Goal: Information Seeking & Learning: Learn about a topic

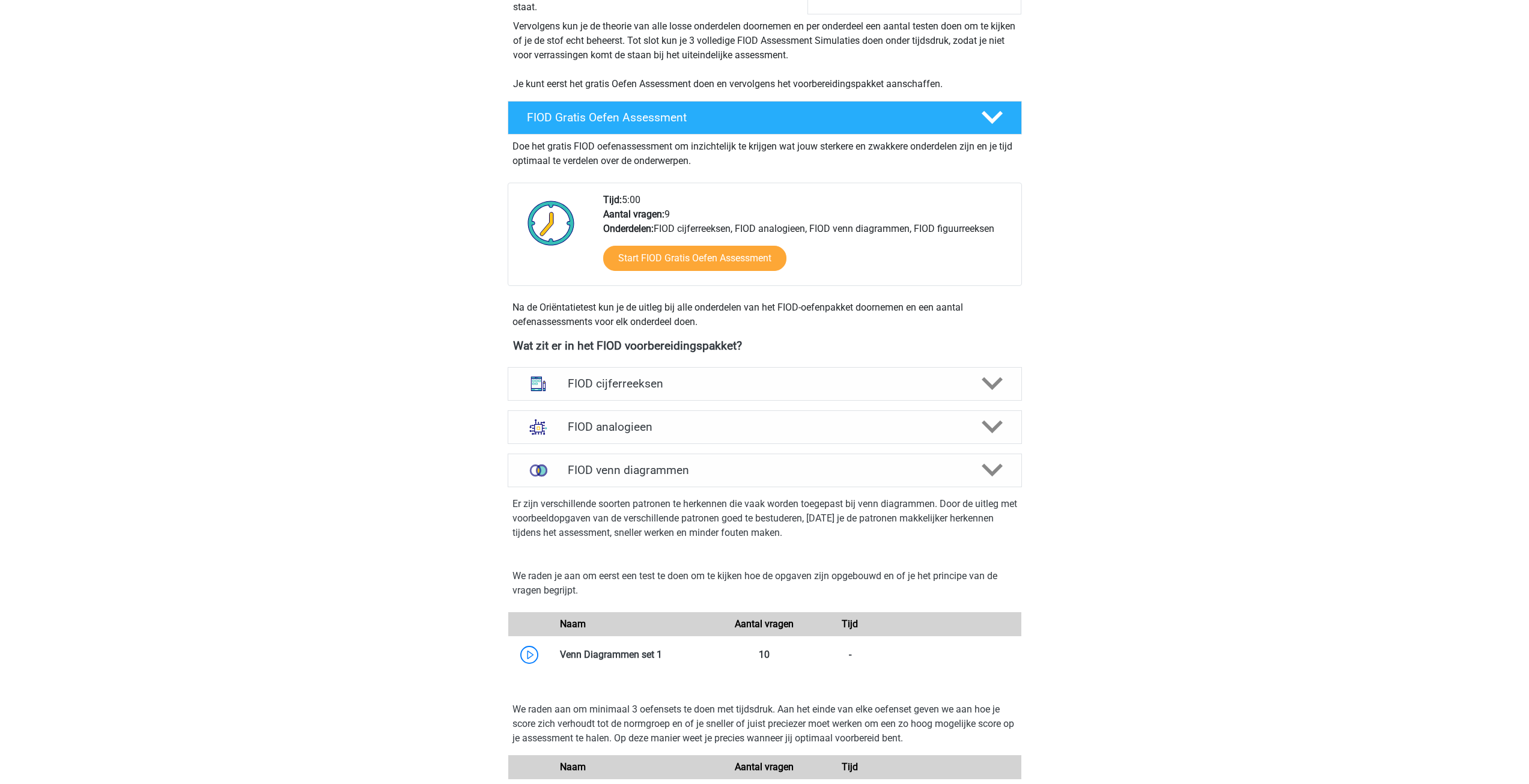
scroll to position [300, 0]
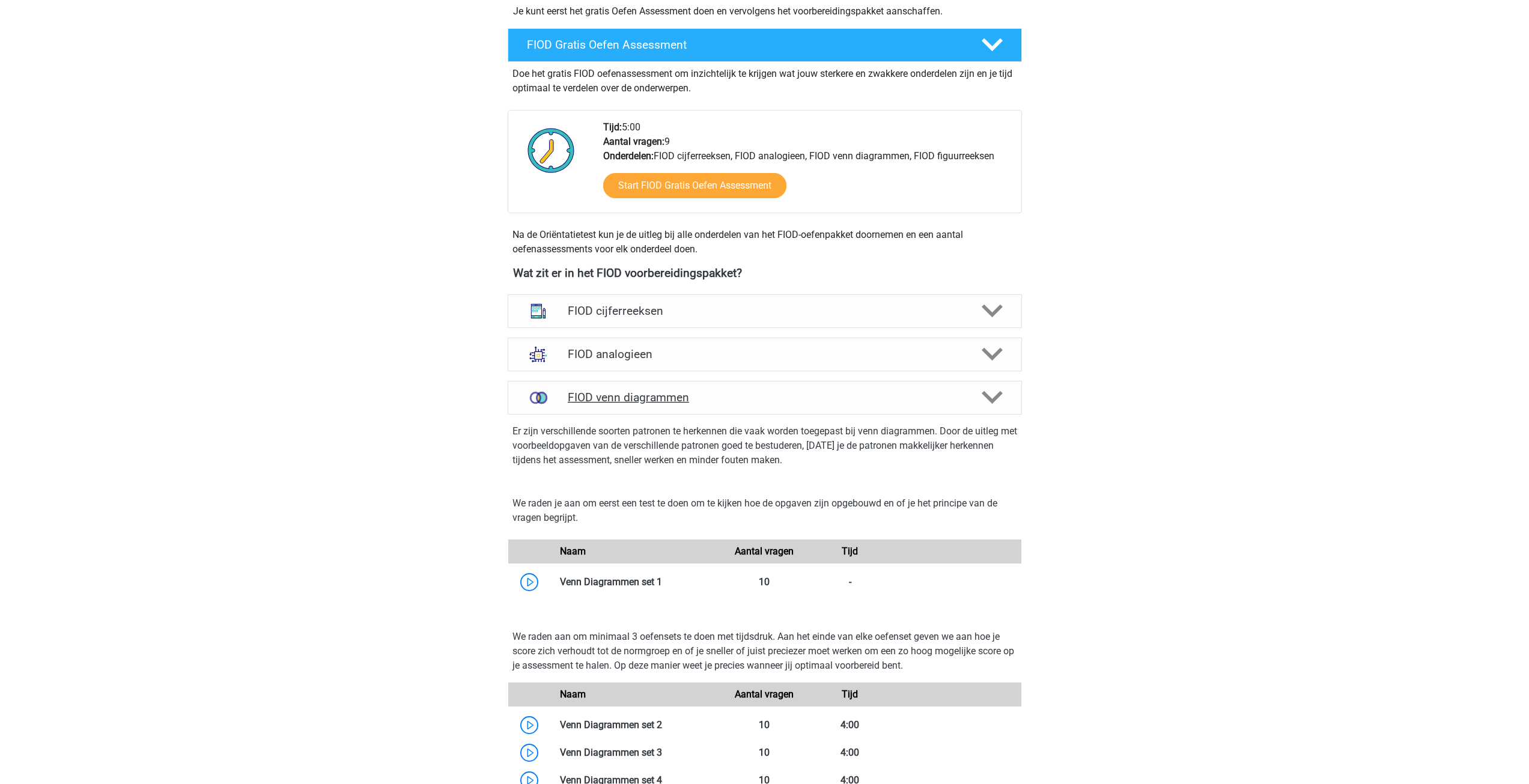
click at [992, 398] on icon at bounding box center [992, 397] width 21 height 21
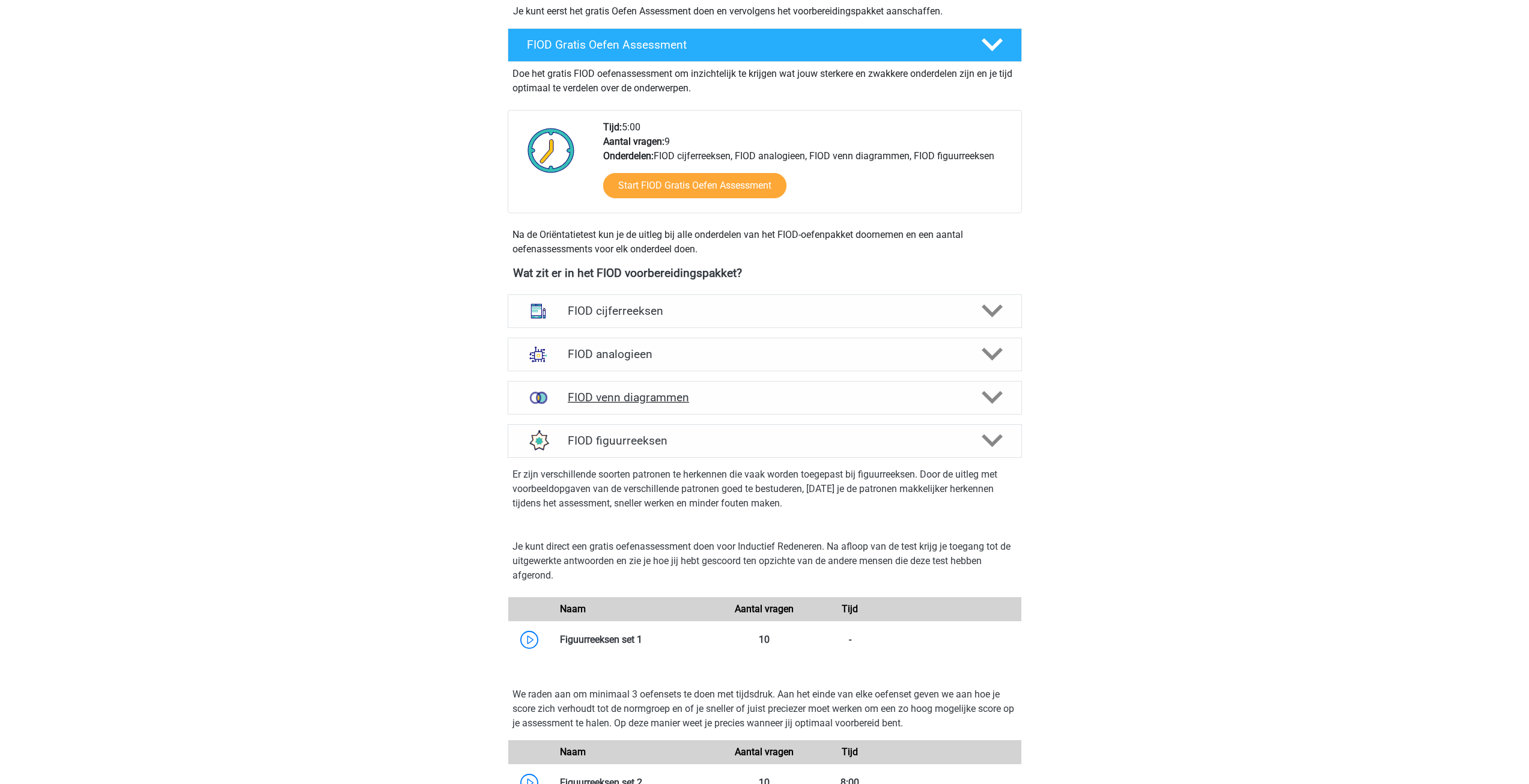
click at [991, 398] on icon at bounding box center [992, 397] width 21 height 21
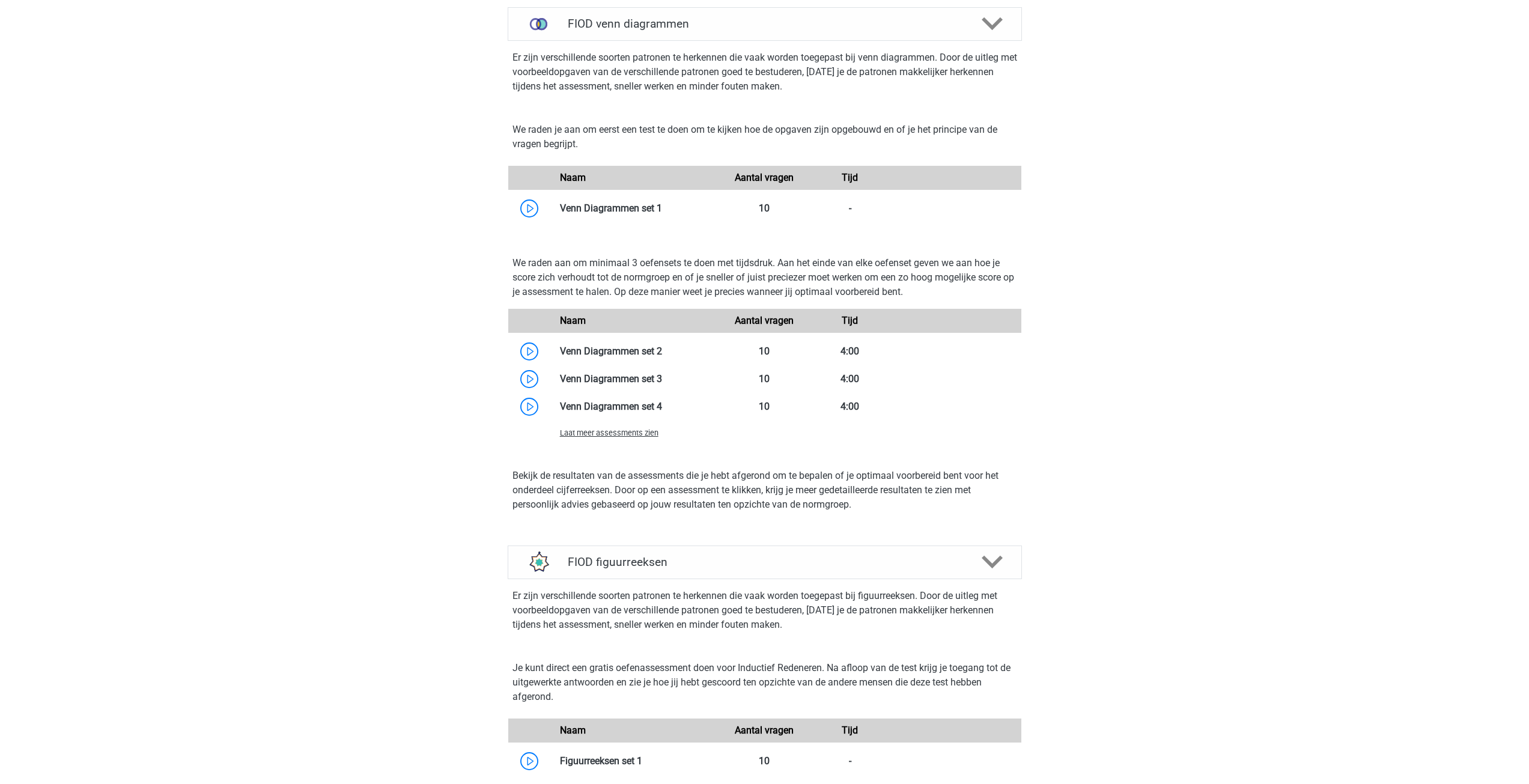
scroll to position [421, 0]
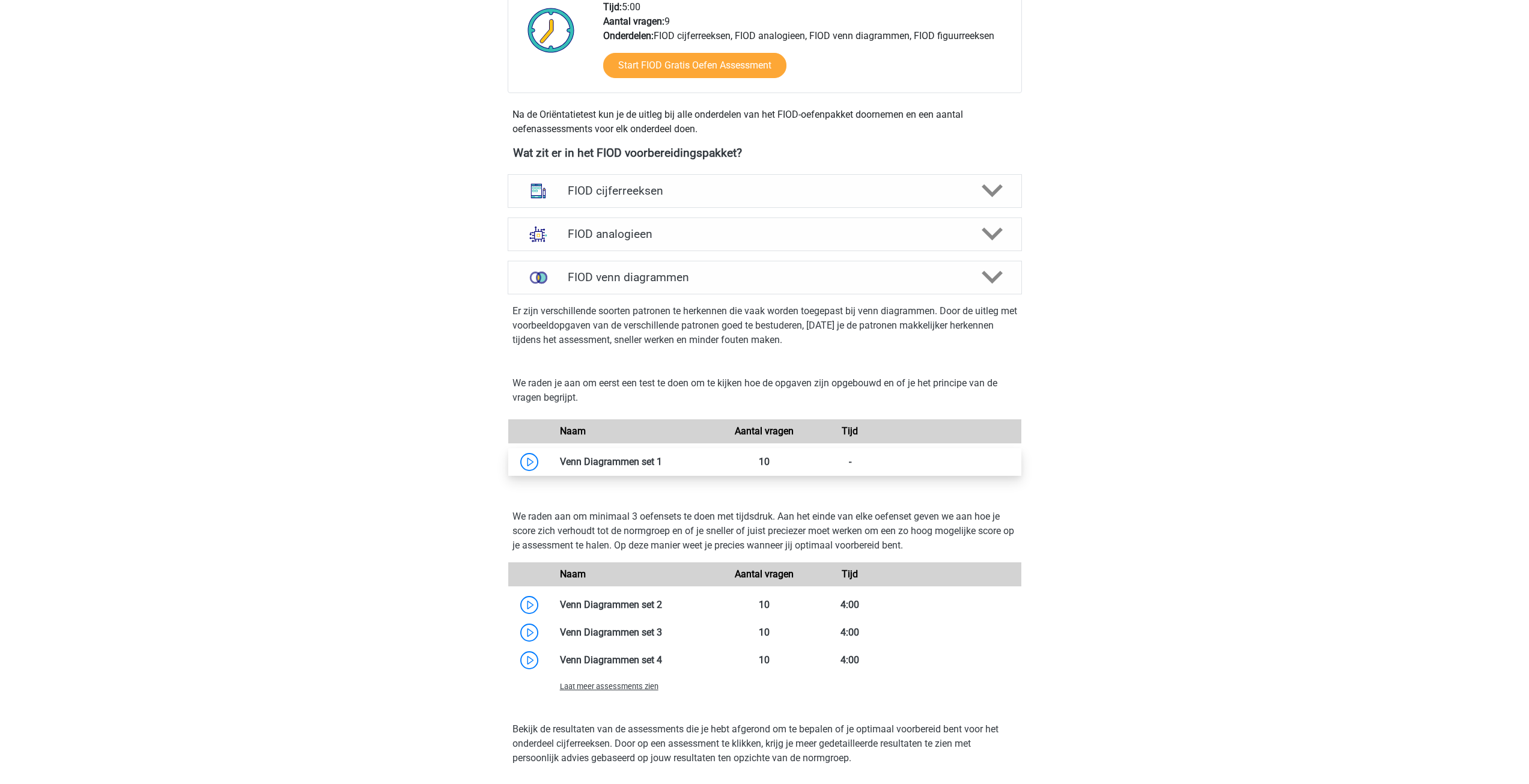
click at [662, 460] on link at bounding box center [662, 462] width 0 height 12
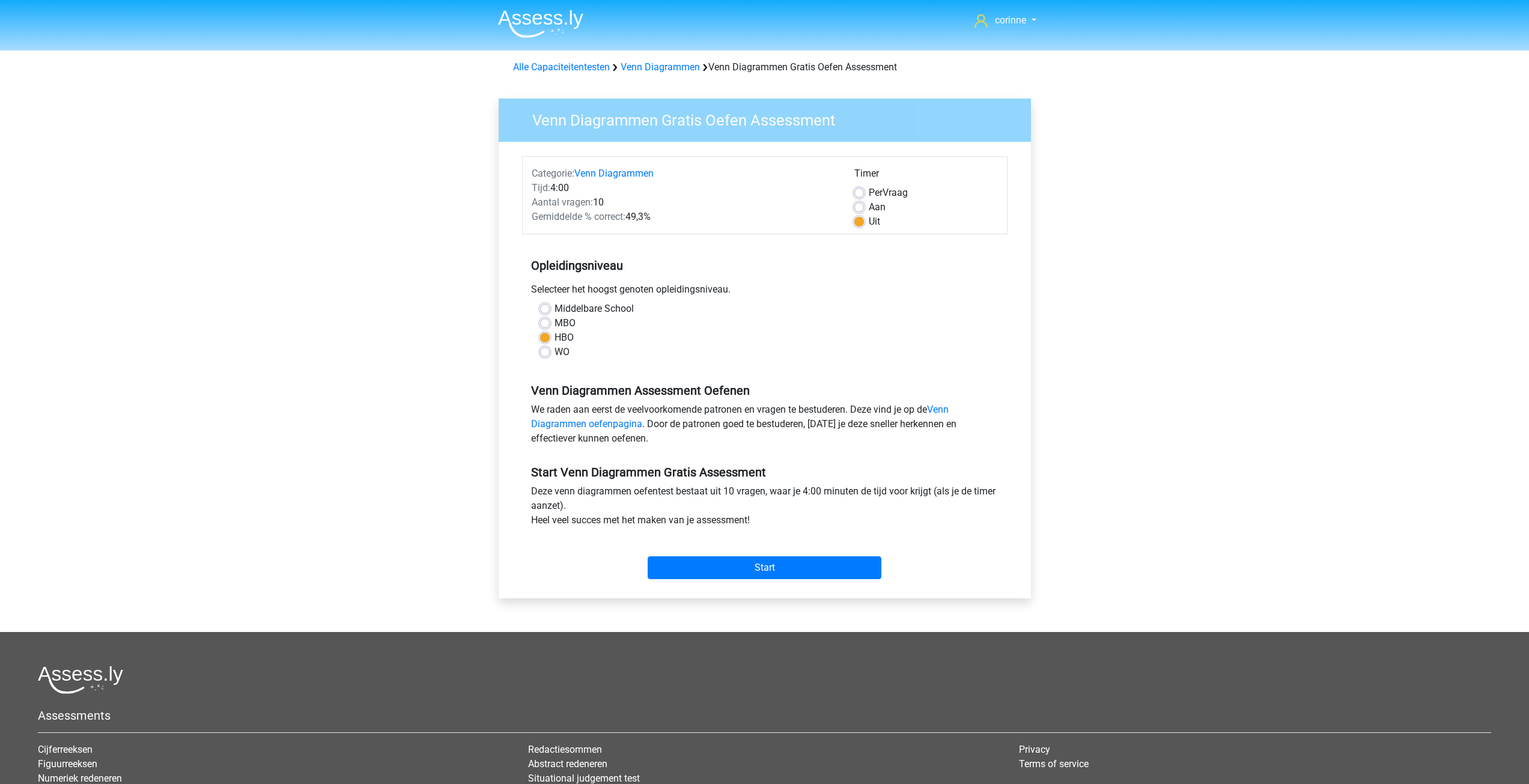
click at [555, 354] on label "WO" at bounding box center [562, 352] width 15 height 15
click at [543, 354] on input "WO" at bounding box center [545, 351] width 10 height 12
radio input "true"
click at [555, 354] on label "WO" at bounding box center [562, 352] width 15 height 15
click at [543, 354] on input "WO" at bounding box center [545, 351] width 10 height 12
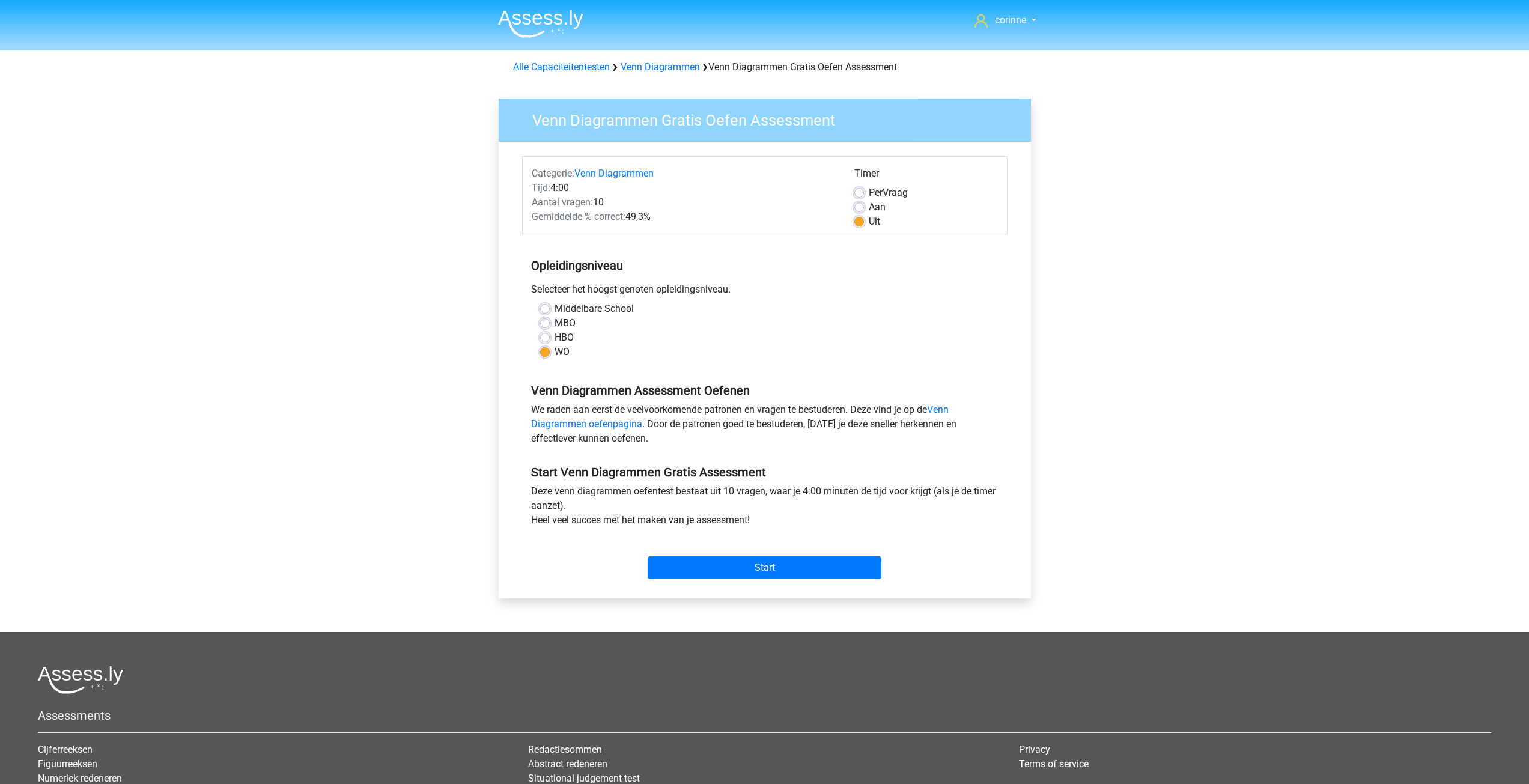
click at [555, 338] on label "HBO" at bounding box center [564, 338] width 19 height 15
click at [545, 338] on input "HBO" at bounding box center [545, 336] width 10 height 12
radio input "true"
click at [555, 338] on label "HBO" at bounding box center [564, 338] width 19 height 15
click at [545, 338] on input "HBO" at bounding box center [545, 336] width 10 height 12
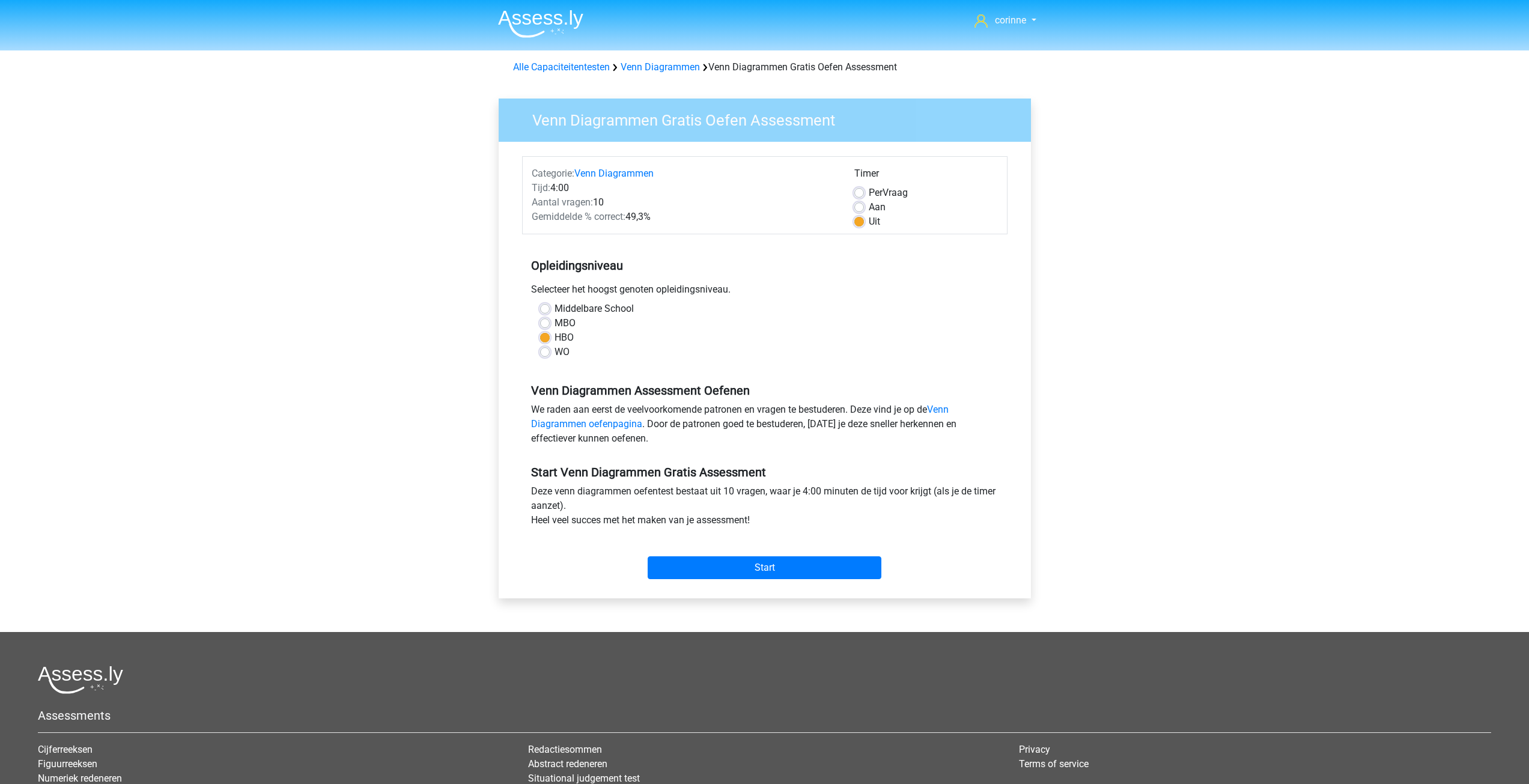
click at [555, 352] on label "WO" at bounding box center [562, 352] width 15 height 15
click at [547, 352] on input "WO" at bounding box center [545, 351] width 10 height 12
radio input "true"
click at [555, 352] on label "WO" at bounding box center [562, 352] width 15 height 15
click at [547, 352] on input "WO" at bounding box center [545, 351] width 10 height 12
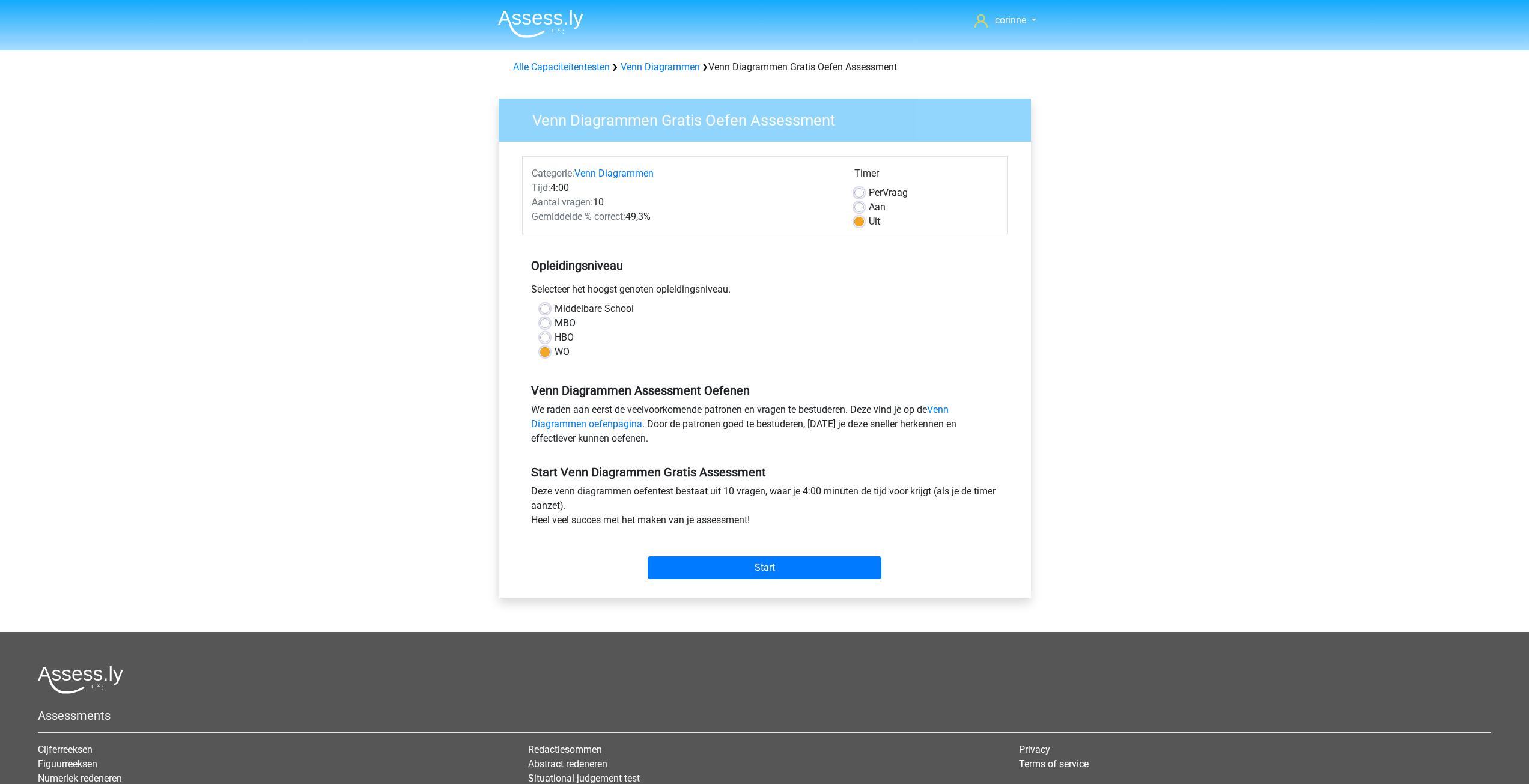
click at [555, 324] on label "MBO" at bounding box center [565, 323] width 21 height 15
click at [543, 324] on input "MBO" at bounding box center [545, 321] width 10 height 12
radio input "true"
click at [555, 324] on label "MBO" at bounding box center [565, 323] width 21 height 15
click at [543, 324] on input "MBO" at bounding box center [545, 321] width 10 height 12
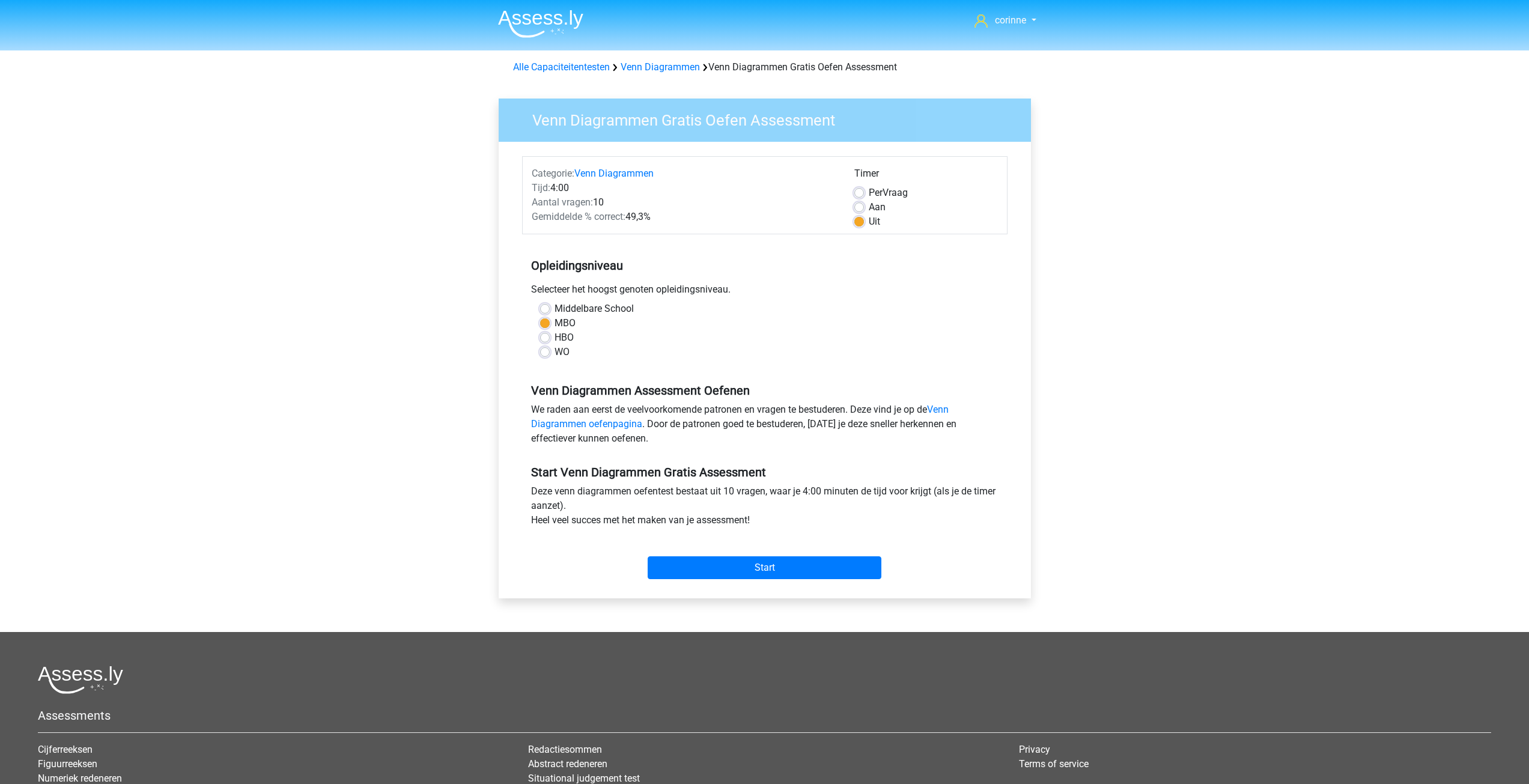
click at [555, 324] on label "MBO" at bounding box center [565, 323] width 21 height 15
click at [543, 324] on input "MBO" at bounding box center [545, 321] width 10 height 12
click at [555, 306] on label "Middelbare School" at bounding box center [594, 309] width 79 height 15
click at [546, 306] on input "Middelbare School" at bounding box center [545, 307] width 10 height 12
radio input "true"
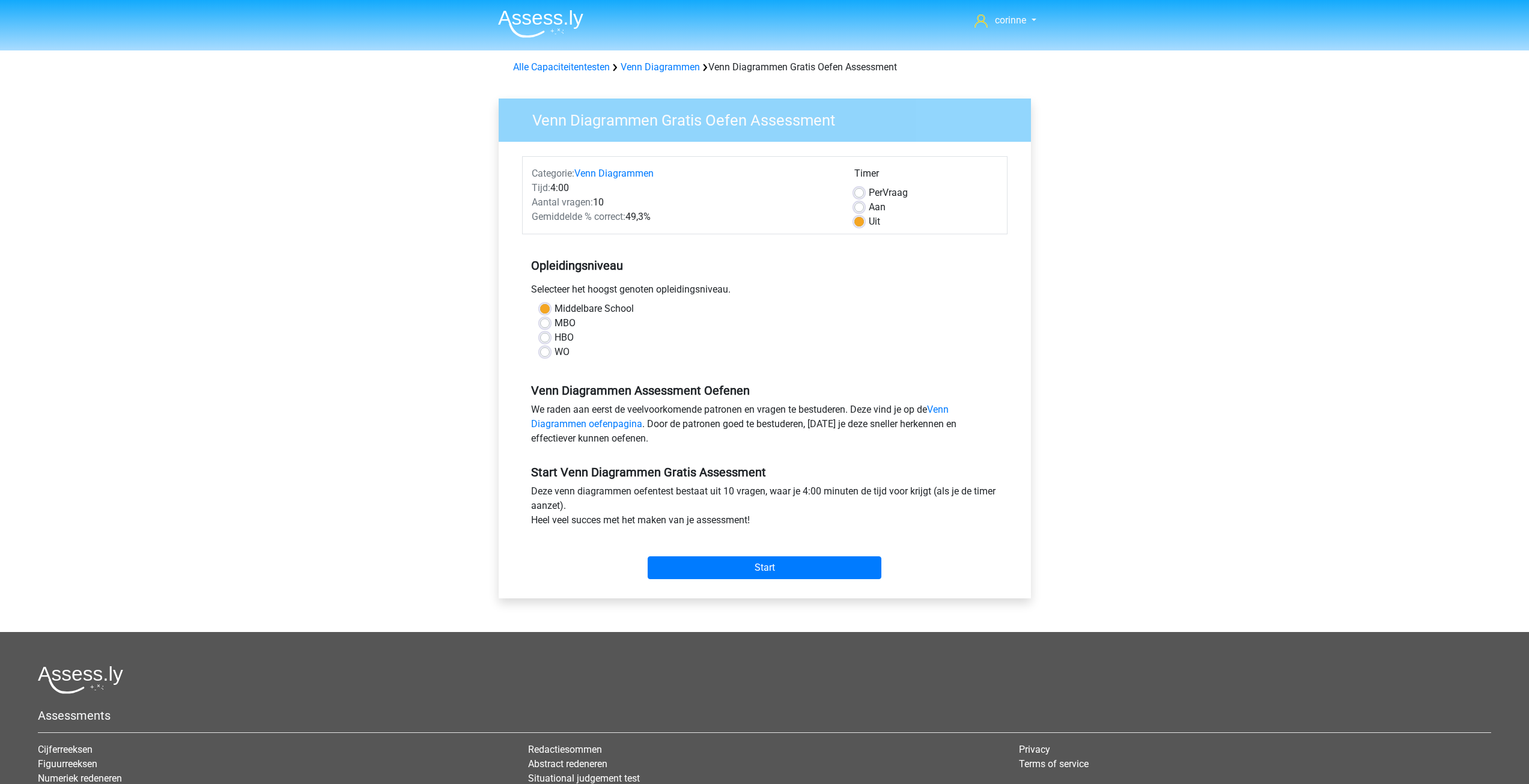
click at [555, 306] on label "Middelbare School" at bounding box center [594, 309] width 79 height 15
click at [546, 306] on input "Middelbare School" at bounding box center [545, 307] width 10 height 12
click at [555, 306] on label "Middelbare School" at bounding box center [594, 309] width 79 height 15
click at [546, 306] on input "Middelbare School" at bounding box center [545, 307] width 10 height 12
click at [555, 339] on label "HBO" at bounding box center [564, 338] width 19 height 15
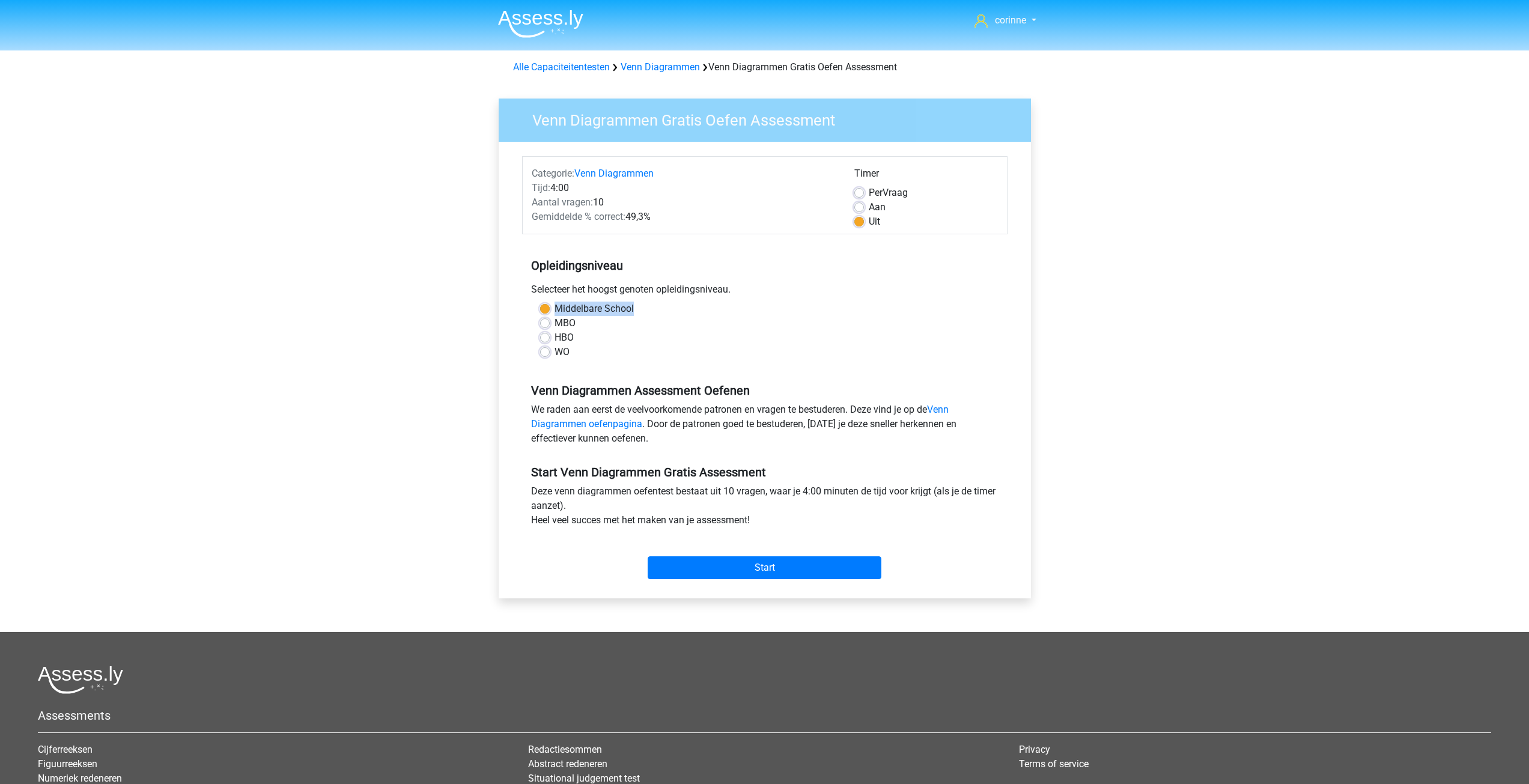
click at [545, 339] on input "HBO" at bounding box center [545, 336] width 10 height 12
radio input "true"
click at [555, 339] on label "HBO" at bounding box center [564, 338] width 19 height 15
click at [545, 339] on input "HBO" at bounding box center [545, 336] width 10 height 12
click at [616, 427] on link "Venn Diagrammen oefenpagina" at bounding box center [739, 416] width 417 height 25
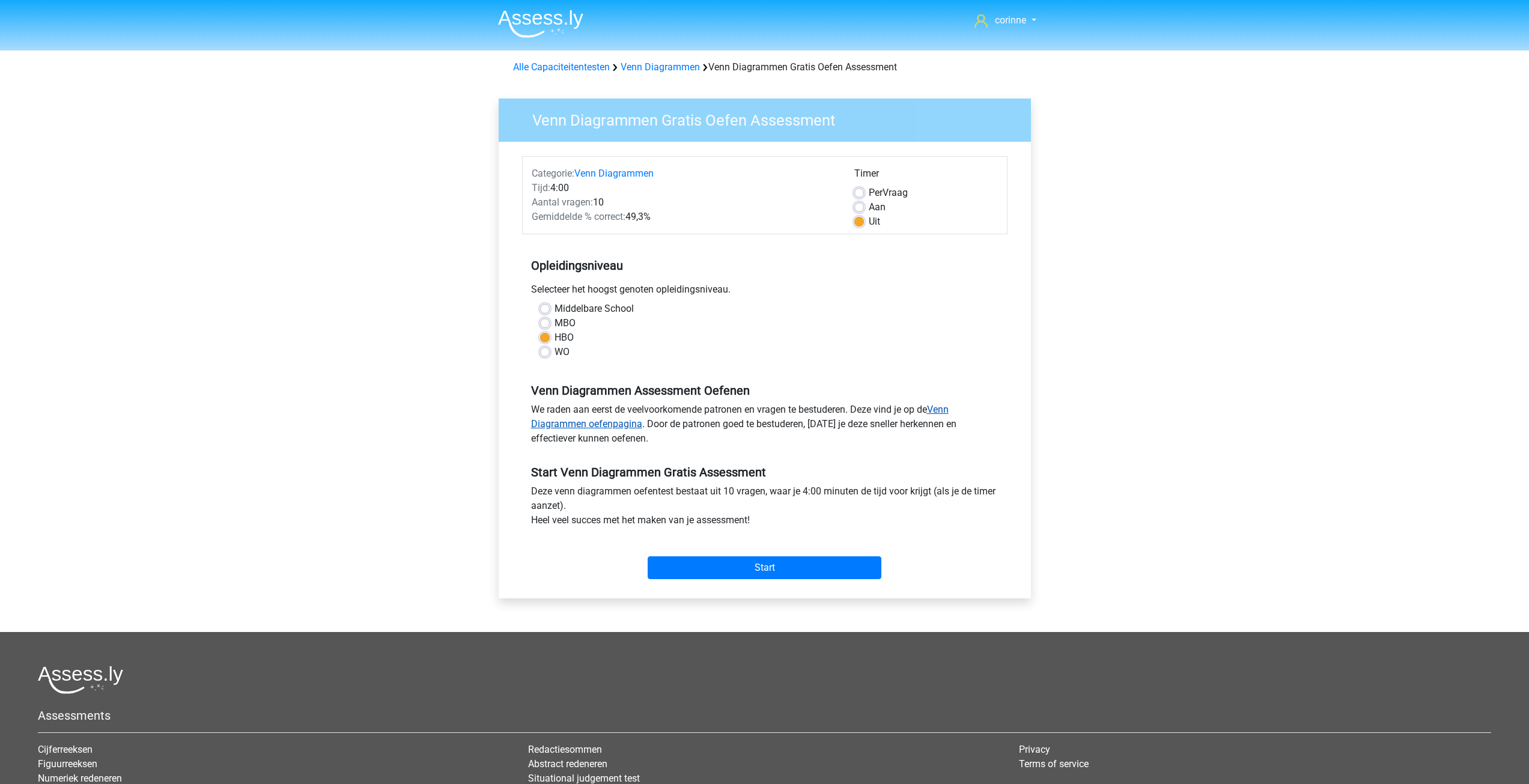
click at [616, 427] on link "Venn Diagrammen oefenpagina" at bounding box center [739, 416] width 417 height 25
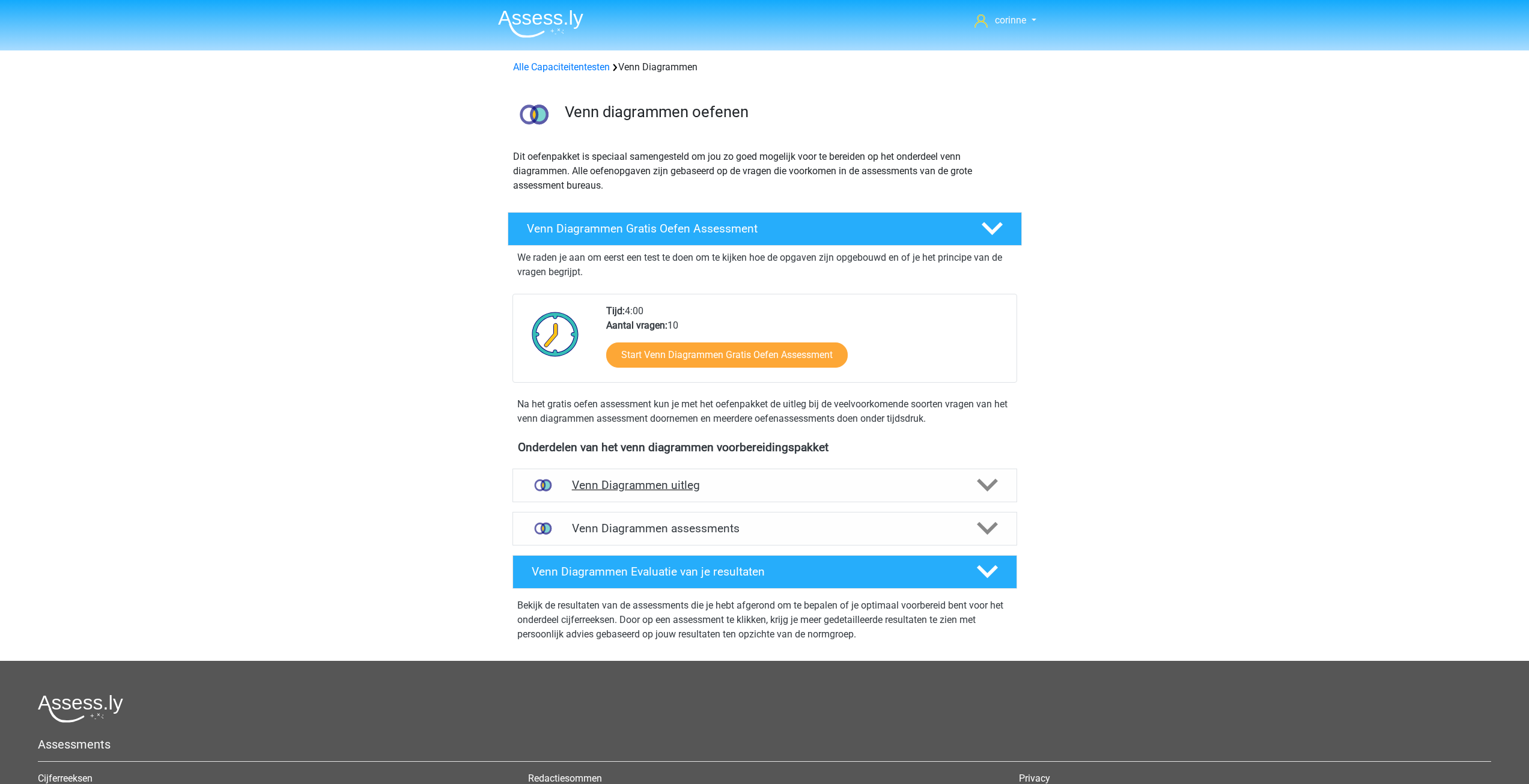
click at [984, 484] on polygon at bounding box center [987, 485] width 21 height 14
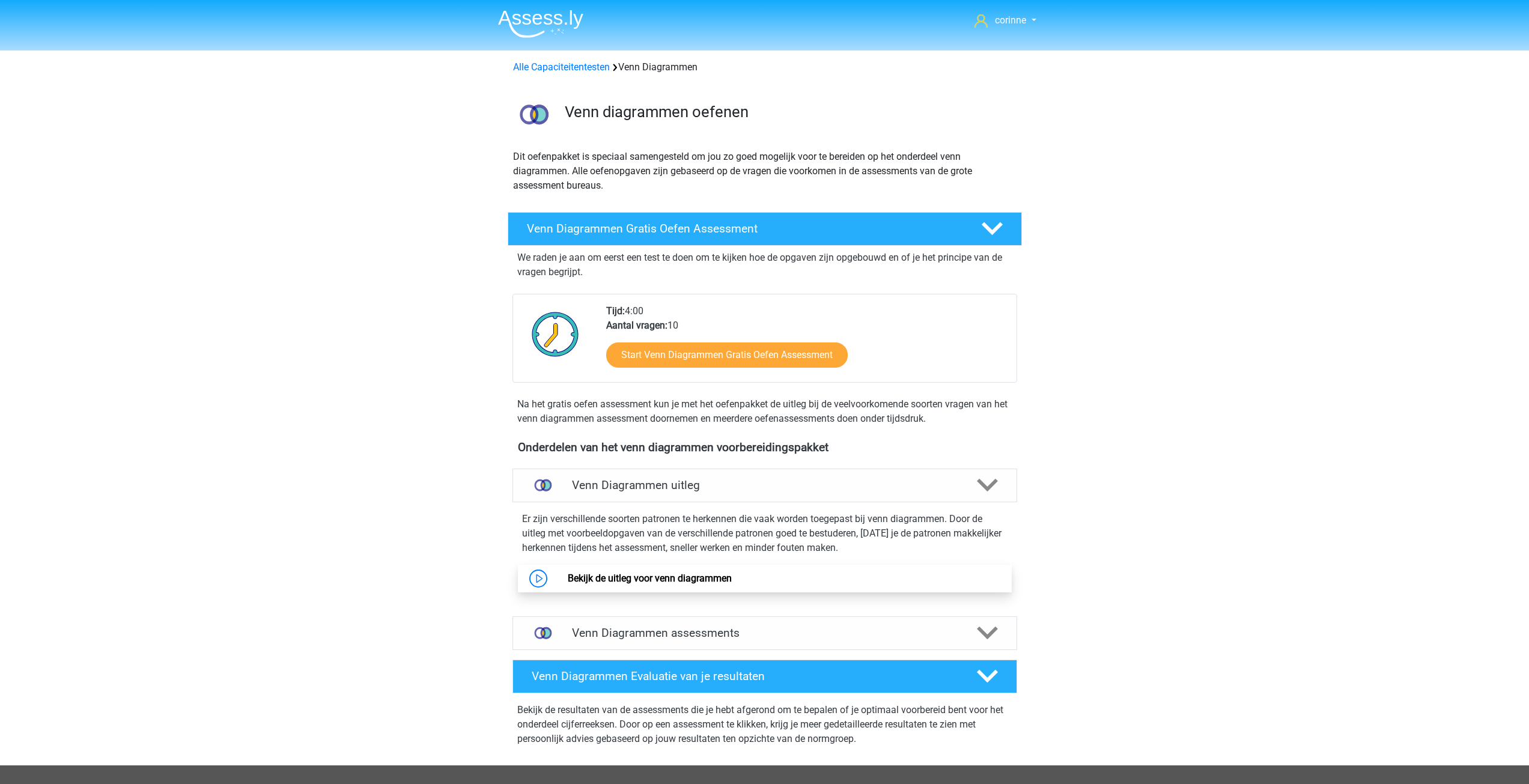
click at [637, 578] on link "Bekijk de uitleg voor venn diagrammen" at bounding box center [649, 578] width 164 height 12
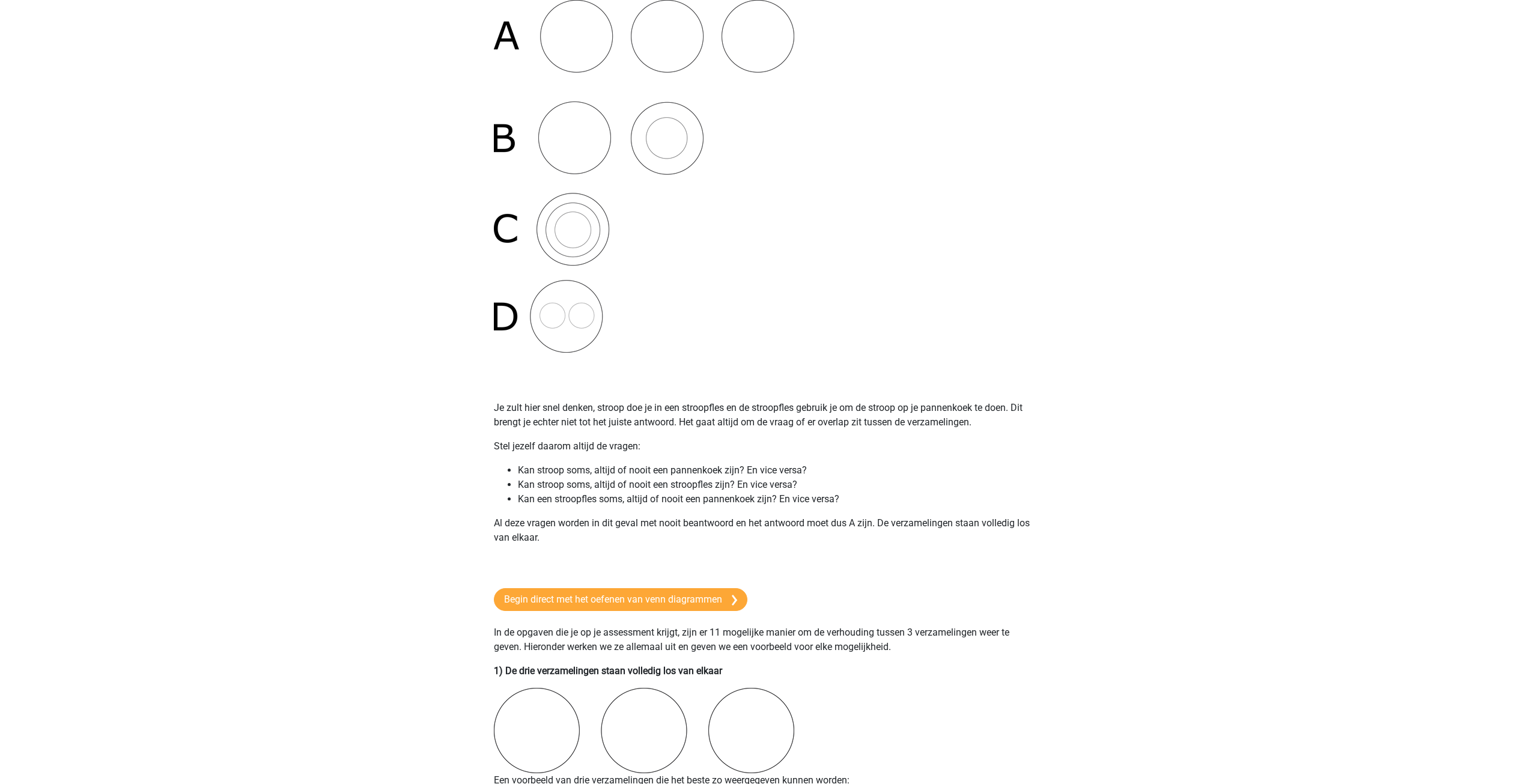
scroll to position [361, 0]
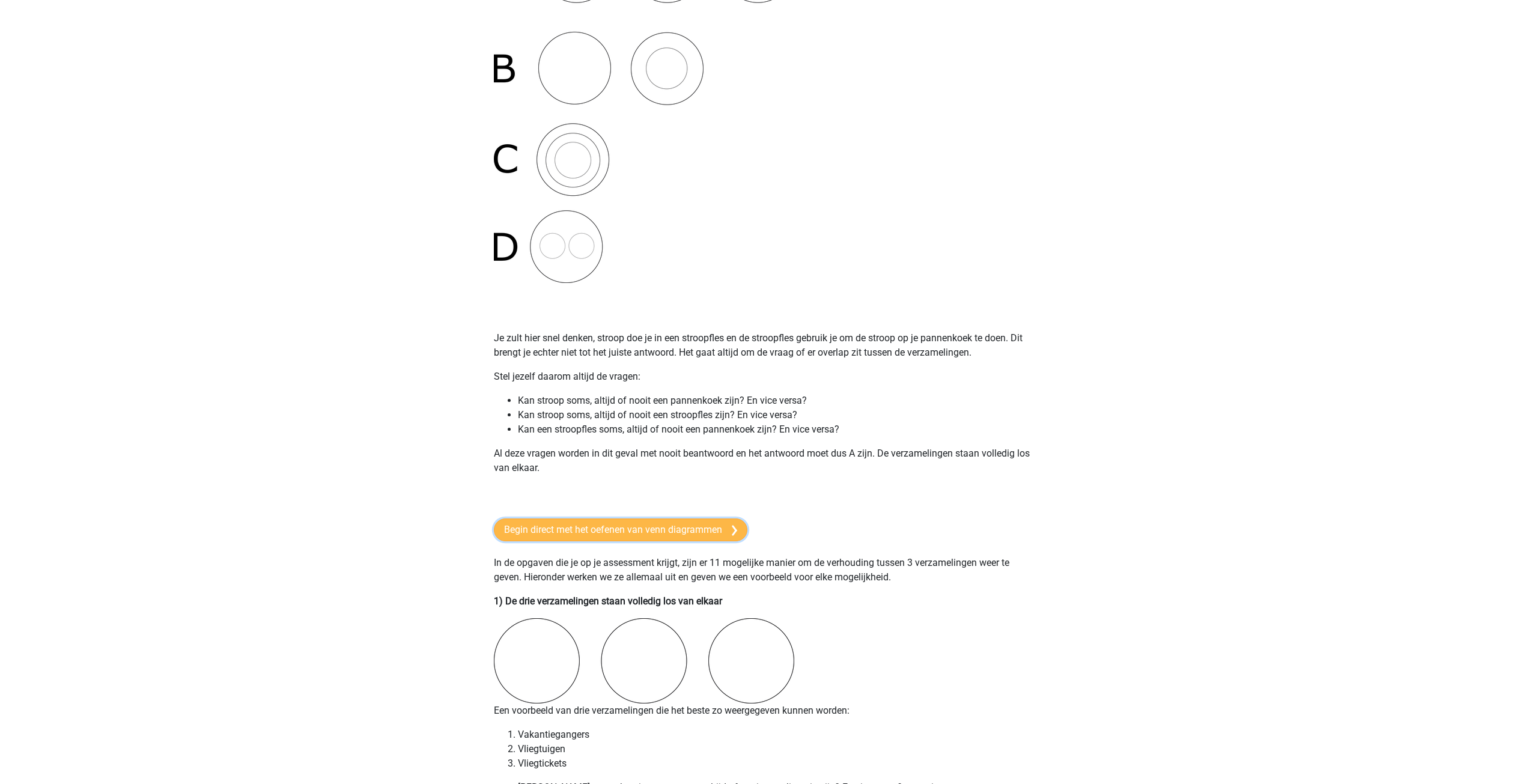
click at [641, 535] on link "Begin direct met het oefenen van venn diagrammen" at bounding box center [620, 529] width 253 height 23
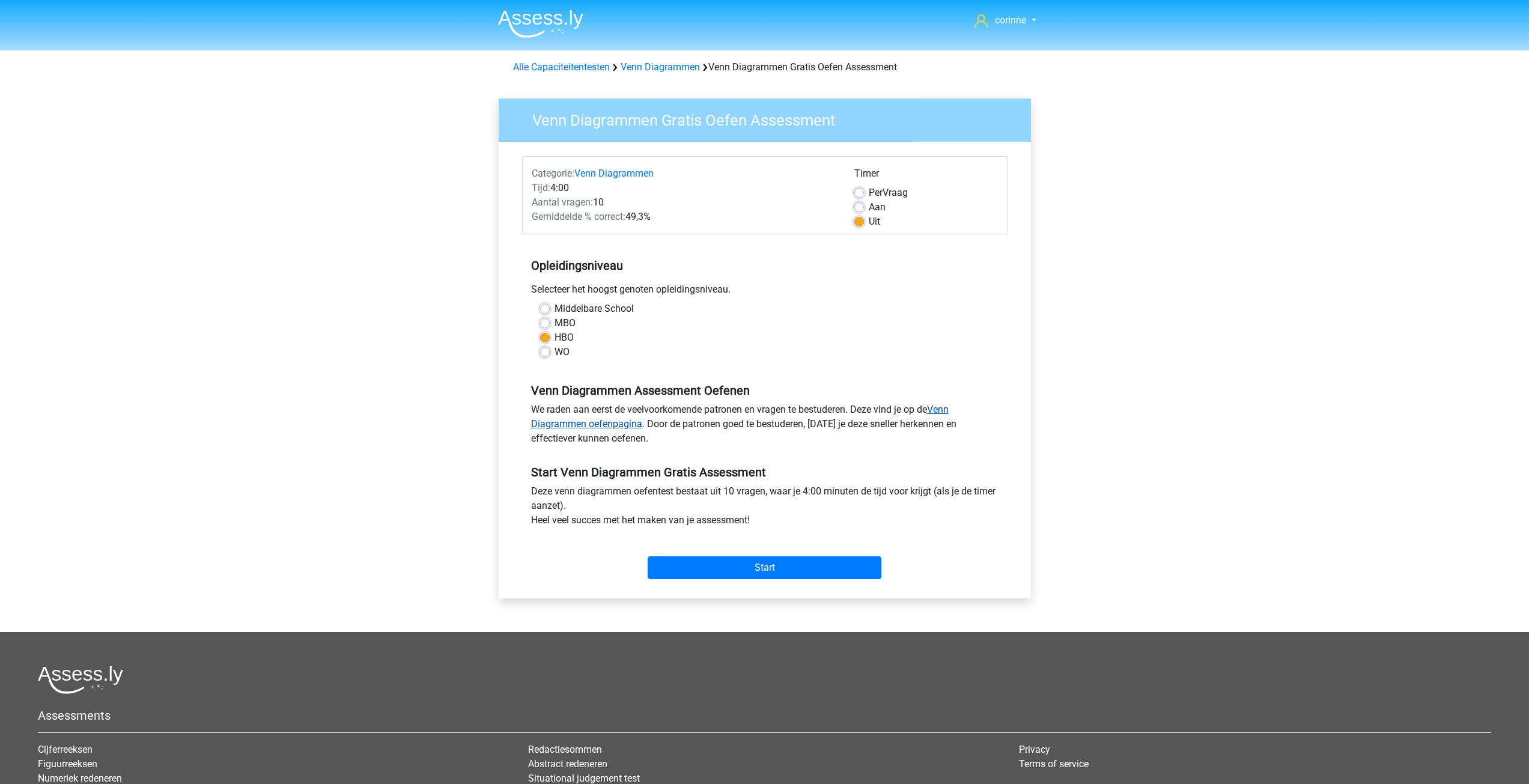
click at [949, 412] on link "Venn Diagrammen oefenpagina" at bounding box center [739, 416] width 417 height 25
click at [943, 410] on link "Venn Diagrammen oefenpagina" at bounding box center [739, 416] width 417 height 25
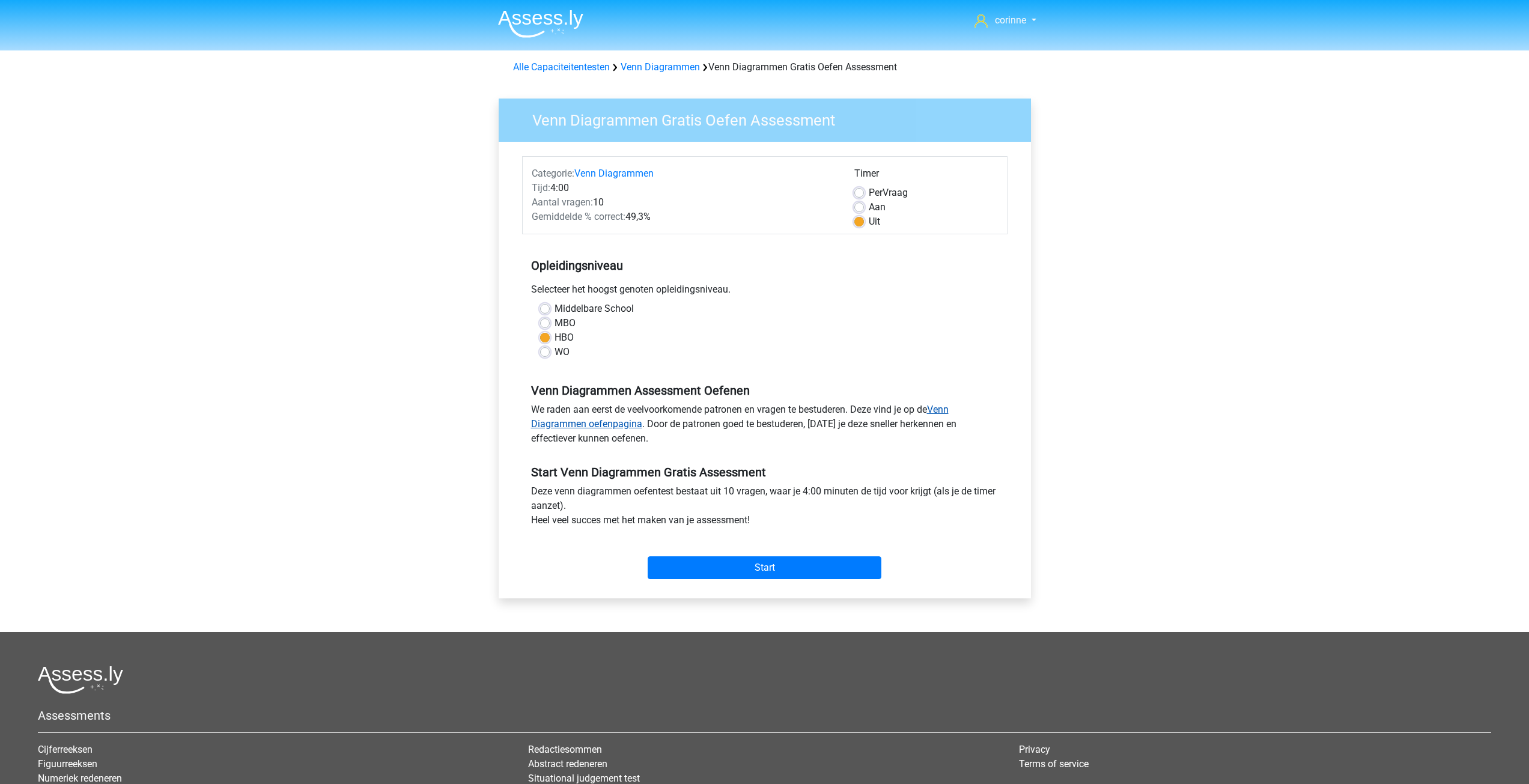
click at [943, 410] on link "Venn Diagrammen oefenpagina" at bounding box center [739, 416] width 417 height 25
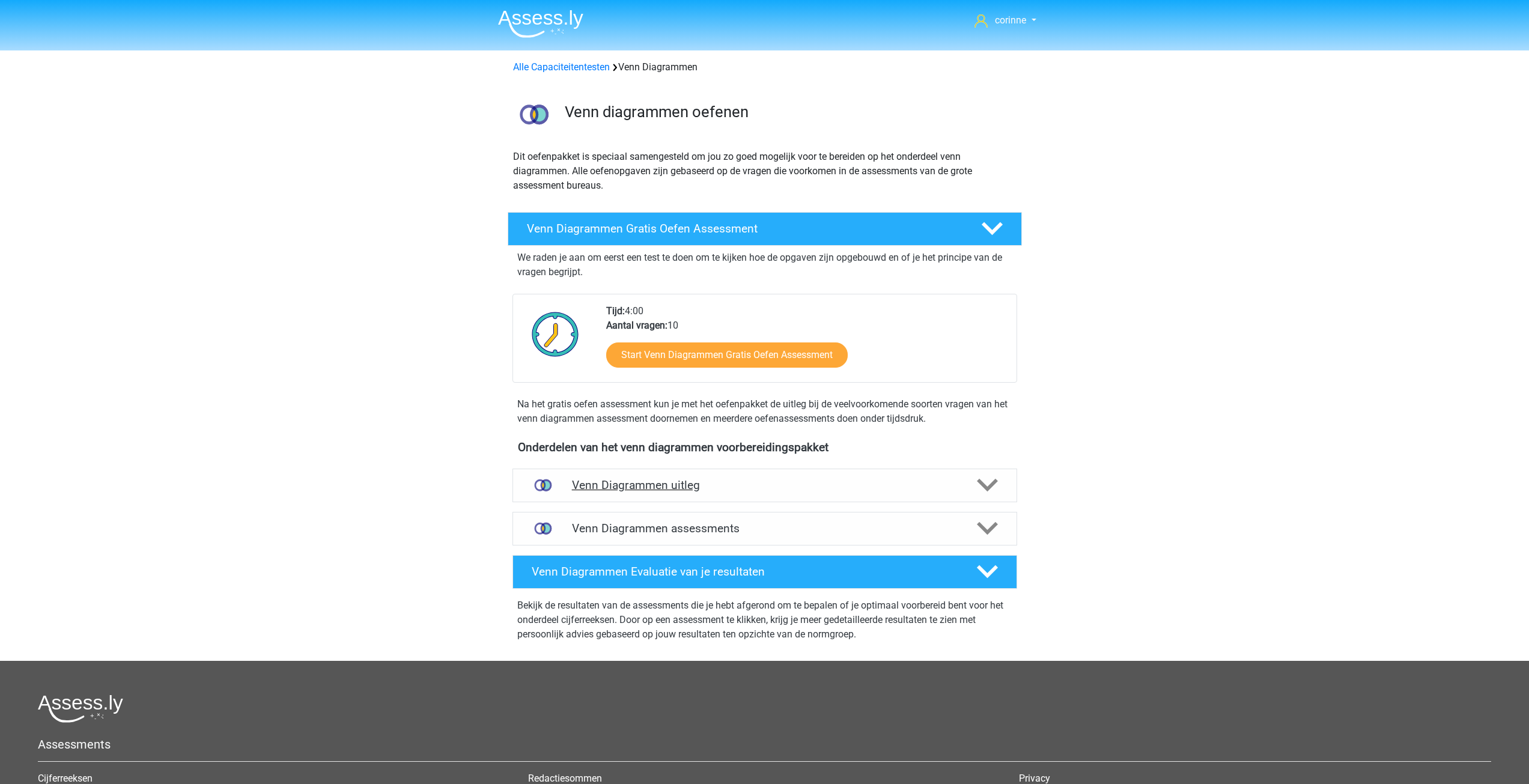
click at [993, 485] on polygon at bounding box center [987, 485] width 21 height 14
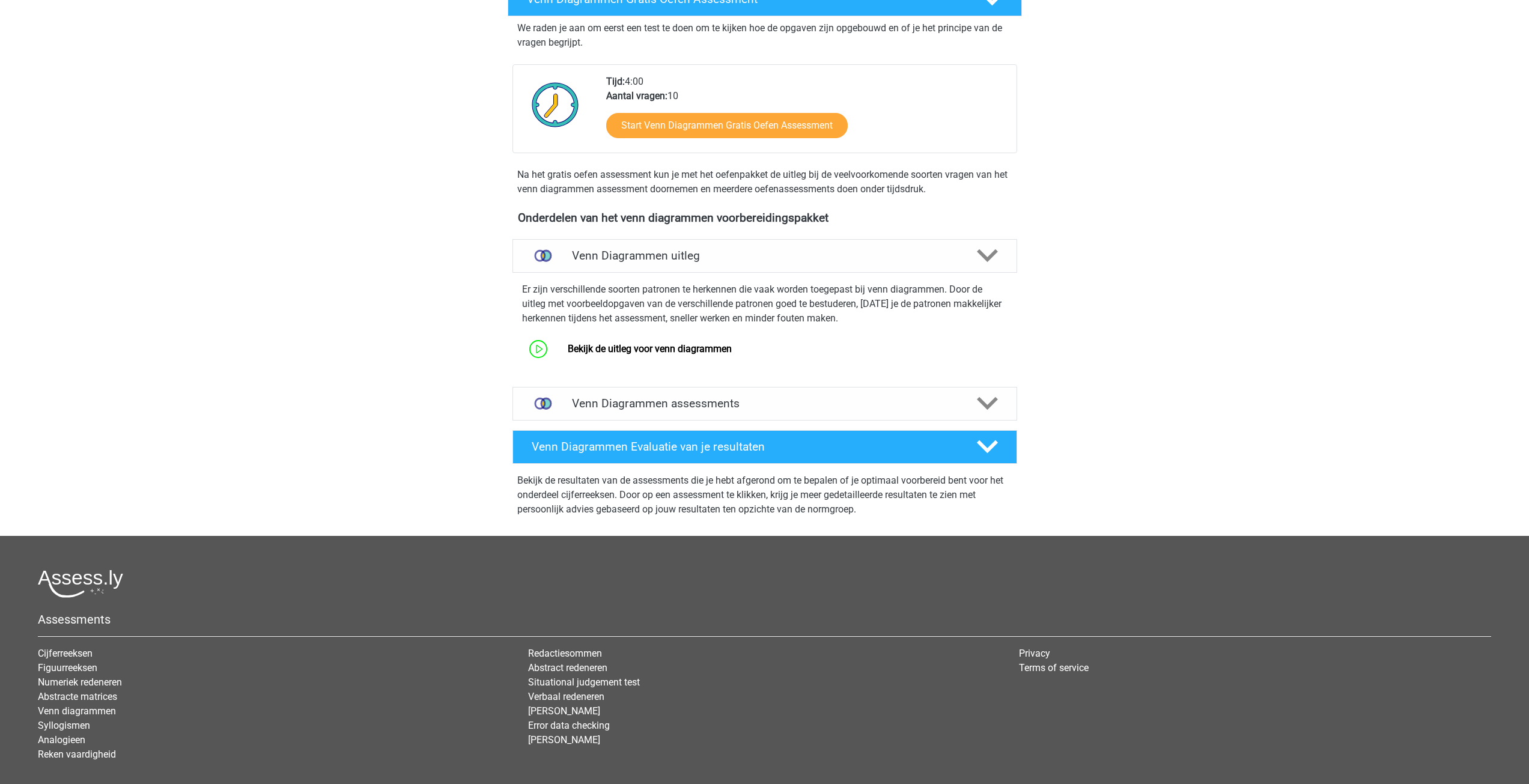
scroll to position [240, 0]
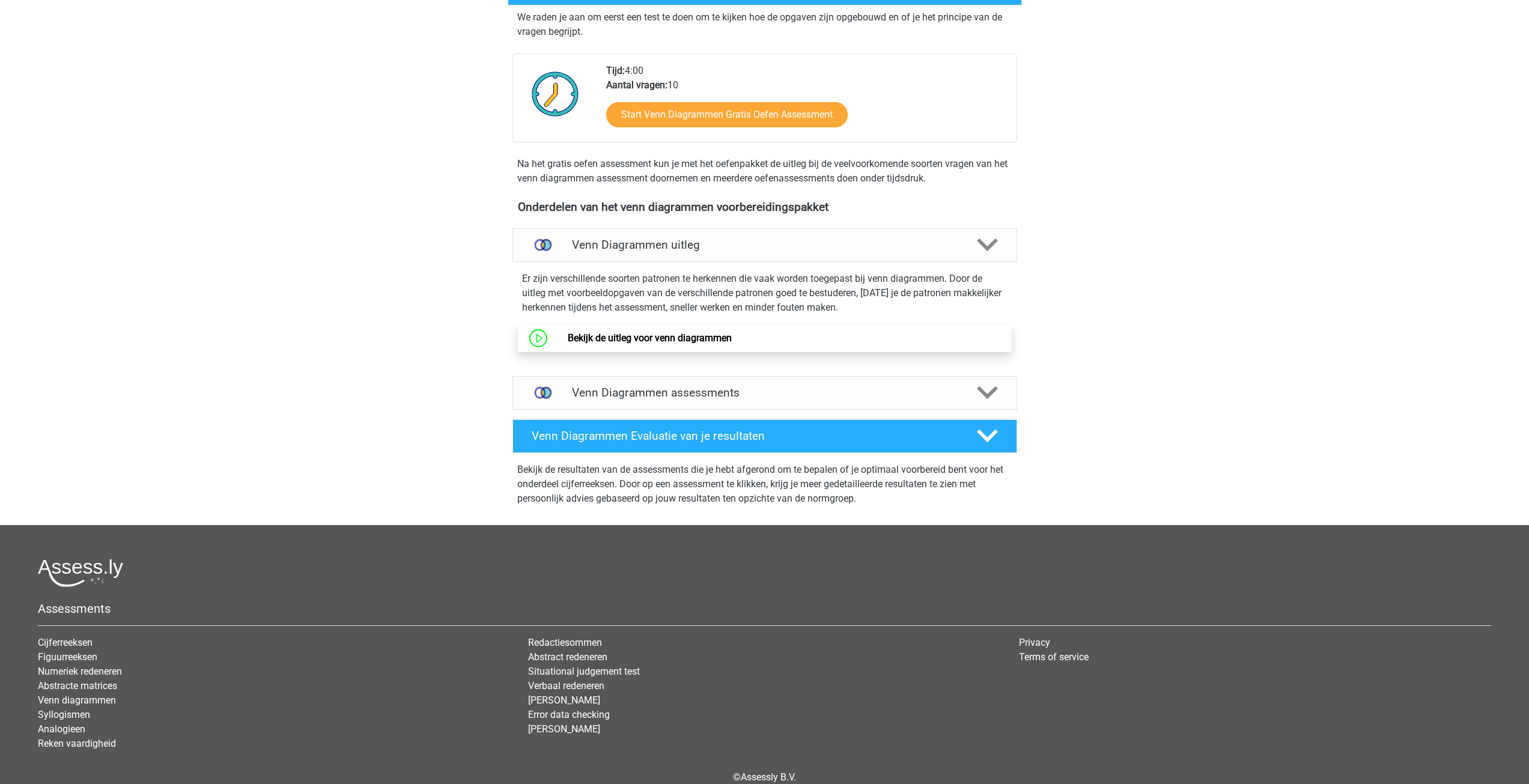
click at [704, 338] on link "Bekijk de uitleg voor venn diagrammen" at bounding box center [649, 338] width 164 height 12
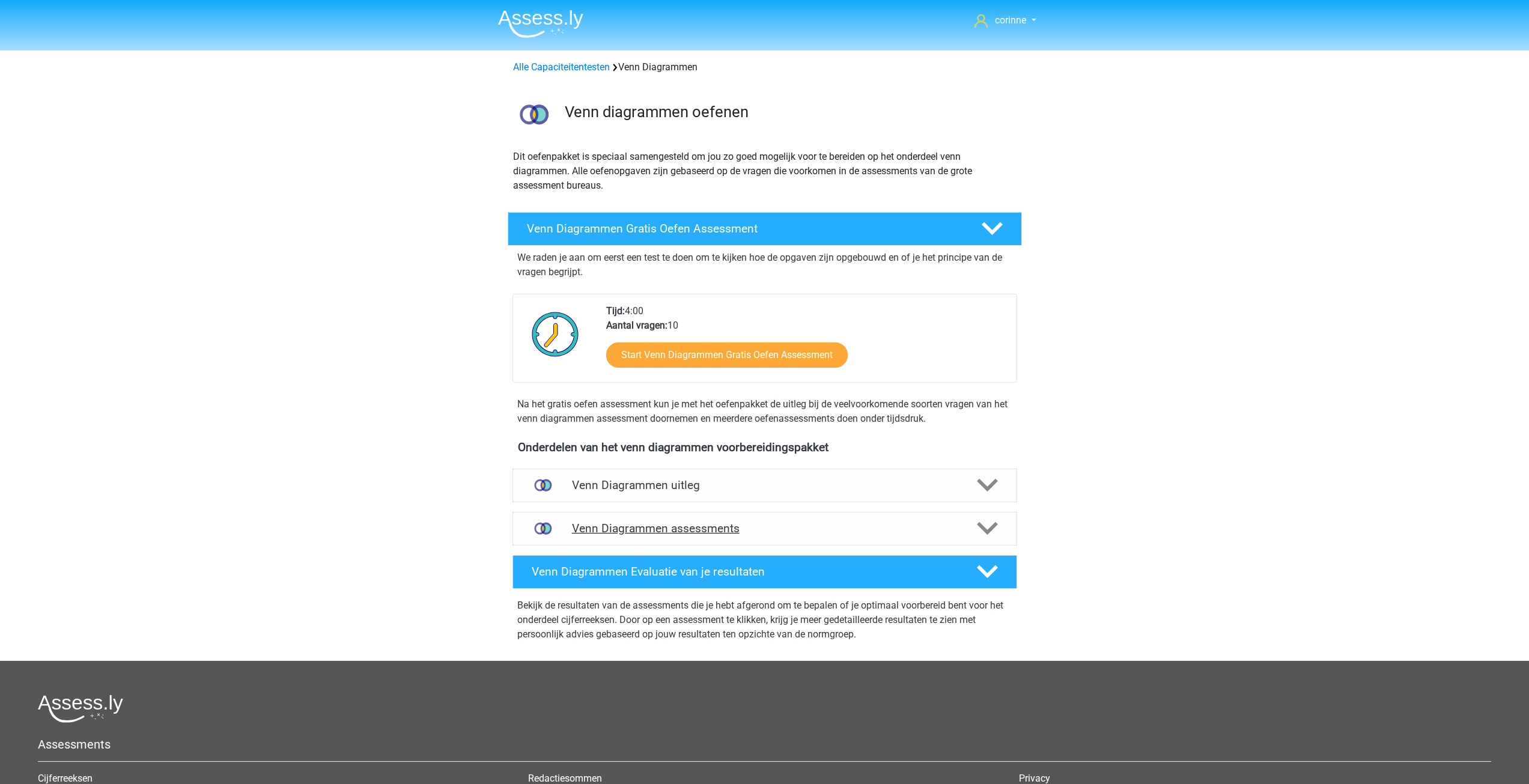
click at [994, 530] on icon at bounding box center [987, 528] width 21 height 21
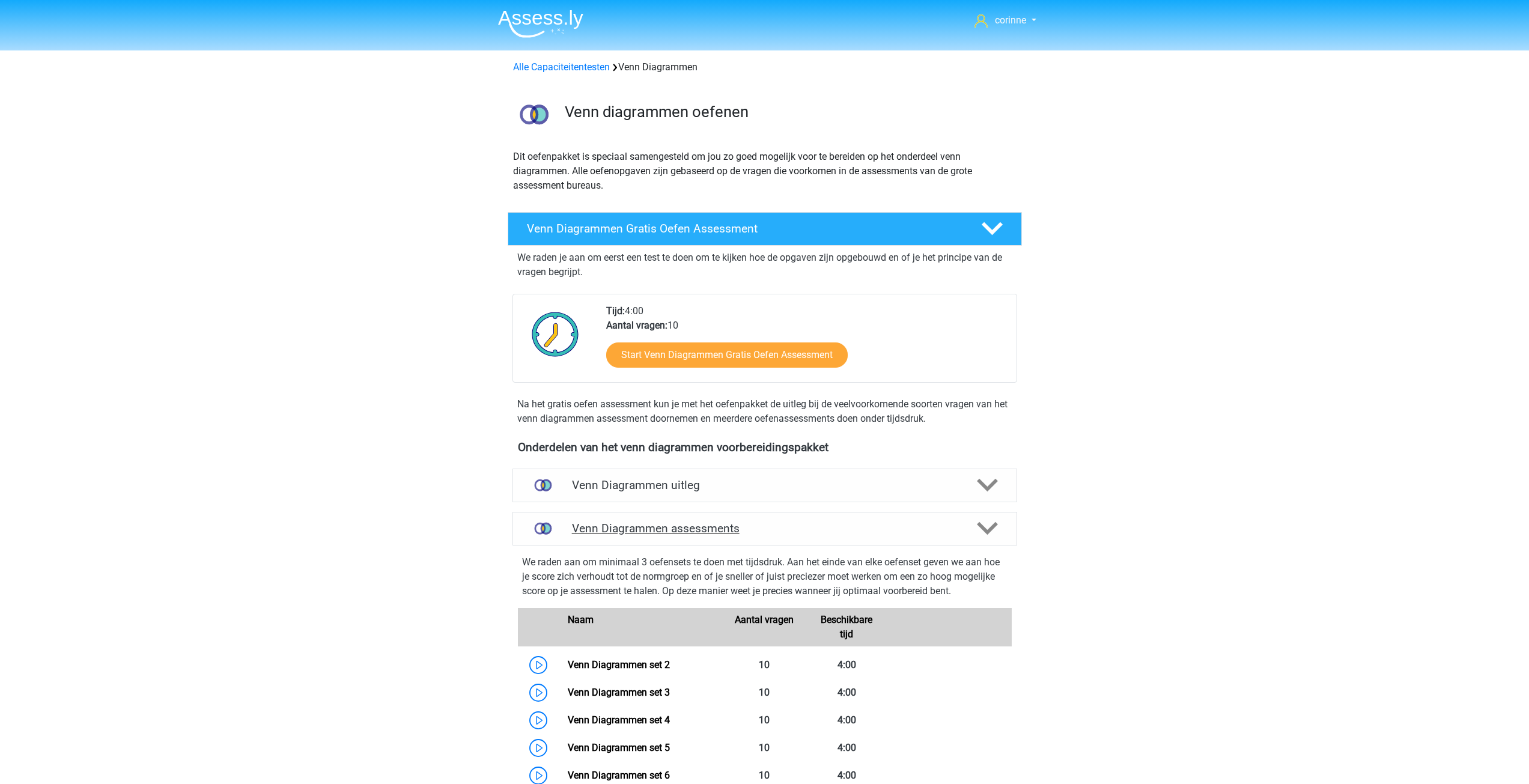
click at [994, 530] on icon at bounding box center [987, 528] width 21 height 21
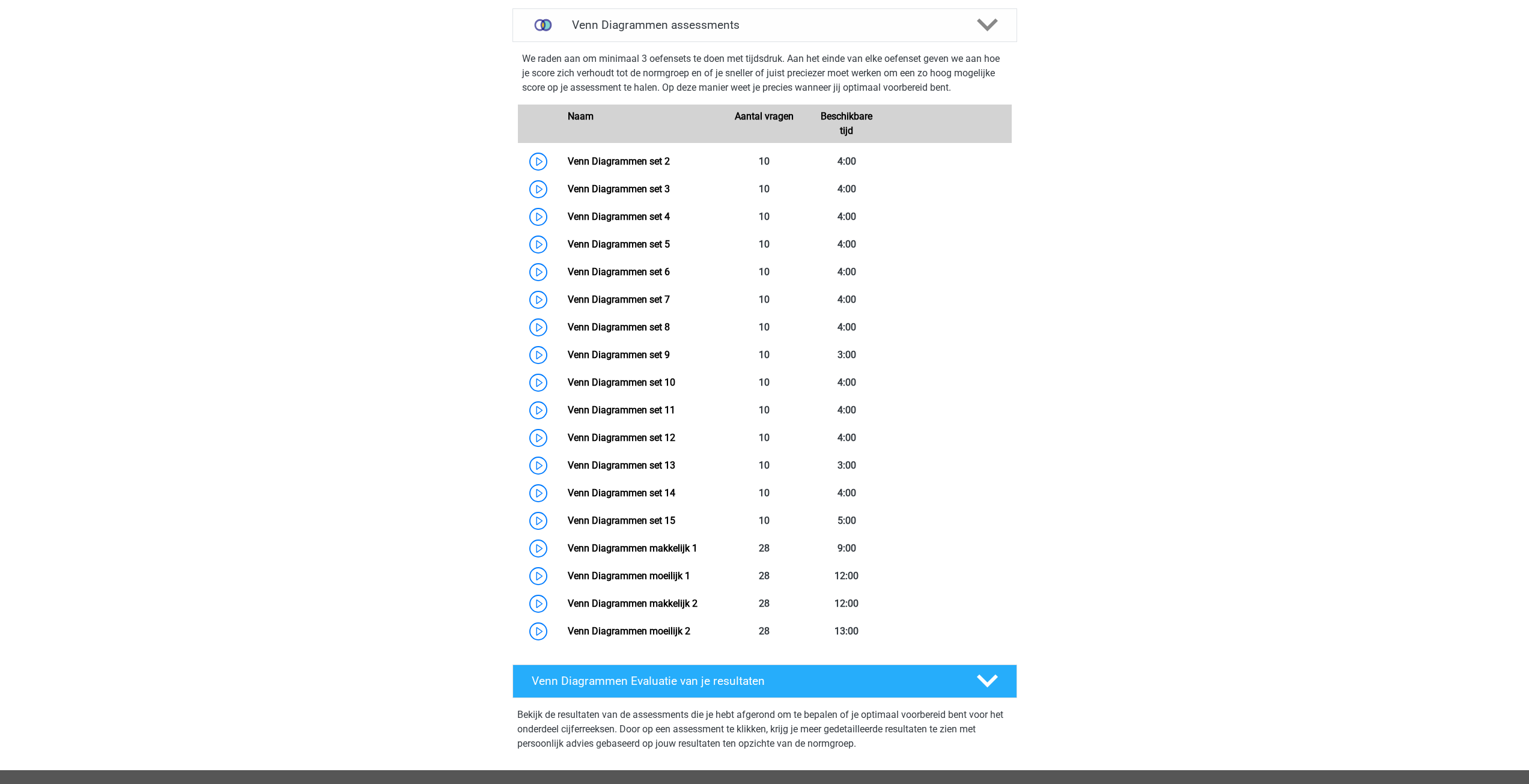
scroll to position [421, 0]
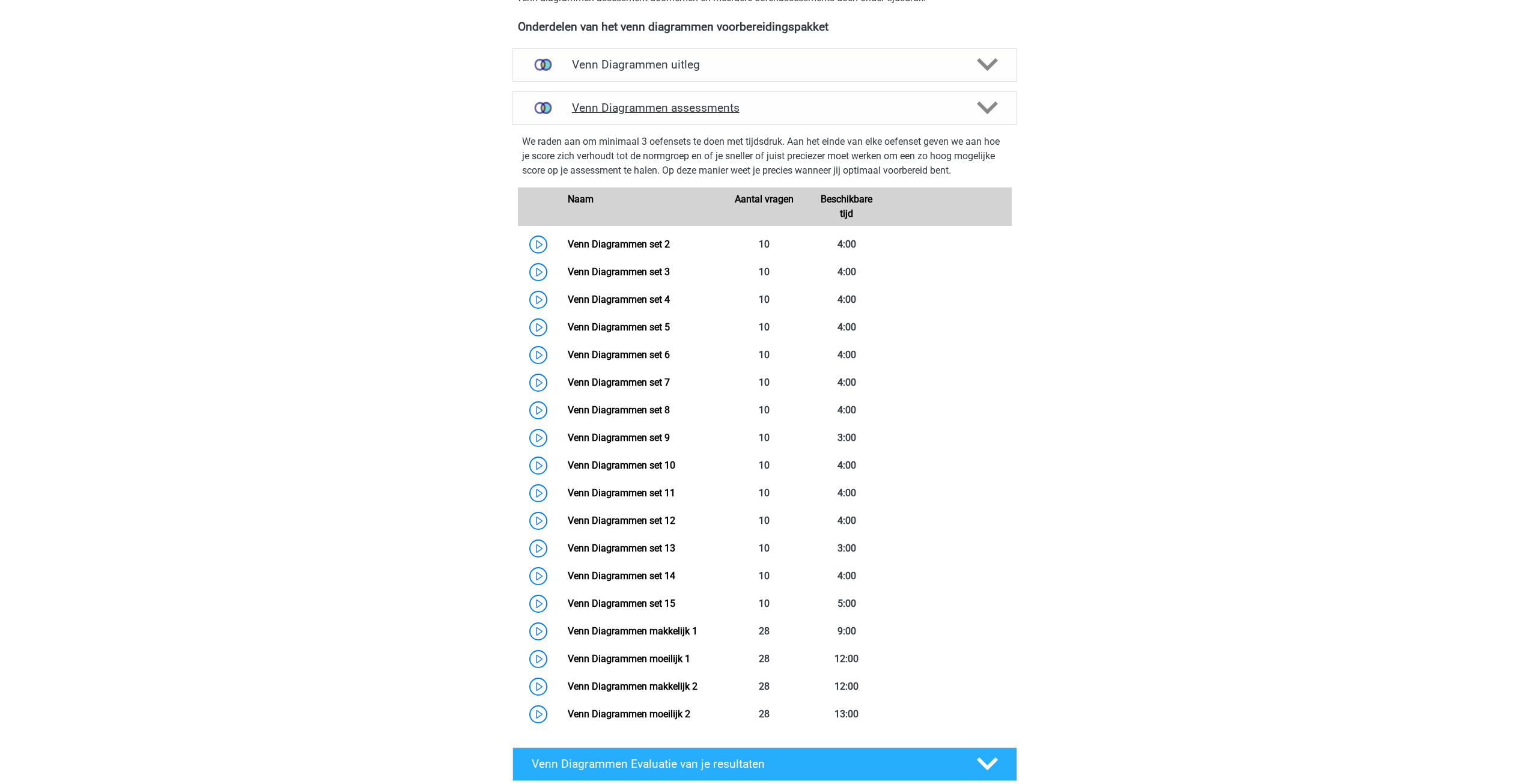
click at [691, 110] on h4 "Venn Diagrammen assessments" at bounding box center [765, 107] width 386 height 14
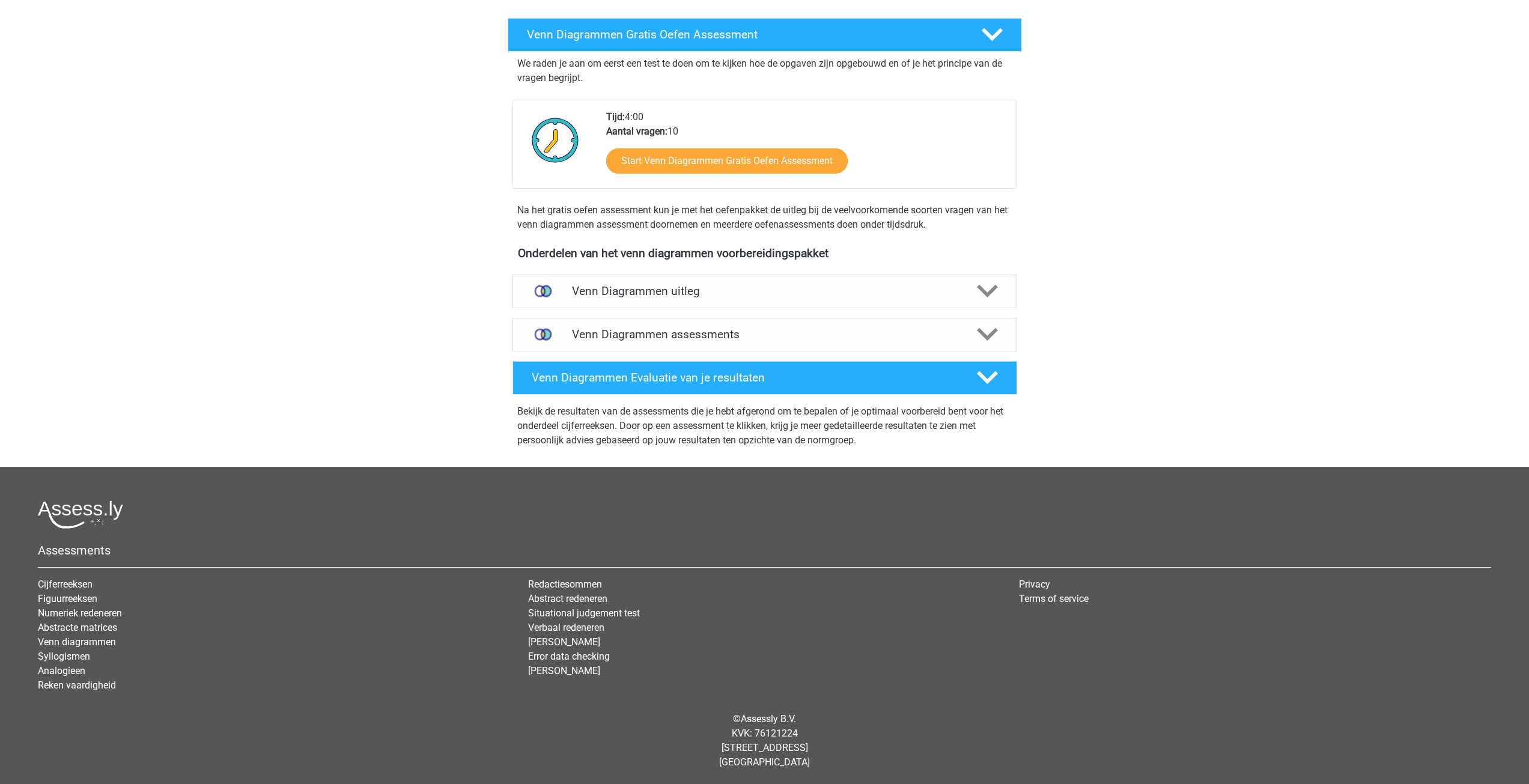
scroll to position [194, 0]
click at [746, 162] on link "Start Venn Diagrammen Gratis Oefen Assessment" at bounding box center [727, 161] width 278 height 29
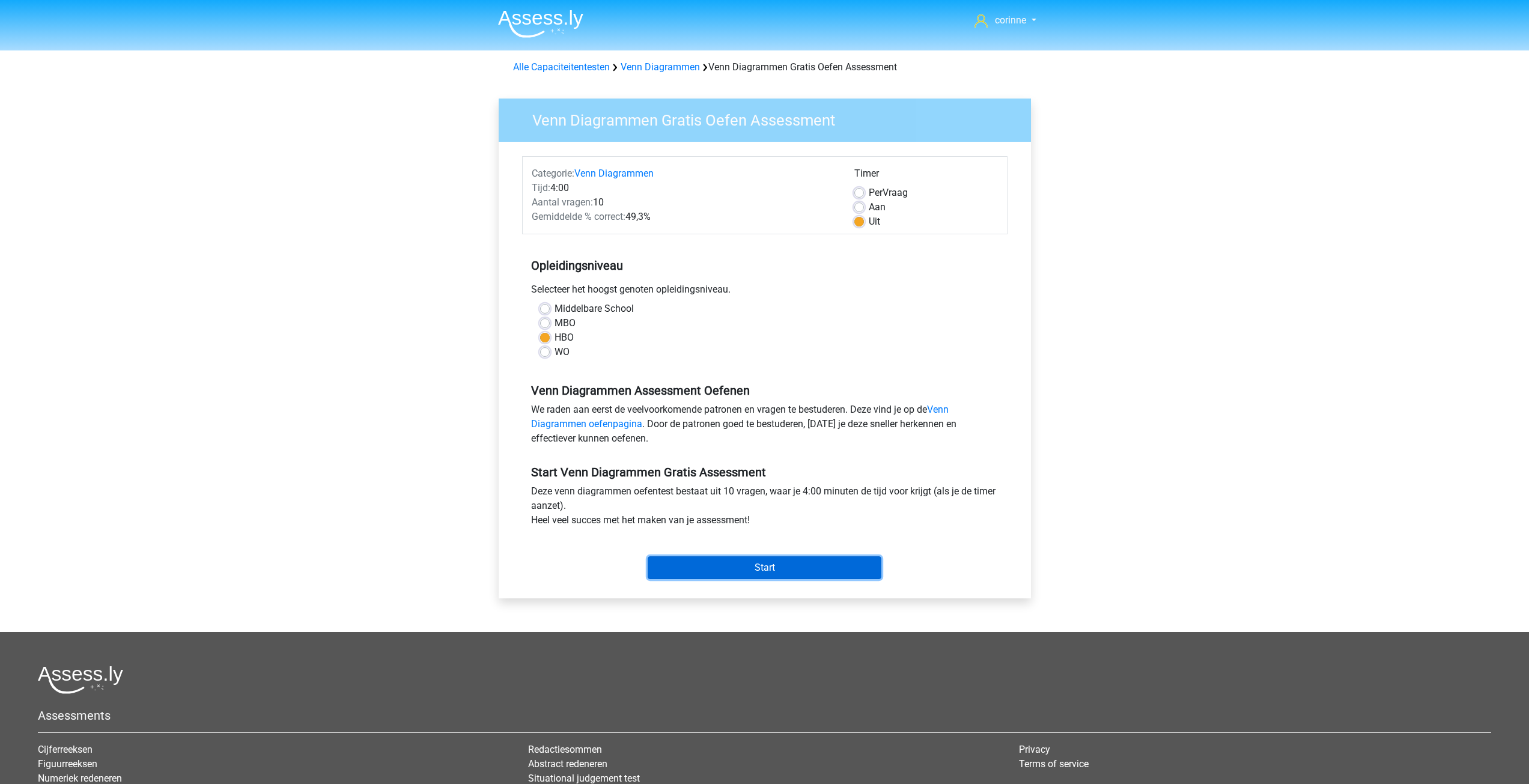
click at [789, 569] on input "Start" at bounding box center [764, 567] width 234 height 23
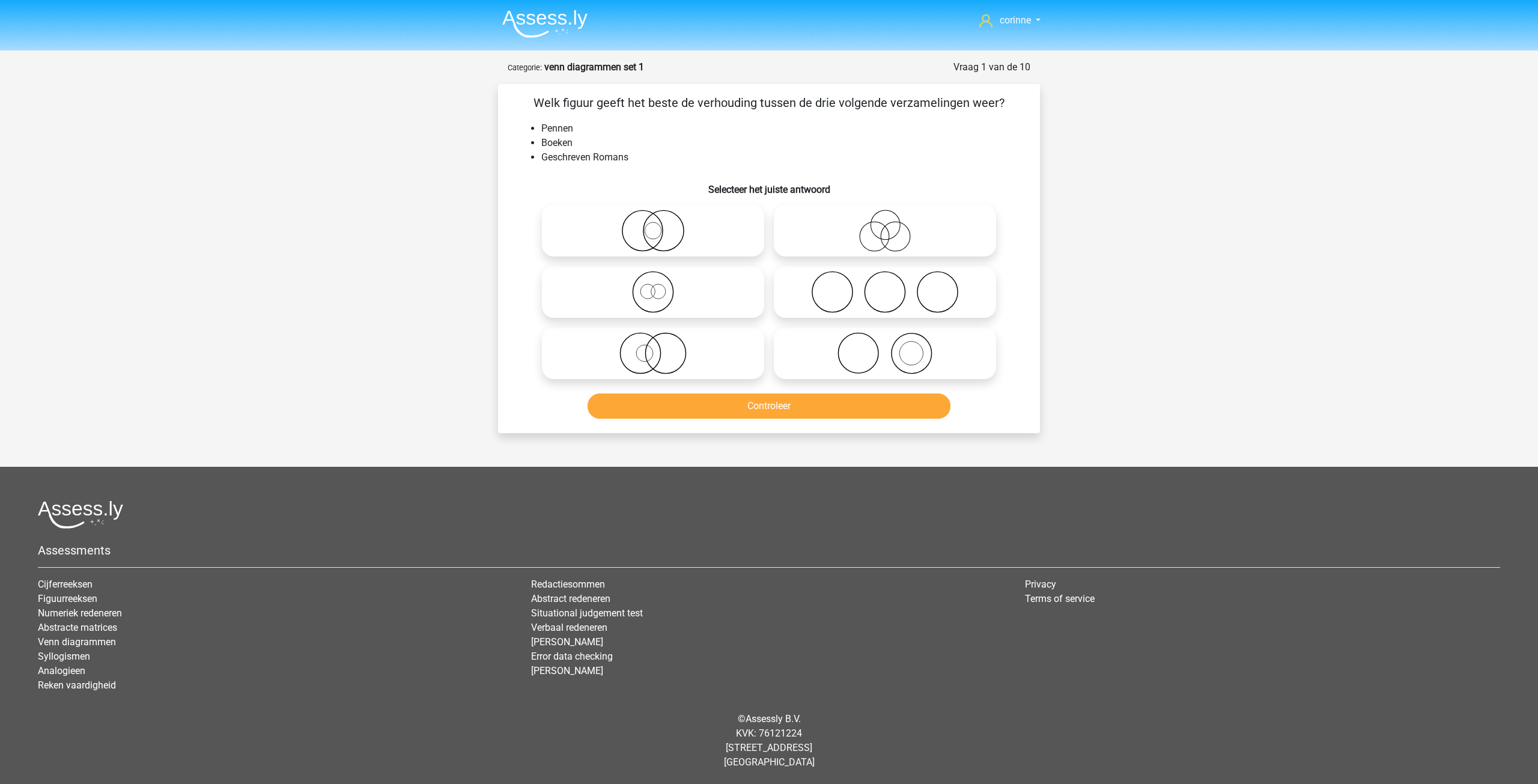
click at [909, 361] on icon at bounding box center [885, 353] width 213 height 42
click at [892, 347] on input "radio" at bounding box center [889, 343] width 8 height 8
radio input "true"
click at [909, 361] on icon at bounding box center [885, 353] width 213 height 42
click at [892, 347] on input "radio" at bounding box center [889, 343] width 8 height 8
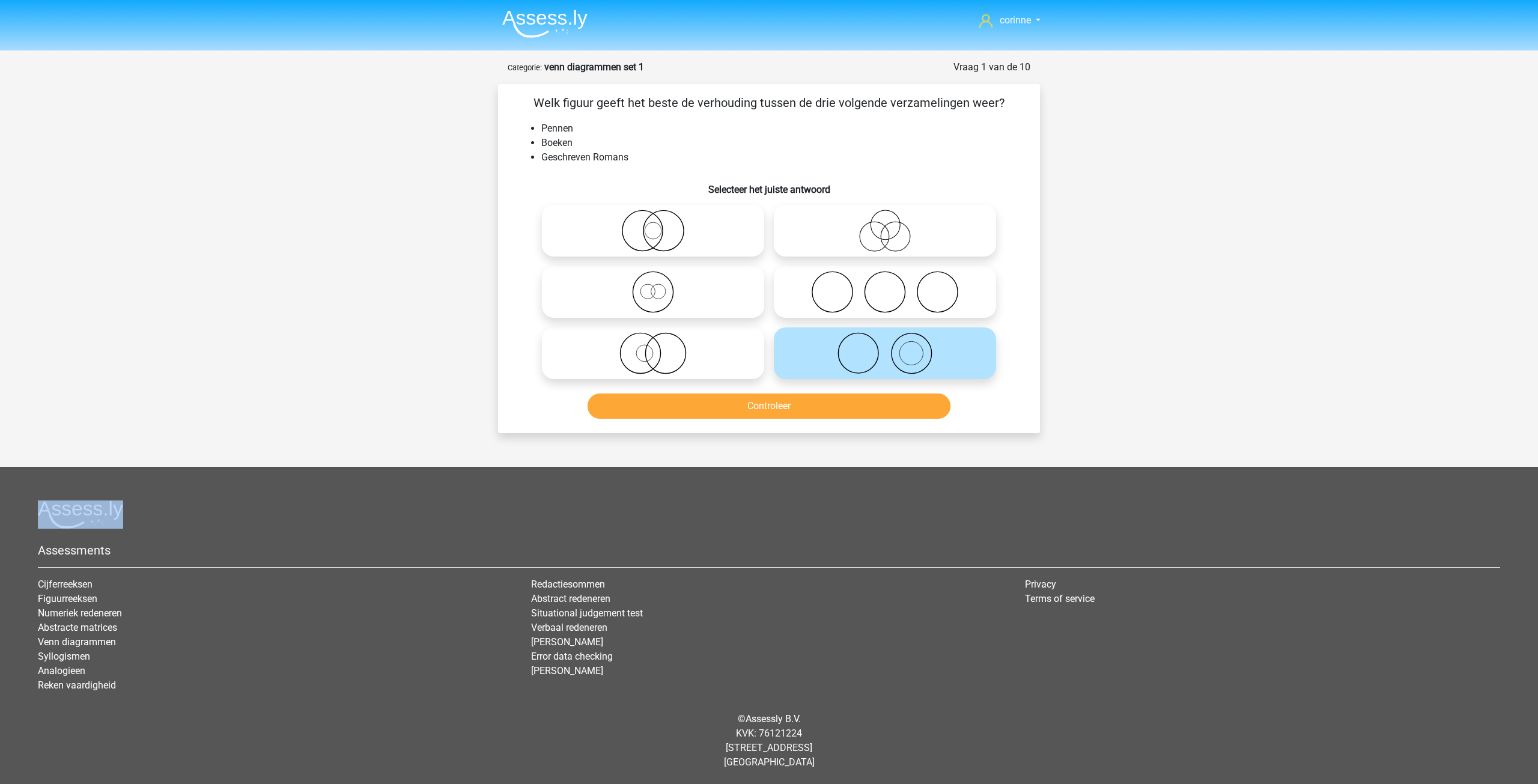
click at [909, 361] on icon at bounding box center [885, 353] width 213 height 42
click at [892, 347] on input "radio" at bounding box center [889, 343] width 8 height 8
click at [827, 417] on button "Controleer" at bounding box center [769, 406] width 363 height 25
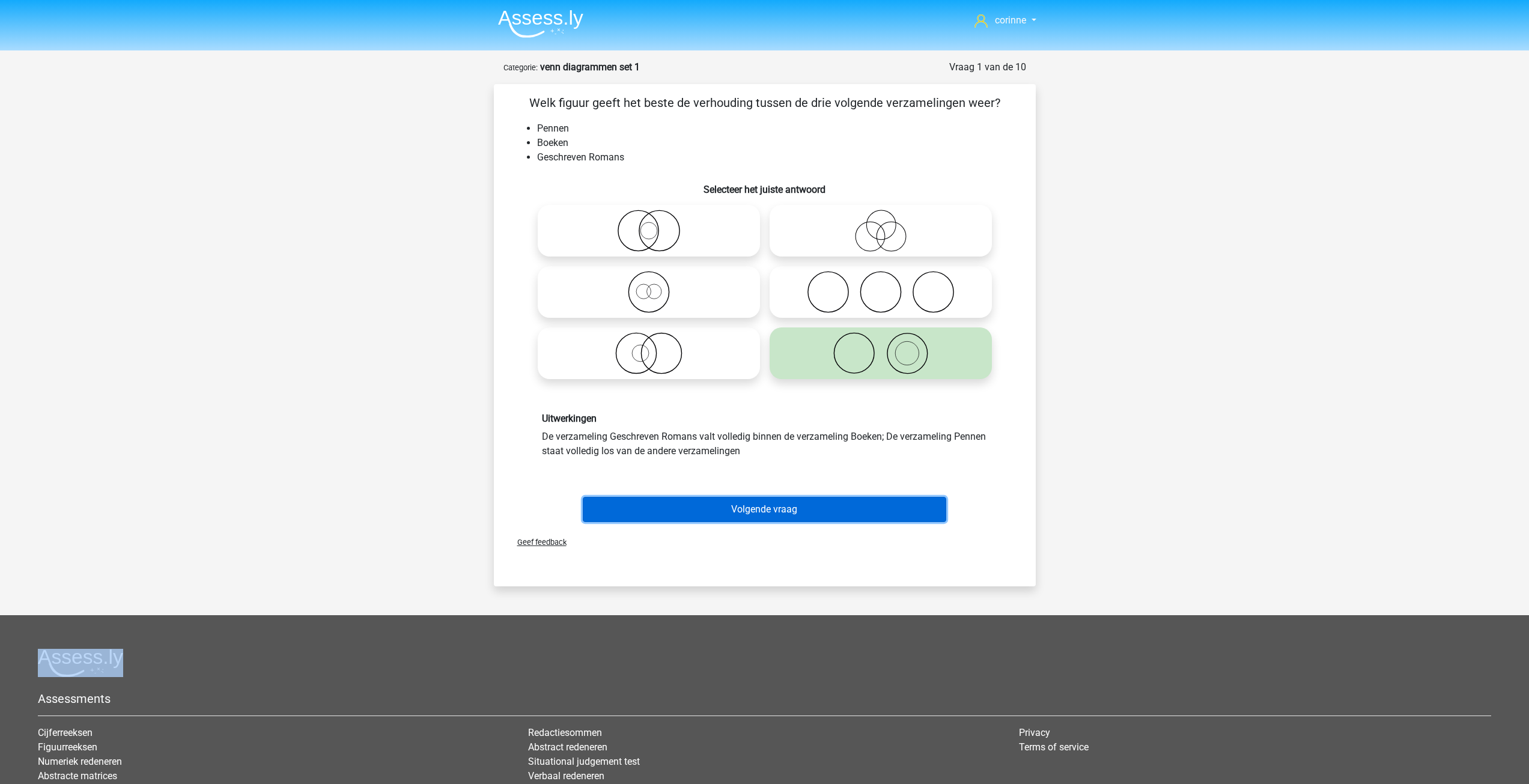
click at [757, 509] on button "Volgende vraag" at bounding box center [764, 510] width 363 height 25
click at [757, 648] on div at bounding box center [765, 662] width 1453 height 28
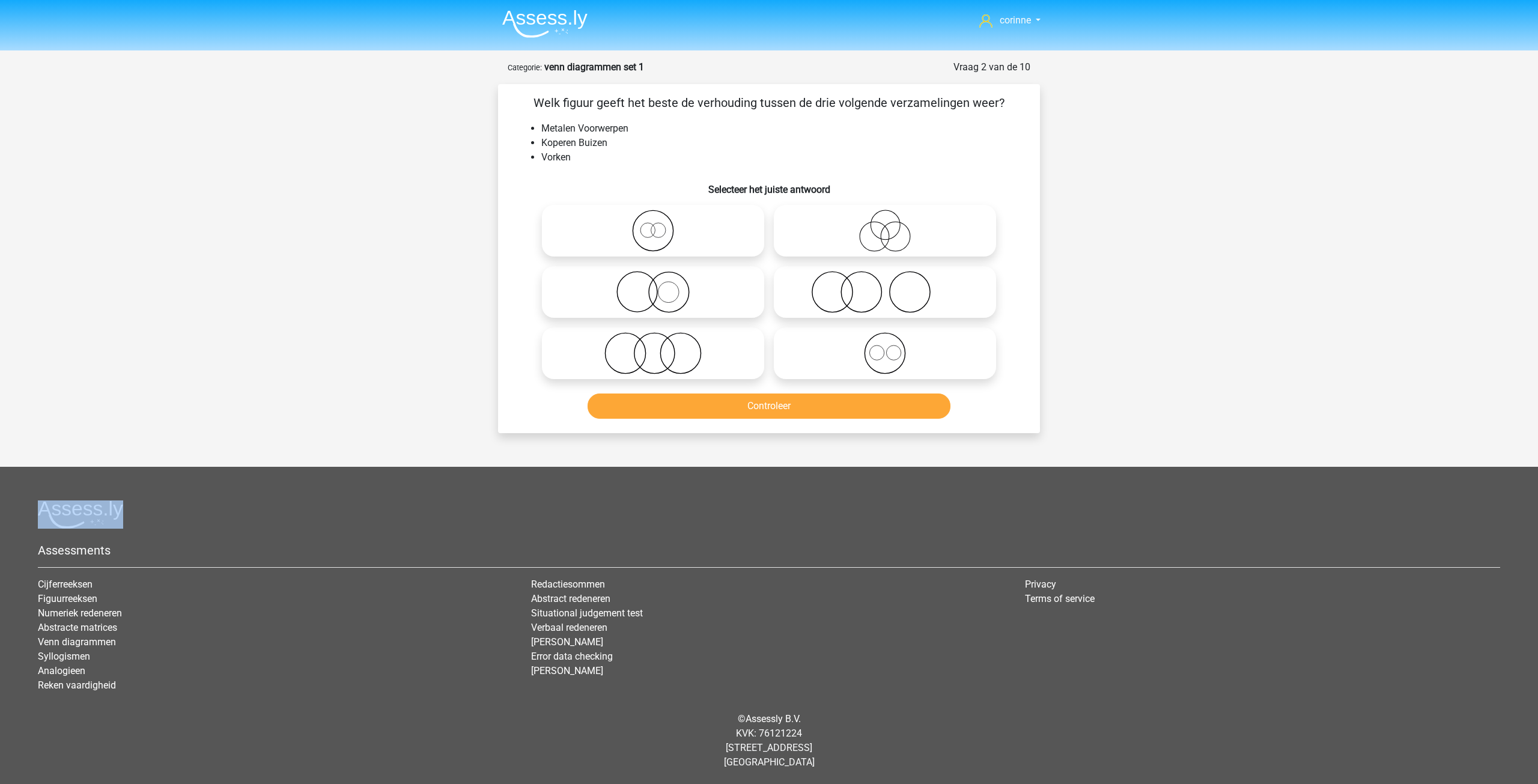
click at [665, 298] on icon at bounding box center [653, 292] width 213 height 42
click at [661, 286] on input "radio" at bounding box center [657, 281] width 8 height 8
radio input "true"
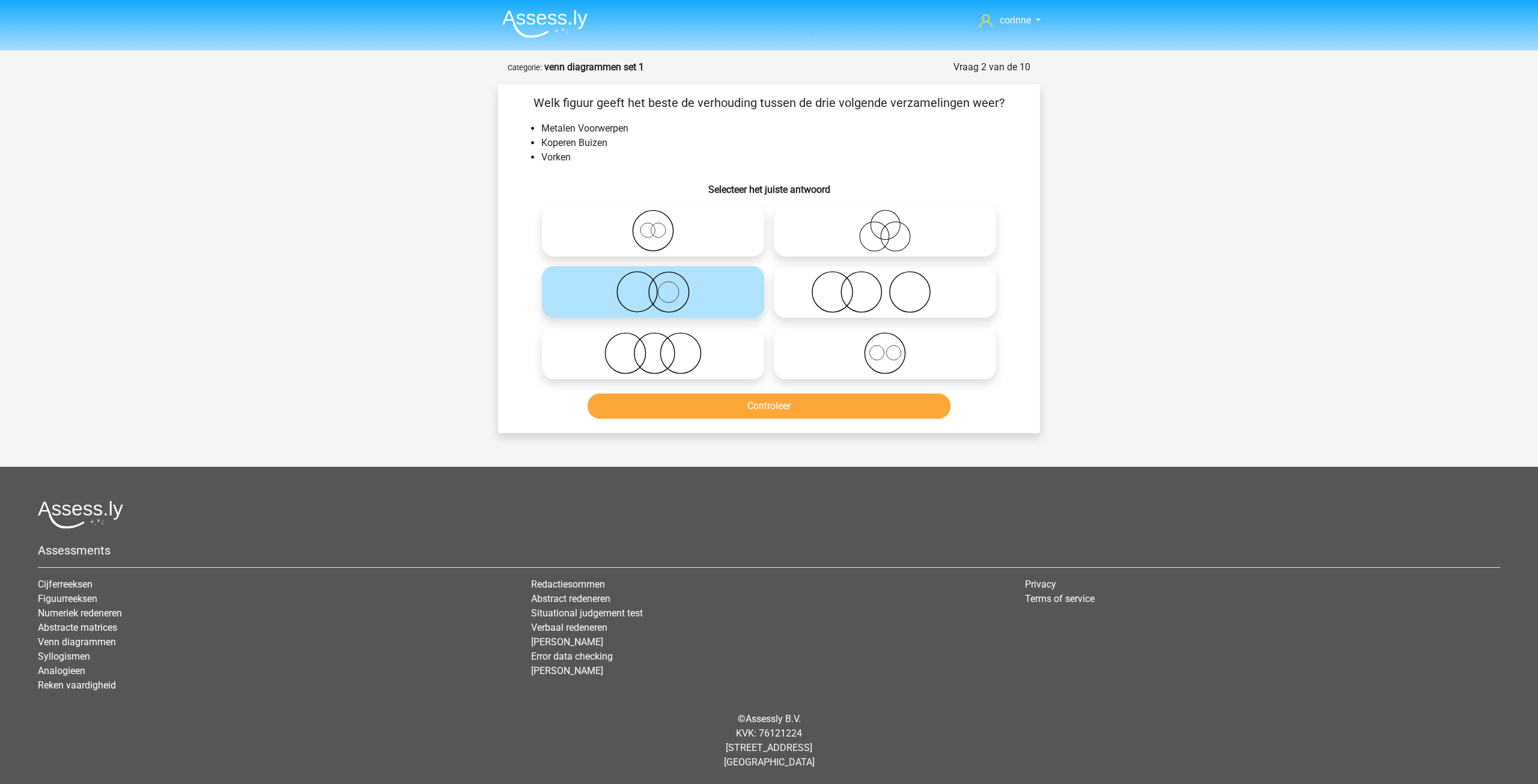
click at [665, 298] on icon at bounding box center [653, 292] width 213 height 42
click at [661, 286] on input "radio" at bounding box center [657, 281] width 8 height 8
click at [665, 298] on icon at bounding box center [653, 292] width 213 height 42
click at [661, 286] on input "radio" at bounding box center [657, 281] width 8 height 8
click at [778, 402] on button "Controleer" at bounding box center [769, 406] width 363 height 25
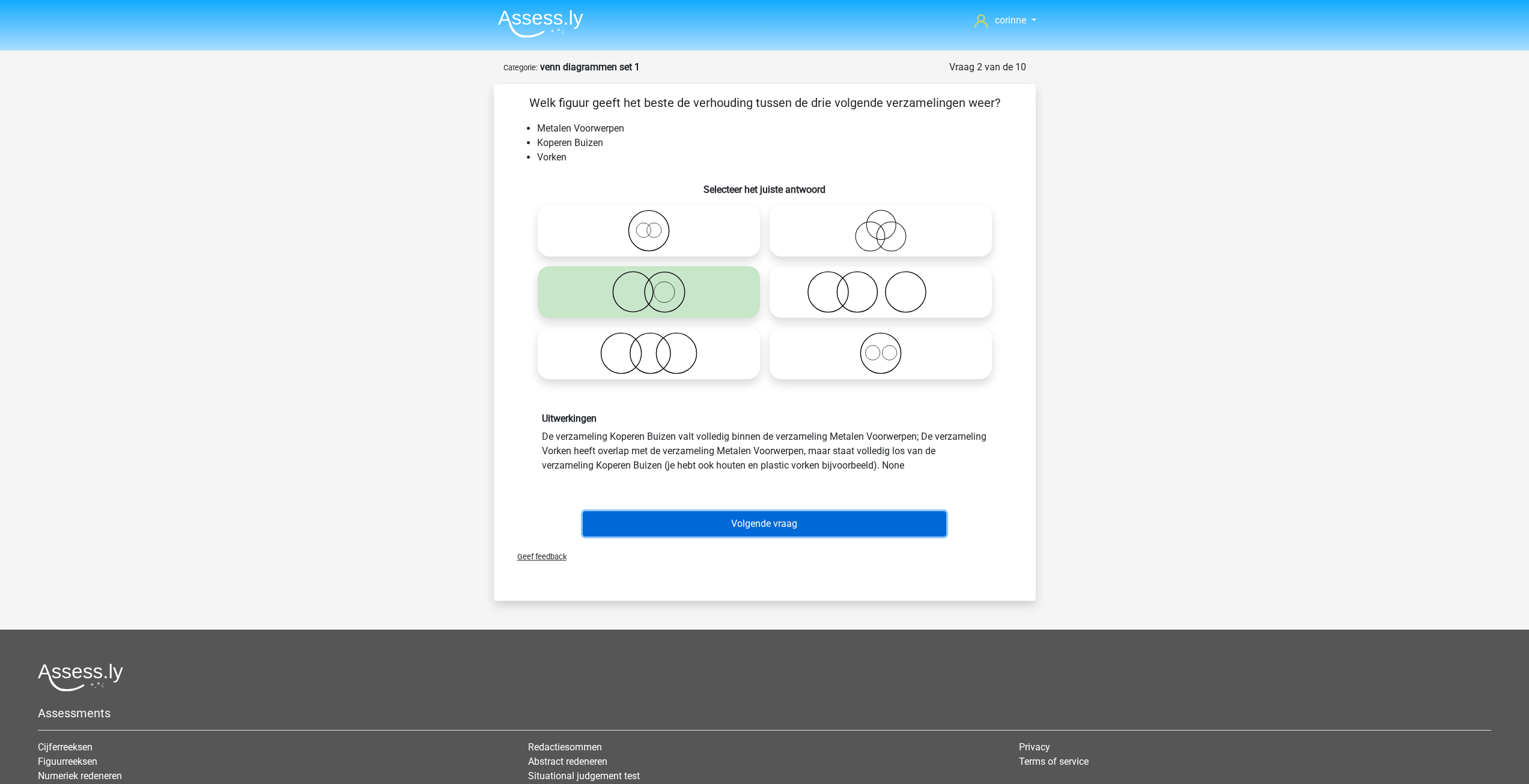
click at [767, 525] on button "Volgende vraag" at bounding box center [764, 524] width 363 height 25
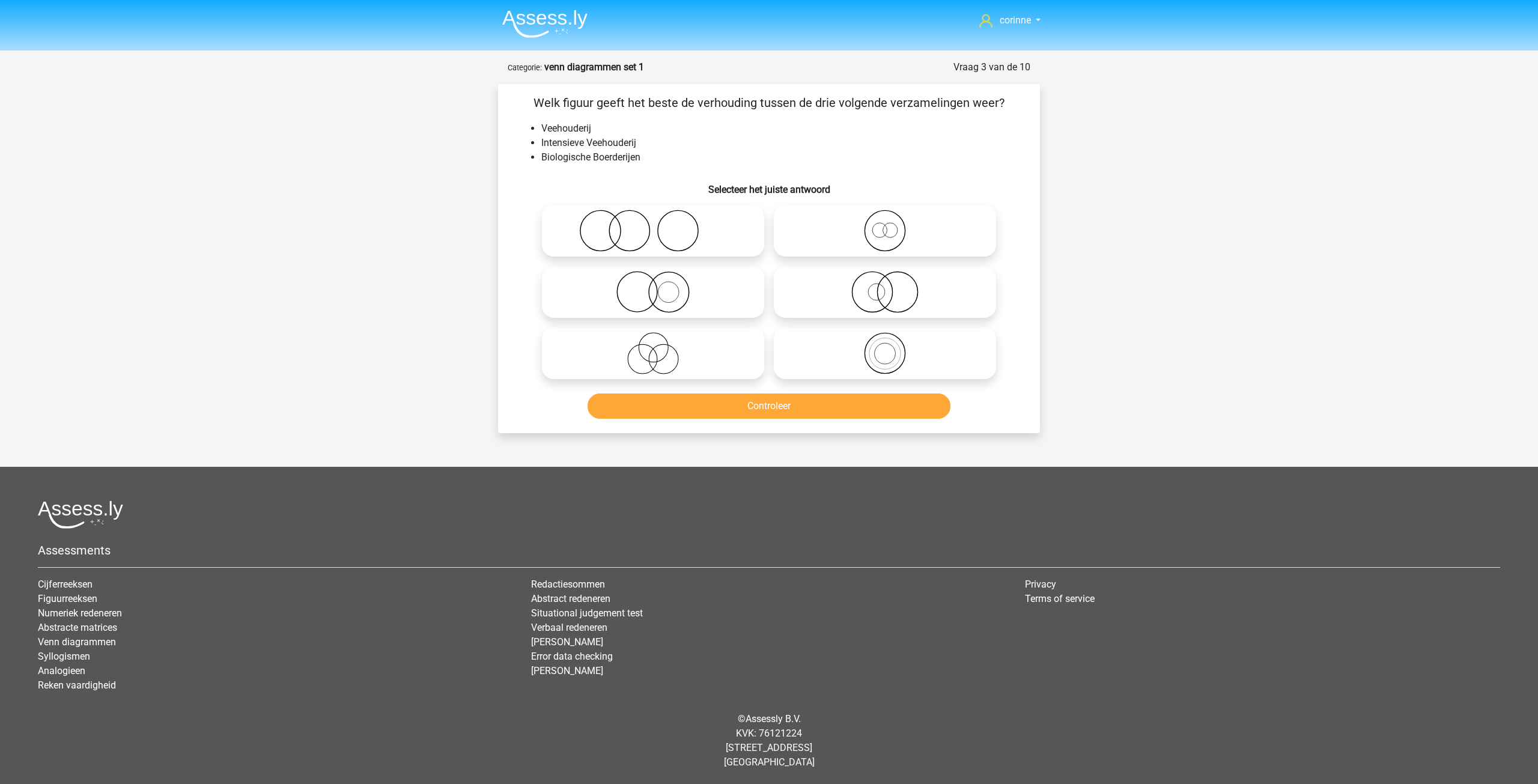
click at [653, 286] on input "radio" at bounding box center [657, 281] width 8 height 8
radio input "true"
click at [653, 286] on input "radio" at bounding box center [657, 281] width 8 height 8
click at [772, 409] on button "Controleer" at bounding box center [769, 406] width 363 height 25
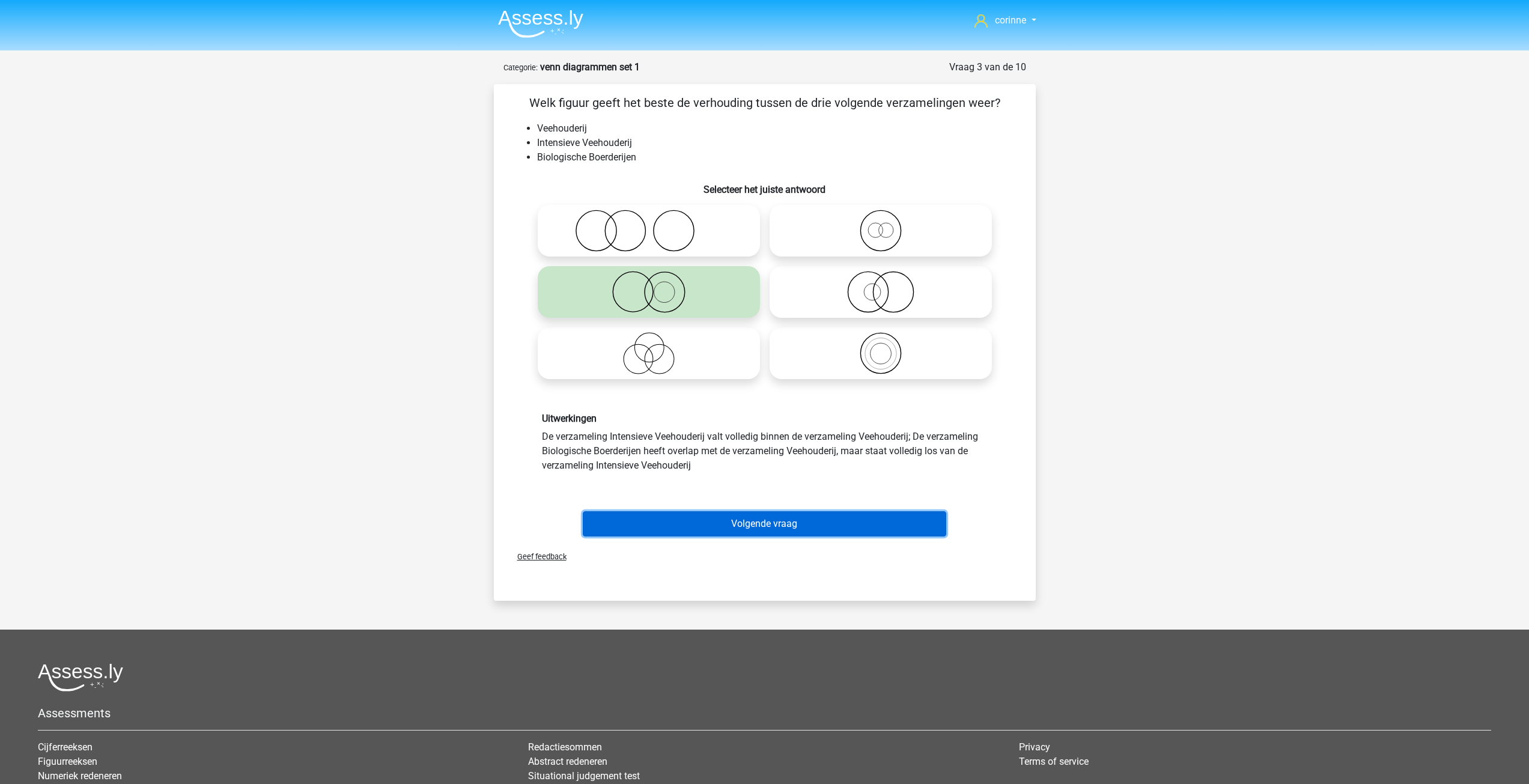
click at [770, 518] on button "Volgende vraag" at bounding box center [764, 524] width 363 height 25
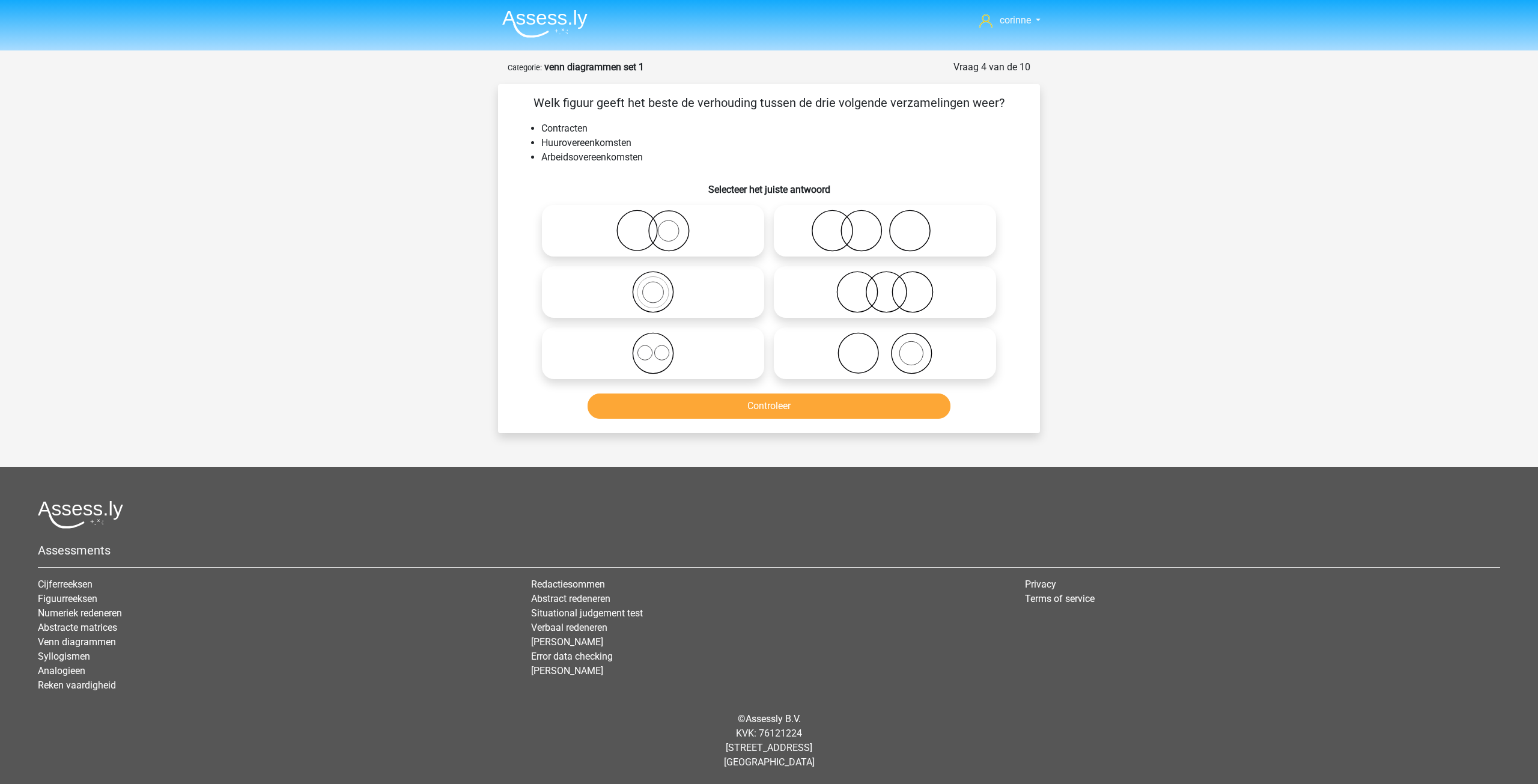
click at [891, 301] on icon at bounding box center [885, 292] width 213 height 42
click at [891, 286] on input "radio" at bounding box center [889, 281] width 8 height 8
radio input "true"
click at [825, 400] on button "Controleer" at bounding box center [769, 406] width 363 height 25
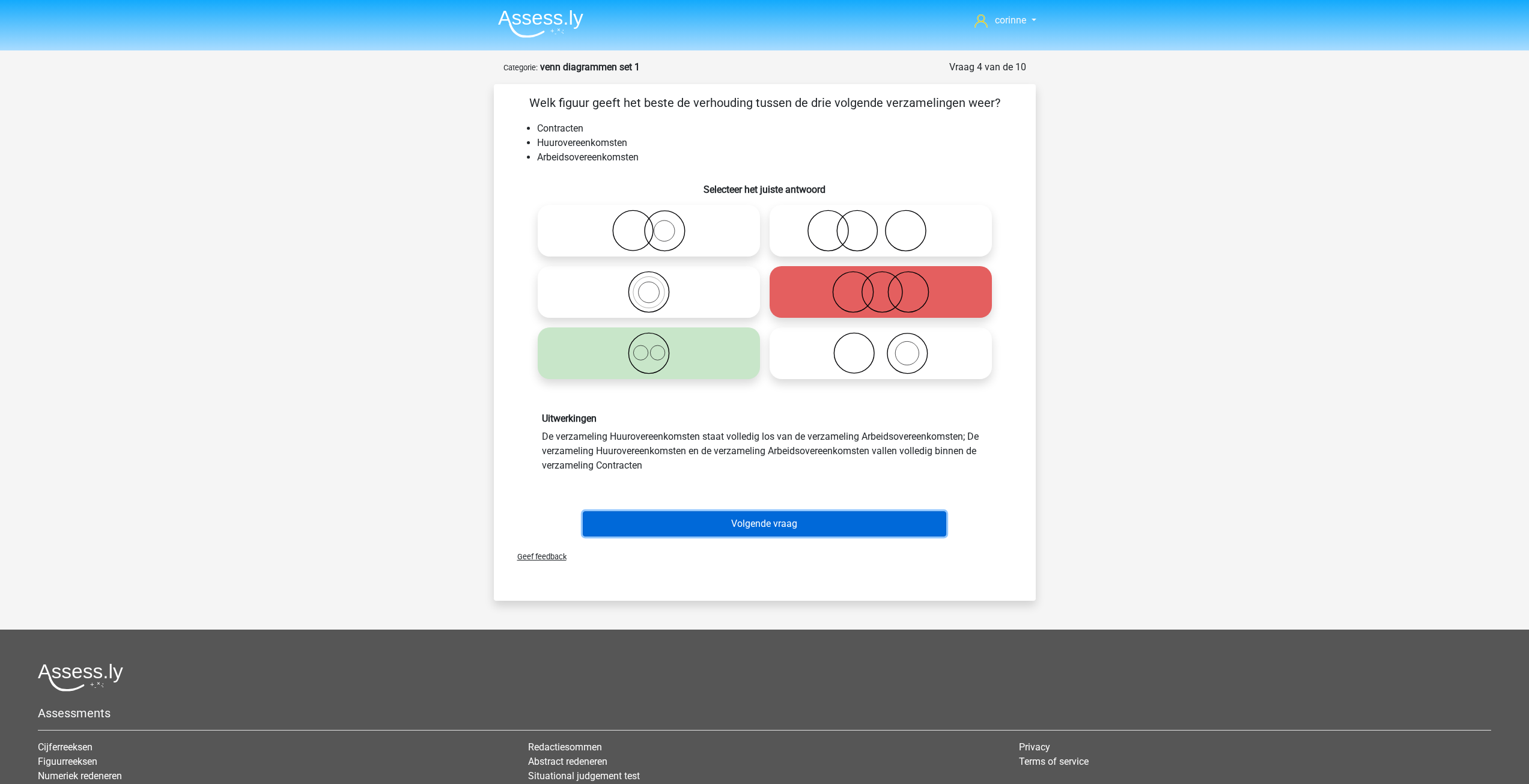
click at [770, 524] on button "Volgende vraag" at bounding box center [764, 524] width 363 height 25
click at [770, 663] on div at bounding box center [765, 677] width 1453 height 28
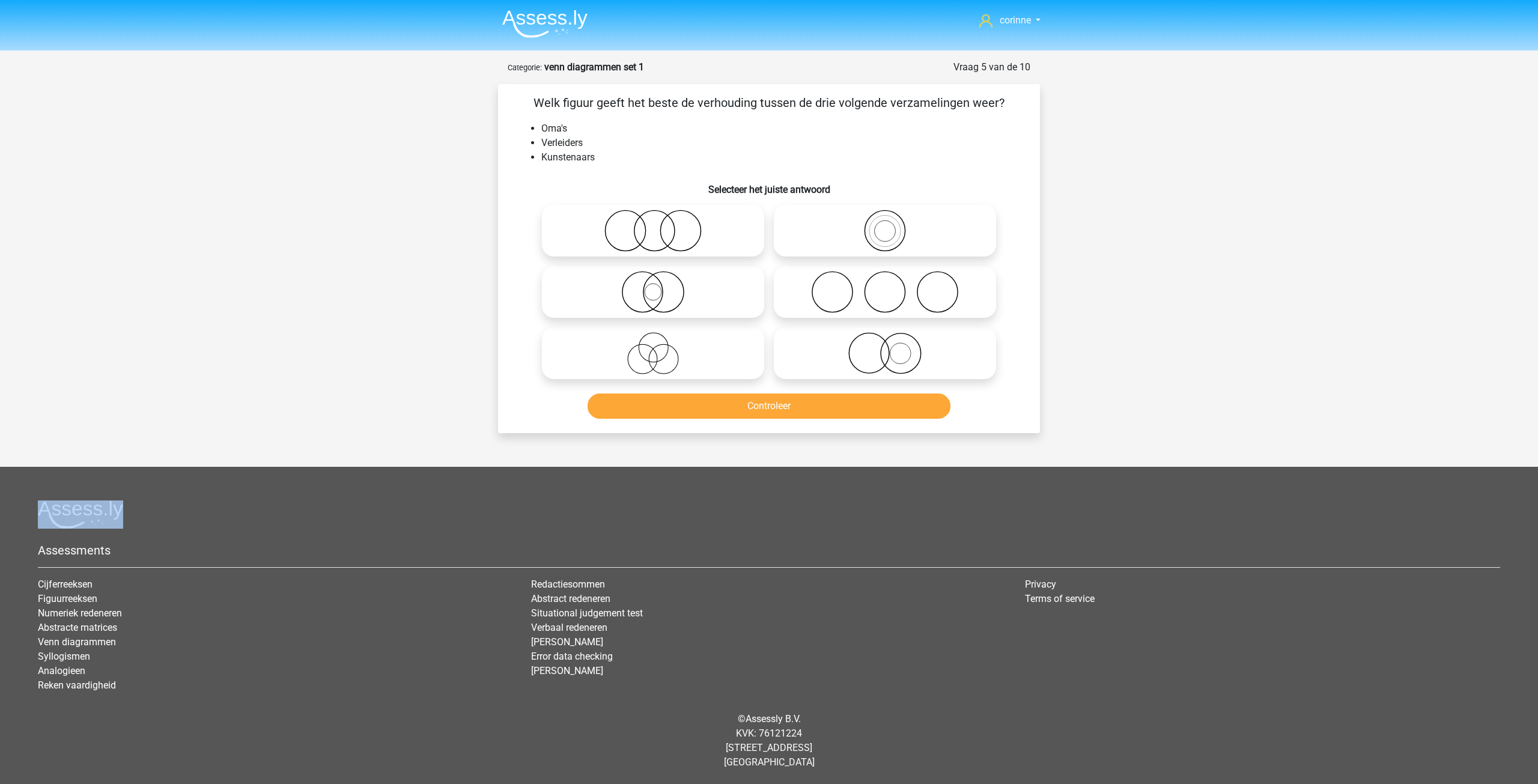
click at [887, 287] on icon at bounding box center [885, 292] width 213 height 42
click at [887, 286] on input "radio" at bounding box center [889, 281] width 8 height 8
radio input "true"
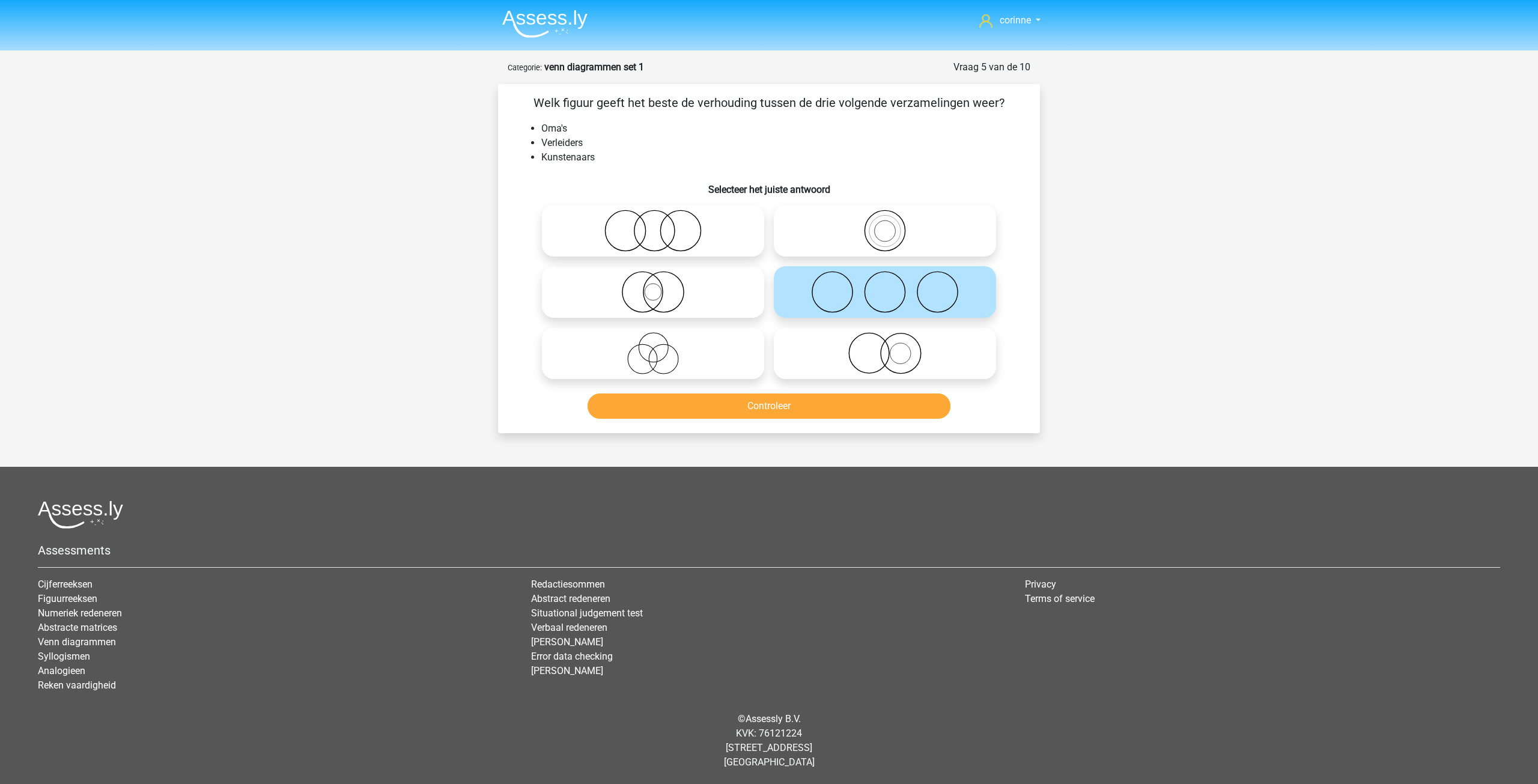
click at [657, 358] on circle at bounding box center [642, 360] width 29 height 29
click at [657, 347] on input "radio" at bounding box center [657, 343] width 8 height 8
radio input "true"
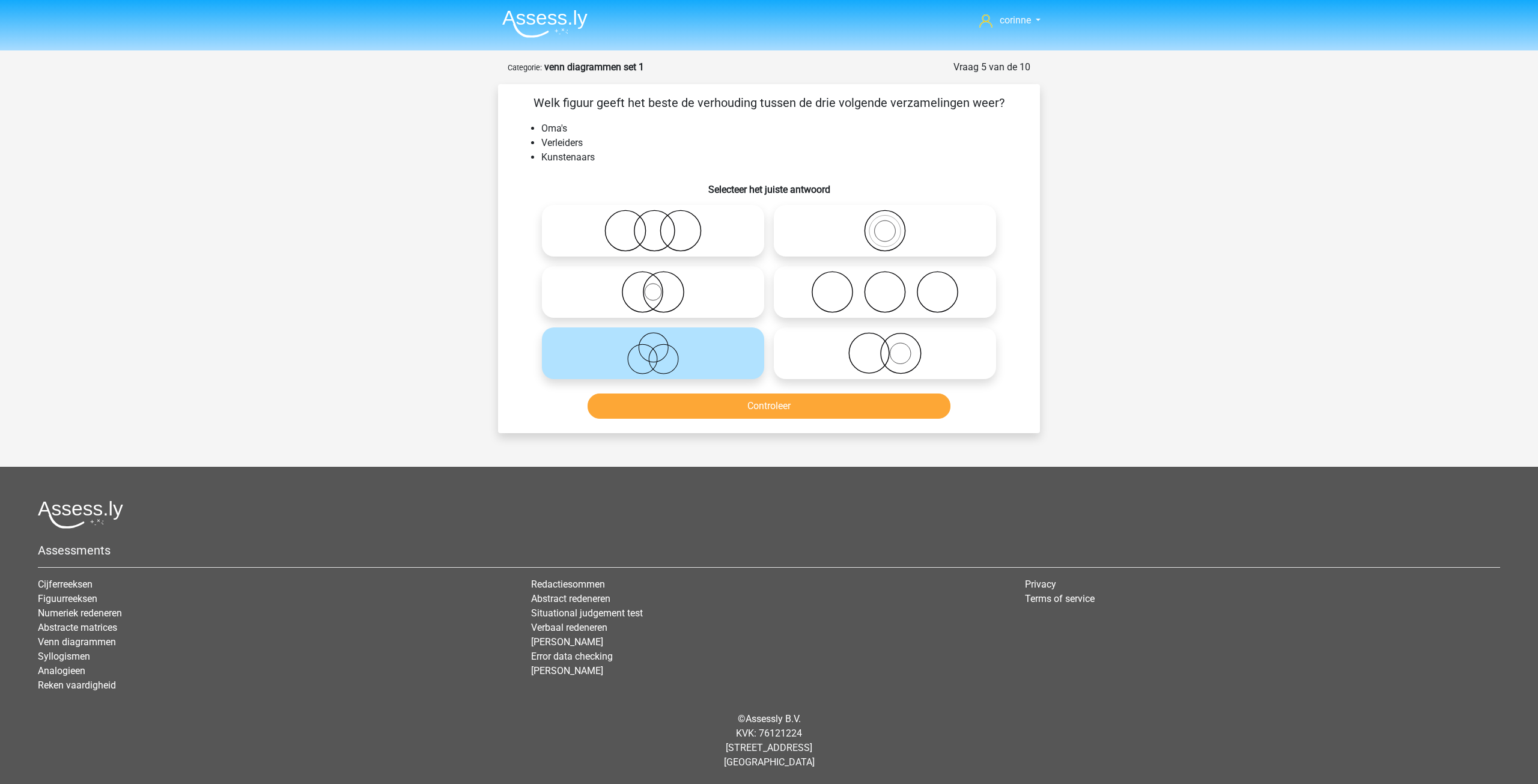
click at [657, 358] on circle at bounding box center [642, 360] width 29 height 29
click at [657, 347] on input "radio" at bounding box center [657, 343] width 8 height 8
click at [765, 406] on button "Controleer" at bounding box center [769, 406] width 363 height 25
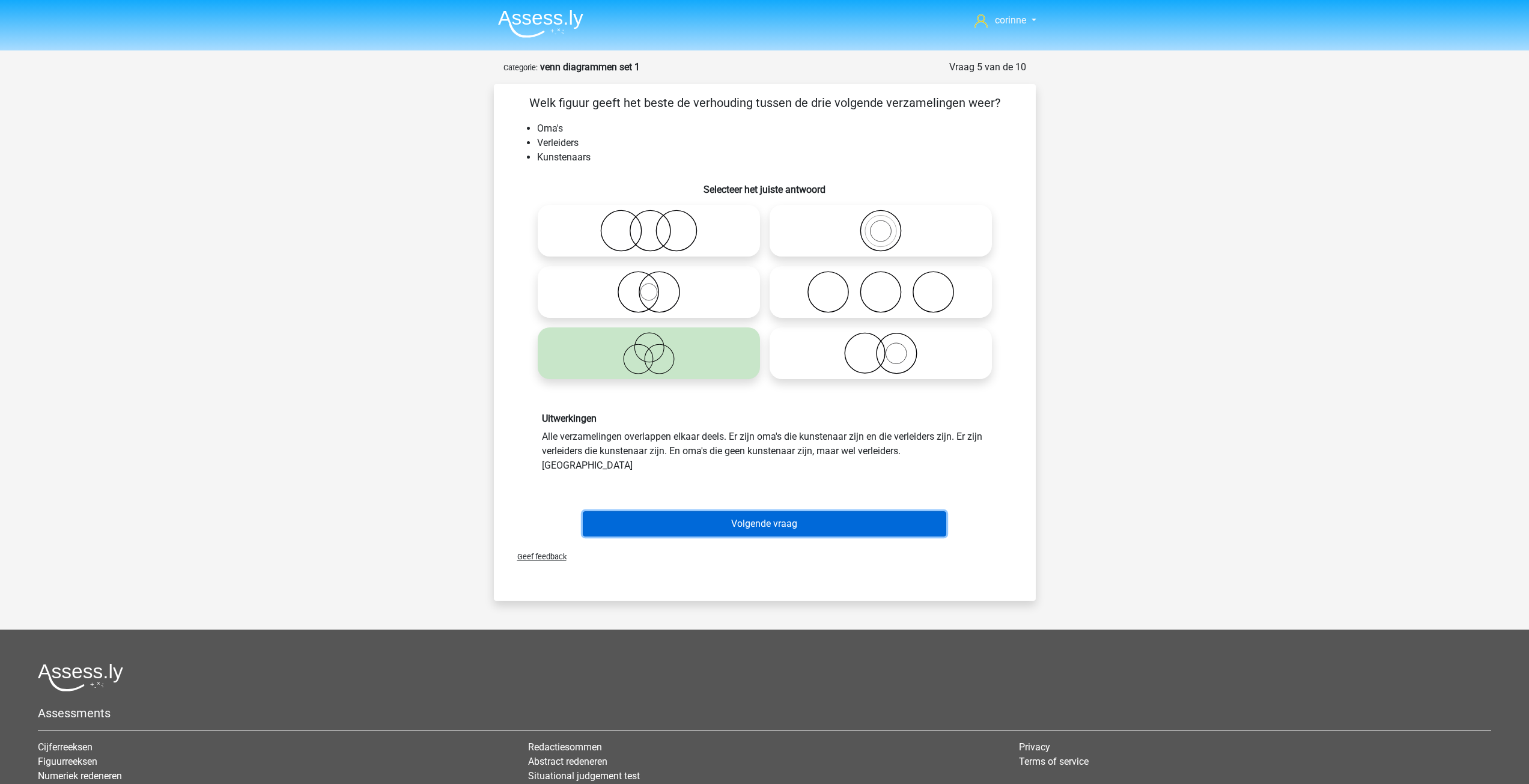
click at [778, 511] on button "Volgende vraag" at bounding box center [764, 524] width 363 height 25
click at [778, 663] on div at bounding box center [765, 677] width 1453 height 28
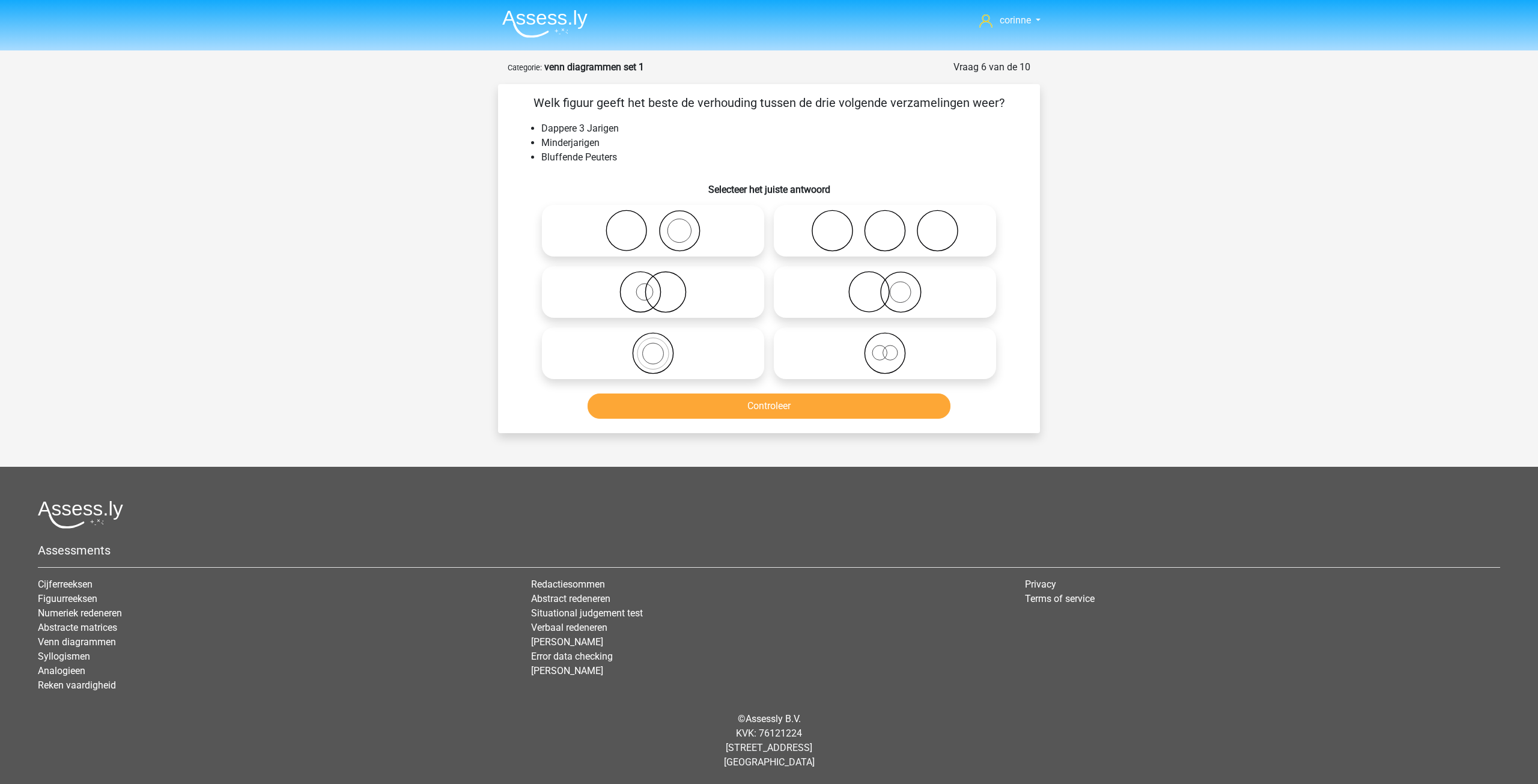
click at [677, 248] on icon at bounding box center [653, 230] width 213 height 42
click at [661, 225] on input "radio" at bounding box center [657, 220] width 8 height 8
radio input "true"
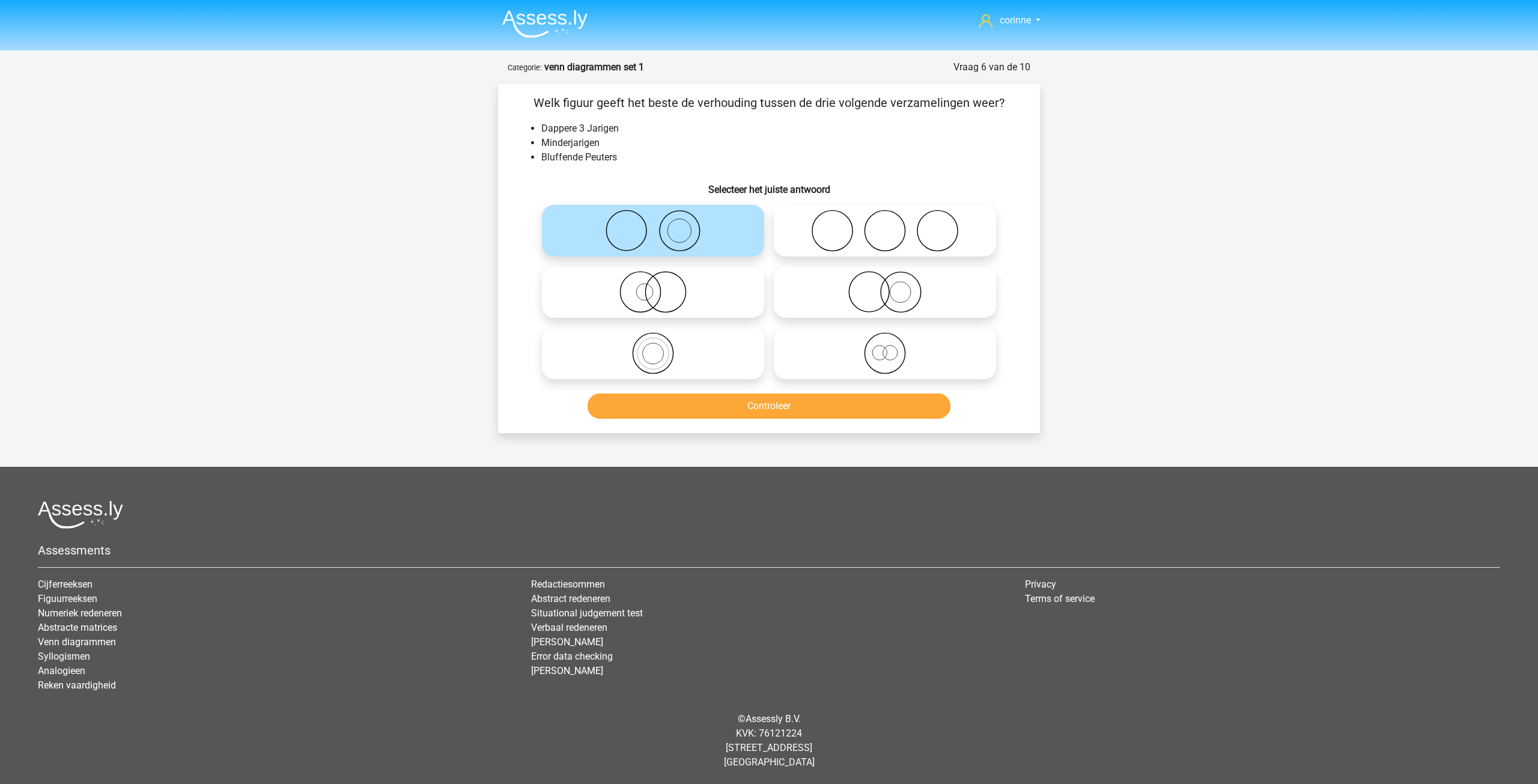
click at [677, 248] on icon at bounding box center [653, 230] width 213 height 42
click at [661, 225] on input "radio" at bounding box center [657, 220] width 8 height 8
click at [787, 407] on button "Controleer" at bounding box center [769, 406] width 363 height 25
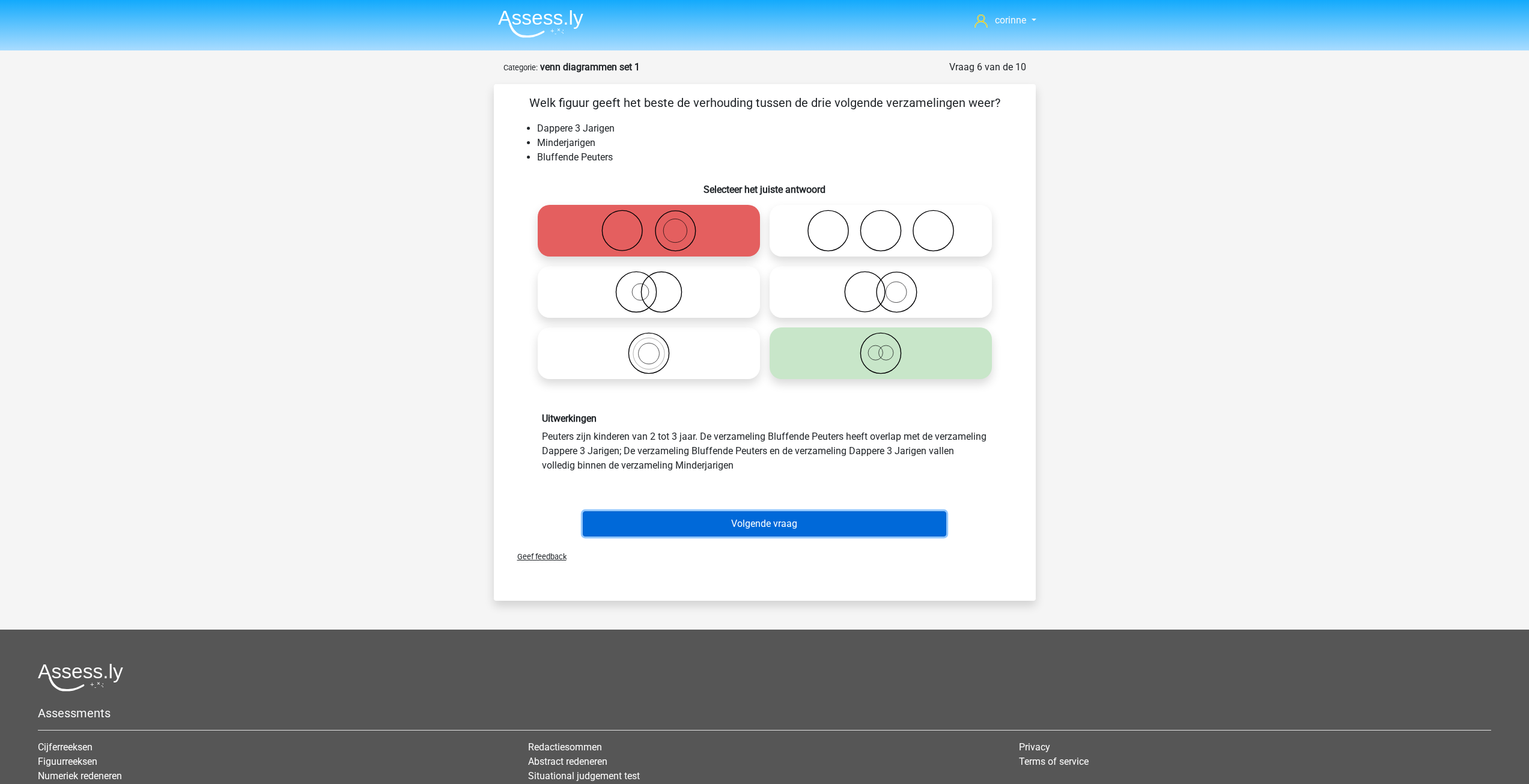
click at [767, 519] on button "Volgende vraag" at bounding box center [764, 524] width 363 height 25
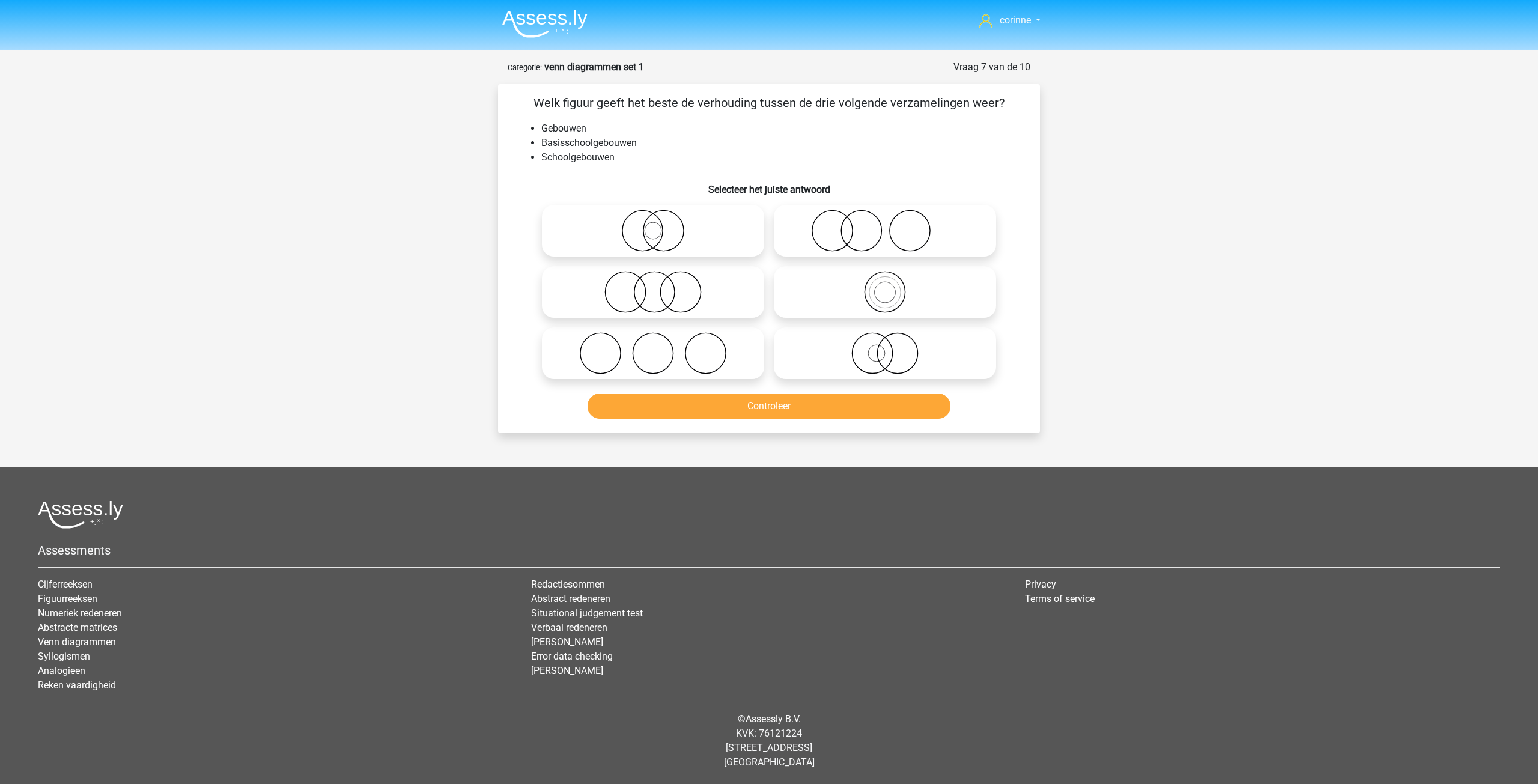
click at [895, 292] on icon at bounding box center [885, 292] width 213 height 42
click at [892, 286] on input "radio" at bounding box center [889, 281] width 8 height 8
radio input "true"
click at [797, 405] on button "Controleer" at bounding box center [769, 406] width 363 height 25
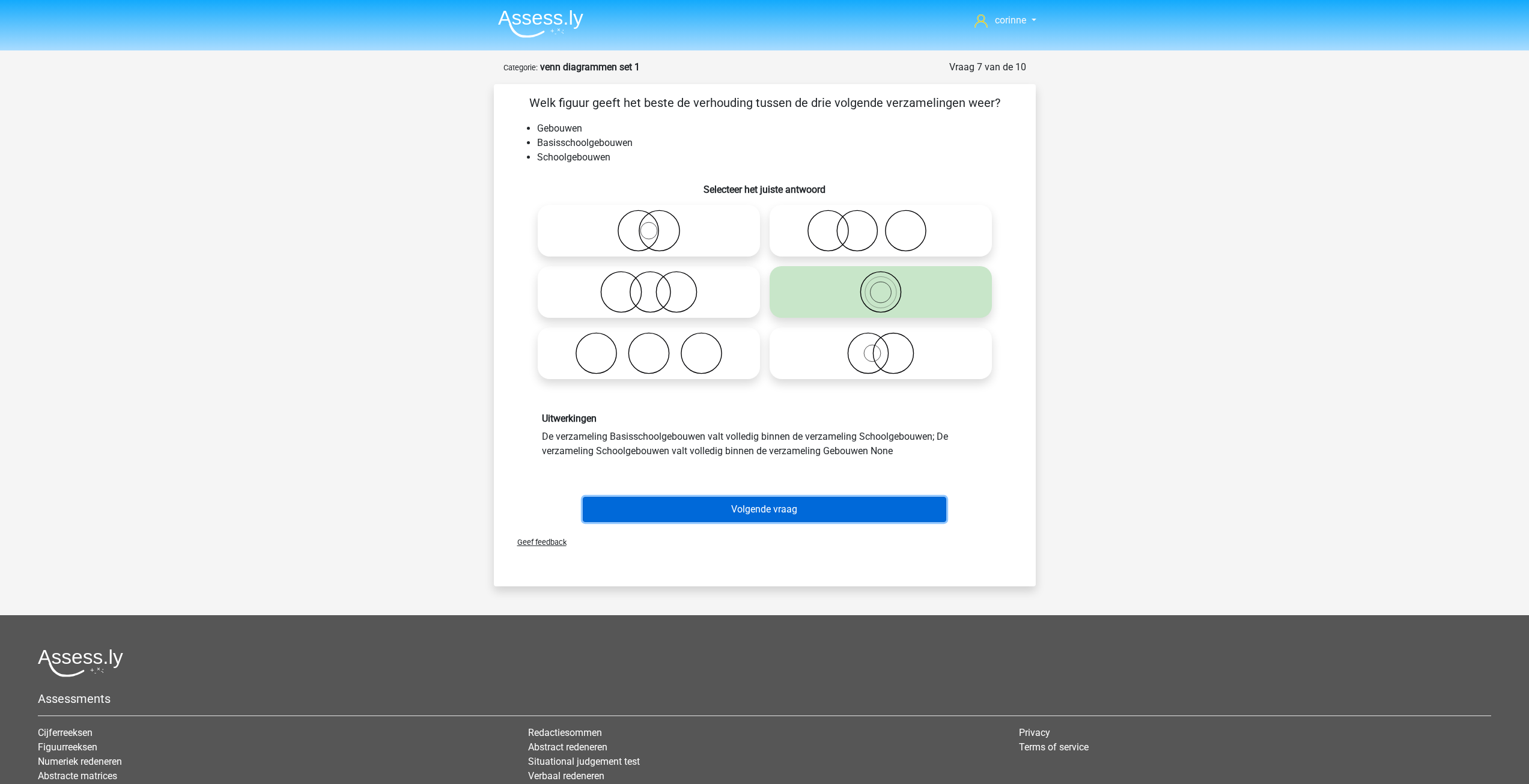
click at [776, 513] on button "Volgende vraag" at bounding box center [764, 510] width 363 height 25
click at [776, 648] on div at bounding box center [765, 662] width 1453 height 28
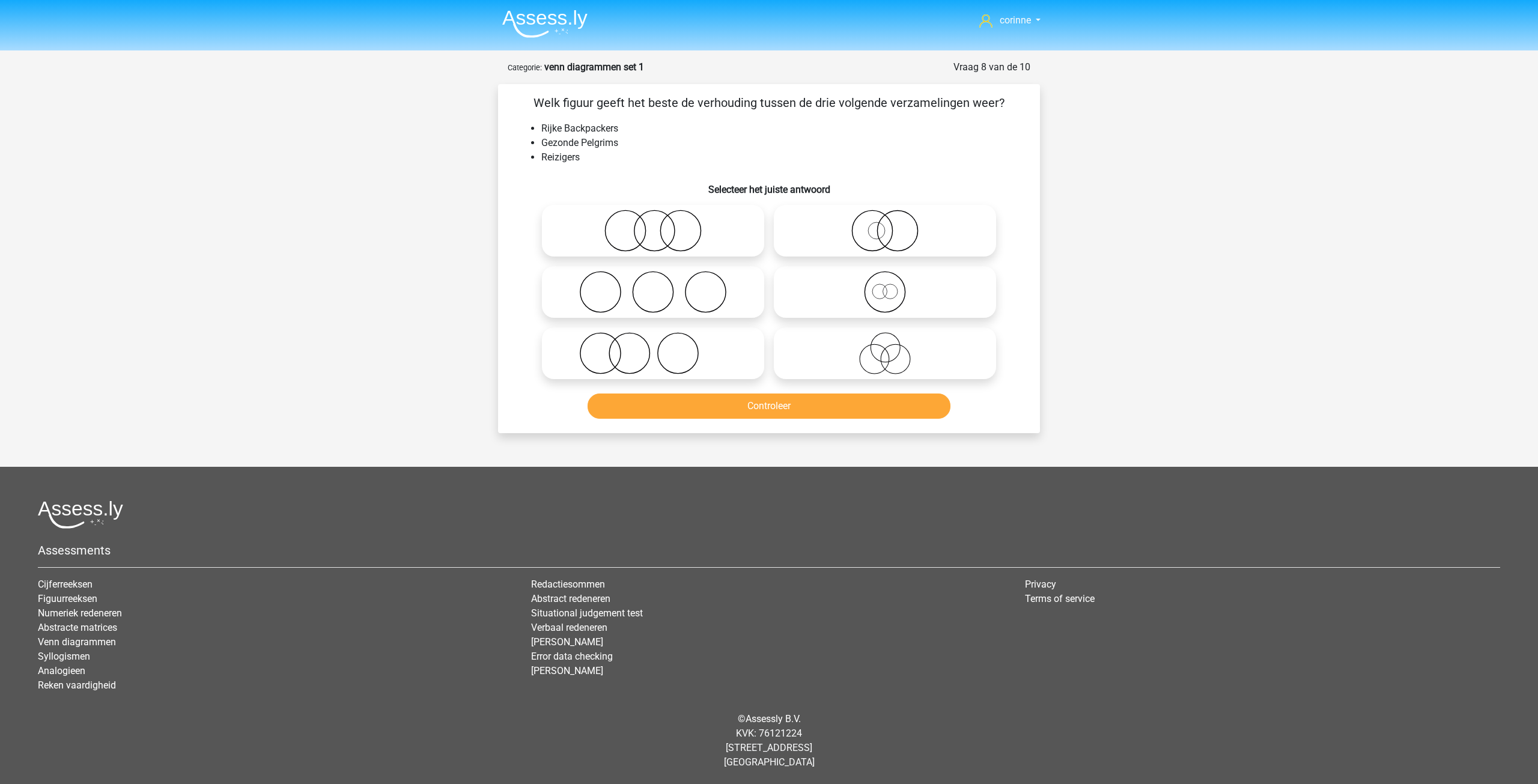
click at [873, 298] on icon at bounding box center [885, 292] width 213 height 42
click at [885, 286] on input "radio" at bounding box center [889, 281] width 8 height 8
radio input "true"
click at [778, 402] on button "Controleer" at bounding box center [769, 406] width 363 height 25
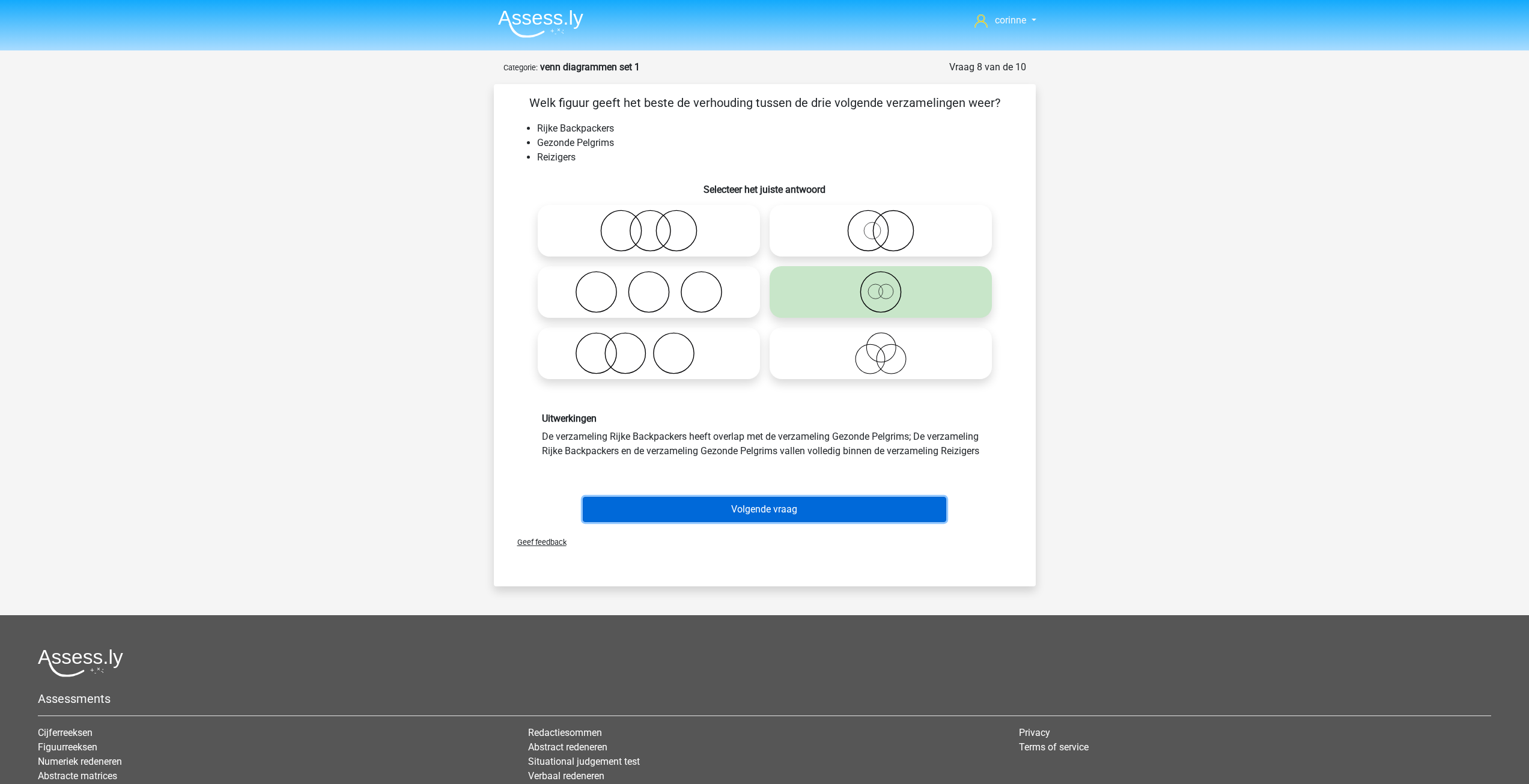
click at [784, 510] on button "Volgende vraag" at bounding box center [764, 510] width 363 height 25
click at [784, 648] on div at bounding box center [765, 662] width 1453 height 28
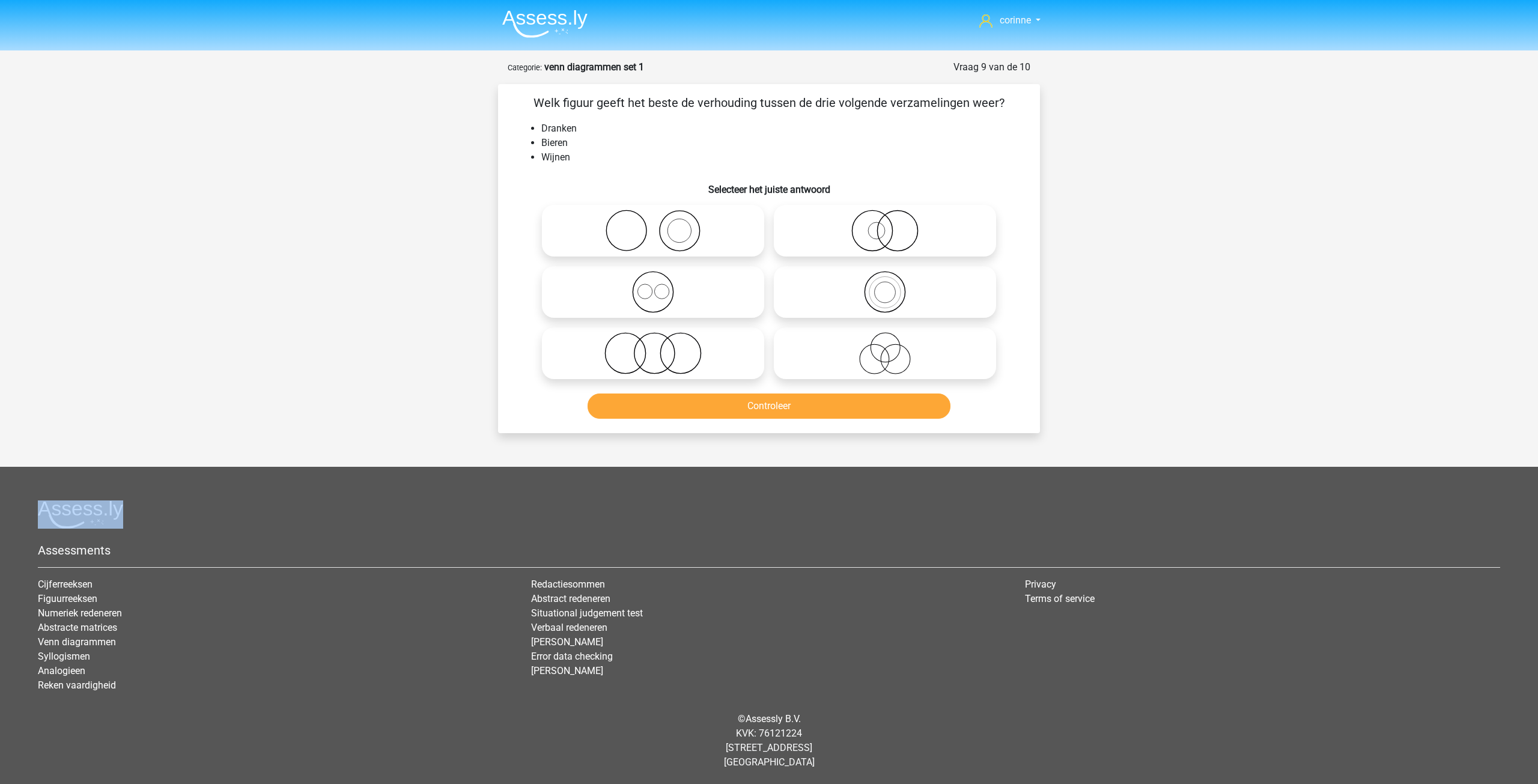
click at [650, 285] on icon at bounding box center [653, 292] width 213 height 42
click at [653, 285] on input "radio" at bounding box center [657, 281] width 8 height 8
radio input "true"
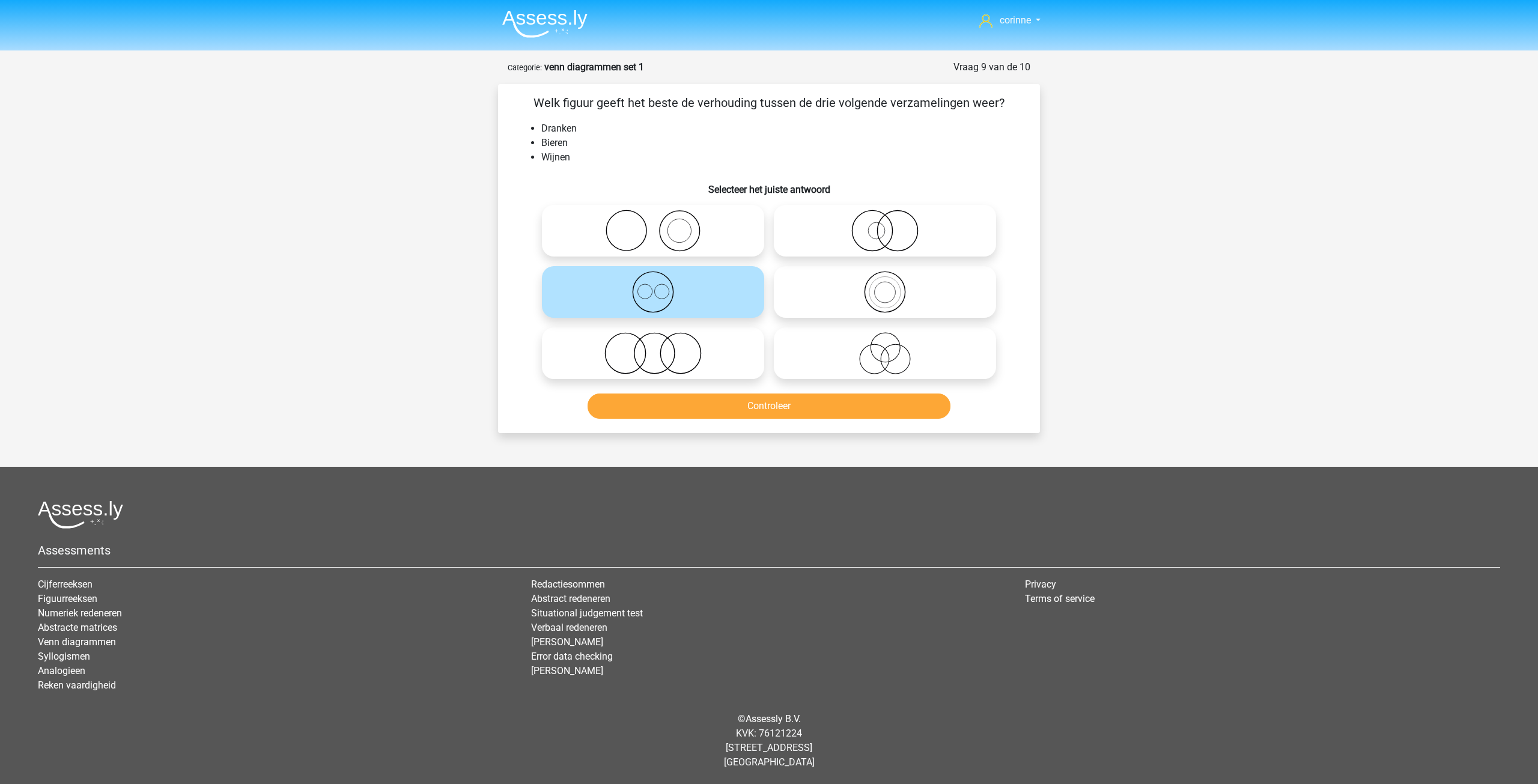
click at [650, 285] on icon at bounding box center [653, 292] width 213 height 42
click at [653, 285] on input "radio" at bounding box center [657, 281] width 8 height 8
click at [751, 401] on button "Controleer" at bounding box center [769, 406] width 363 height 25
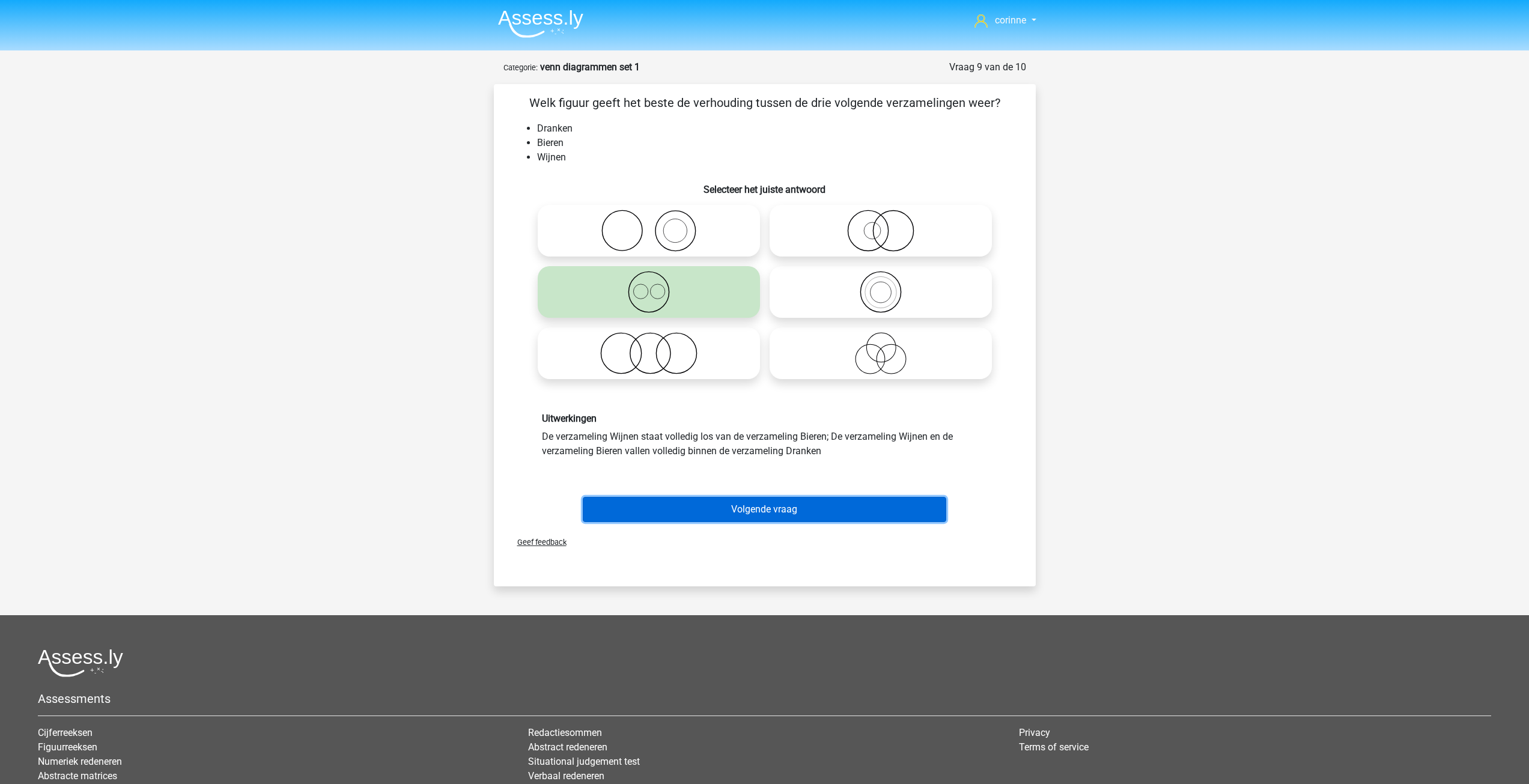
click at [762, 504] on button "Volgende vraag" at bounding box center [764, 510] width 363 height 25
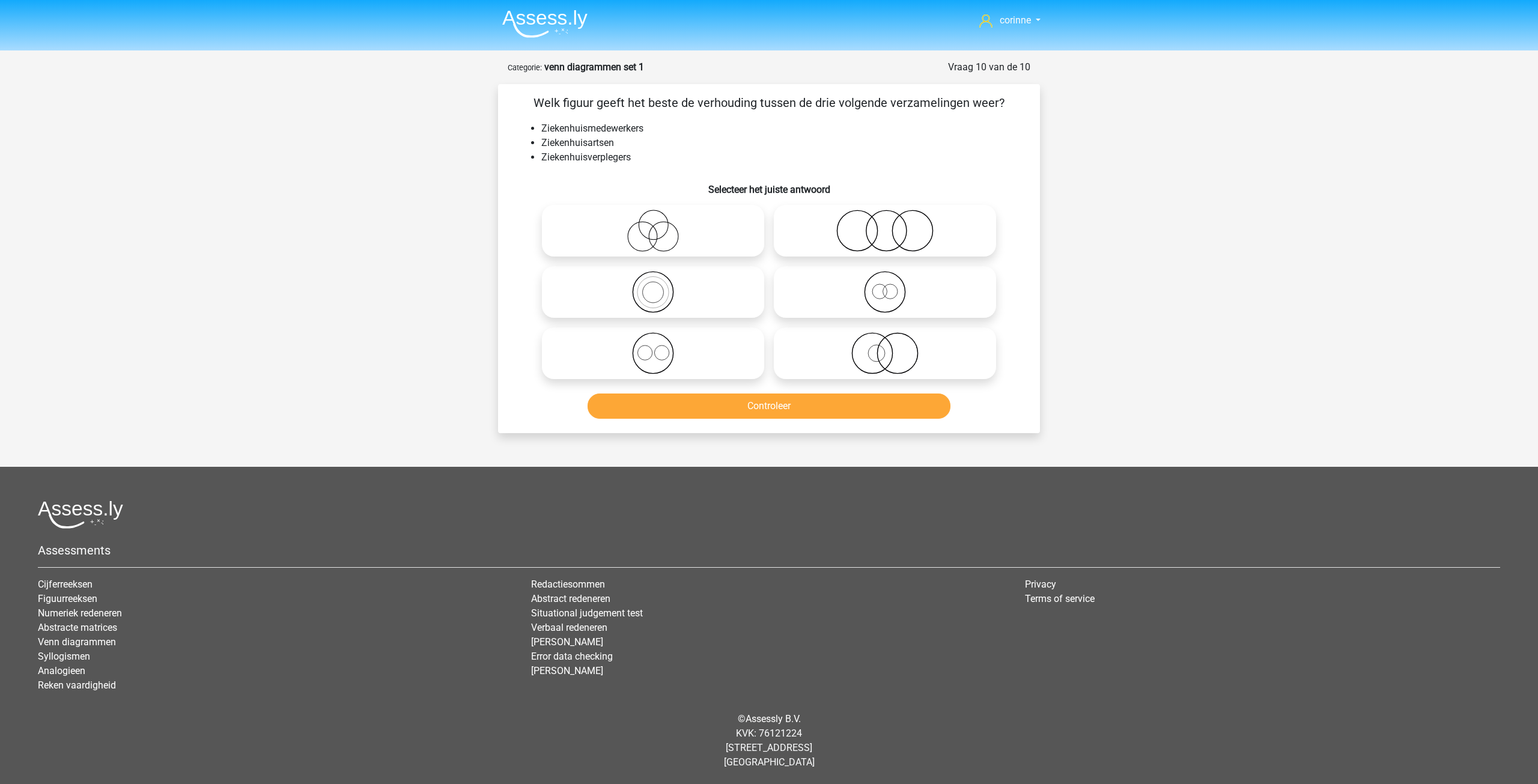
click at [654, 351] on icon at bounding box center [653, 353] width 213 height 42
click at [654, 347] on input "radio" at bounding box center [657, 343] width 8 height 8
radio input "true"
click at [780, 405] on button "Controleer" at bounding box center [769, 406] width 363 height 25
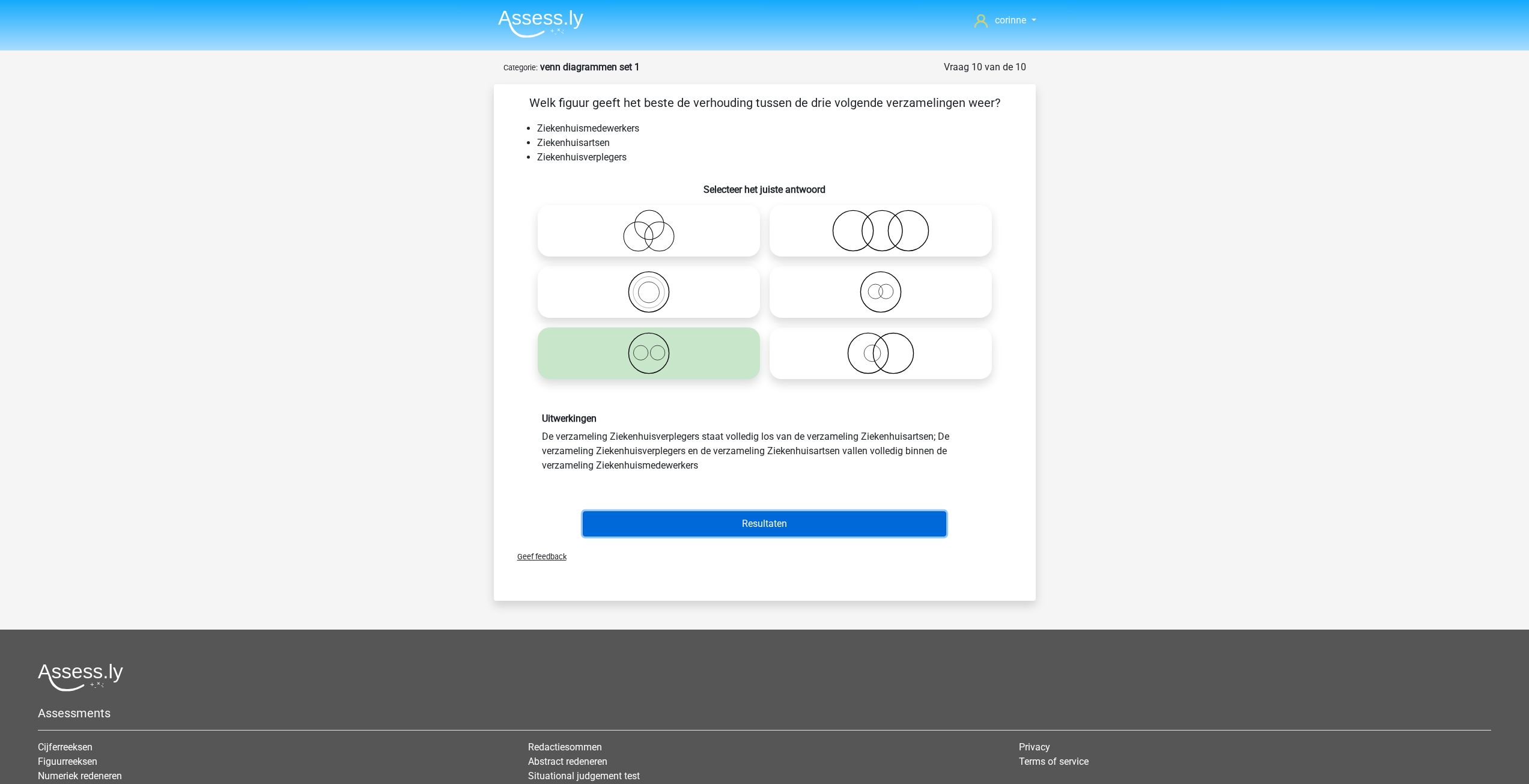
click at [757, 518] on button "Resultaten" at bounding box center [764, 524] width 363 height 25
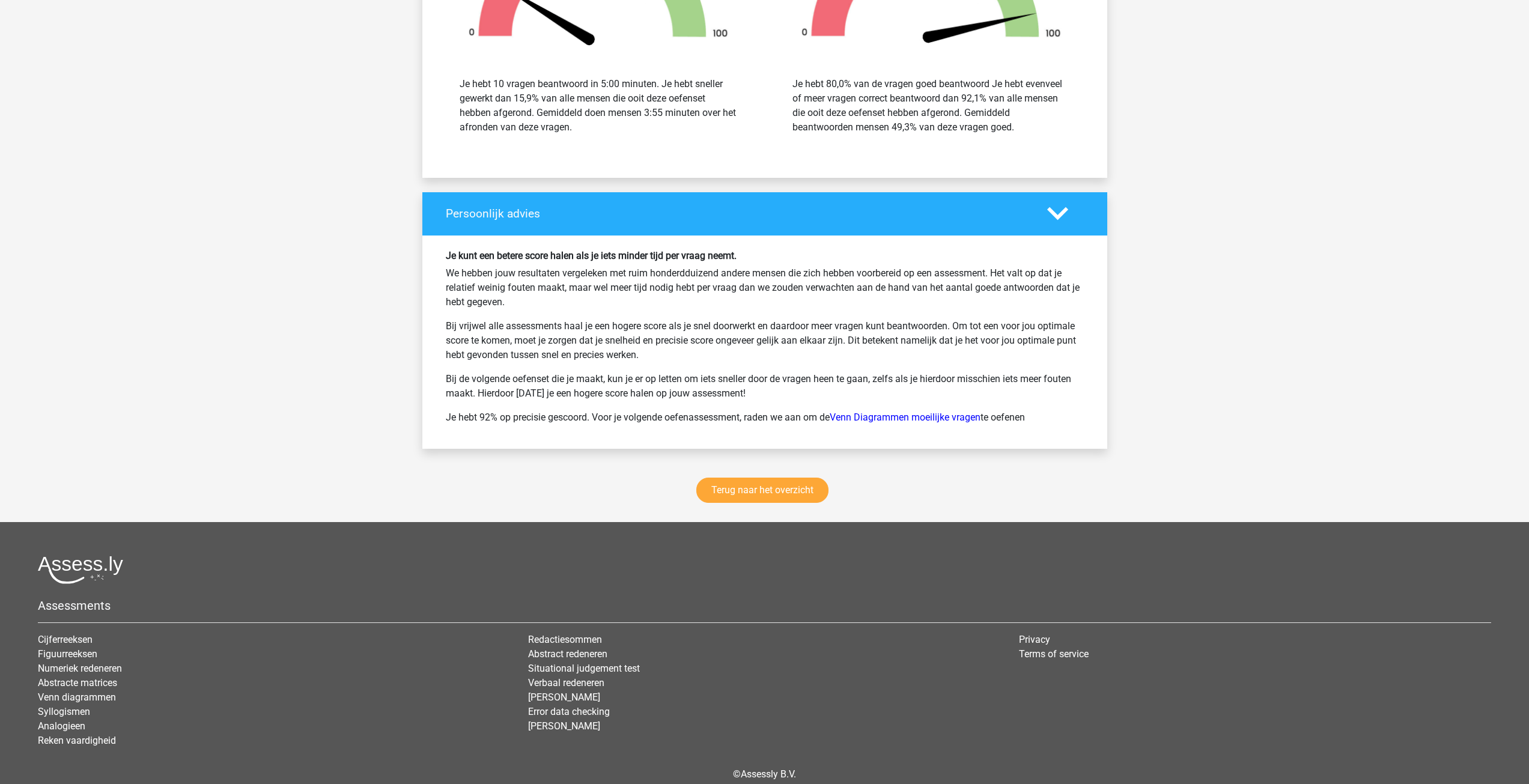
scroll to position [1381, 0]
click at [879, 416] on link "Venn Diagrammen moeilijke vragen" at bounding box center [905, 416] width 151 height 12
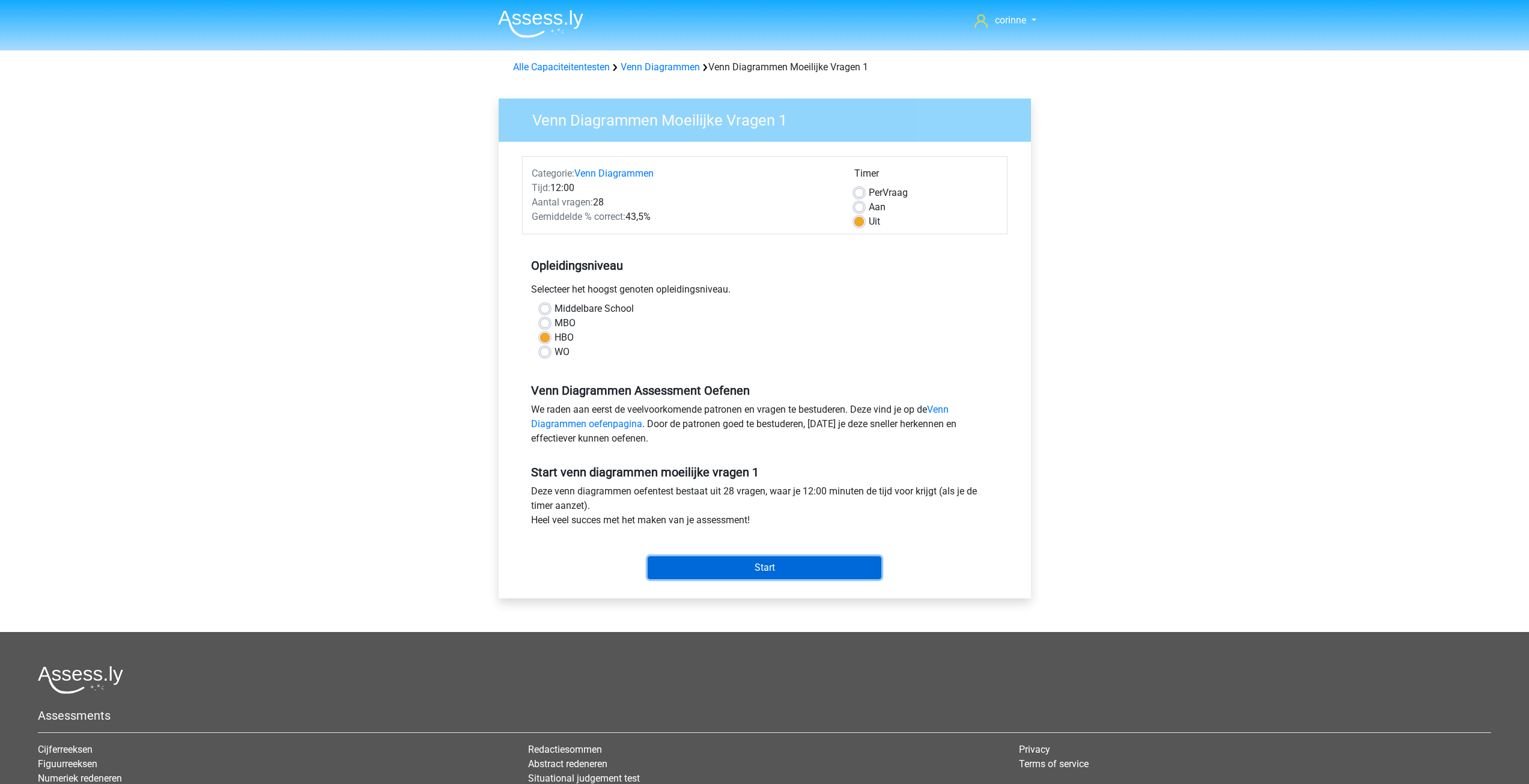
click at [764, 569] on input "Start" at bounding box center [764, 567] width 234 height 23
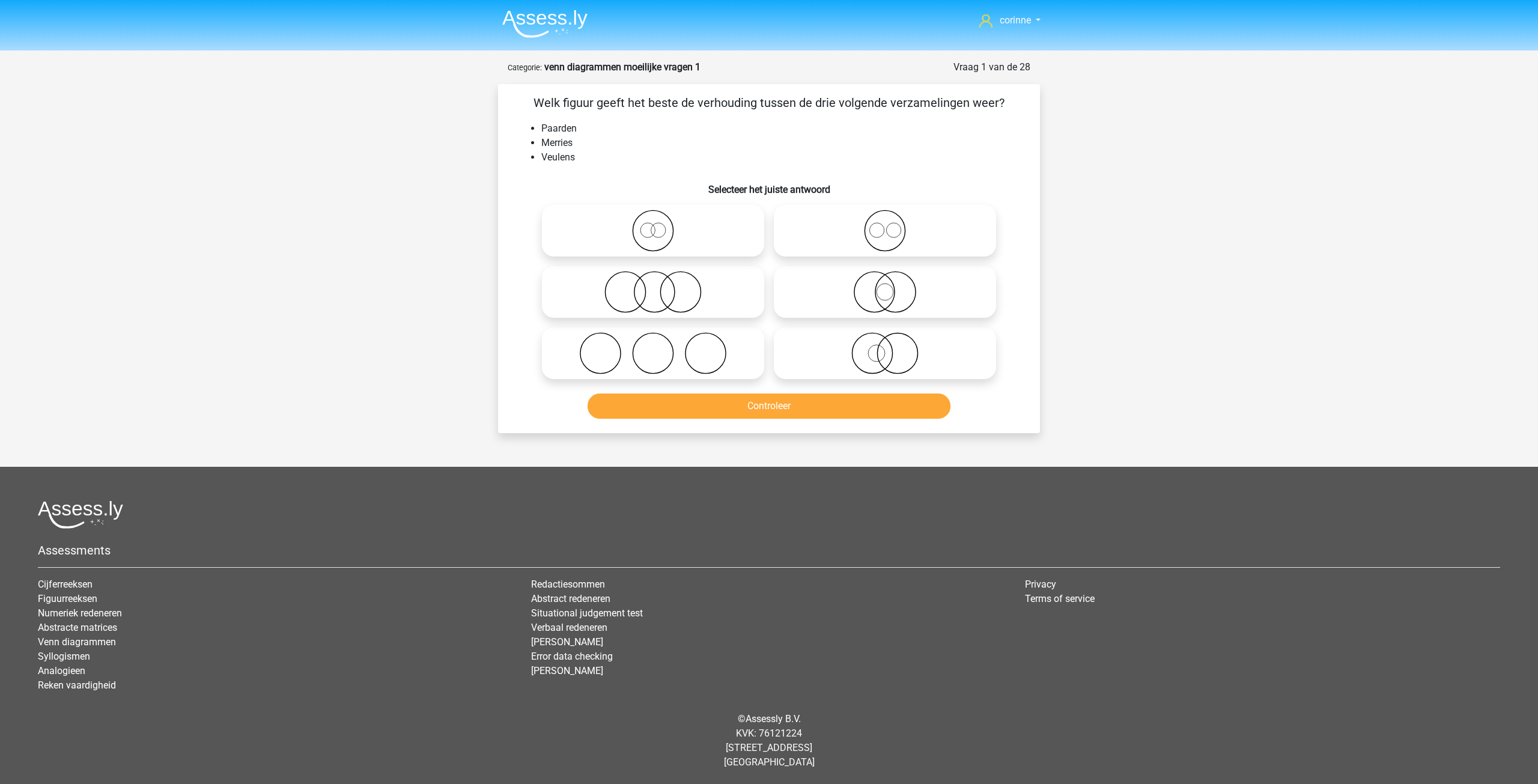
click at [654, 231] on icon at bounding box center [653, 230] width 213 height 42
click at [654, 225] on input "radio" at bounding box center [657, 220] width 8 height 8
radio input "true"
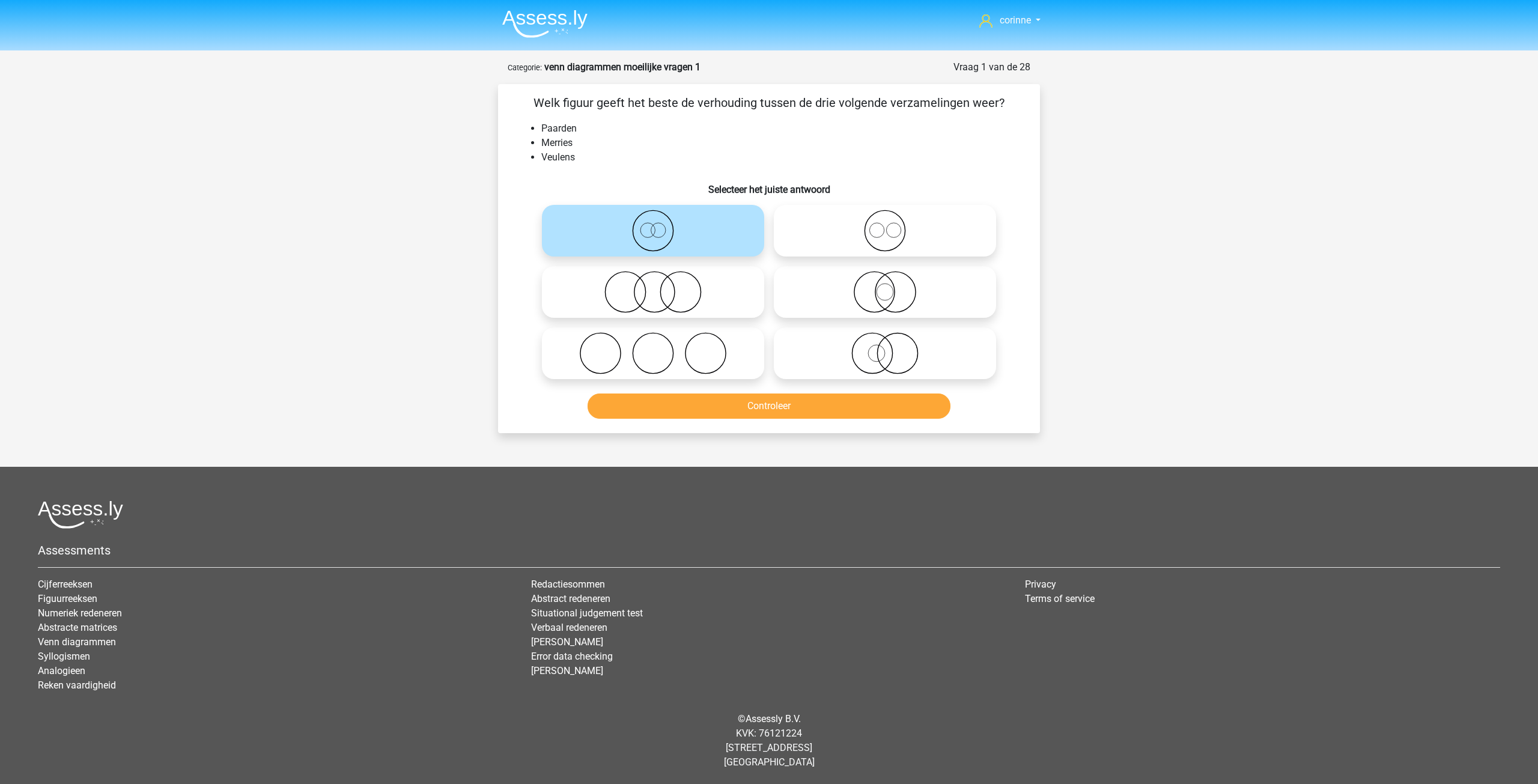
click at [654, 231] on icon at bounding box center [653, 230] width 213 height 42
click at [654, 225] on input "radio" at bounding box center [657, 220] width 8 height 8
click at [654, 231] on icon at bounding box center [653, 230] width 213 height 42
click at [654, 225] on input "radio" at bounding box center [657, 220] width 8 height 8
click at [769, 411] on button "Controleer" at bounding box center [769, 406] width 363 height 25
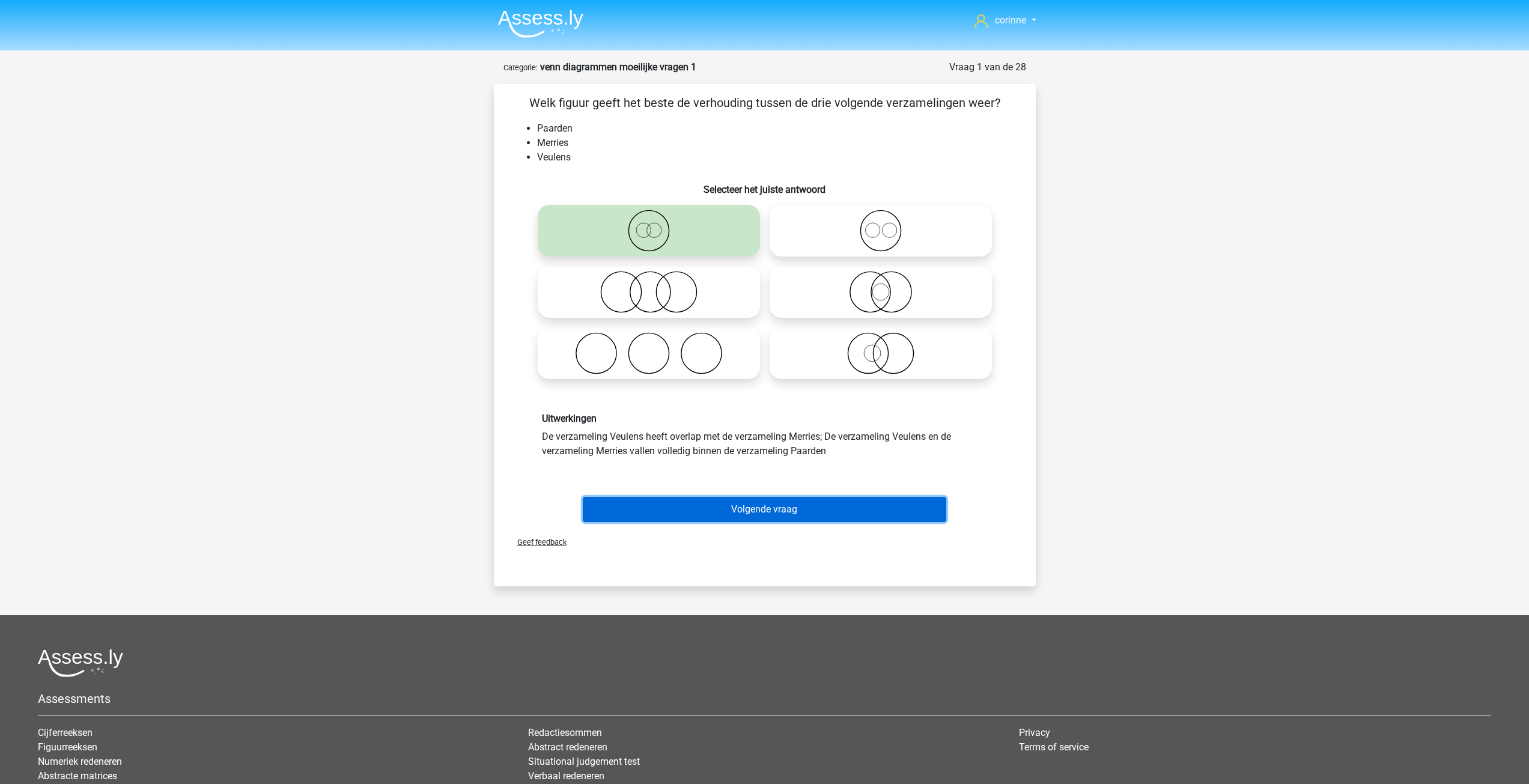
click at [770, 508] on button "Volgende vraag" at bounding box center [764, 510] width 363 height 25
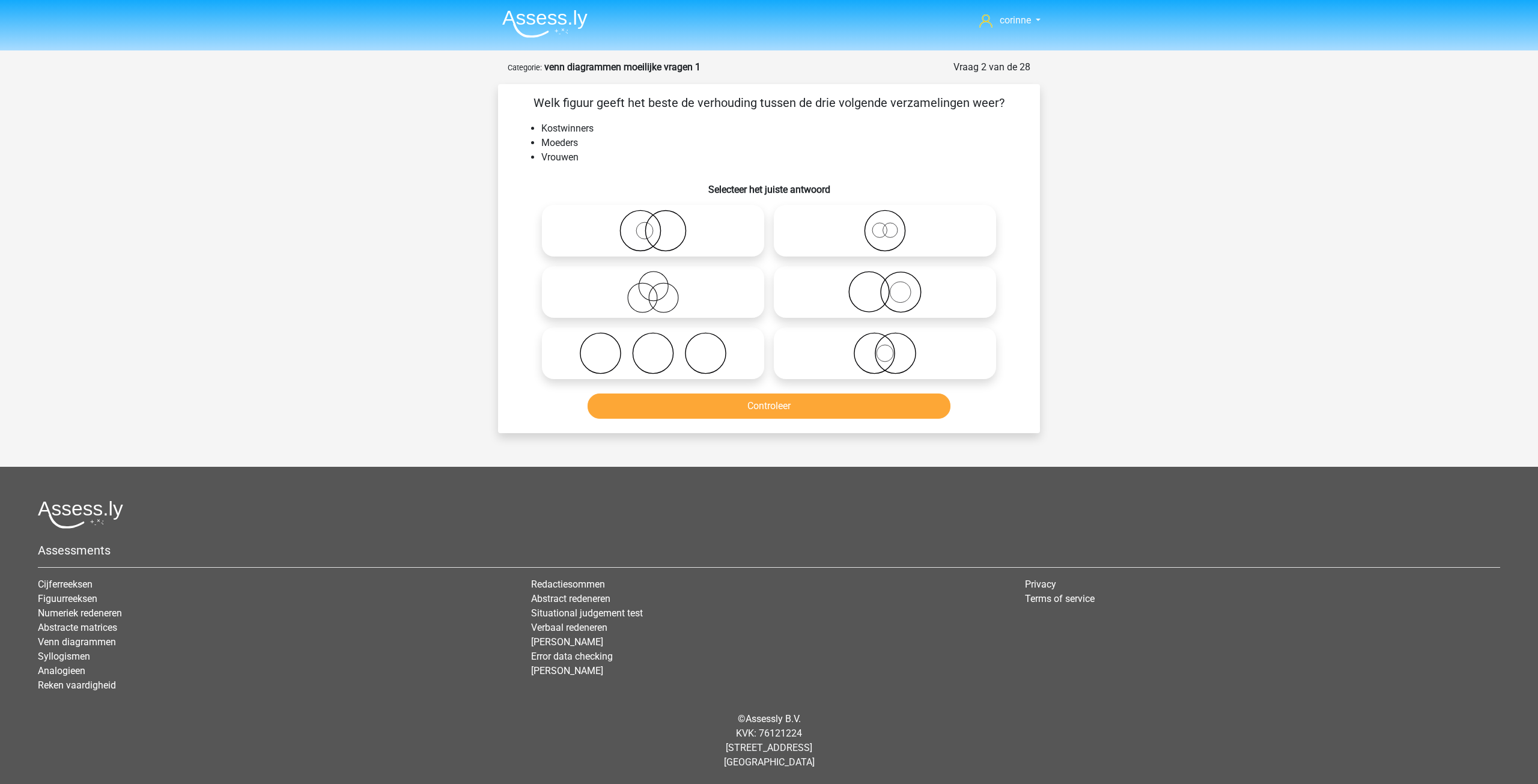
click at [673, 228] on icon at bounding box center [653, 230] width 213 height 42
click at [661, 225] on input "radio" at bounding box center [657, 220] width 8 height 8
radio input "true"
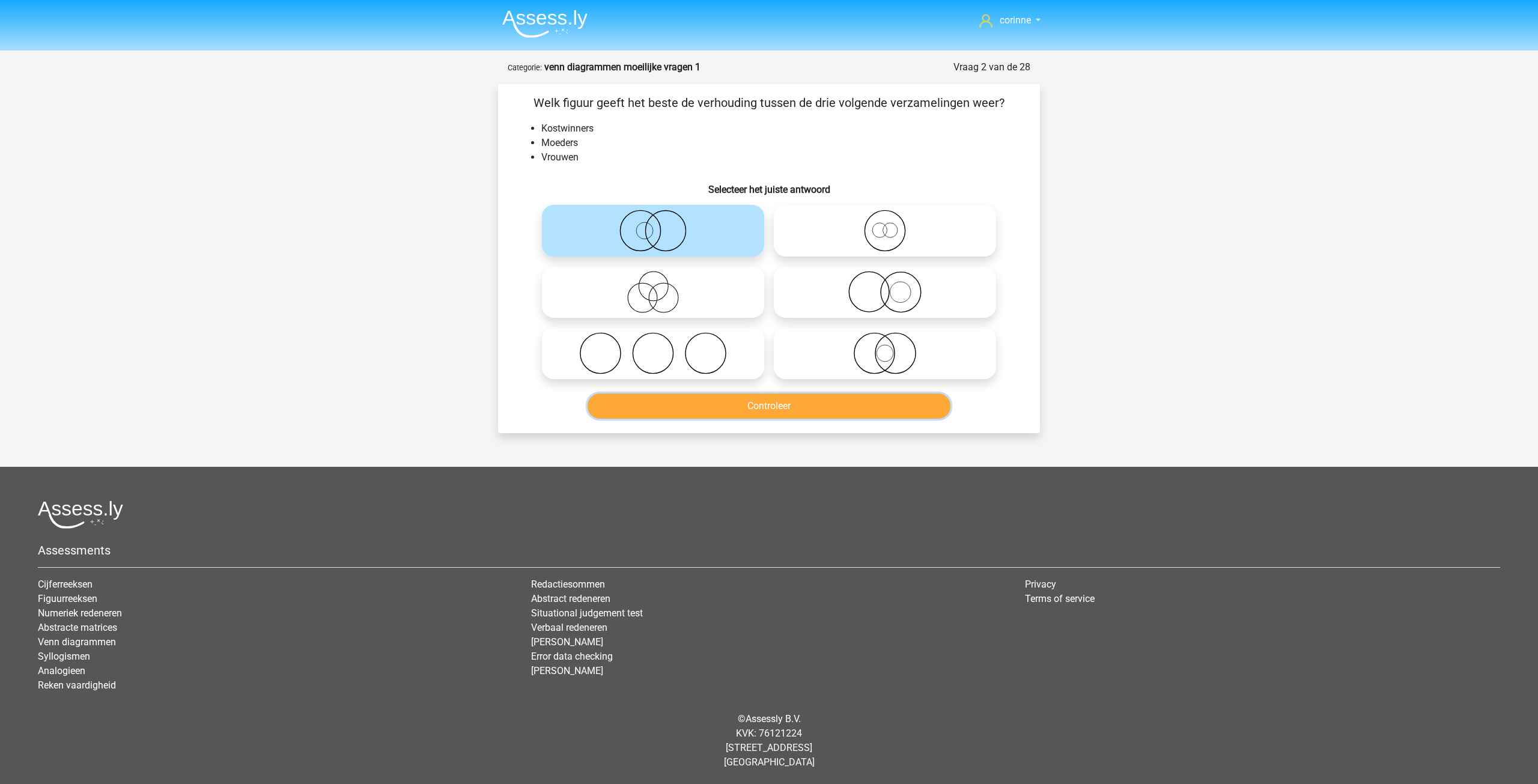
click at [721, 400] on button "Controleer" at bounding box center [769, 406] width 363 height 25
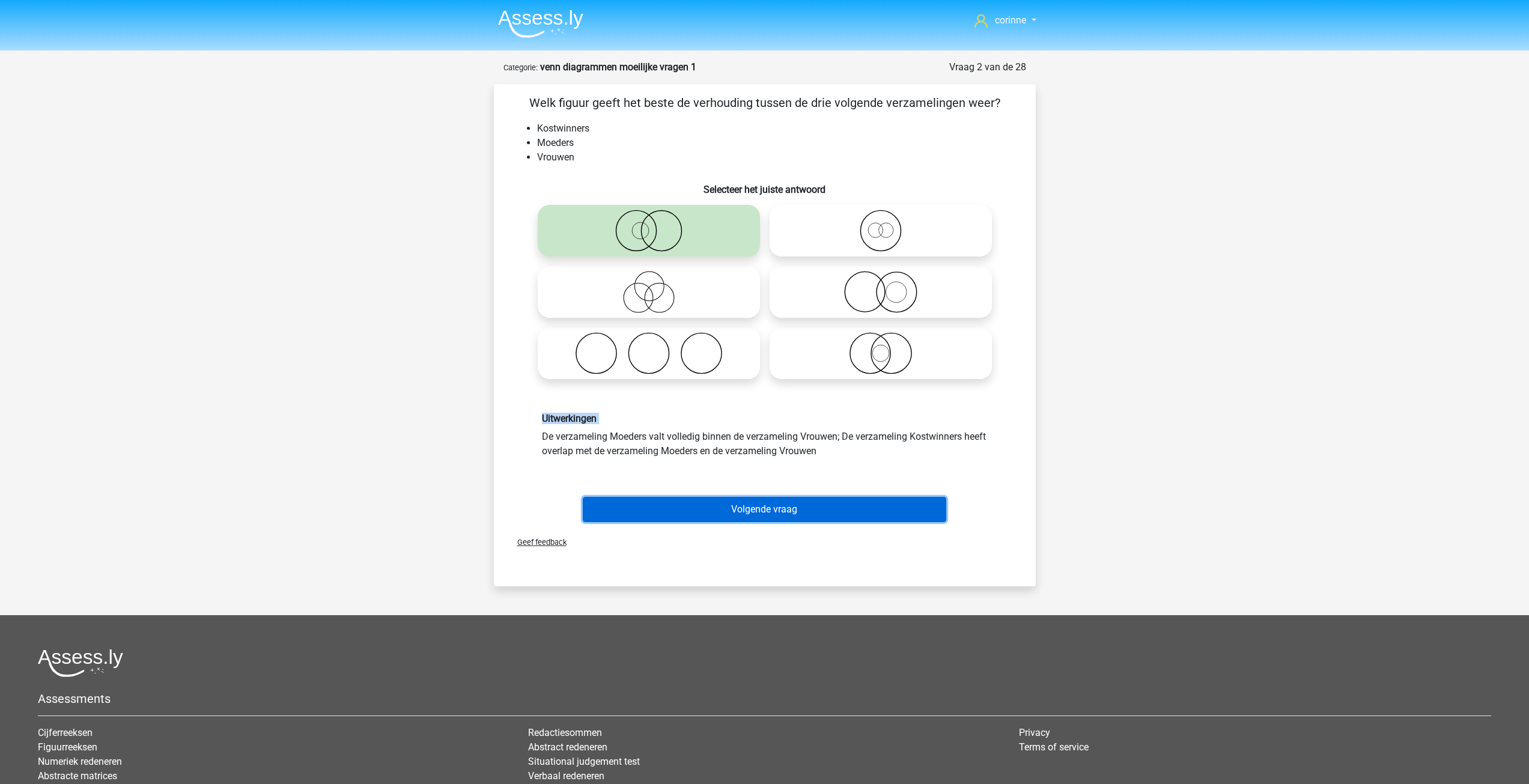
click at [774, 509] on button "Volgende vraag" at bounding box center [764, 510] width 363 height 25
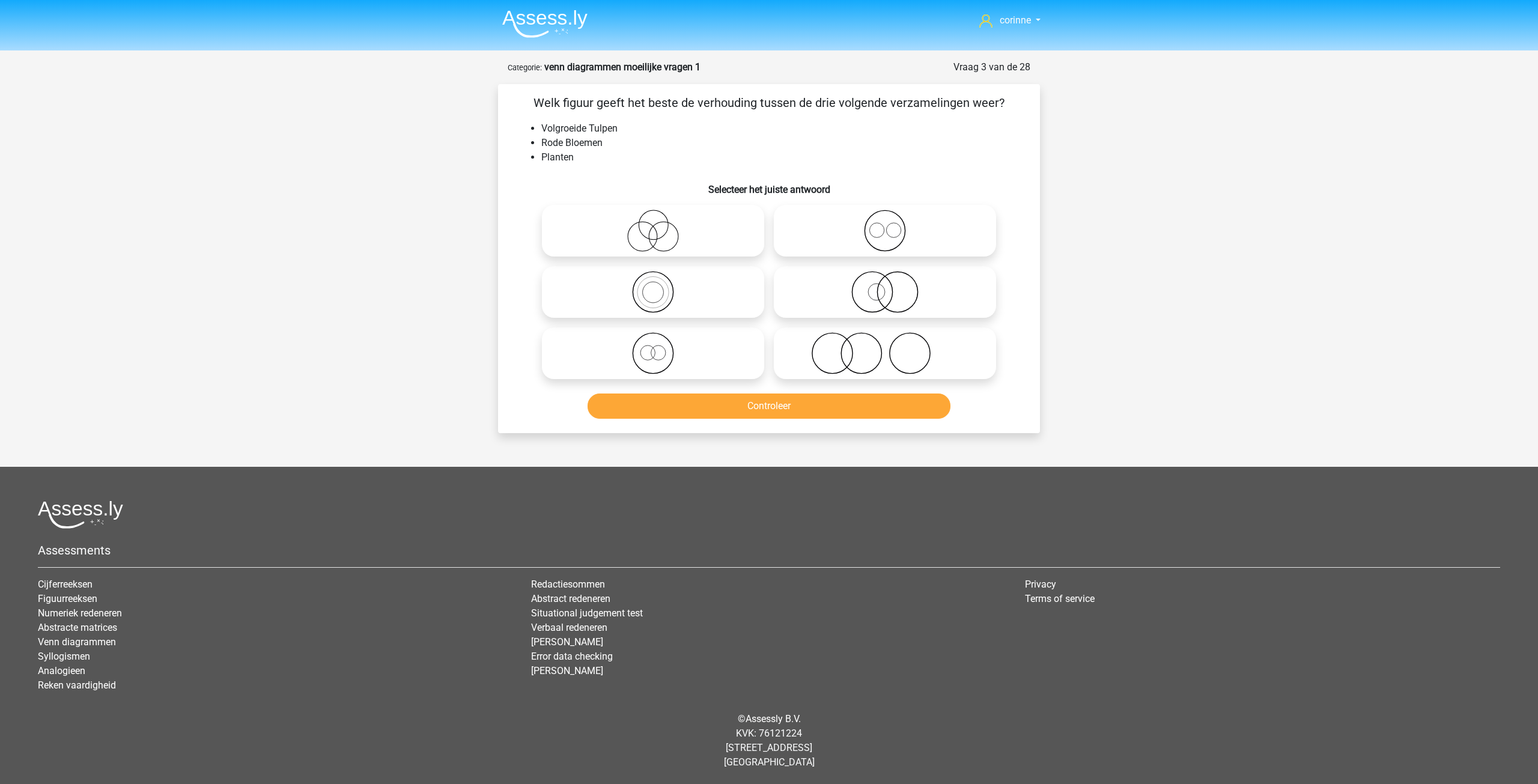
click at [843, 360] on icon at bounding box center [885, 353] width 213 height 42
click at [885, 347] on input "radio" at bounding box center [889, 343] width 8 height 8
radio input "true"
click at [769, 402] on button "Controleer" at bounding box center [769, 406] width 363 height 25
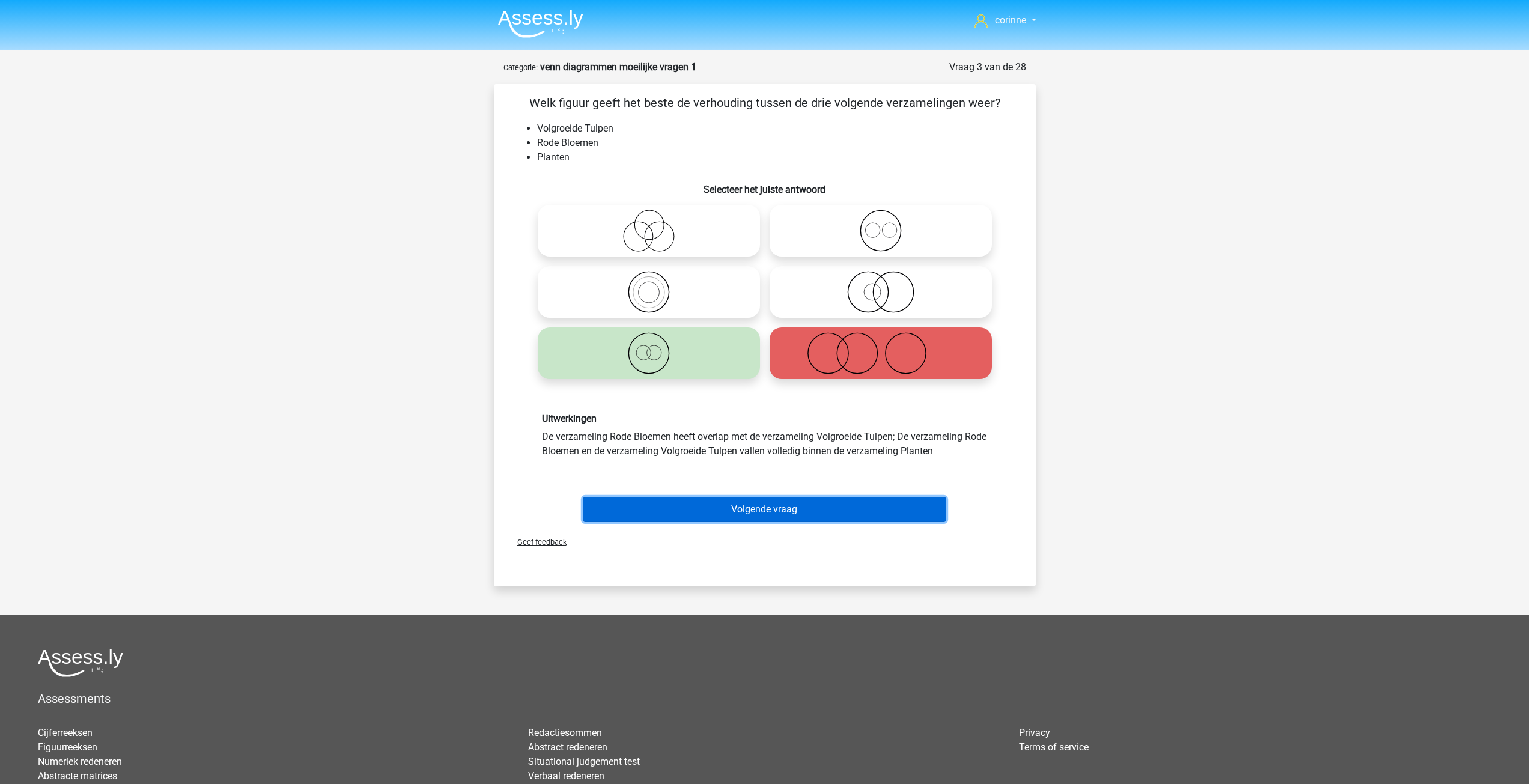
click at [770, 512] on button "Volgende vraag" at bounding box center [764, 510] width 363 height 25
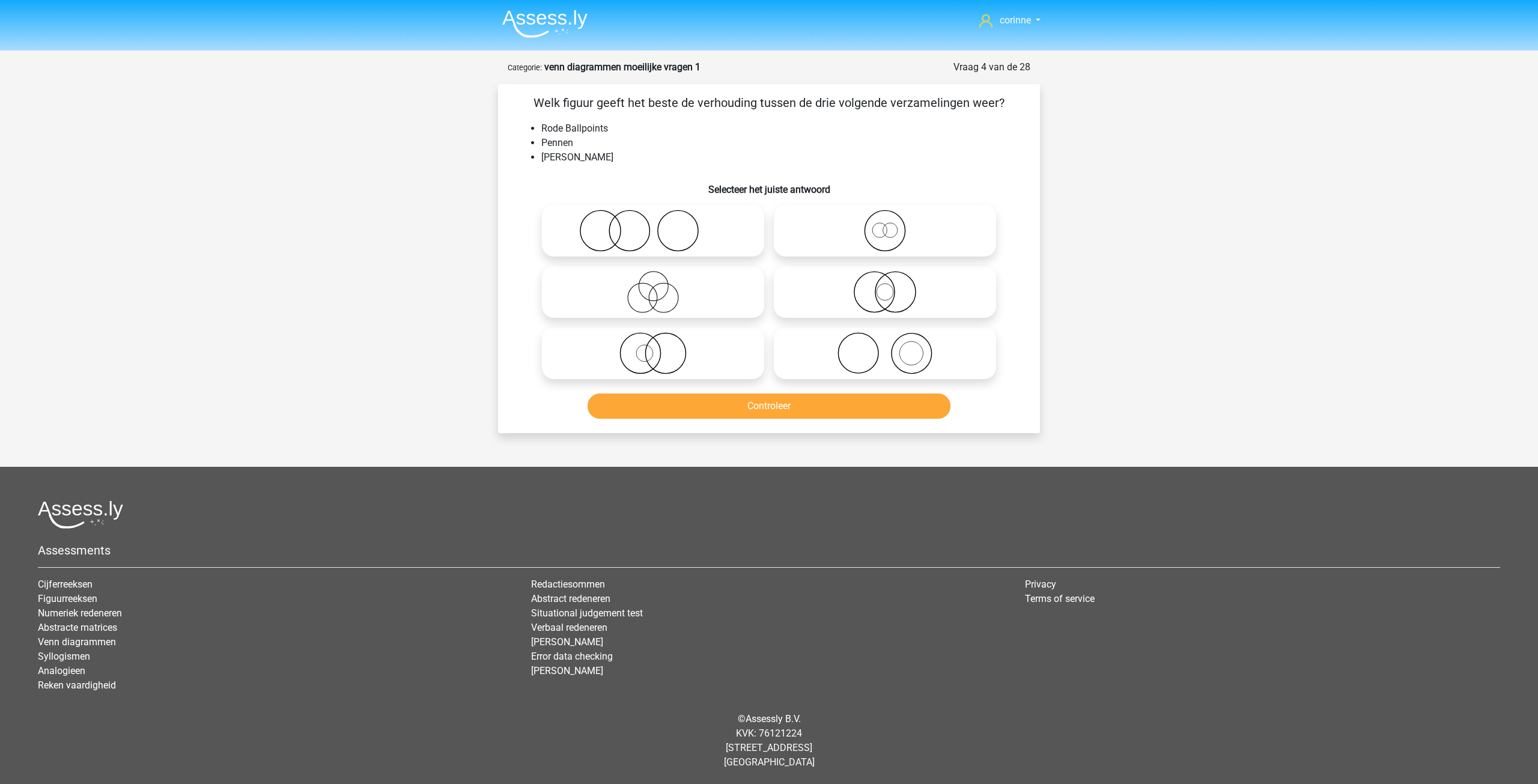
click at [887, 234] on icon at bounding box center [885, 230] width 213 height 42
click at [887, 225] on input "radio" at bounding box center [889, 220] width 8 height 8
radio input "true"
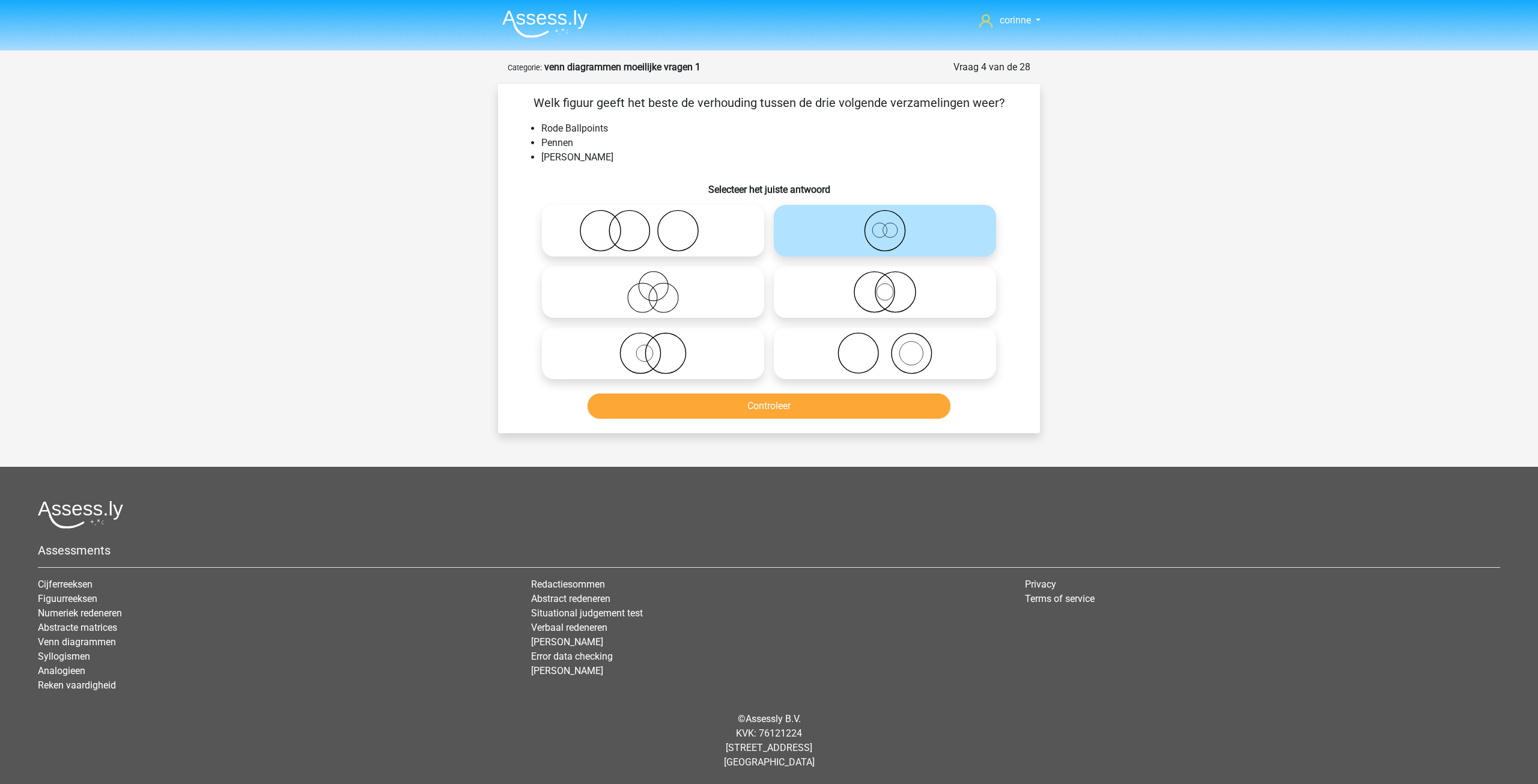
click at [887, 234] on icon at bounding box center [885, 230] width 213 height 42
click at [887, 225] on input "radio" at bounding box center [889, 220] width 8 height 8
click at [756, 402] on button "Controleer" at bounding box center [769, 406] width 363 height 25
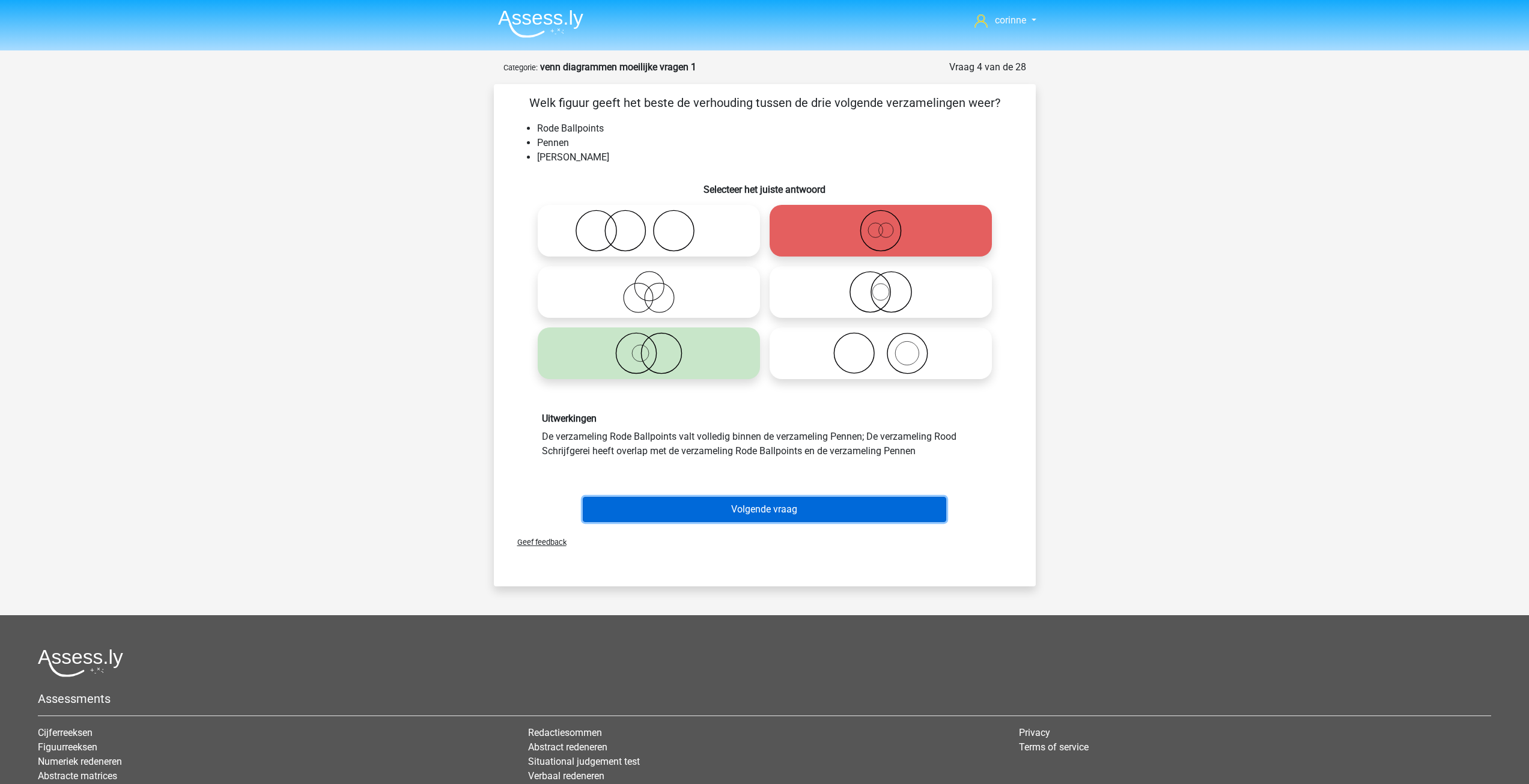
click at [740, 504] on button "Volgende vraag" at bounding box center [764, 510] width 363 height 25
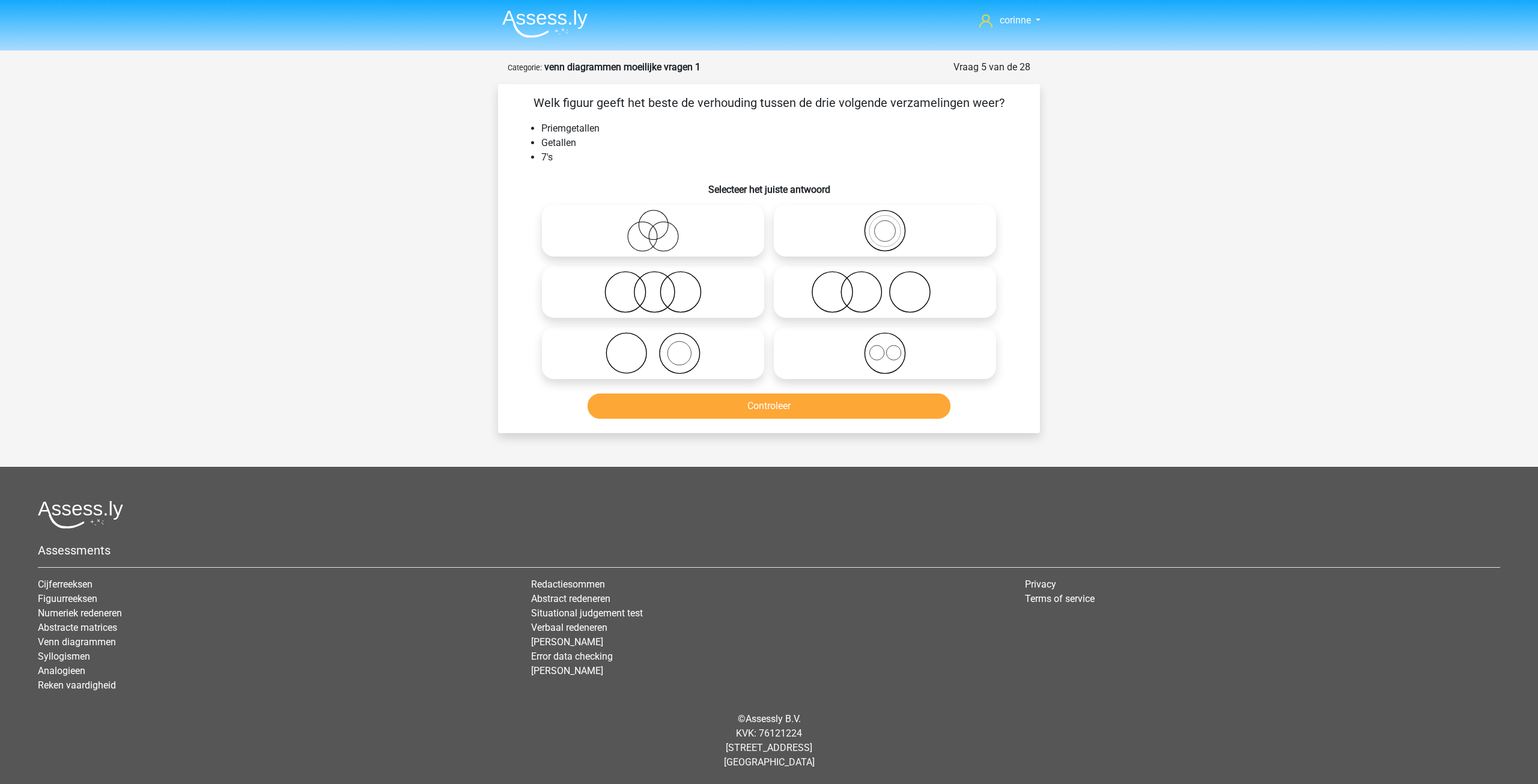
click at [678, 334] on circle at bounding box center [679, 353] width 40 height 40
click at [661, 340] on input "radio" at bounding box center [657, 343] width 8 height 8
radio input "true"
click at [678, 334] on circle at bounding box center [679, 353] width 40 height 40
click at [661, 340] on input "radio" at bounding box center [657, 343] width 8 height 8
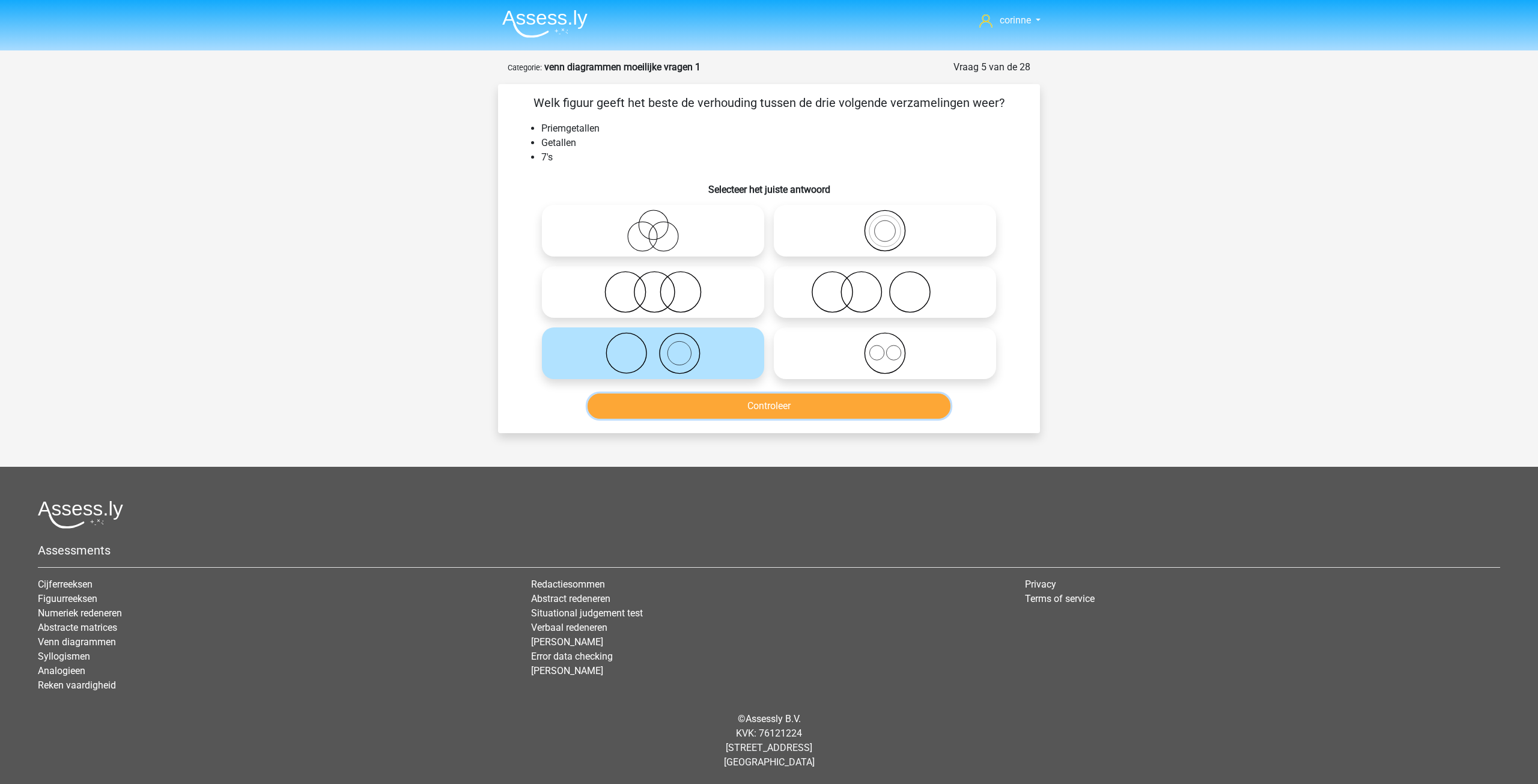
click at [779, 413] on button "Controleer" at bounding box center [769, 406] width 363 height 25
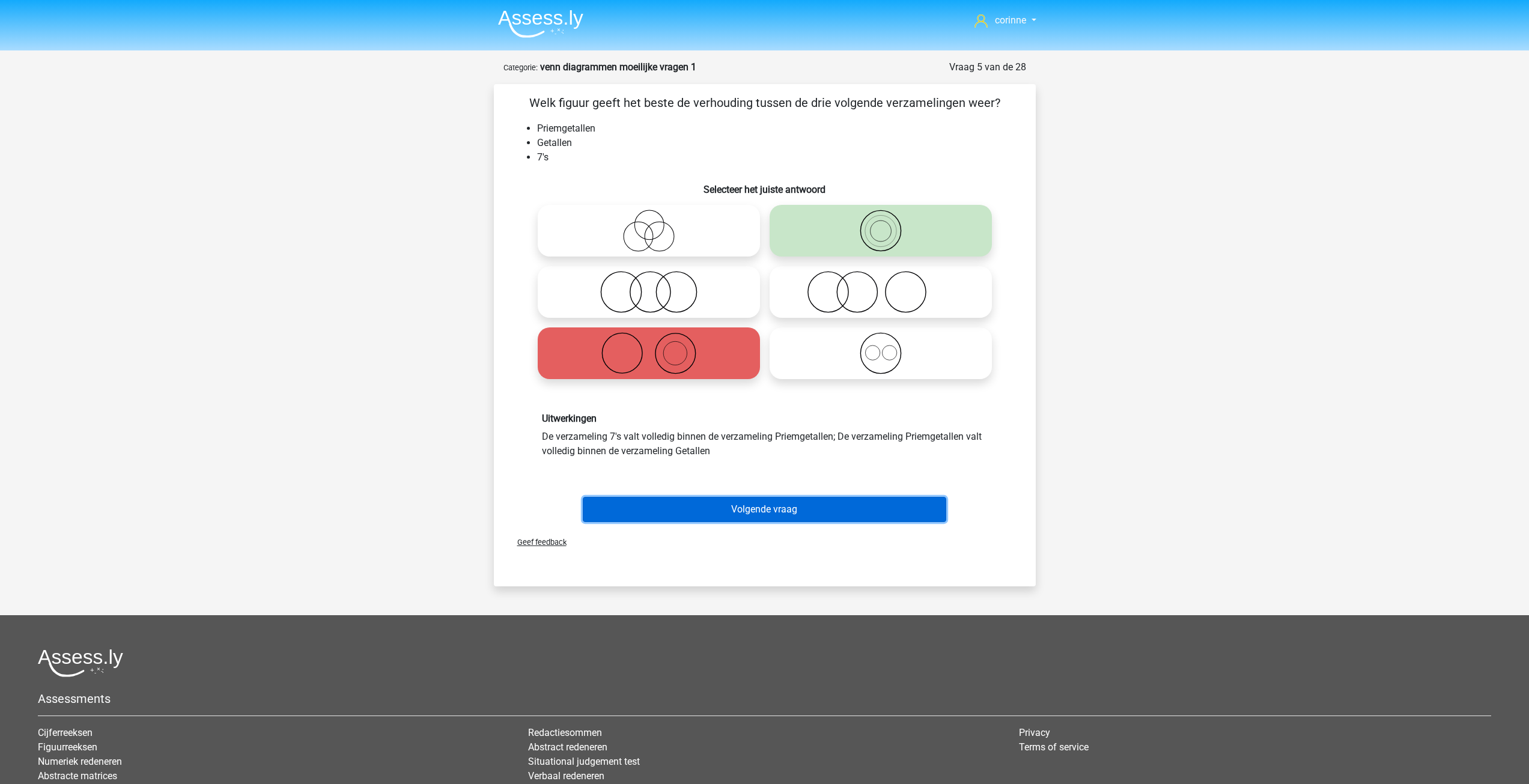
click at [788, 504] on button "Volgende vraag" at bounding box center [764, 510] width 363 height 25
click at [788, 648] on div at bounding box center [765, 662] width 1453 height 28
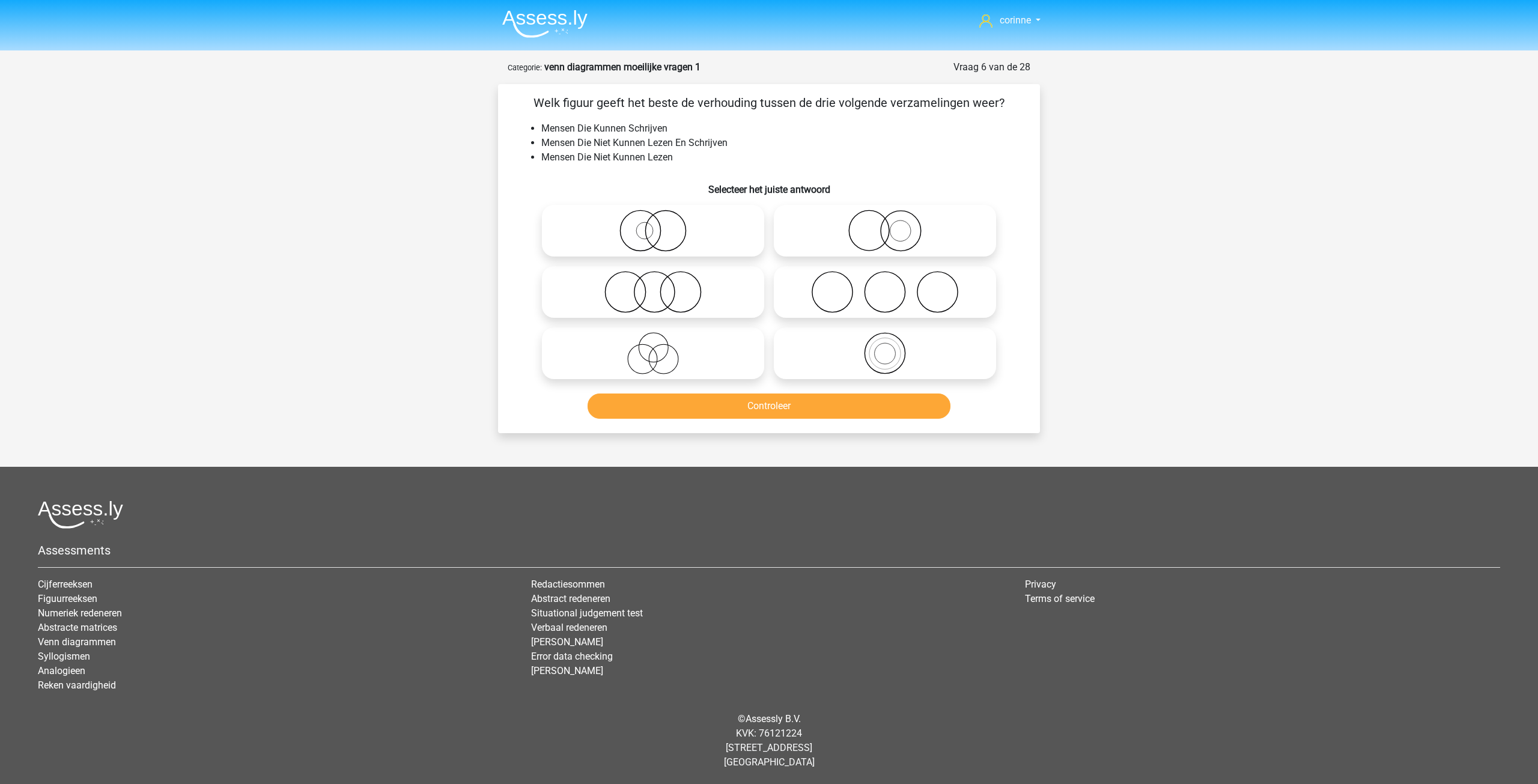
click at [894, 234] on icon at bounding box center [885, 230] width 213 height 42
click at [892, 225] on input "radio" at bounding box center [889, 220] width 8 height 8
radio input "true"
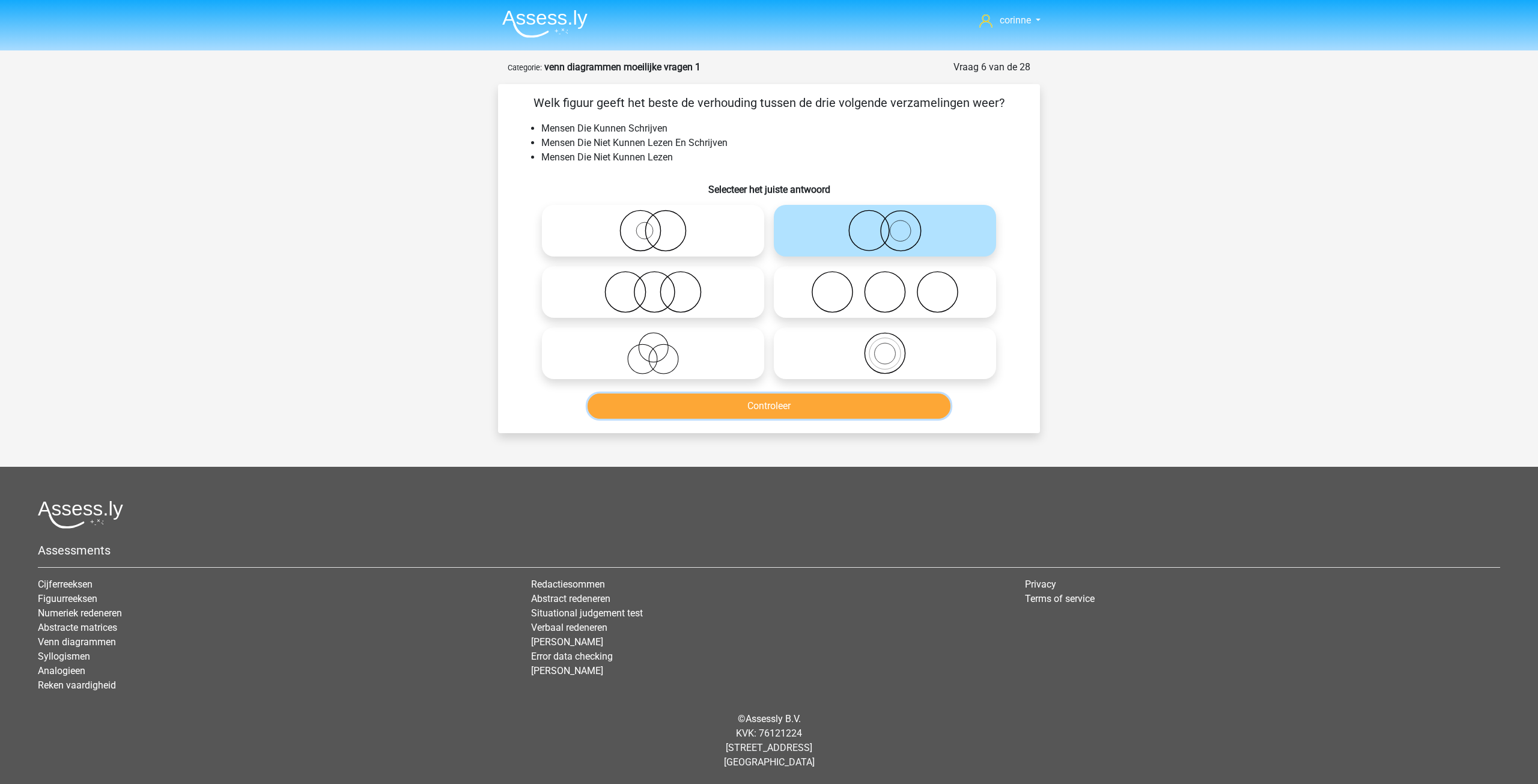
click at [781, 405] on button "Controleer" at bounding box center [769, 406] width 363 height 25
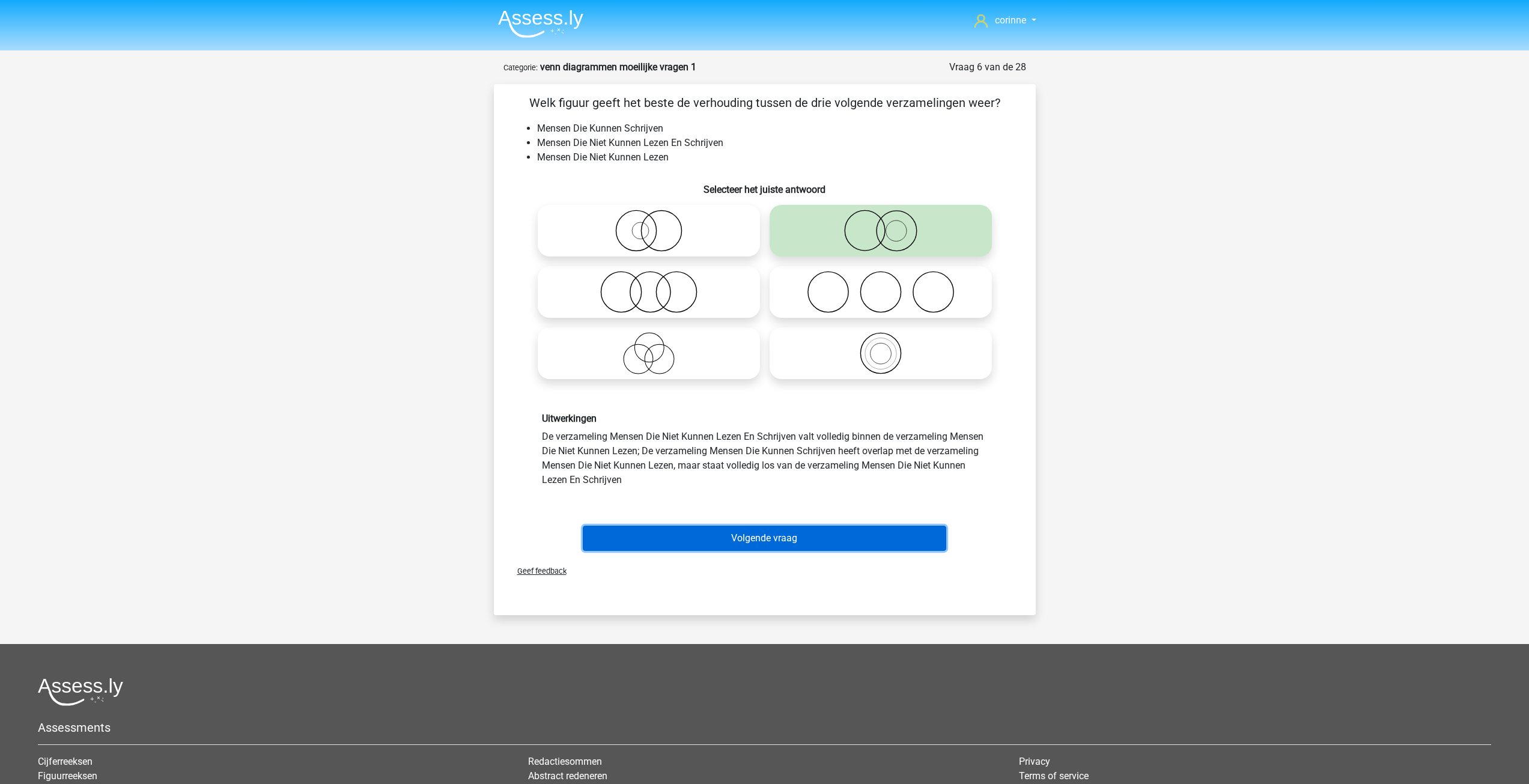
click at [765, 534] on button "Volgende vraag" at bounding box center [764, 538] width 363 height 25
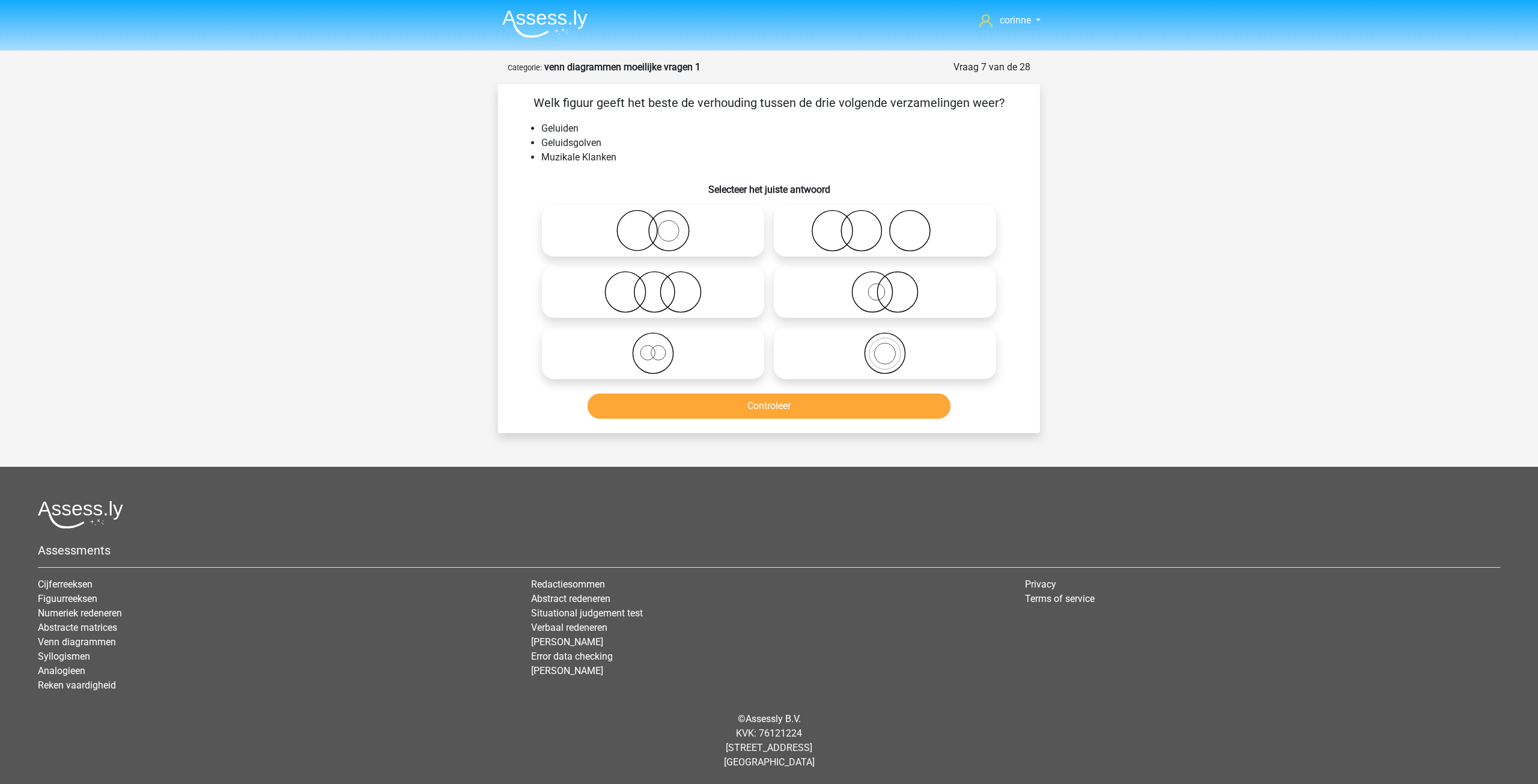
click at [887, 358] on icon at bounding box center [885, 353] width 213 height 42
click at [887, 347] on input "radio" at bounding box center [889, 343] width 8 height 8
radio input "true"
click at [818, 405] on button "Controleer" at bounding box center [769, 406] width 363 height 25
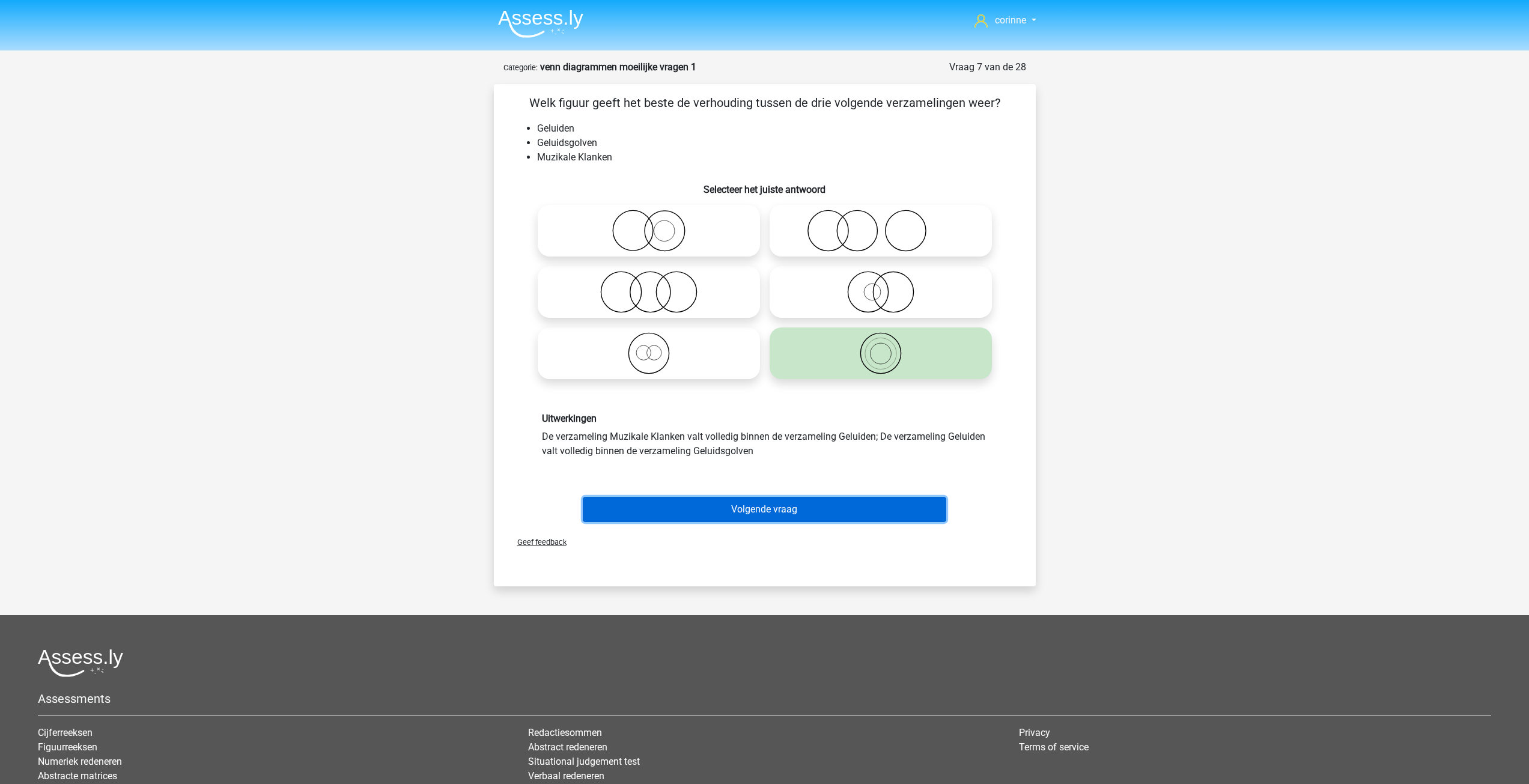
click at [784, 513] on button "Volgende vraag" at bounding box center [764, 510] width 363 height 25
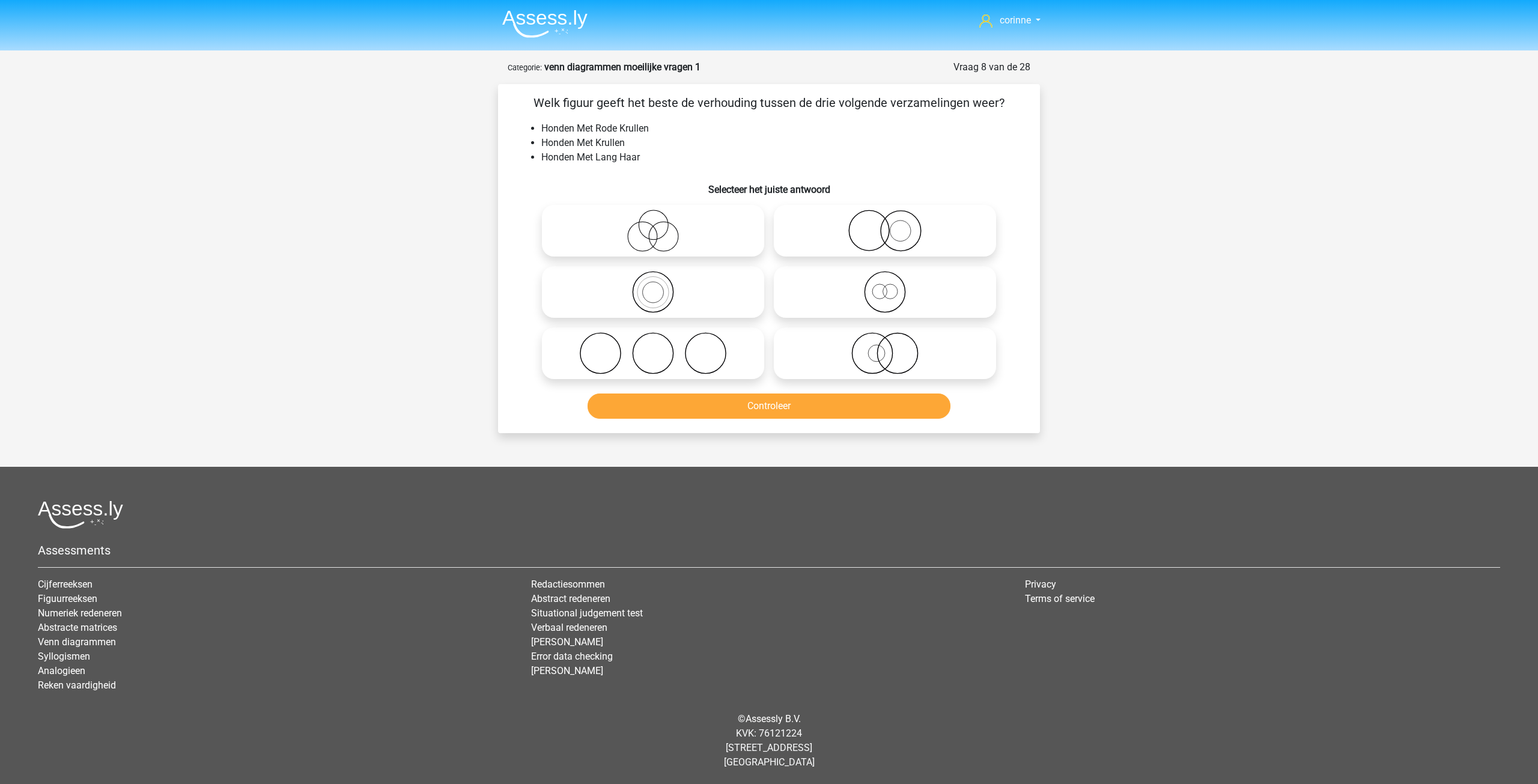
click at [648, 238] on circle at bounding box center [663, 237] width 29 height 29
click at [653, 225] on input "radio" at bounding box center [657, 220] width 8 height 8
radio input "true"
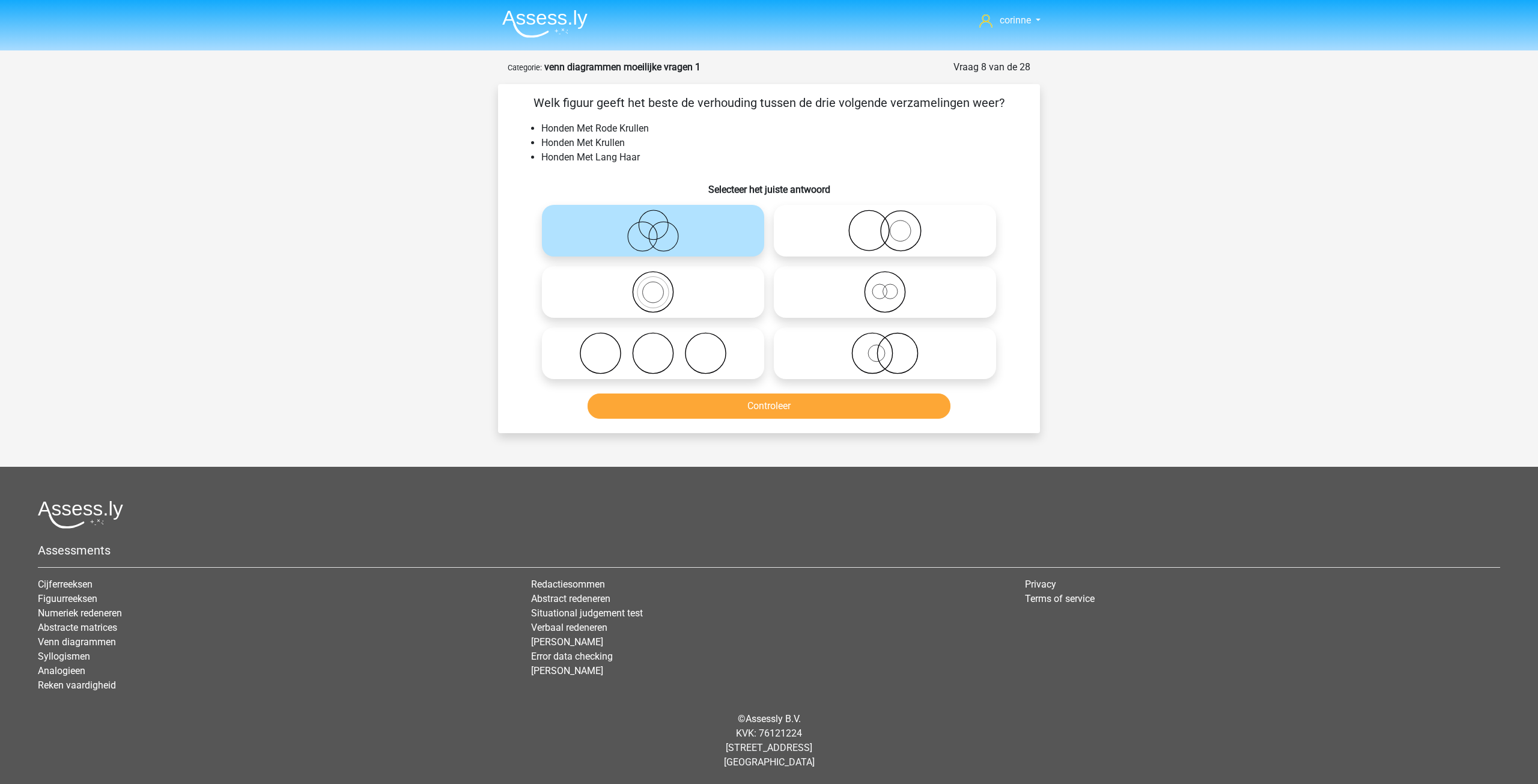
click at [648, 238] on circle at bounding box center [663, 237] width 29 height 29
click at [653, 225] on input "radio" at bounding box center [657, 220] width 8 height 8
click at [777, 405] on button "Controleer" at bounding box center [769, 406] width 363 height 25
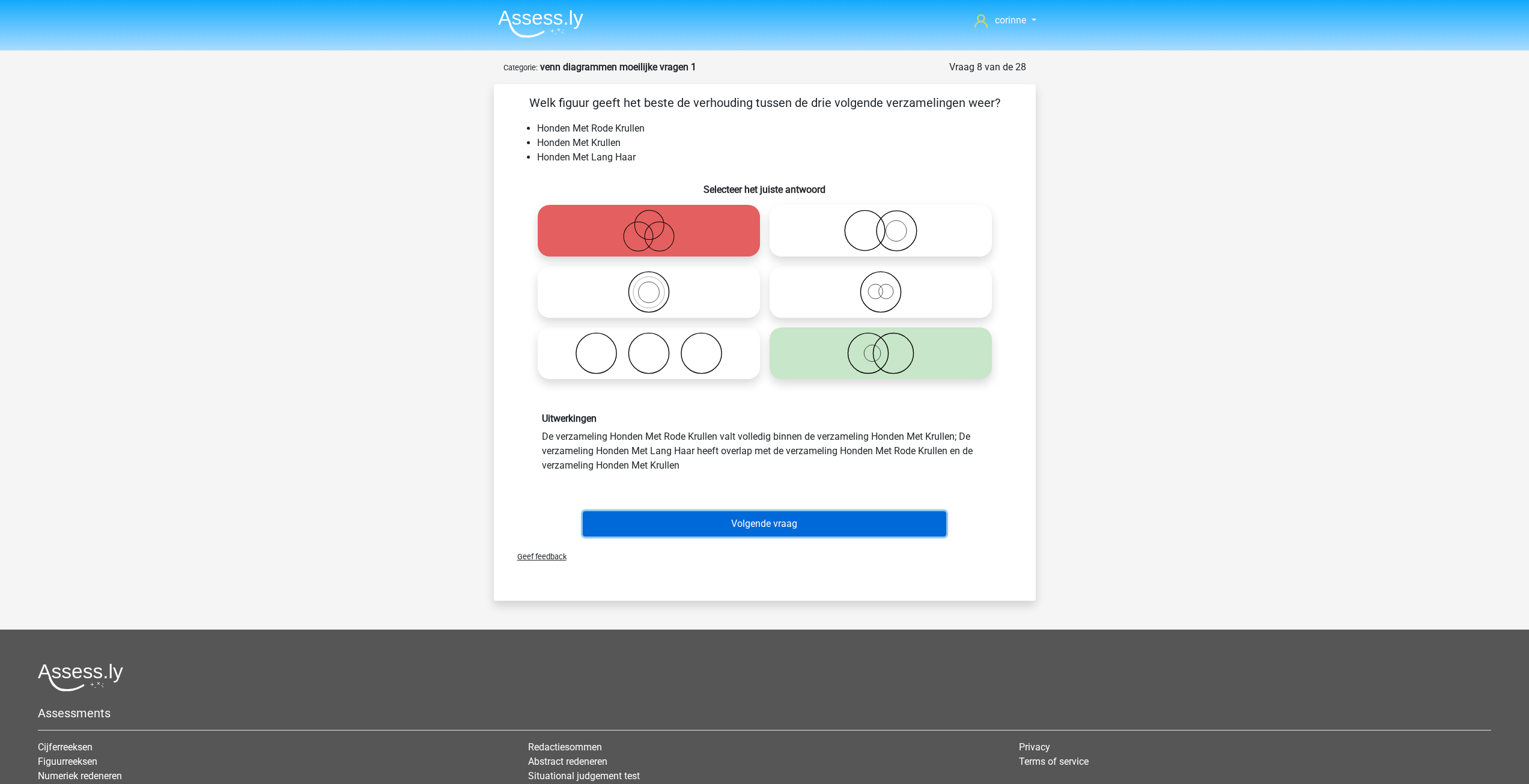
click at [768, 520] on button "Volgende vraag" at bounding box center [764, 524] width 363 height 25
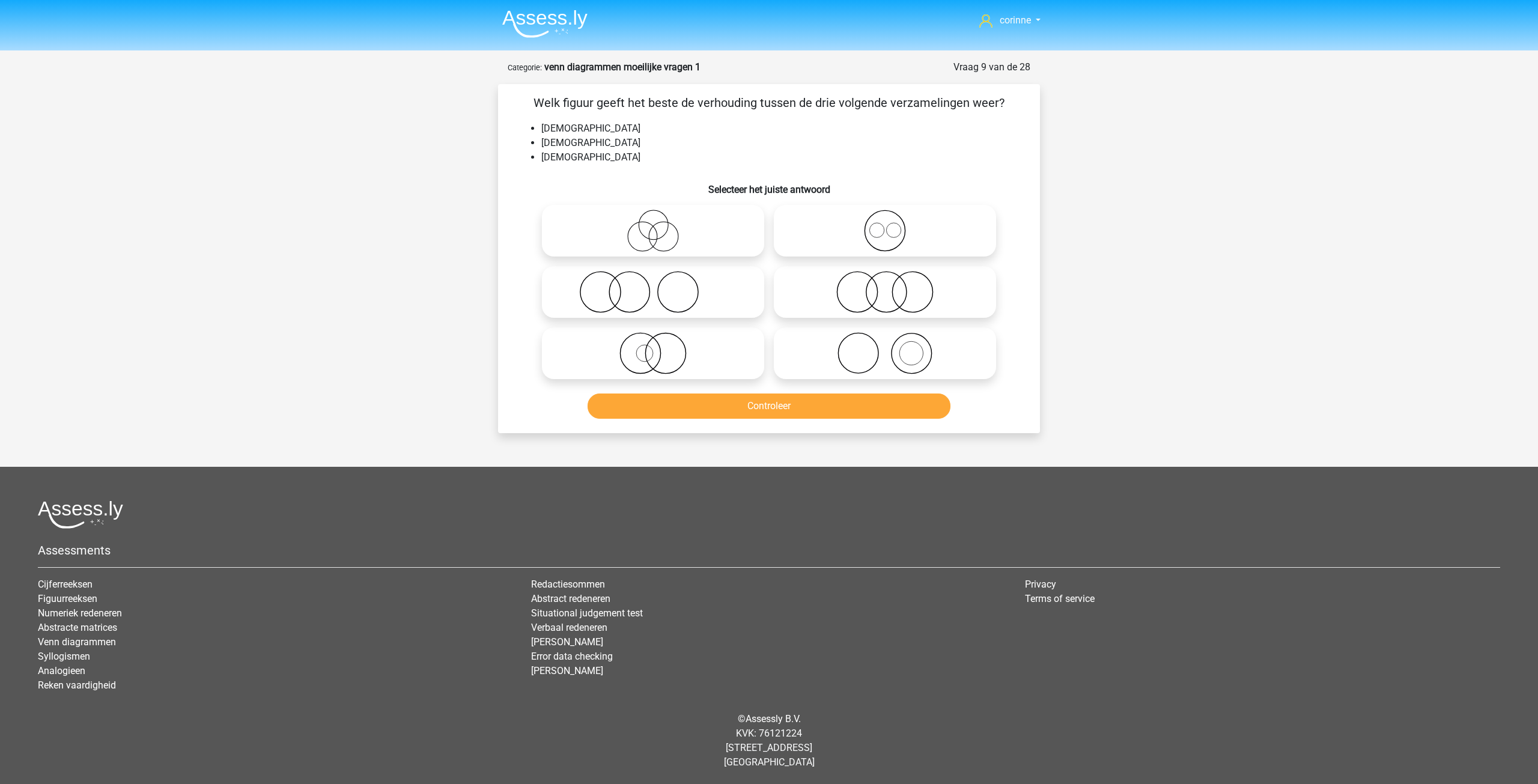
click at [647, 298] on icon at bounding box center [653, 292] width 213 height 42
click at [653, 286] on input "radio" at bounding box center [657, 281] width 8 height 8
radio input "true"
click at [648, 298] on icon at bounding box center [653, 292] width 213 height 42
click at [653, 286] on input "radio" at bounding box center [657, 281] width 8 height 8
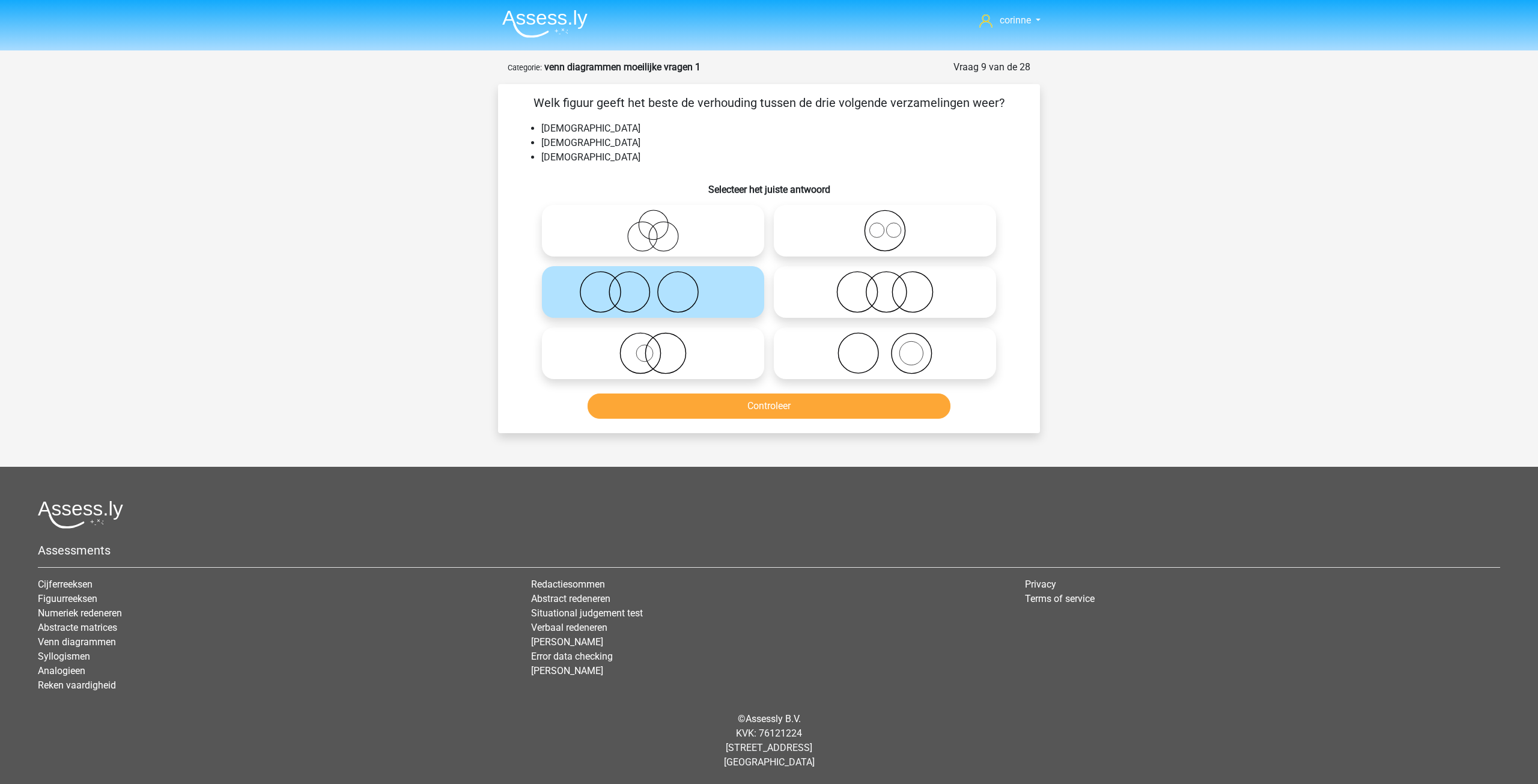
click at [648, 298] on icon at bounding box center [653, 292] width 213 height 42
click at [653, 286] on input "radio" at bounding box center [657, 281] width 8 height 8
click at [894, 304] on icon at bounding box center [885, 292] width 213 height 42
click at [892, 286] on input "radio" at bounding box center [889, 281] width 8 height 8
radio input "true"
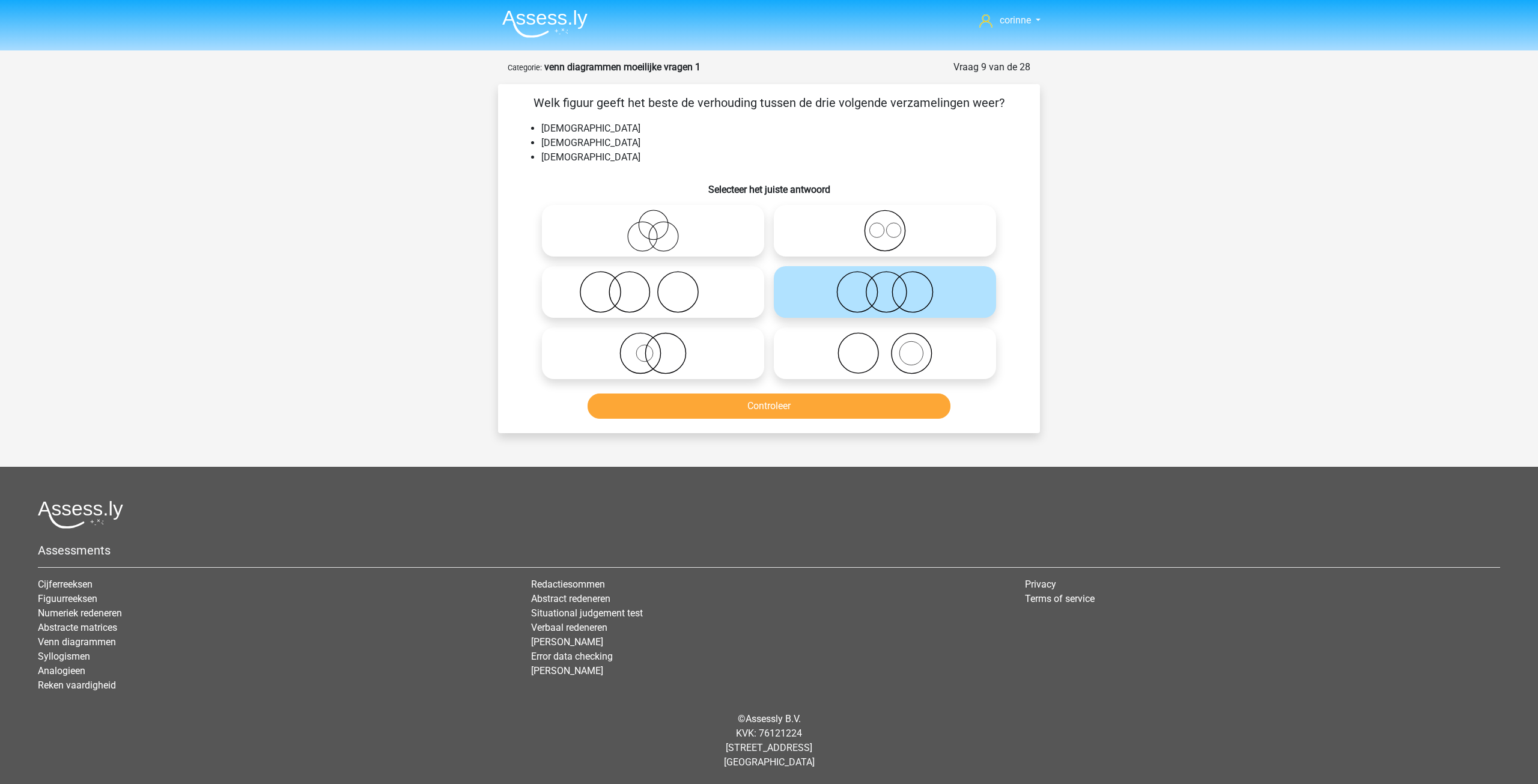
click at [883, 234] on icon at bounding box center [885, 230] width 213 height 42
click at [885, 225] on input "radio" at bounding box center [889, 220] width 8 height 8
radio input "true"
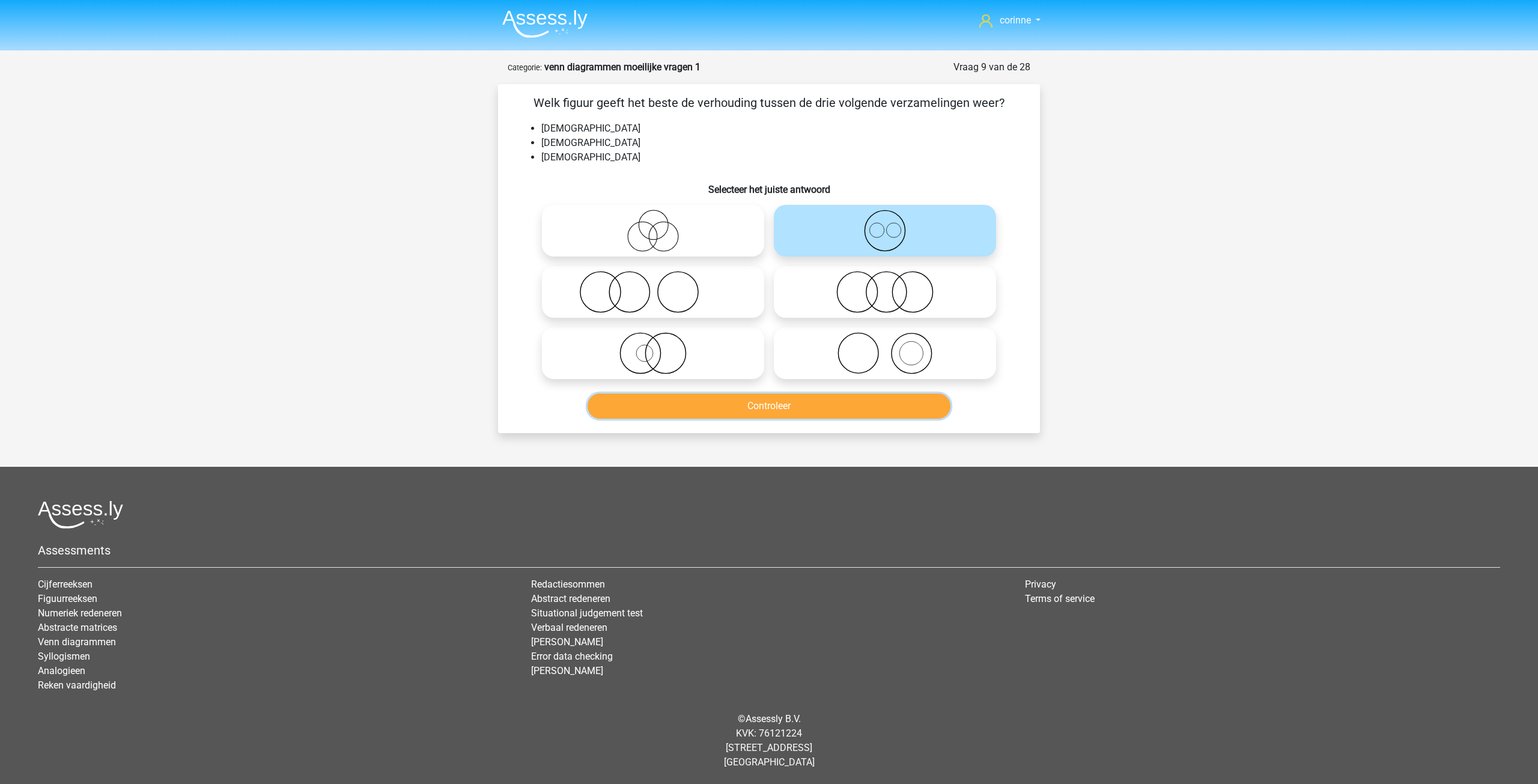
click at [840, 403] on button "Controleer" at bounding box center [769, 406] width 363 height 25
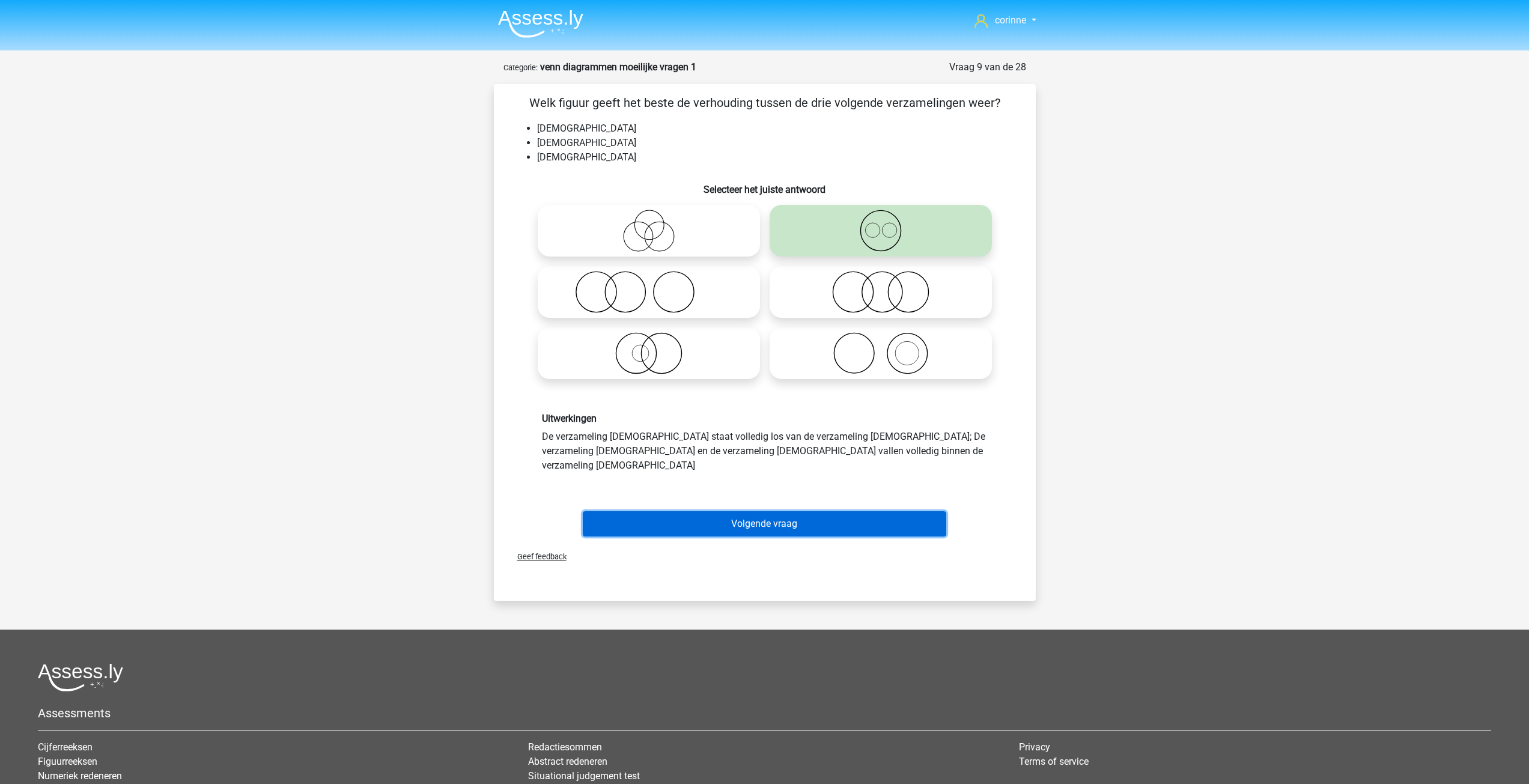
click at [767, 511] on button "Volgende vraag" at bounding box center [764, 524] width 363 height 25
click at [767, 663] on div at bounding box center [765, 677] width 1453 height 28
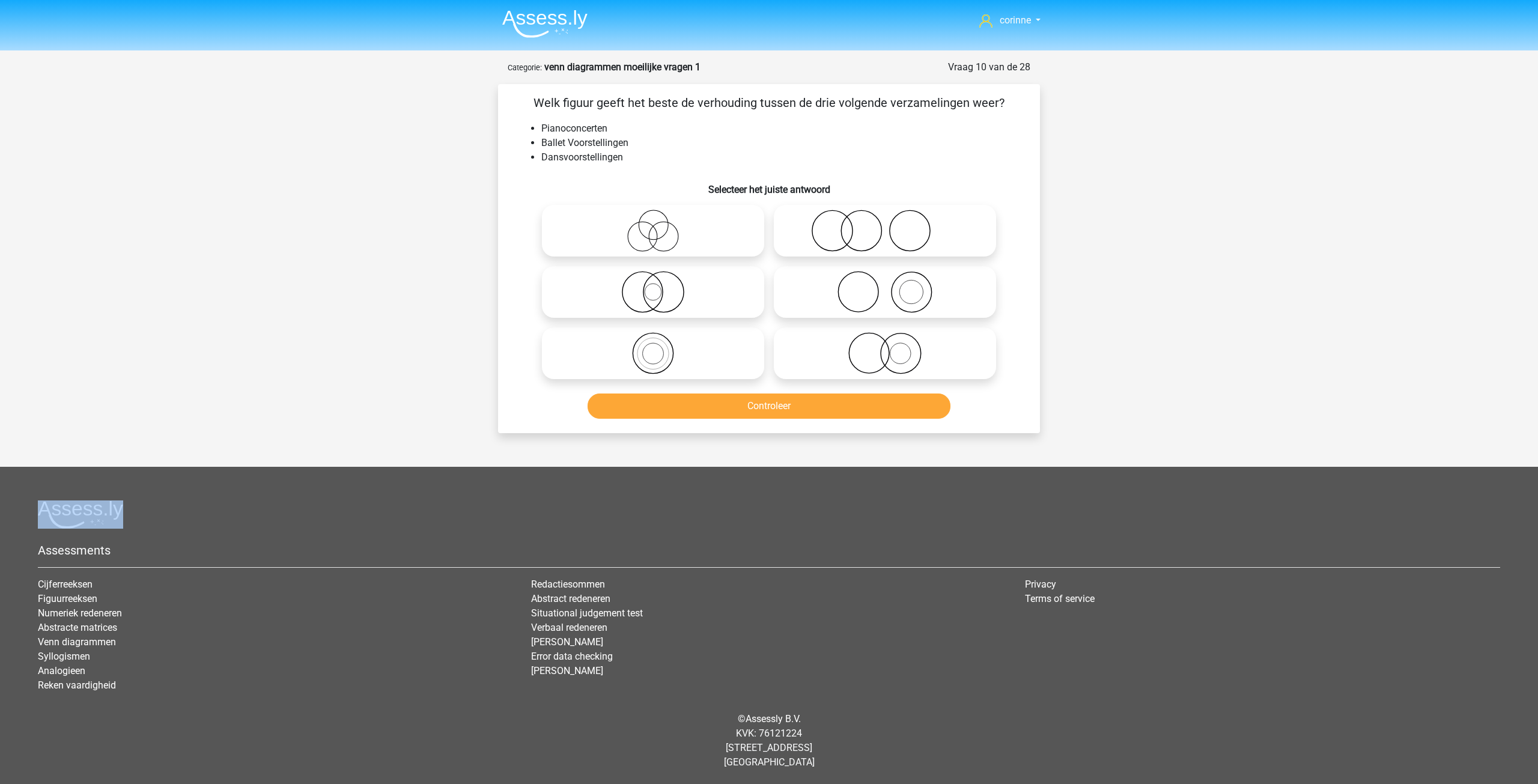
click at [902, 231] on icon at bounding box center [885, 230] width 213 height 42
click at [892, 225] on input "radio" at bounding box center [889, 220] width 8 height 8
radio input "true"
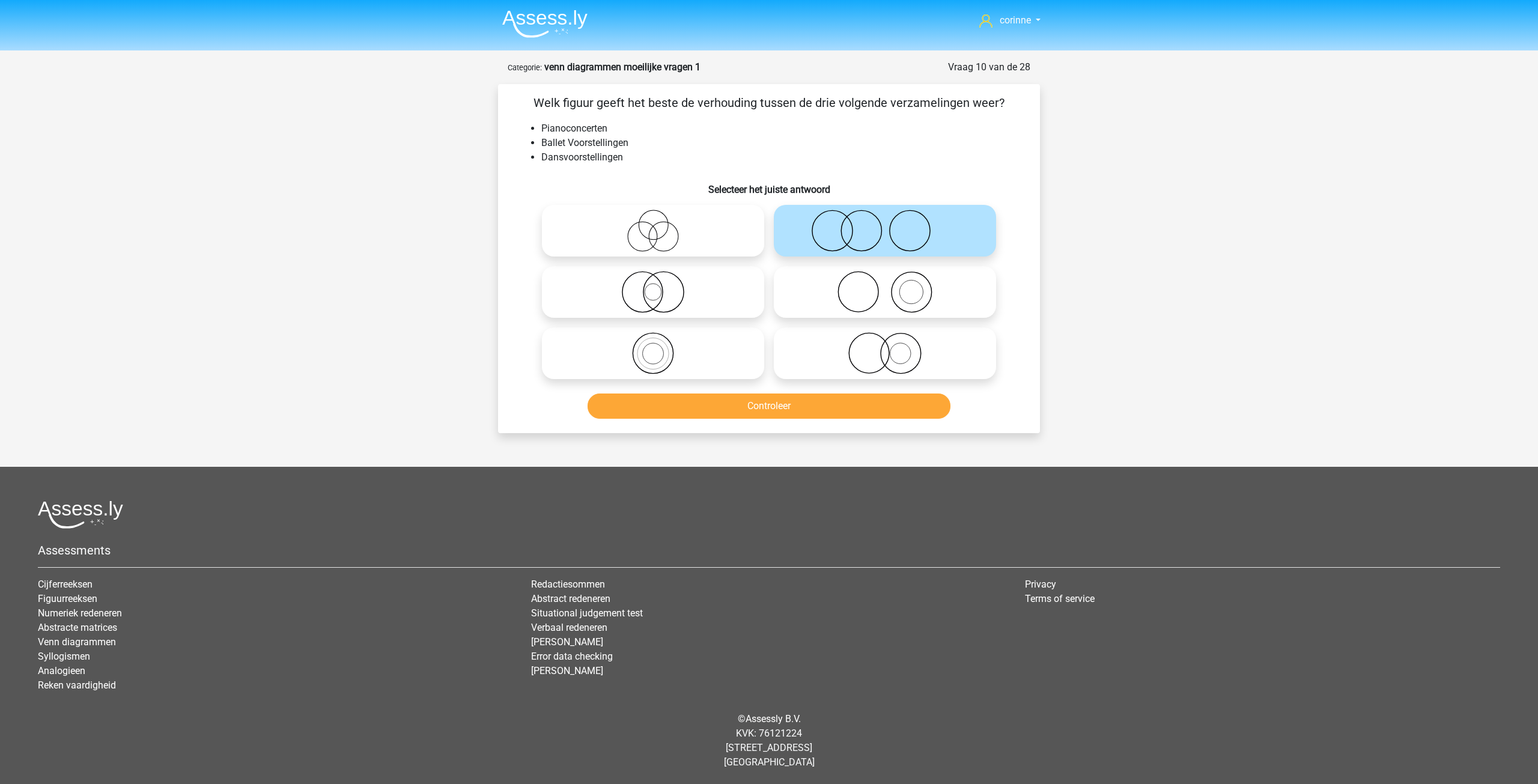
click at [902, 231] on icon at bounding box center [885, 230] width 213 height 42
click at [892, 225] on input "radio" at bounding box center [889, 220] width 8 height 8
click at [902, 231] on icon at bounding box center [885, 230] width 213 height 42
click at [892, 225] on input "radio" at bounding box center [889, 220] width 8 height 8
click at [838, 396] on button "Controleer" at bounding box center [769, 406] width 363 height 25
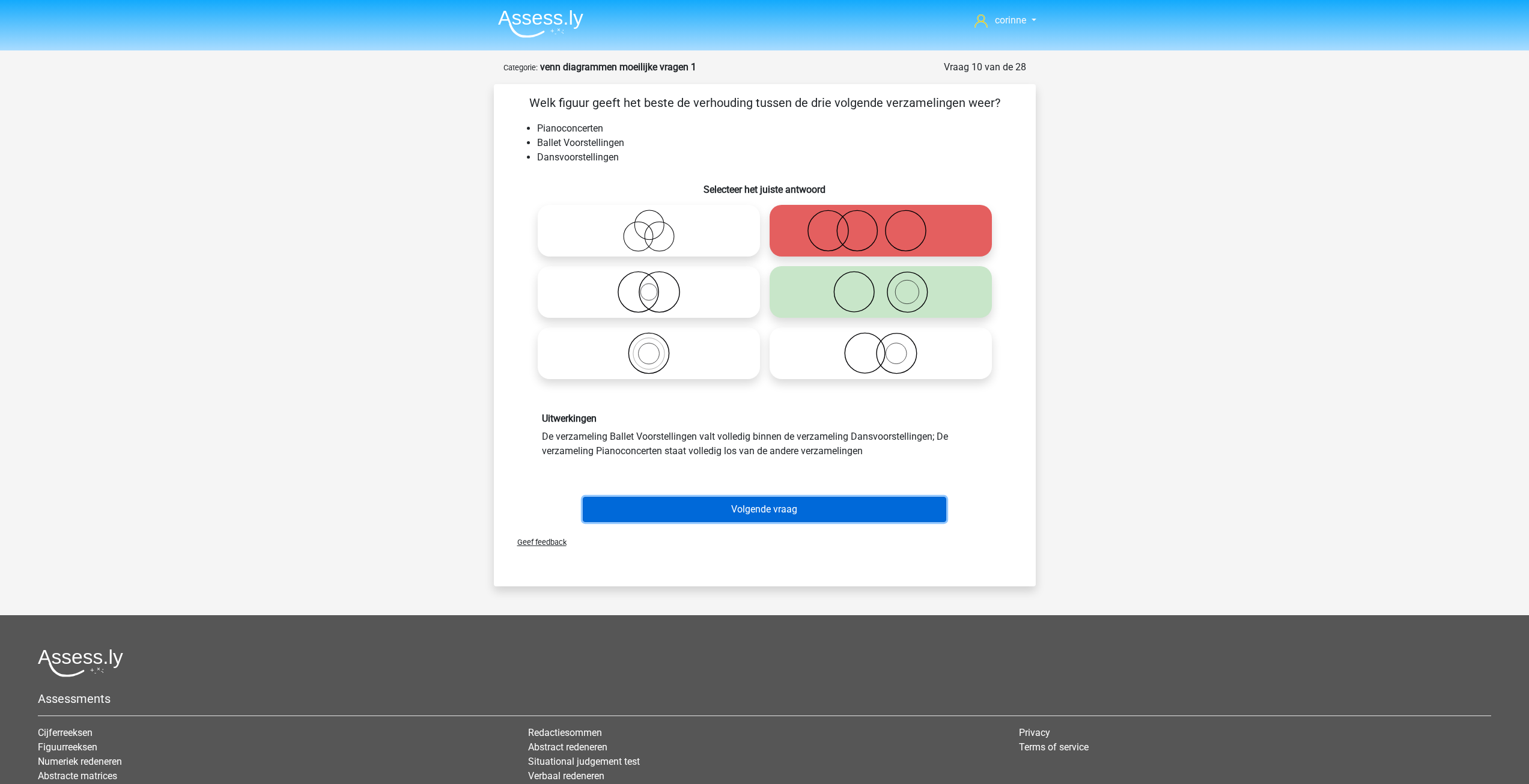
click at [778, 512] on button "Volgende vraag" at bounding box center [764, 510] width 363 height 25
click at [778, 648] on div at bounding box center [765, 662] width 1453 height 28
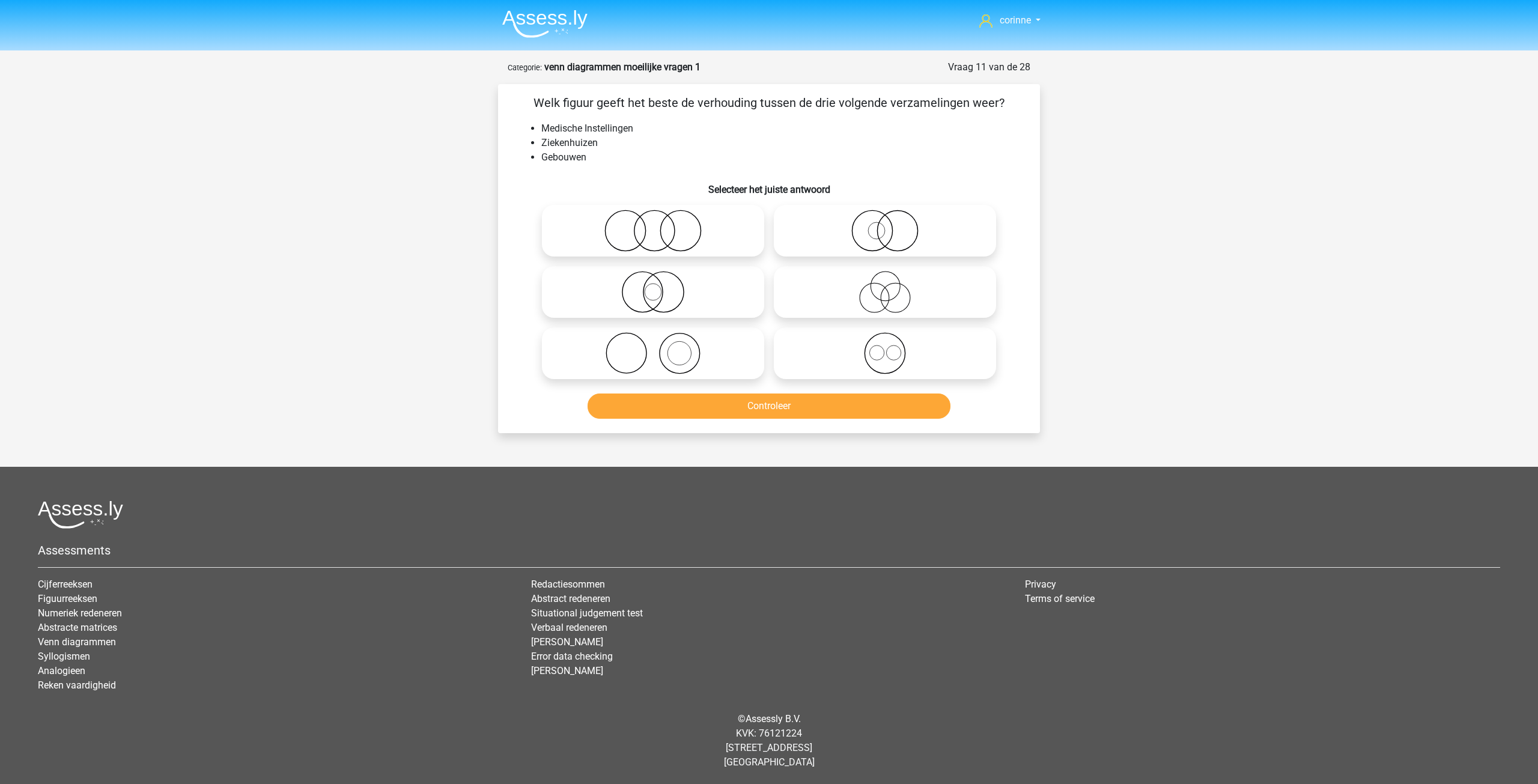
click at [881, 233] on icon at bounding box center [885, 230] width 213 height 42
click at [885, 225] on input "radio" at bounding box center [889, 220] width 8 height 8
radio input "true"
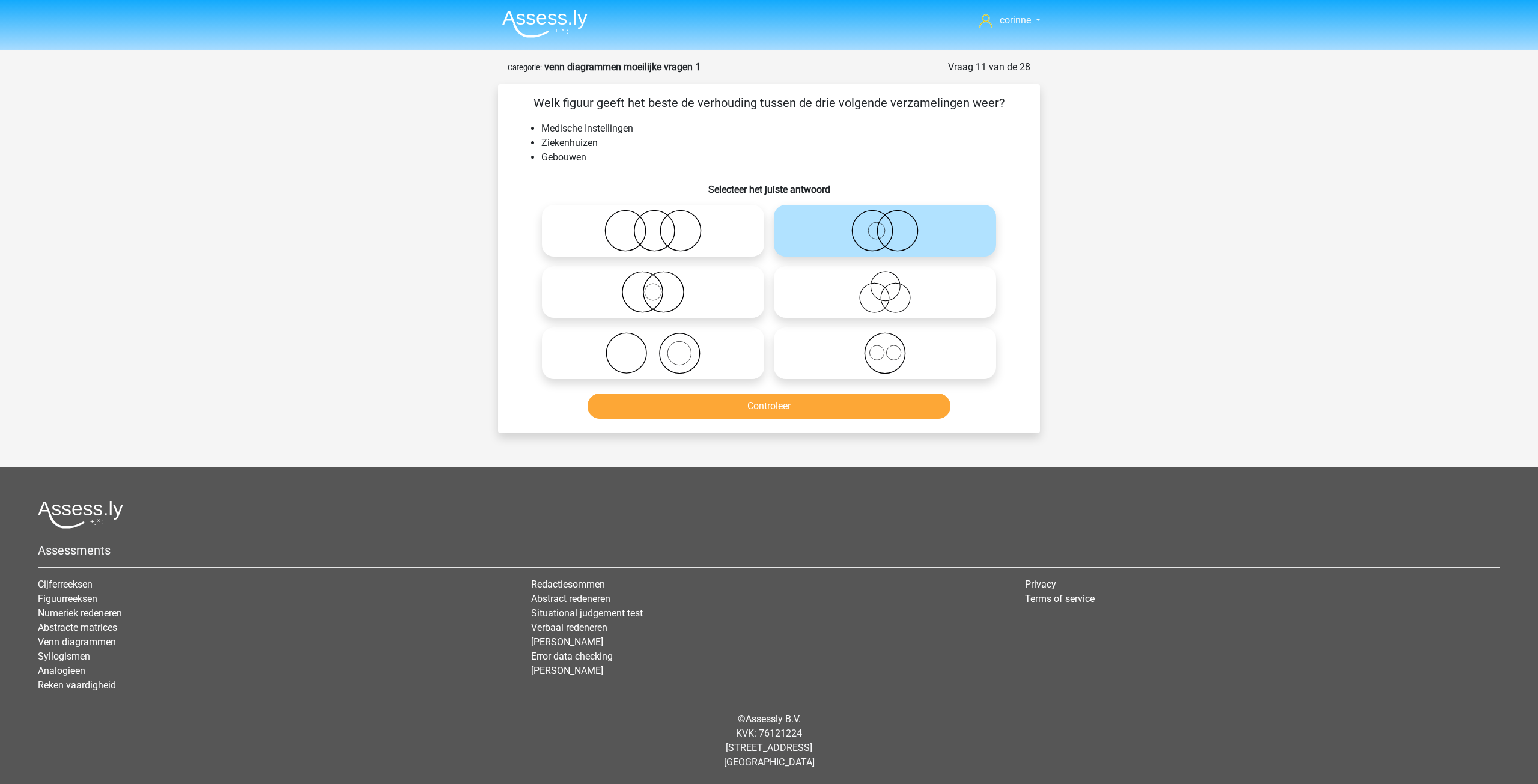
click at [881, 233] on icon at bounding box center [885, 230] width 213 height 42
click at [885, 225] on input "radio" at bounding box center [889, 220] width 8 height 8
click at [796, 402] on button "Controleer" at bounding box center [769, 406] width 363 height 25
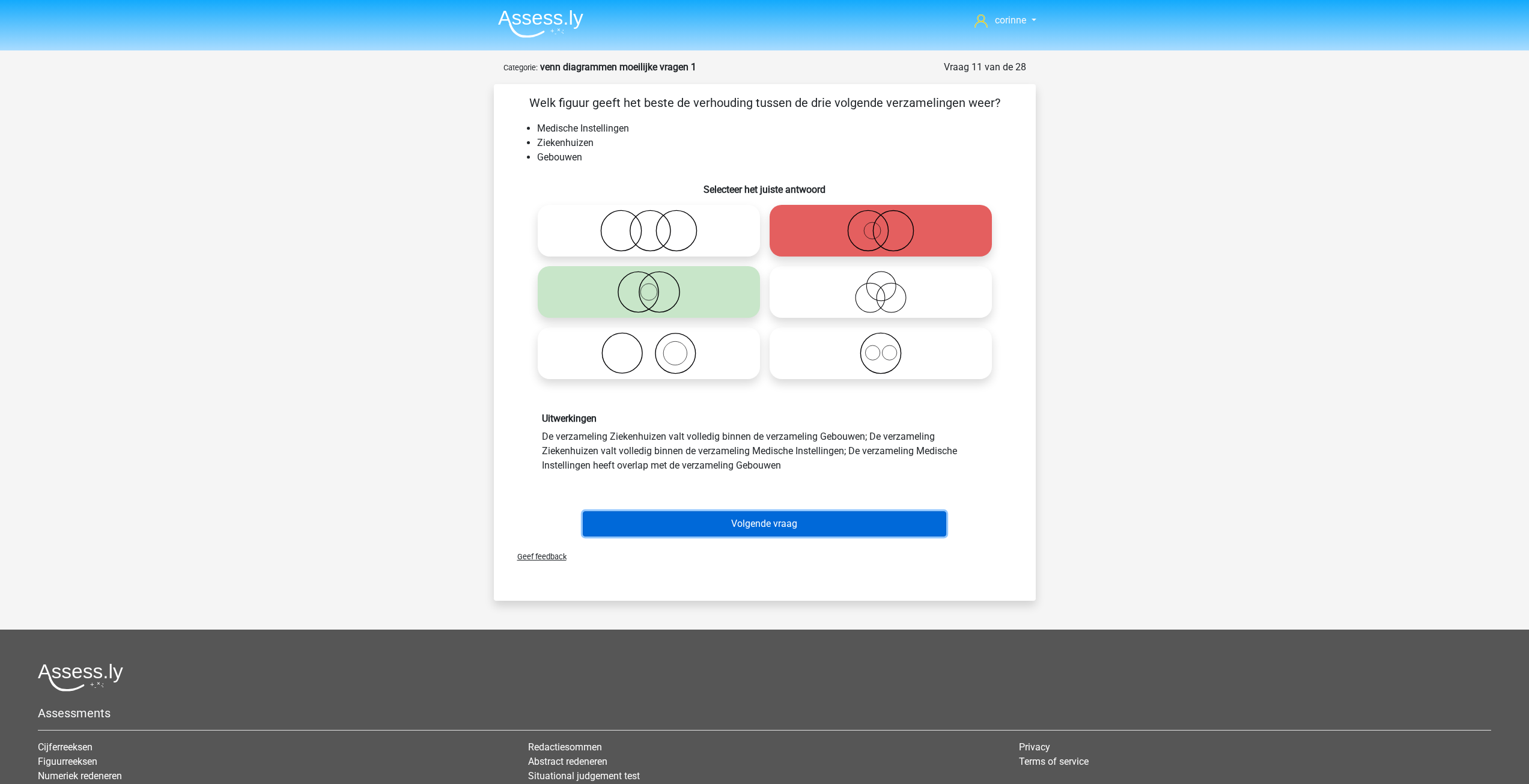
click at [772, 524] on button "Volgende vraag" at bounding box center [764, 524] width 363 height 25
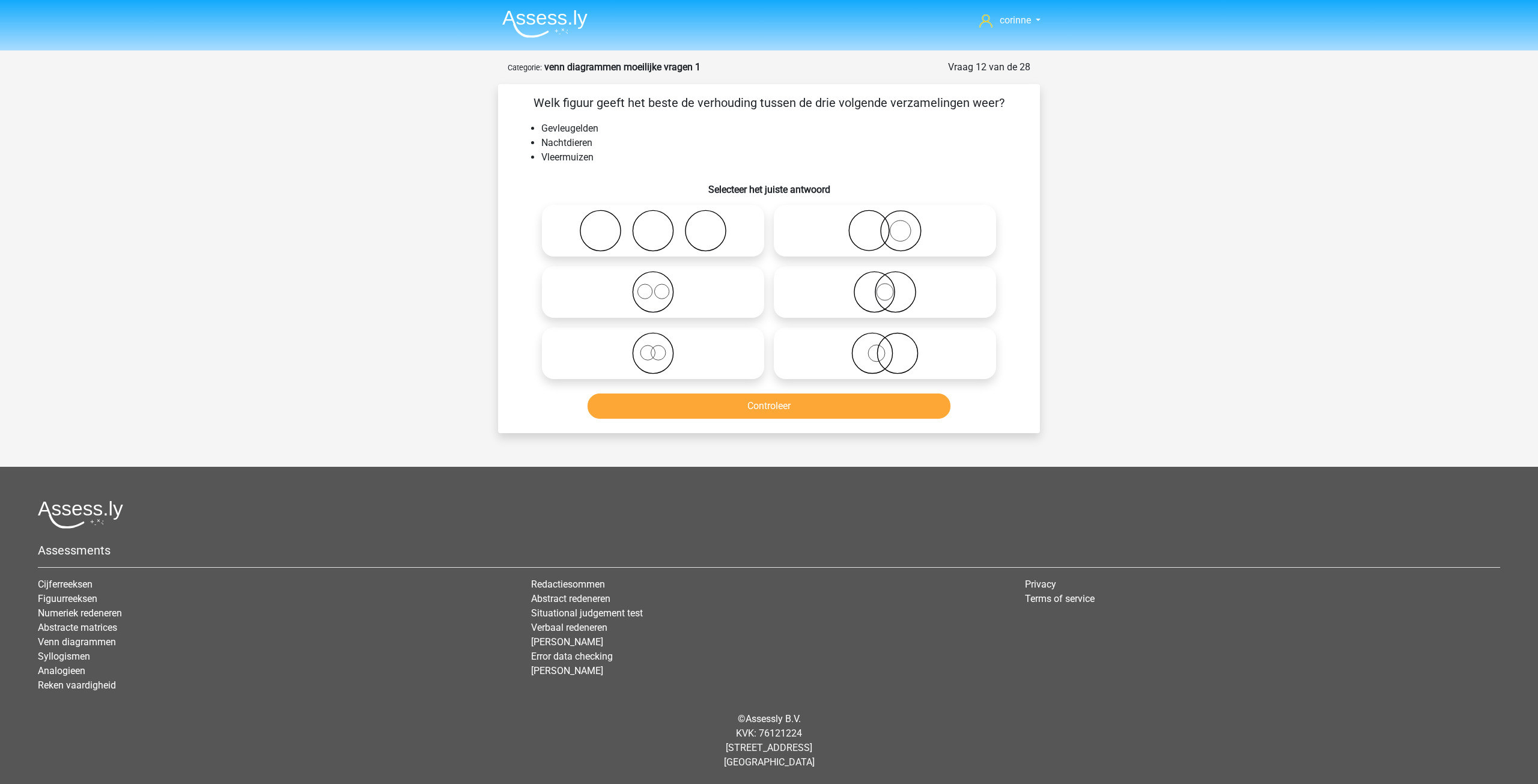
click at [885, 232] on icon at bounding box center [885, 230] width 213 height 42
click at [885, 225] on input "radio" at bounding box center [889, 220] width 8 height 8
radio input "true"
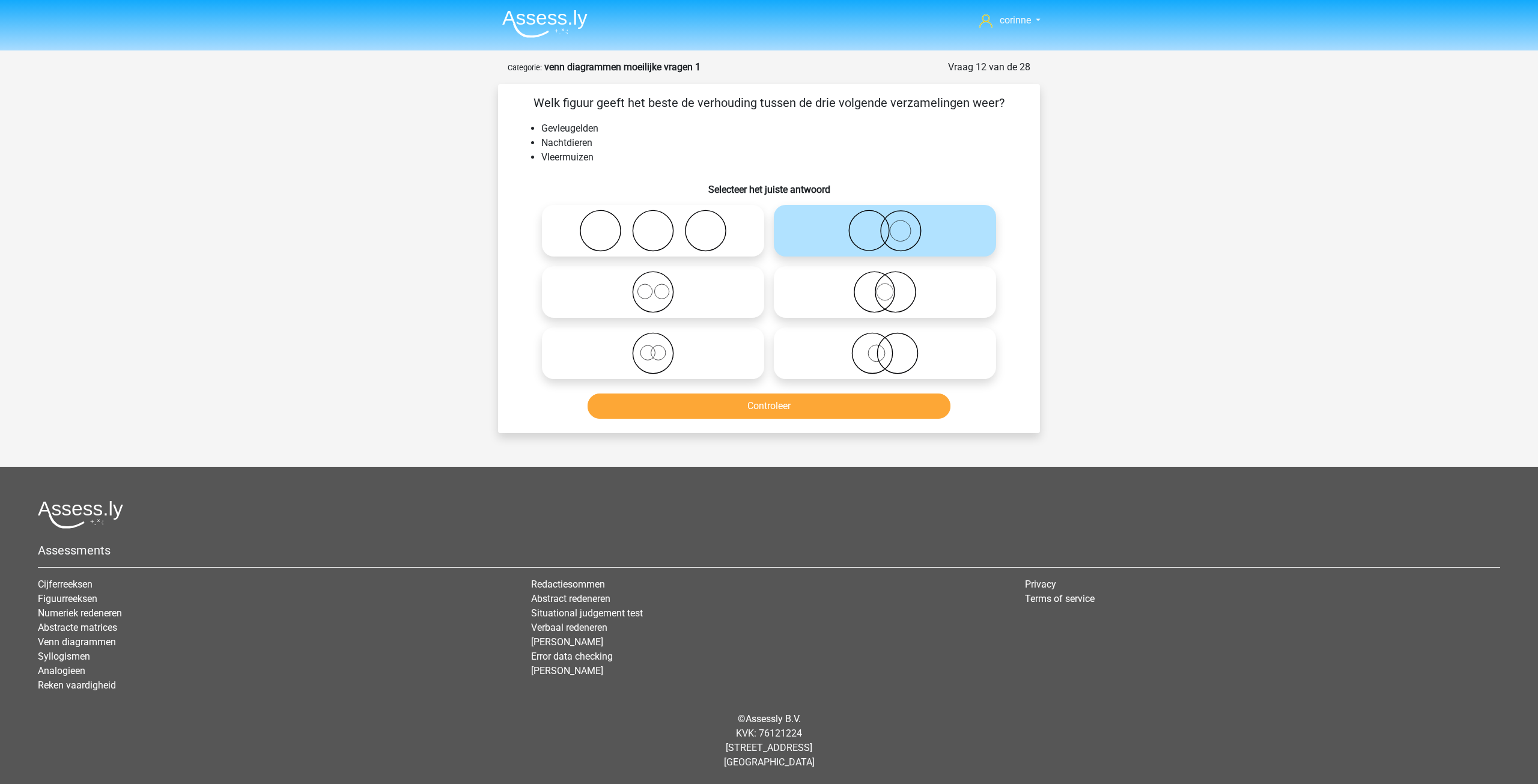
click at [885, 232] on icon at bounding box center [885, 230] width 213 height 42
click at [885, 225] on input "radio" at bounding box center [889, 220] width 8 height 8
click at [768, 407] on button "Controleer" at bounding box center [769, 406] width 363 height 25
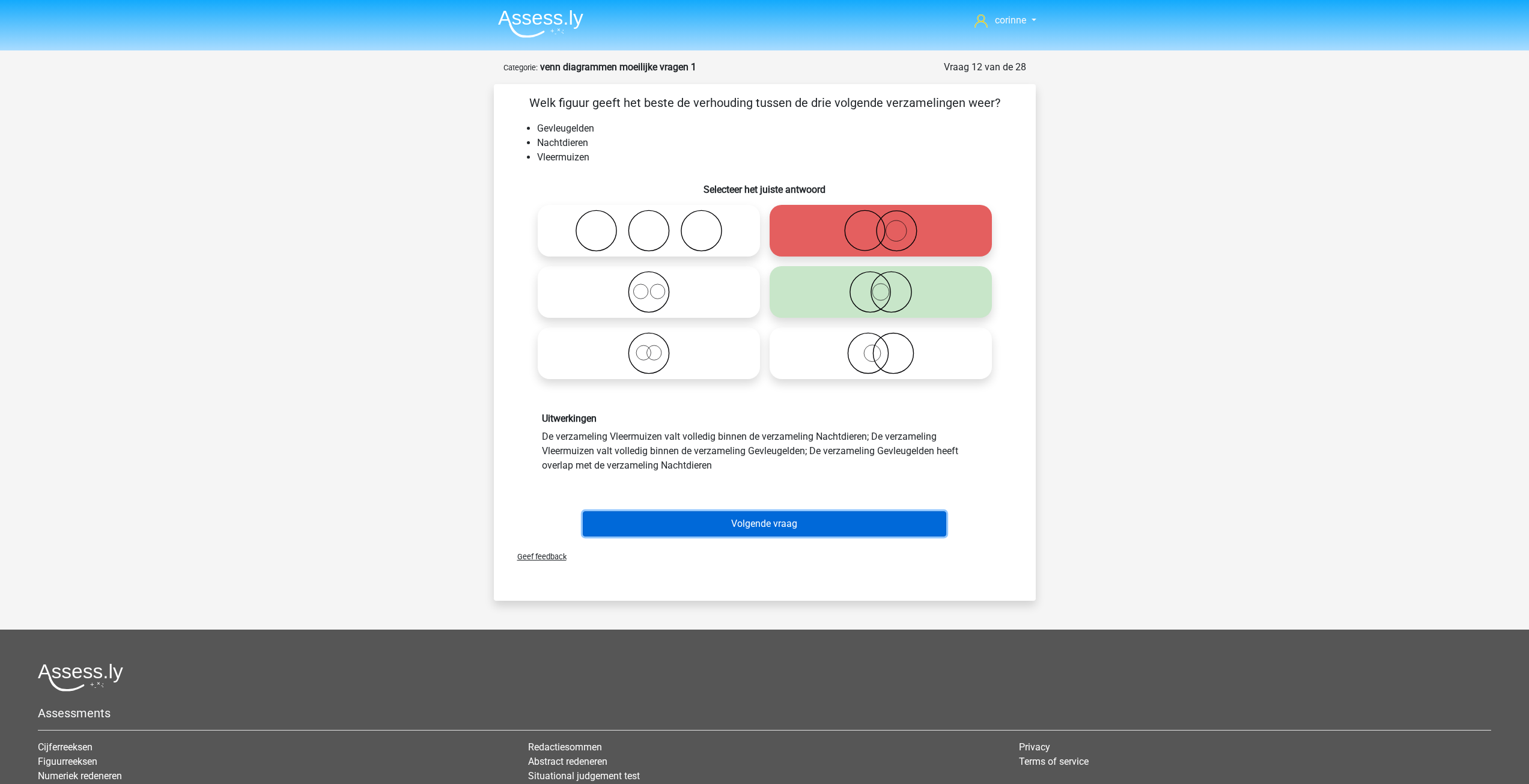
click at [773, 522] on button "Volgende vraag" at bounding box center [764, 524] width 363 height 25
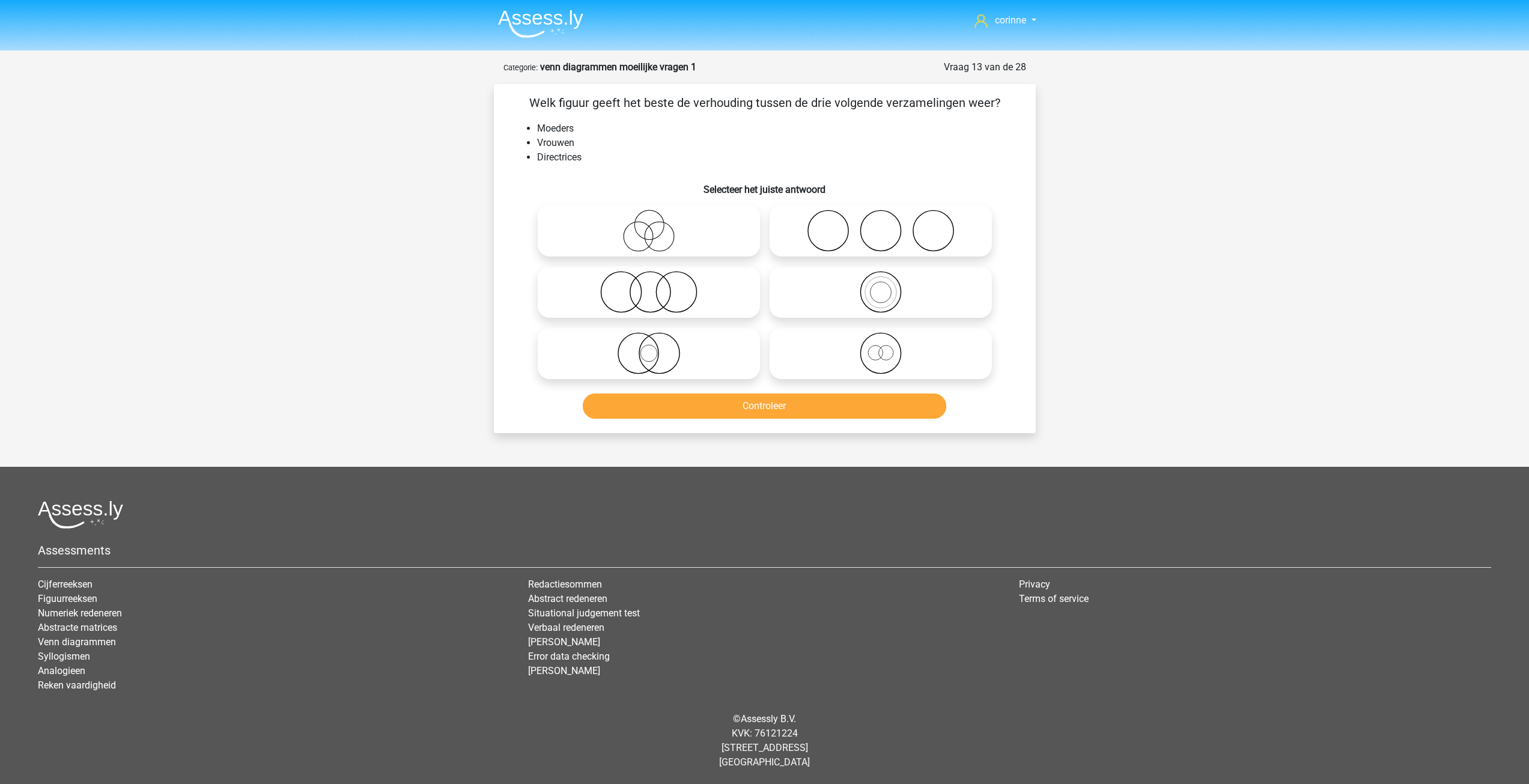
click at [773, 522] on div at bounding box center [765, 514] width 1453 height 28
click at [649, 229] on icon at bounding box center [653, 230] width 213 height 42
click at [653, 225] on input "radio" at bounding box center [657, 220] width 8 height 8
radio input "true"
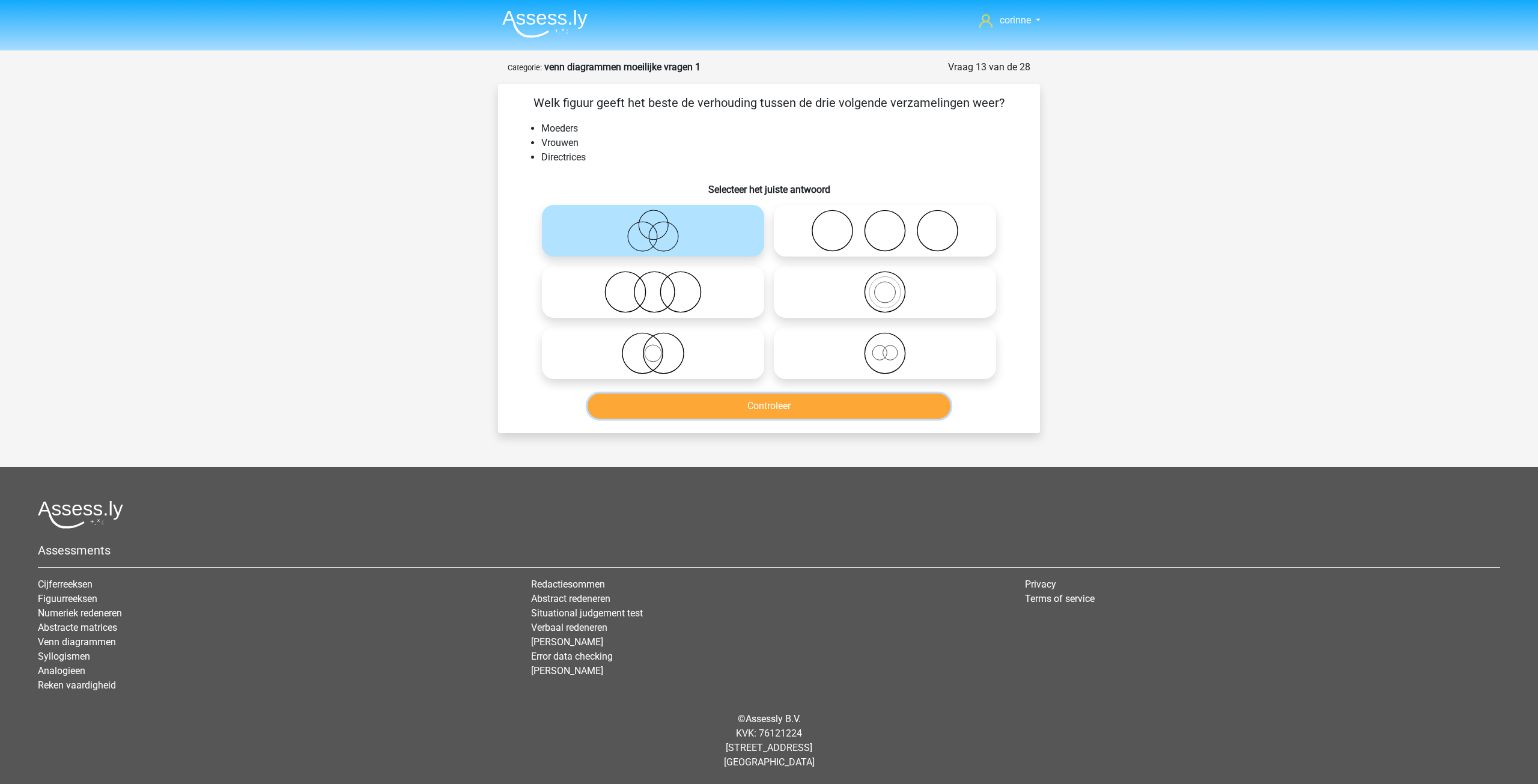
click at [770, 408] on button "Controleer" at bounding box center [769, 406] width 363 height 25
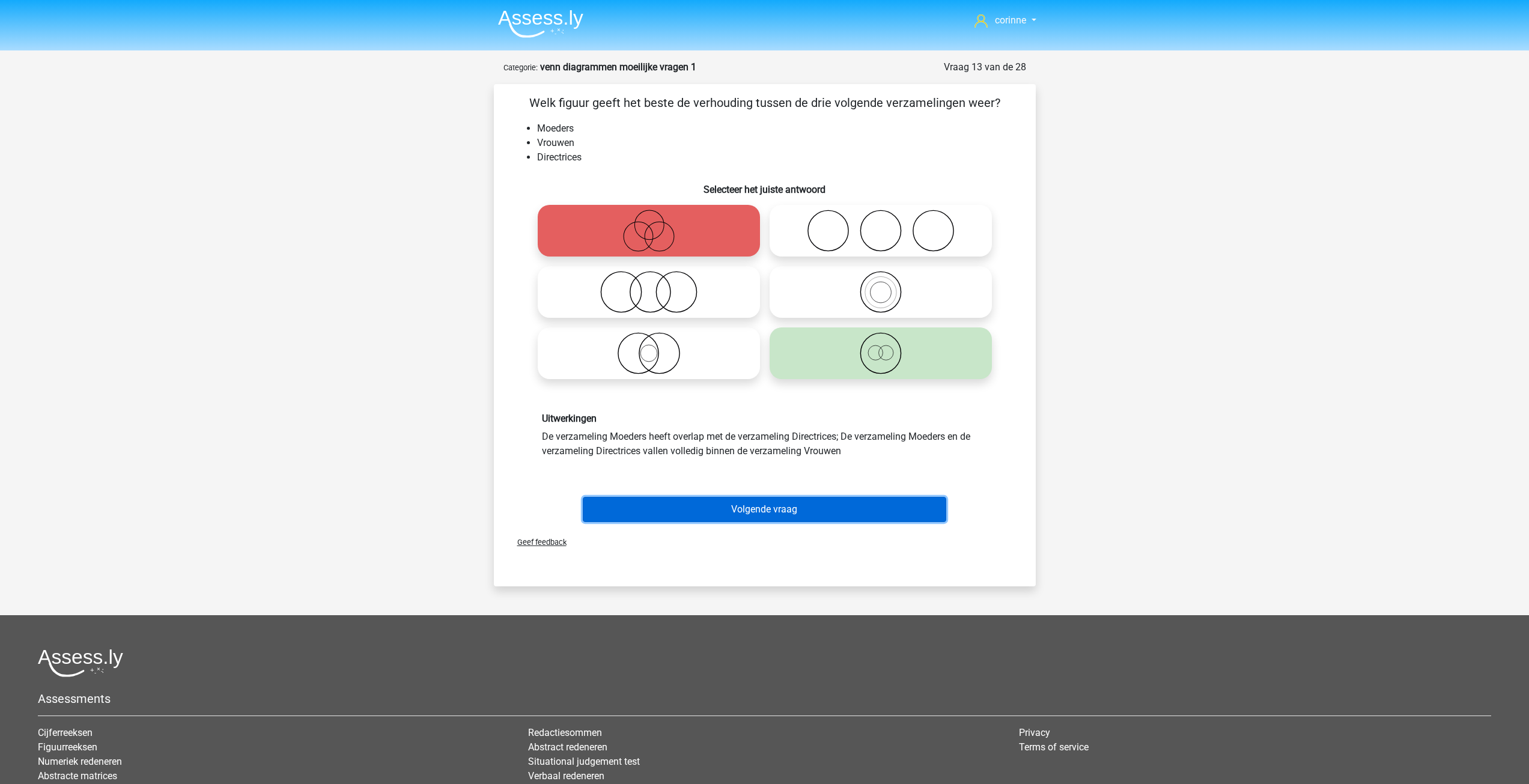
click at [760, 502] on button "Volgende vraag" at bounding box center [764, 510] width 363 height 25
click at [760, 648] on div at bounding box center [765, 662] width 1453 height 28
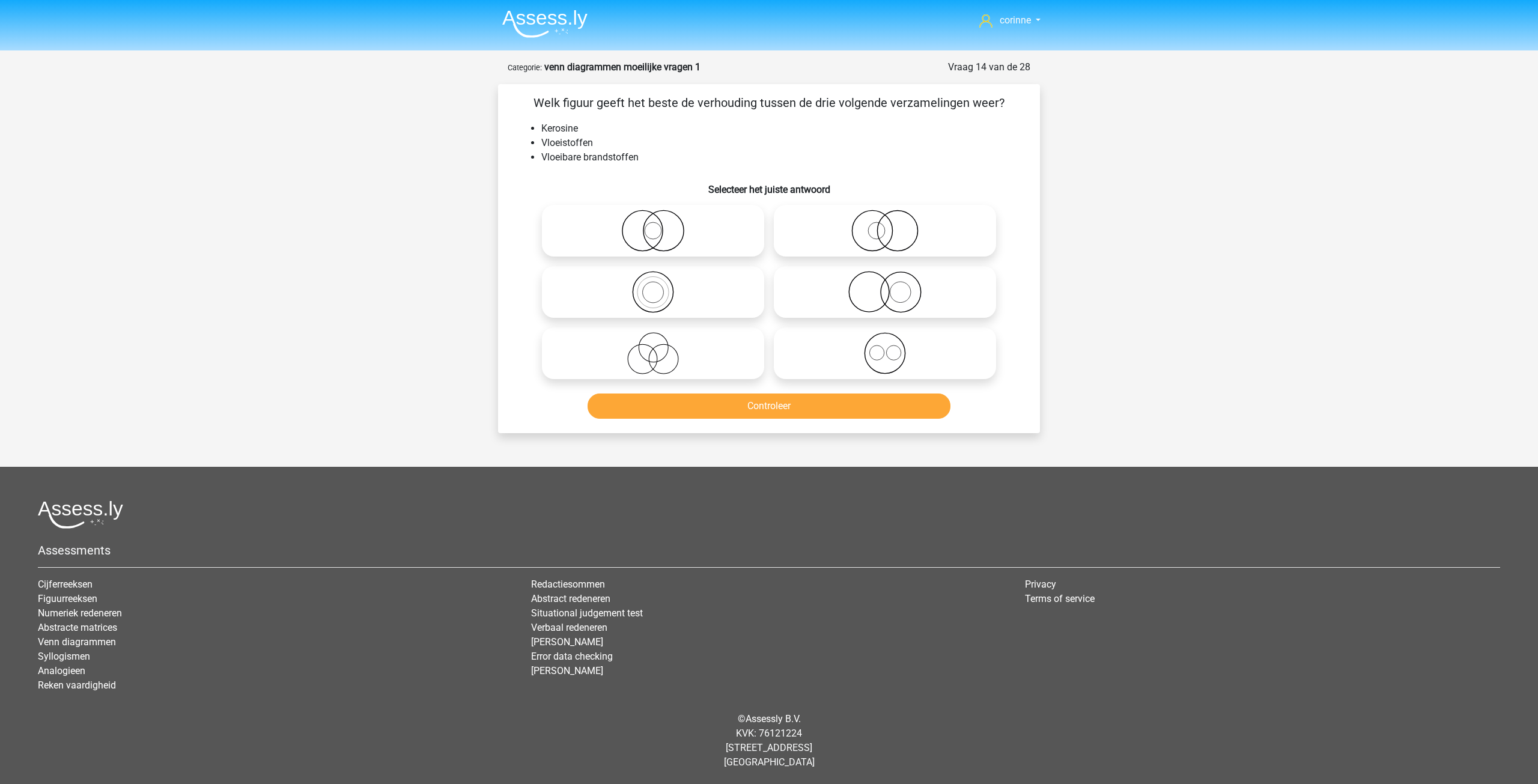
click at [651, 292] on icon at bounding box center [653, 292] width 213 height 42
click at [653, 286] on input "radio" at bounding box center [657, 281] width 8 height 8
radio input "true"
click at [778, 406] on button "Controleer" at bounding box center [769, 406] width 363 height 25
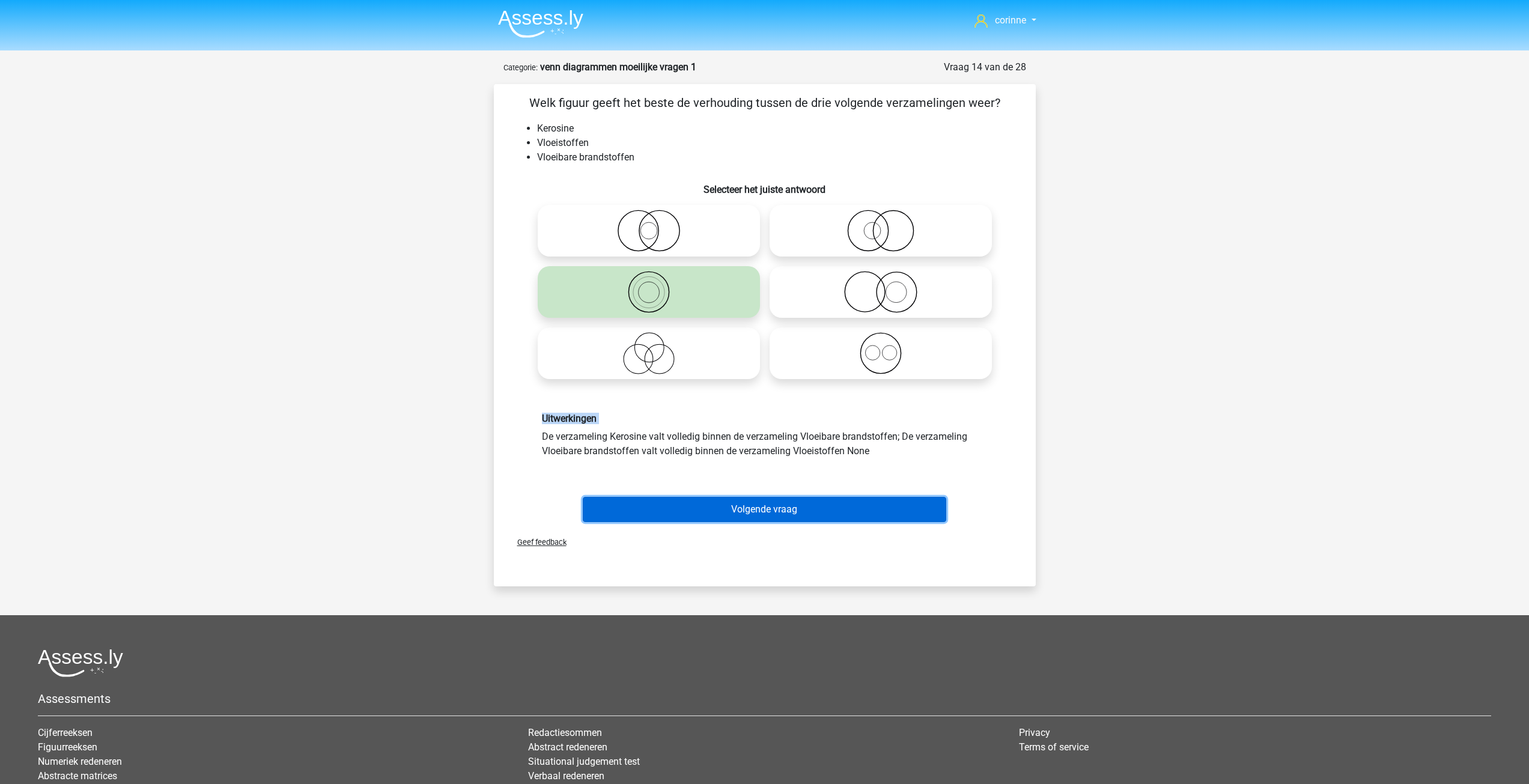
click at [774, 512] on button "Volgende vraag" at bounding box center [764, 510] width 363 height 25
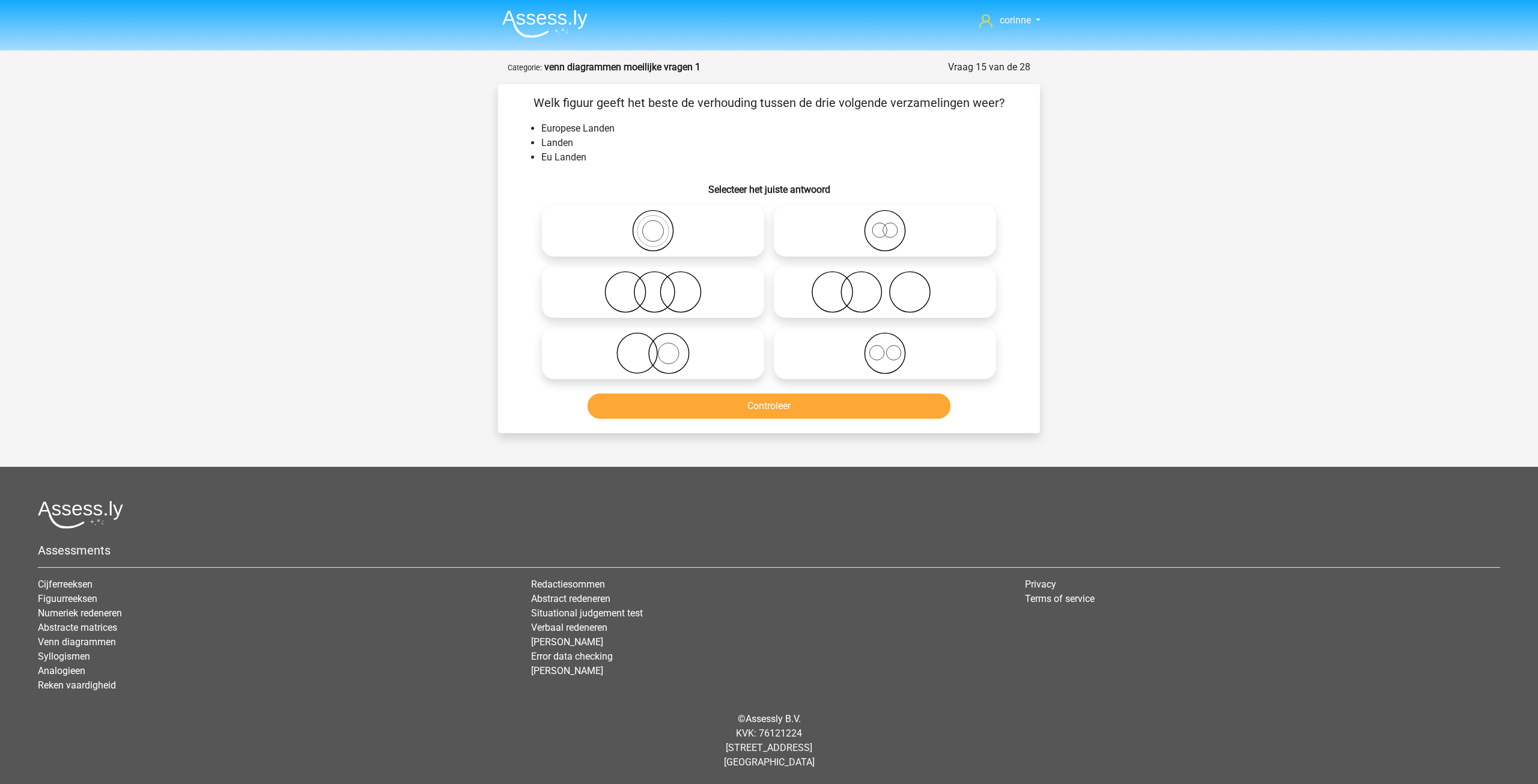
click at [657, 236] on icon at bounding box center [653, 230] width 213 height 42
click at [657, 225] on input "radio" at bounding box center [657, 220] width 8 height 8
radio input "true"
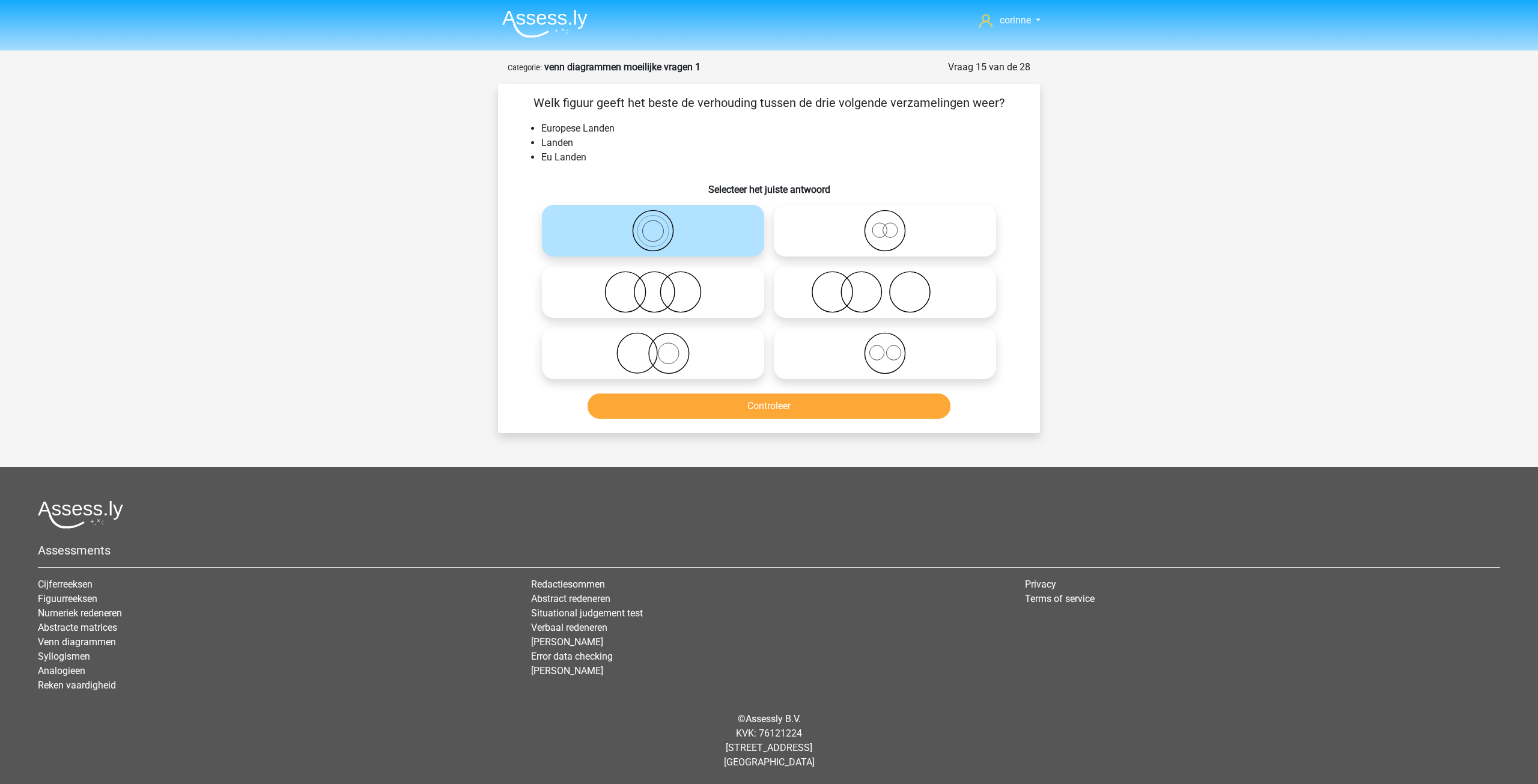
click at [885, 234] on icon at bounding box center [885, 230] width 213 height 42
click at [885, 225] on input "radio" at bounding box center [889, 220] width 8 height 8
radio input "true"
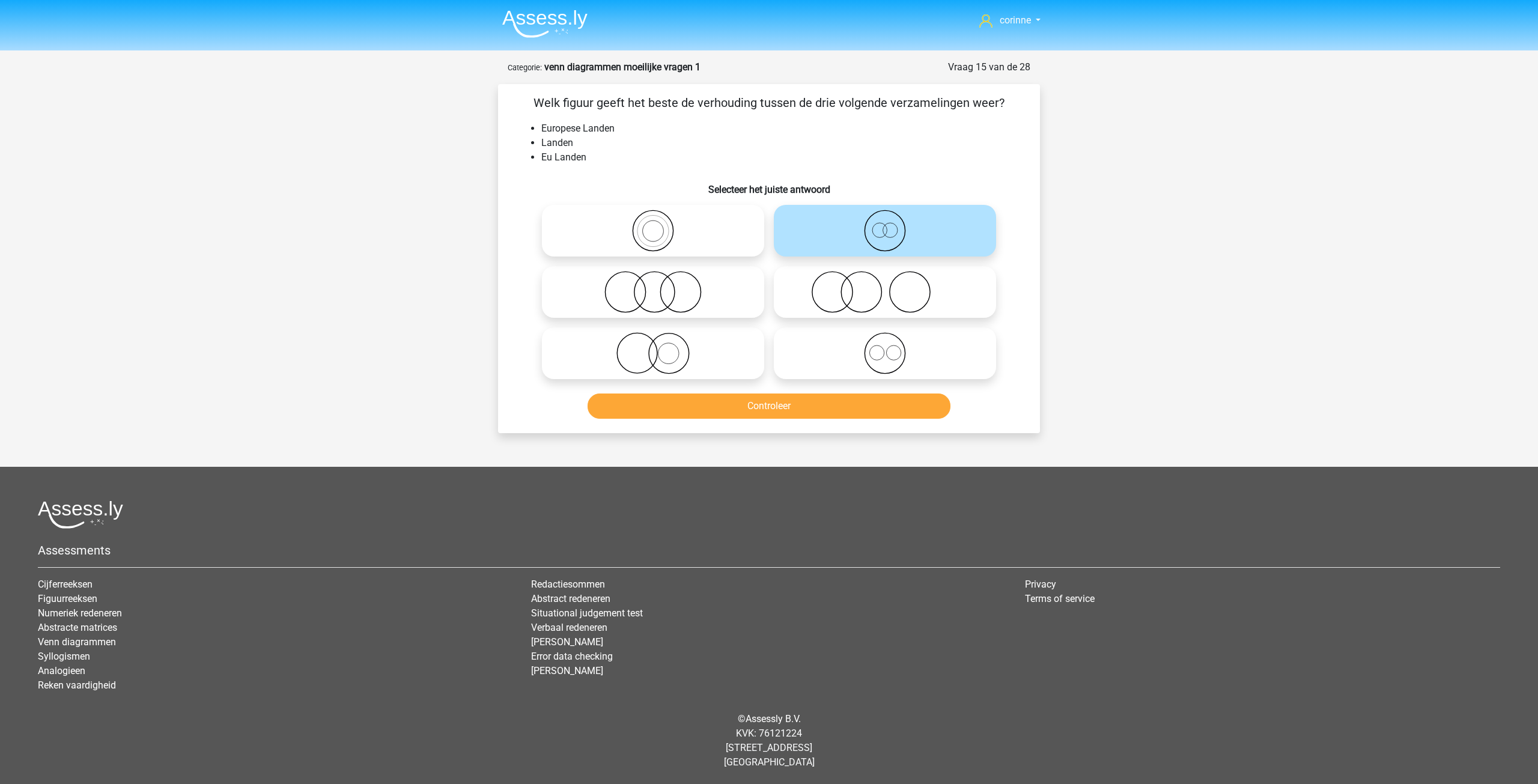
click at [885, 234] on icon at bounding box center [885, 230] width 213 height 42
click at [885, 225] on input "radio" at bounding box center [889, 220] width 8 height 8
click at [766, 401] on button "Controleer" at bounding box center [769, 406] width 363 height 25
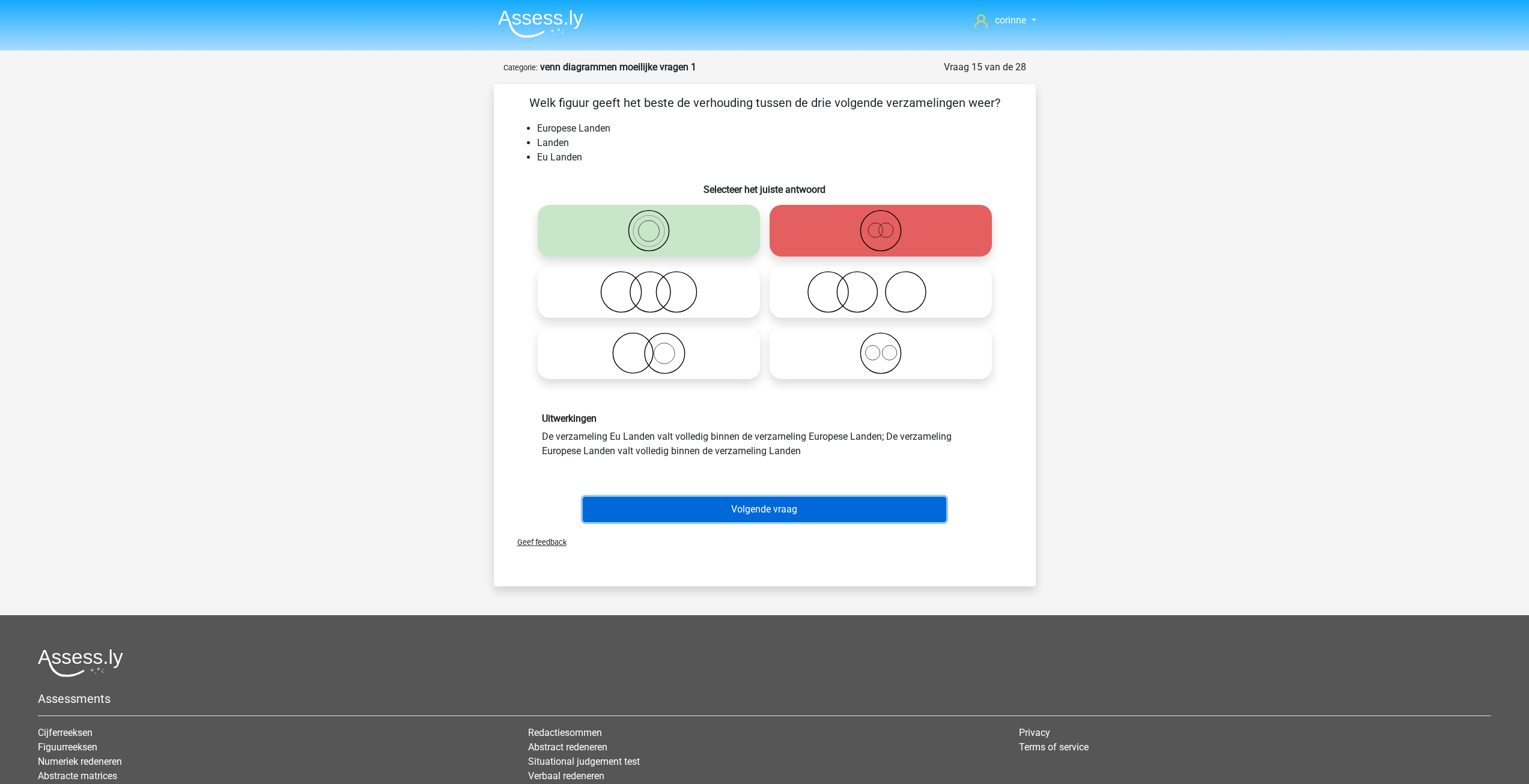
click at [751, 506] on button "Volgende vraag" at bounding box center [764, 510] width 363 height 25
click at [751, 648] on div at bounding box center [765, 662] width 1453 height 28
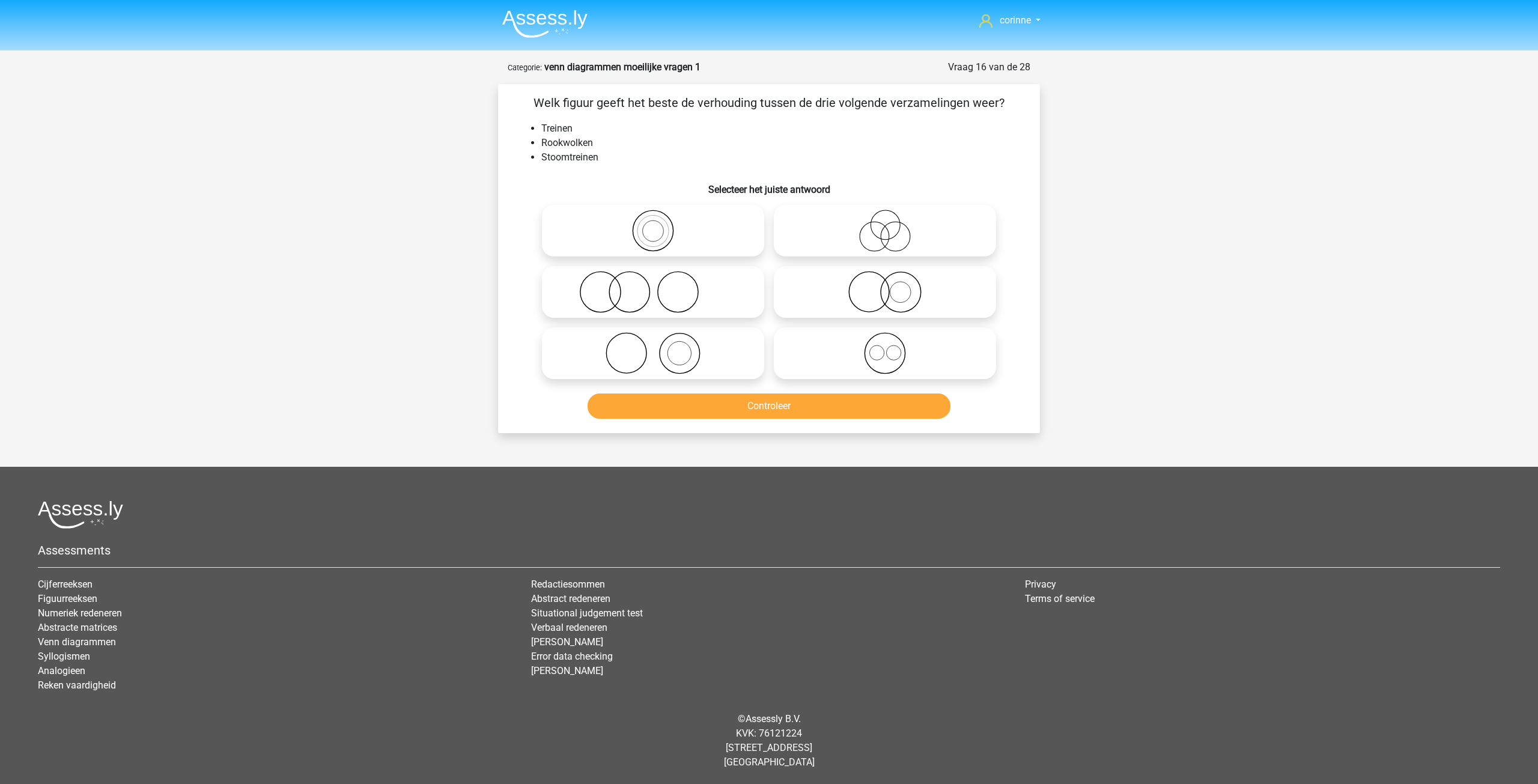
click at [688, 352] on icon at bounding box center [653, 353] width 213 height 42
click at [661, 347] on input "radio" at bounding box center [657, 343] width 8 height 8
radio input "true"
click at [759, 403] on button "Controleer" at bounding box center [769, 406] width 363 height 25
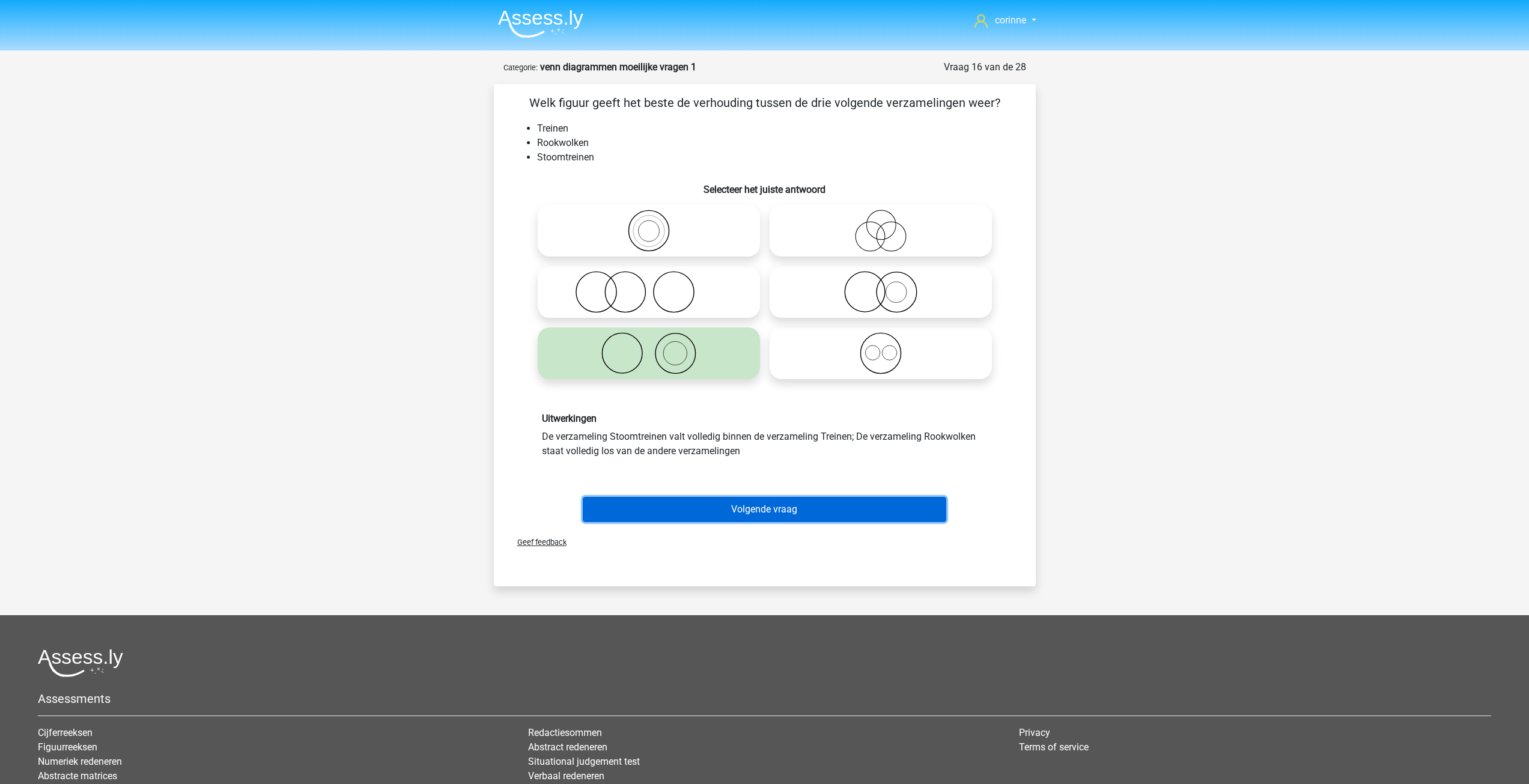
click at [769, 516] on button "Volgende vraag" at bounding box center [764, 510] width 363 height 25
click at [769, 648] on div at bounding box center [765, 662] width 1453 height 28
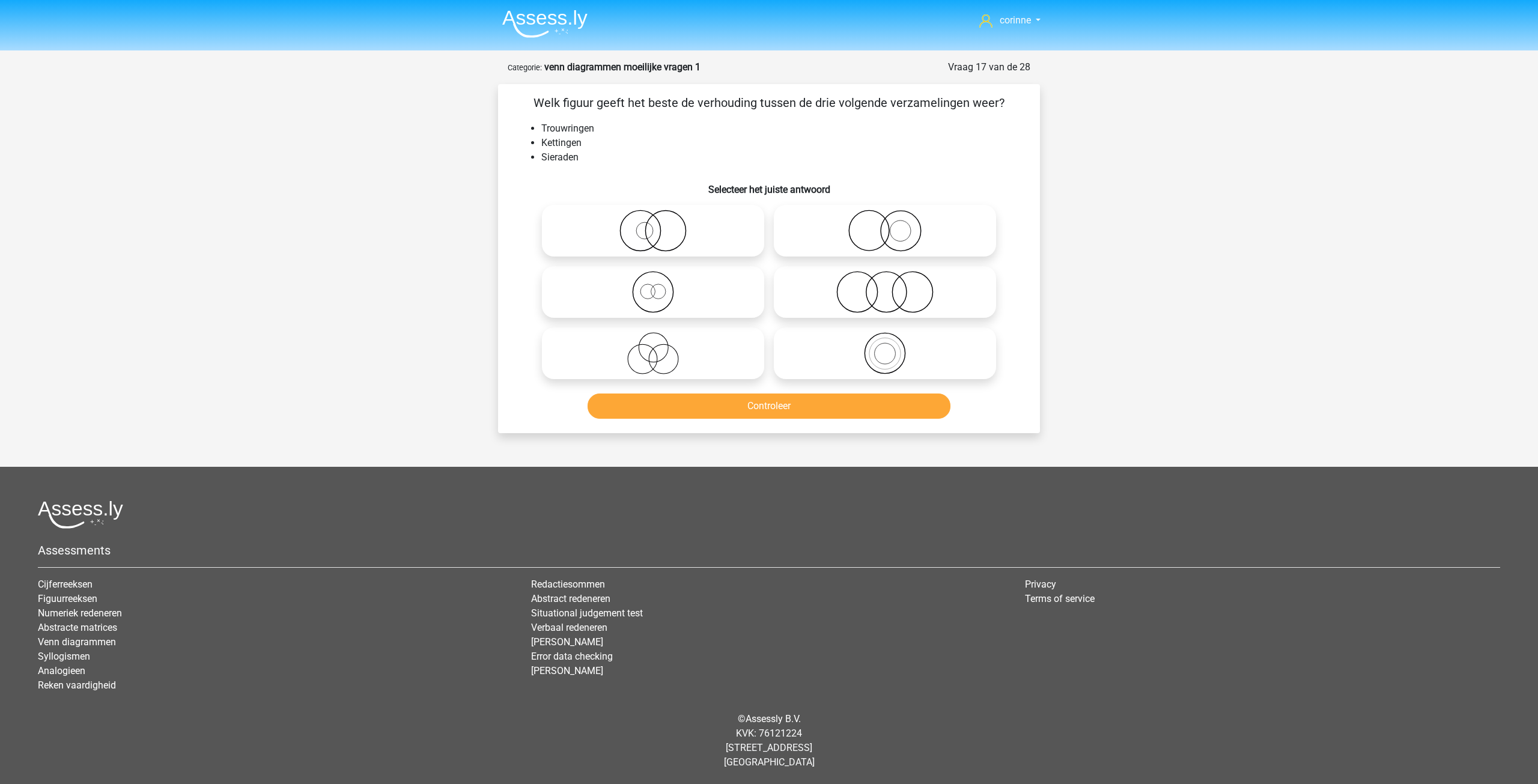
click at [873, 236] on icon at bounding box center [885, 230] width 213 height 42
click at [885, 225] on input "radio" at bounding box center [889, 220] width 8 height 8
radio input "true"
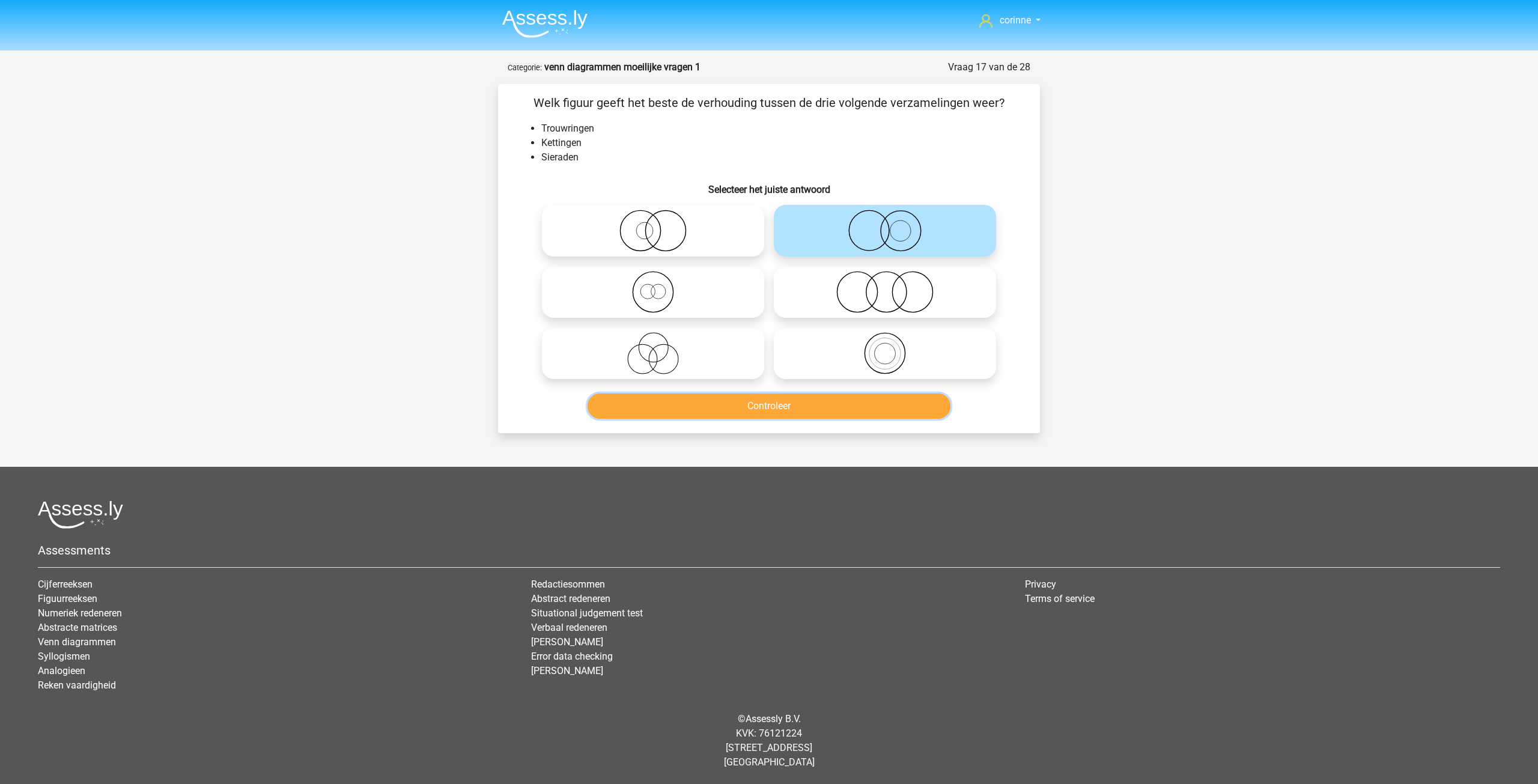
click at [785, 396] on button "Controleer" at bounding box center [769, 406] width 363 height 25
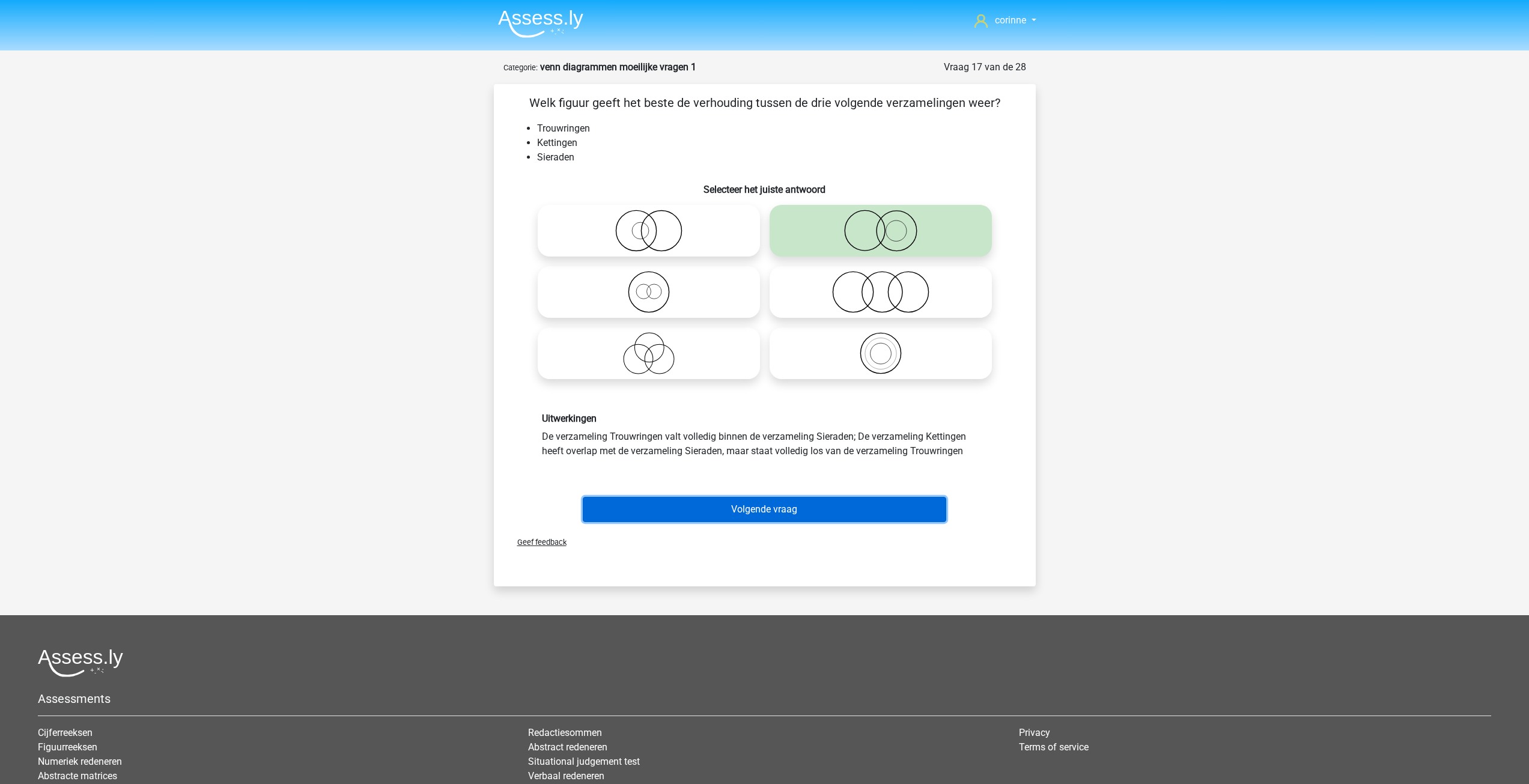
click at [791, 513] on button "Volgende vraag" at bounding box center [764, 510] width 363 height 25
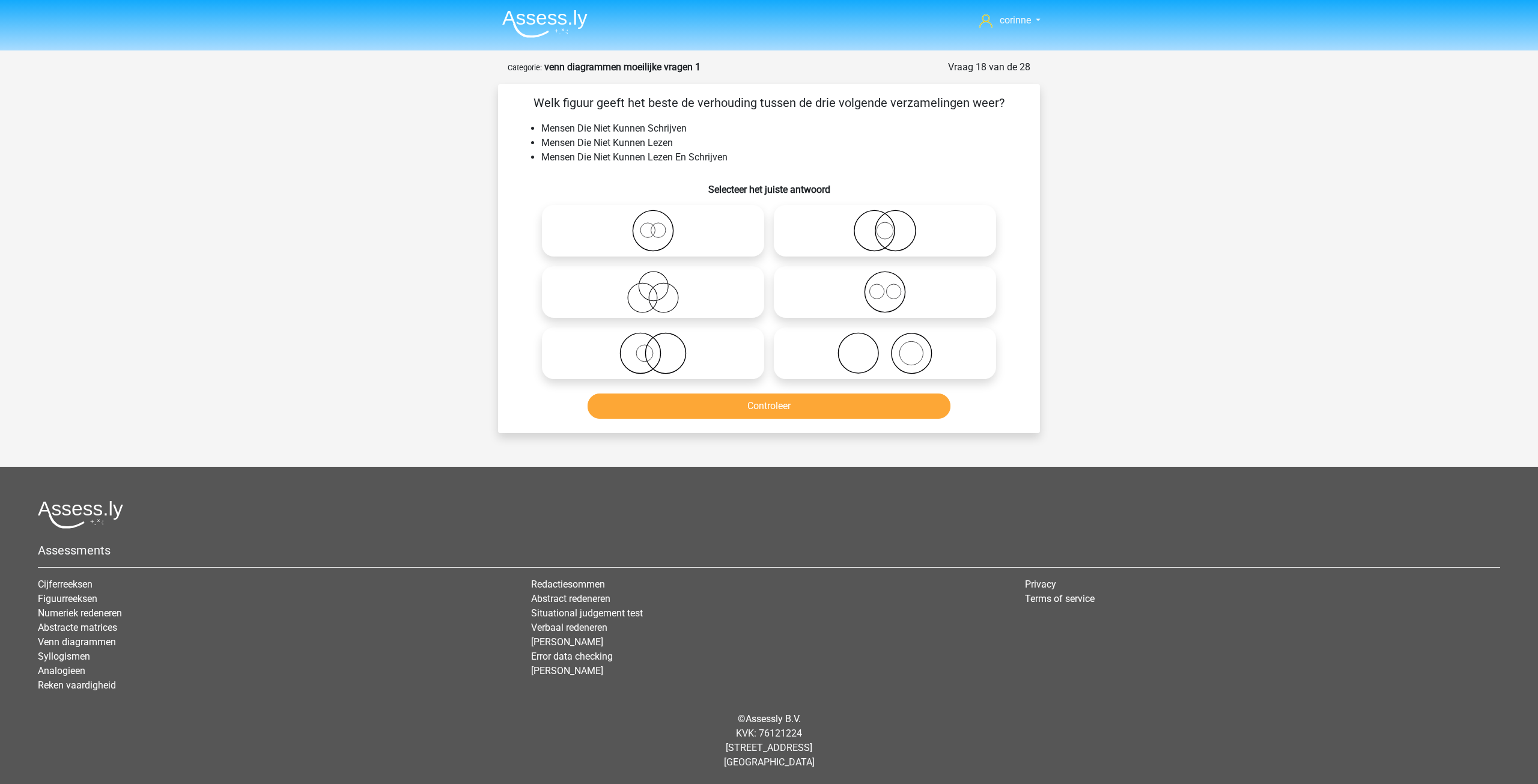
click at [657, 240] on icon at bounding box center [653, 230] width 213 height 42
click at [657, 225] on input "radio" at bounding box center [657, 220] width 8 height 8
radio input "true"
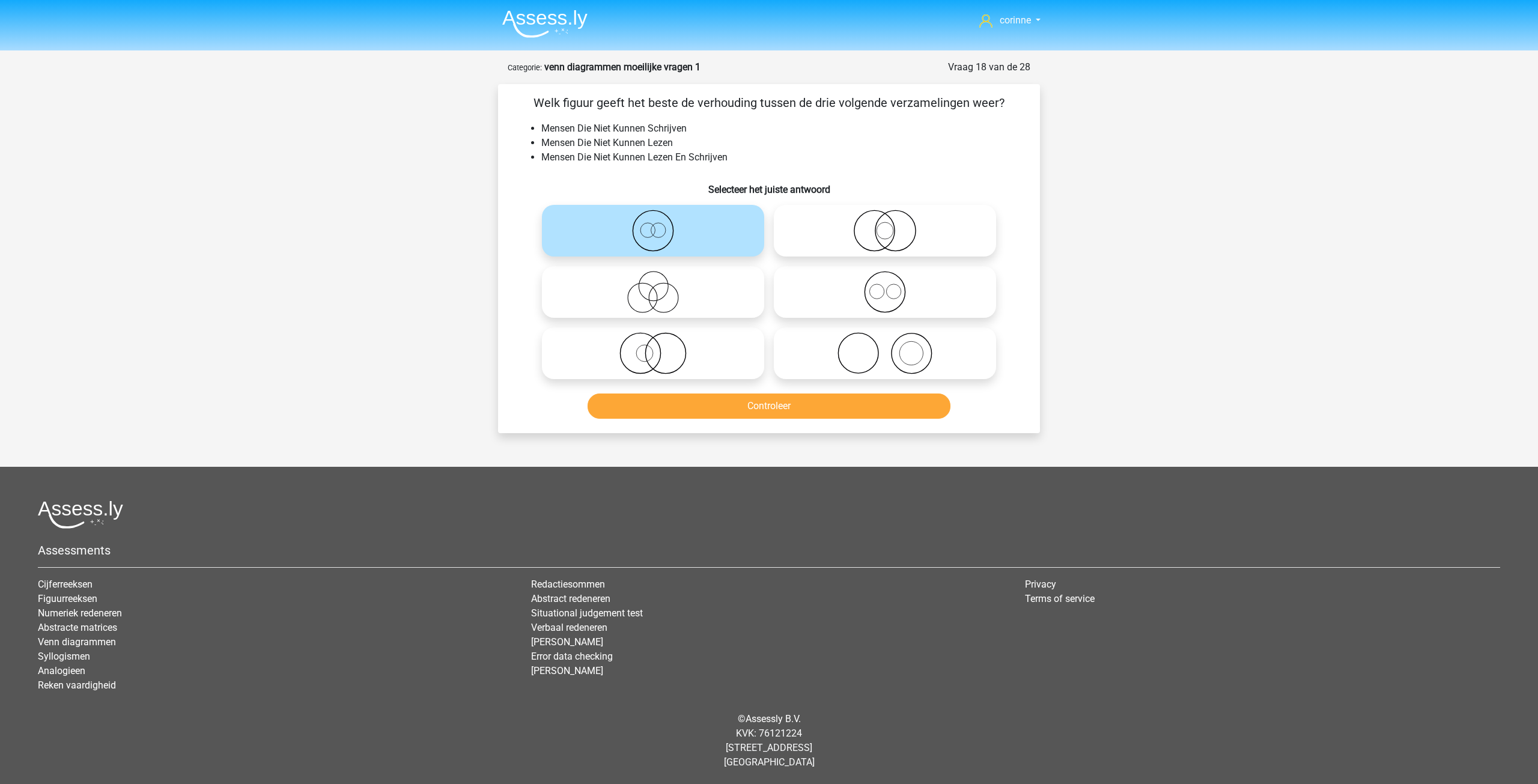
click at [657, 240] on icon at bounding box center [653, 230] width 213 height 42
click at [657, 225] on input "radio" at bounding box center [657, 220] width 8 height 8
click at [778, 409] on button "Controleer" at bounding box center [769, 406] width 363 height 25
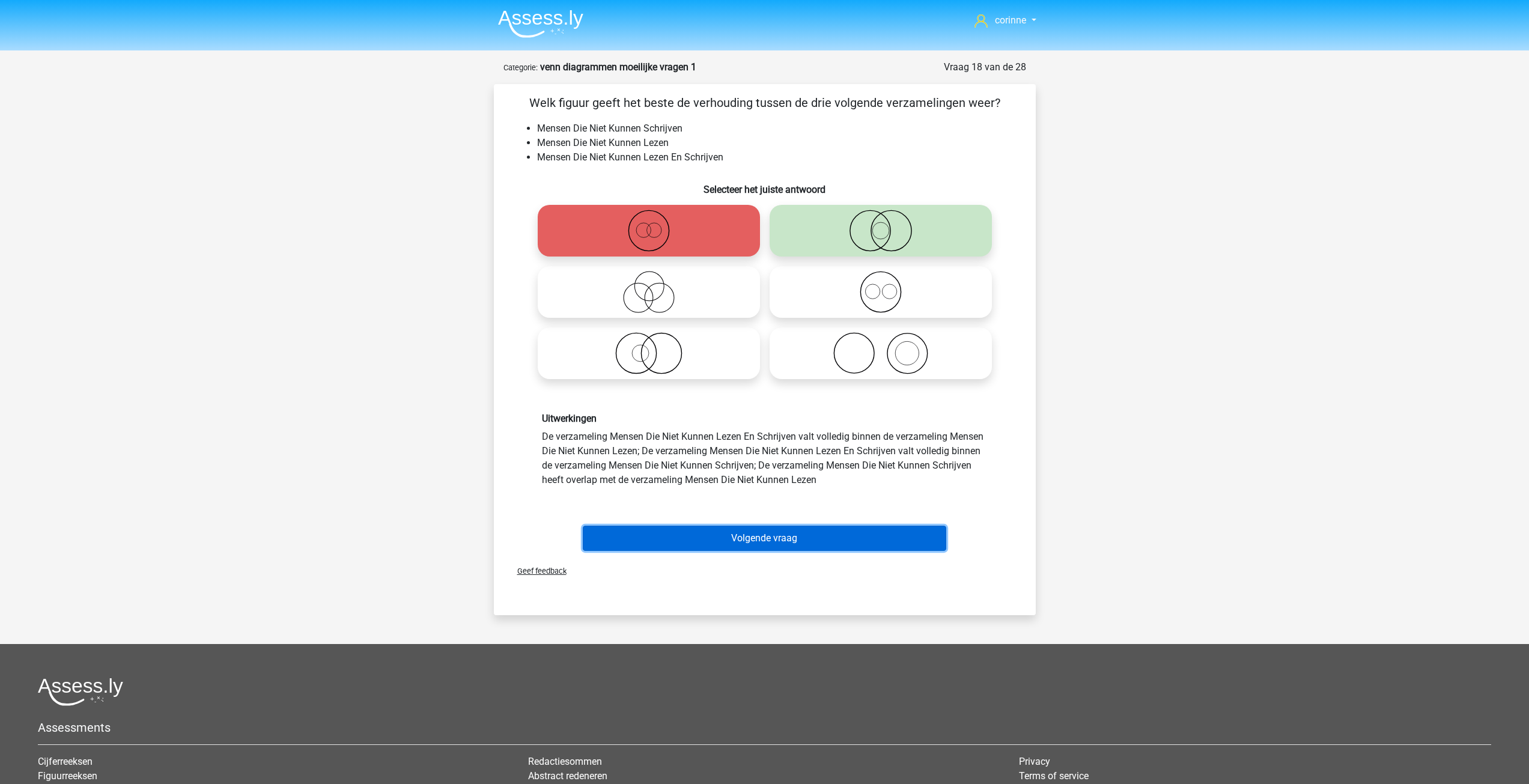
click at [776, 543] on button "Volgende vraag" at bounding box center [764, 538] width 363 height 25
click at [776, 677] on div "Assessments Cijferreeksen Figuurreeksen Numeriek redeneren Abstracte matrices V…" at bounding box center [765, 779] width 1472 height 202
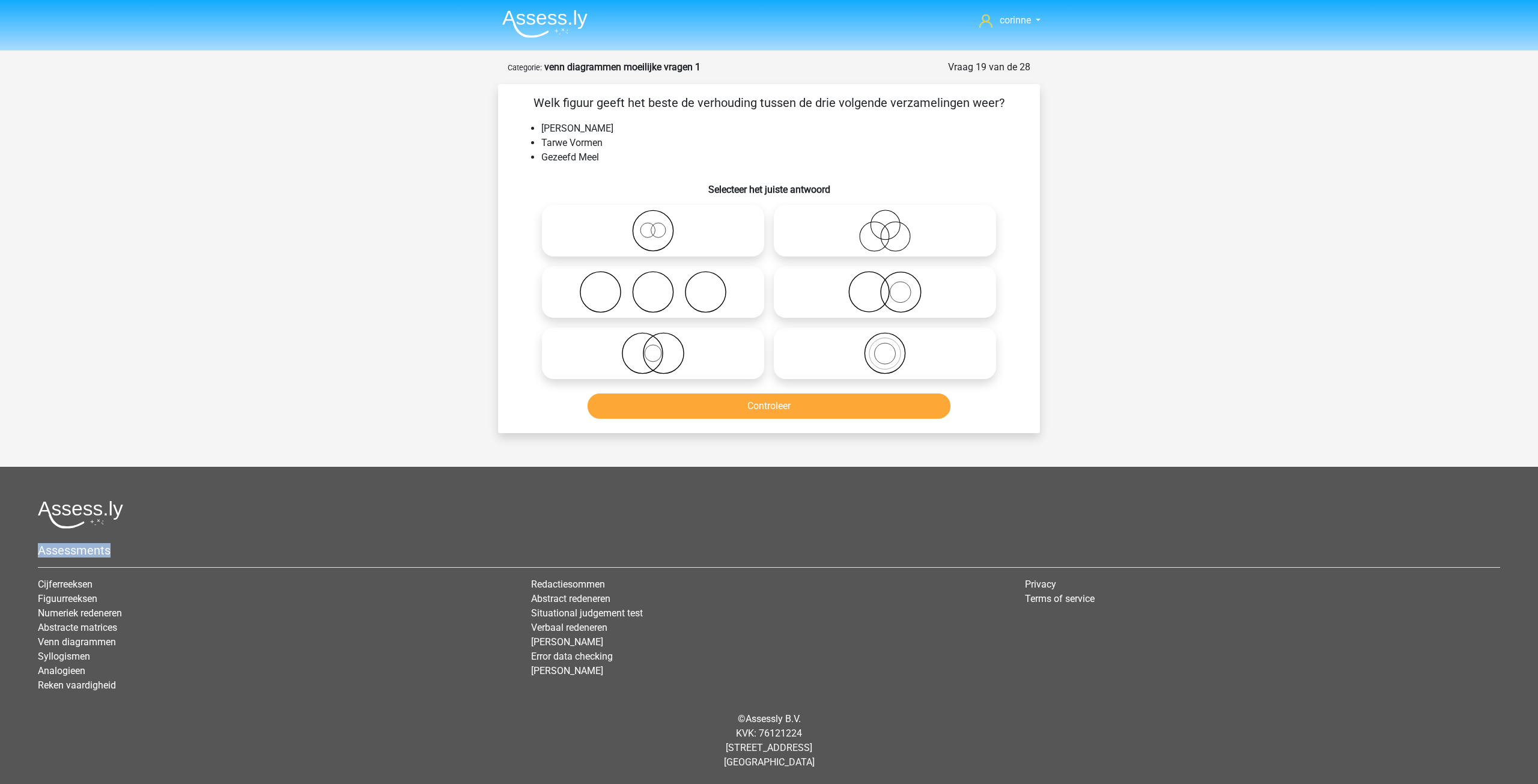
click at [895, 290] on icon at bounding box center [885, 292] width 213 height 42
click at [892, 286] on input "radio" at bounding box center [889, 281] width 8 height 8
radio input "true"
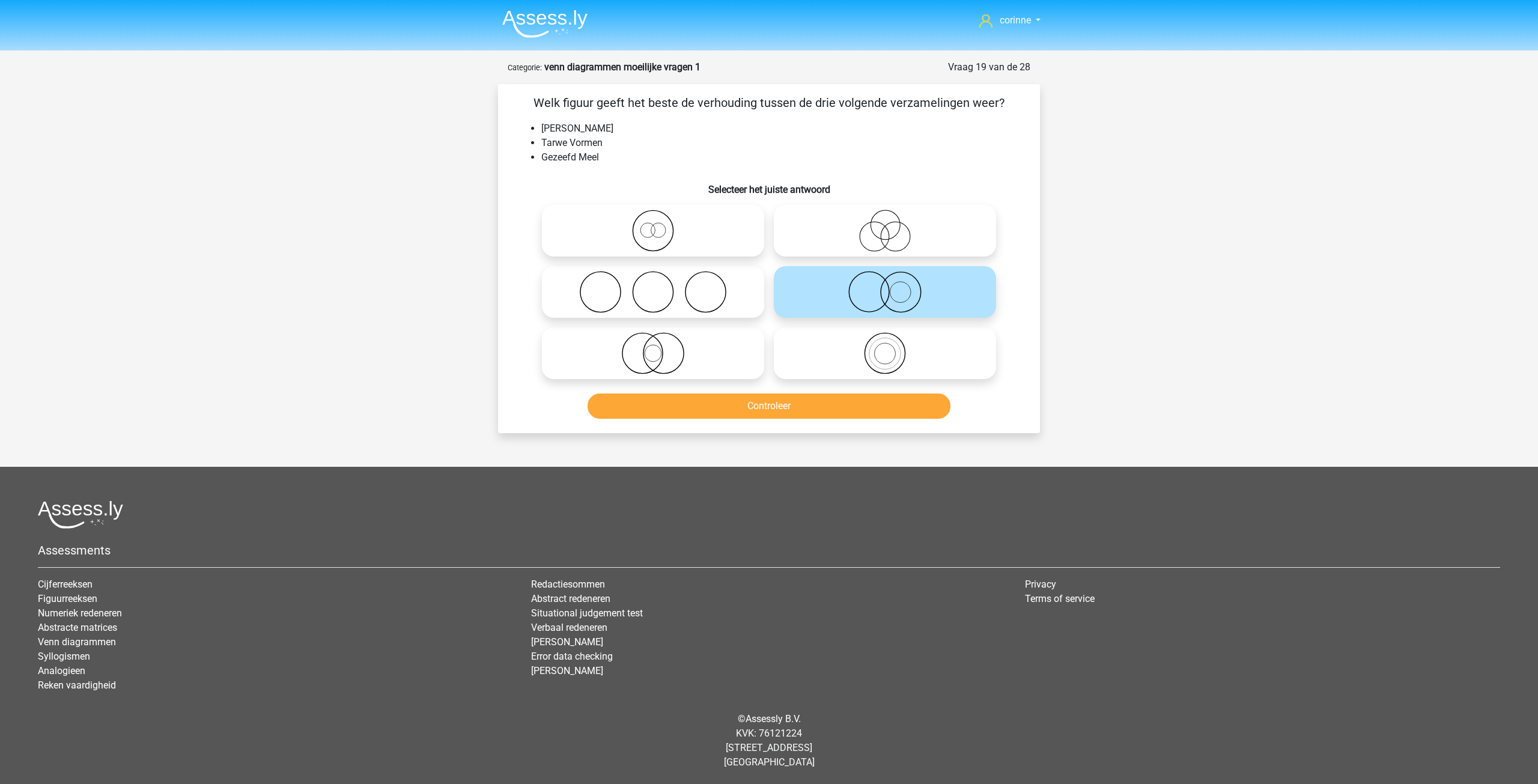
click at [895, 290] on icon at bounding box center [885, 292] width 213 height 42
click at [892, 286] on input "radio" at bounding box center [889, 281] width 8 height 8
click at [770, 408] on button "Controleer" at bounding box center [769, 406] width 363 height 25
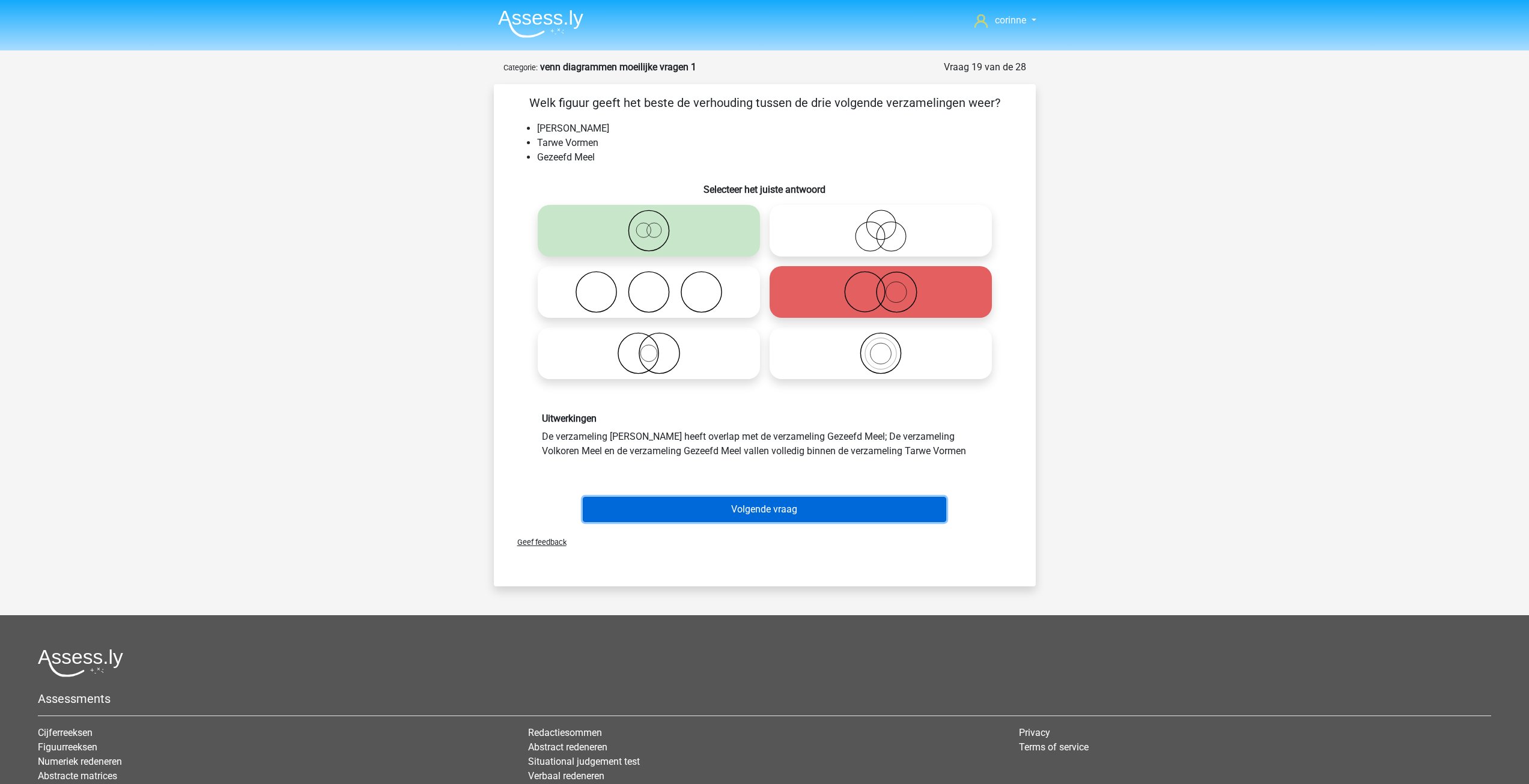
click at [765, 504] on button "Volgende vraag" at bounding box center [764, 510] width 363 height 25
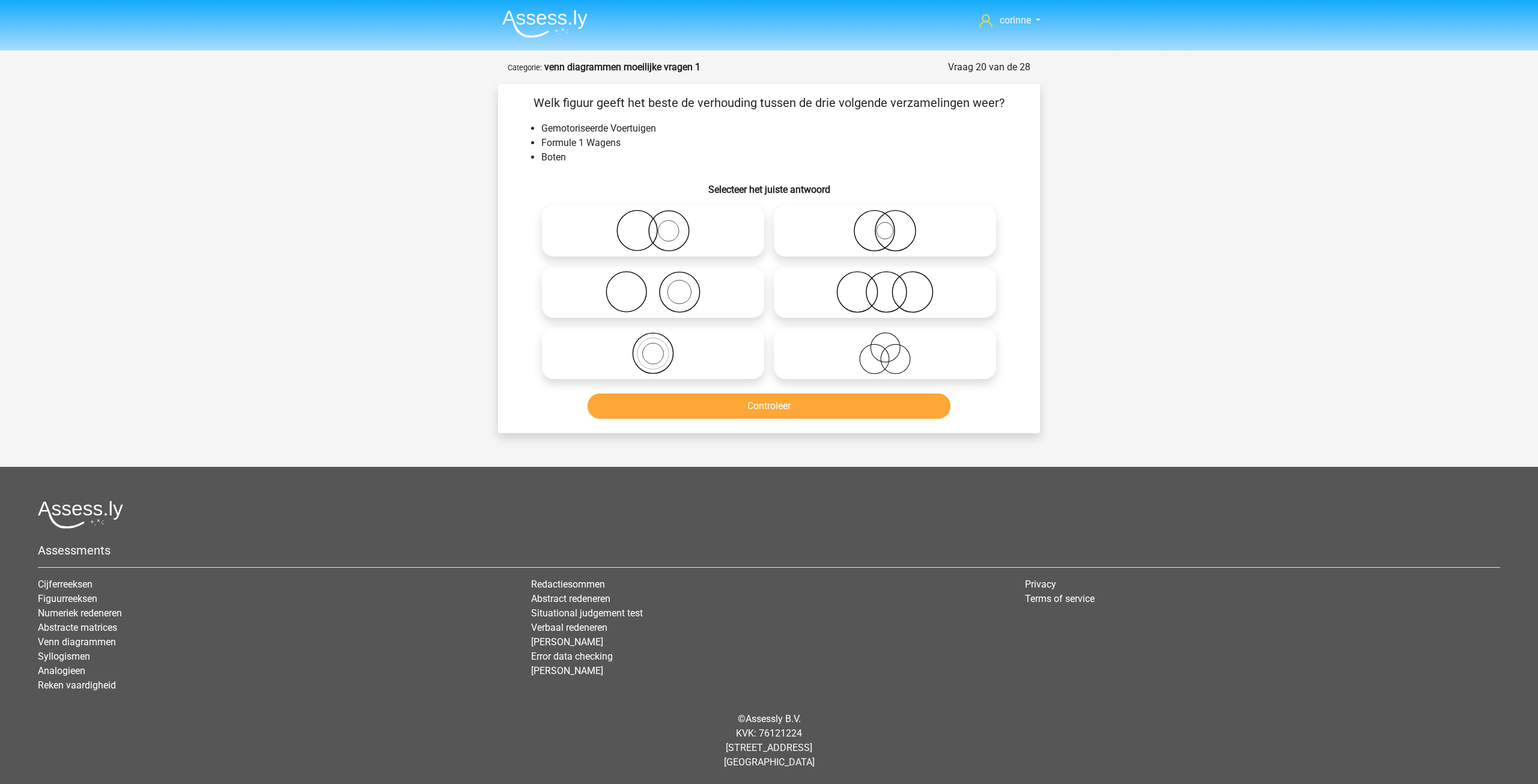
click at [737, 298] on icon at bounding box center [653, 292] width 213 height 42
click at [661, 286] on input "radio" at bounding box center [657, 281] width 8 height 8
radio input "true"
click at [737, 298] on icon at bounding box center [653, 292] width 213 height 42
click at [661, 286] on input "radio" at bounding box center [657, 281] width 8 height 8
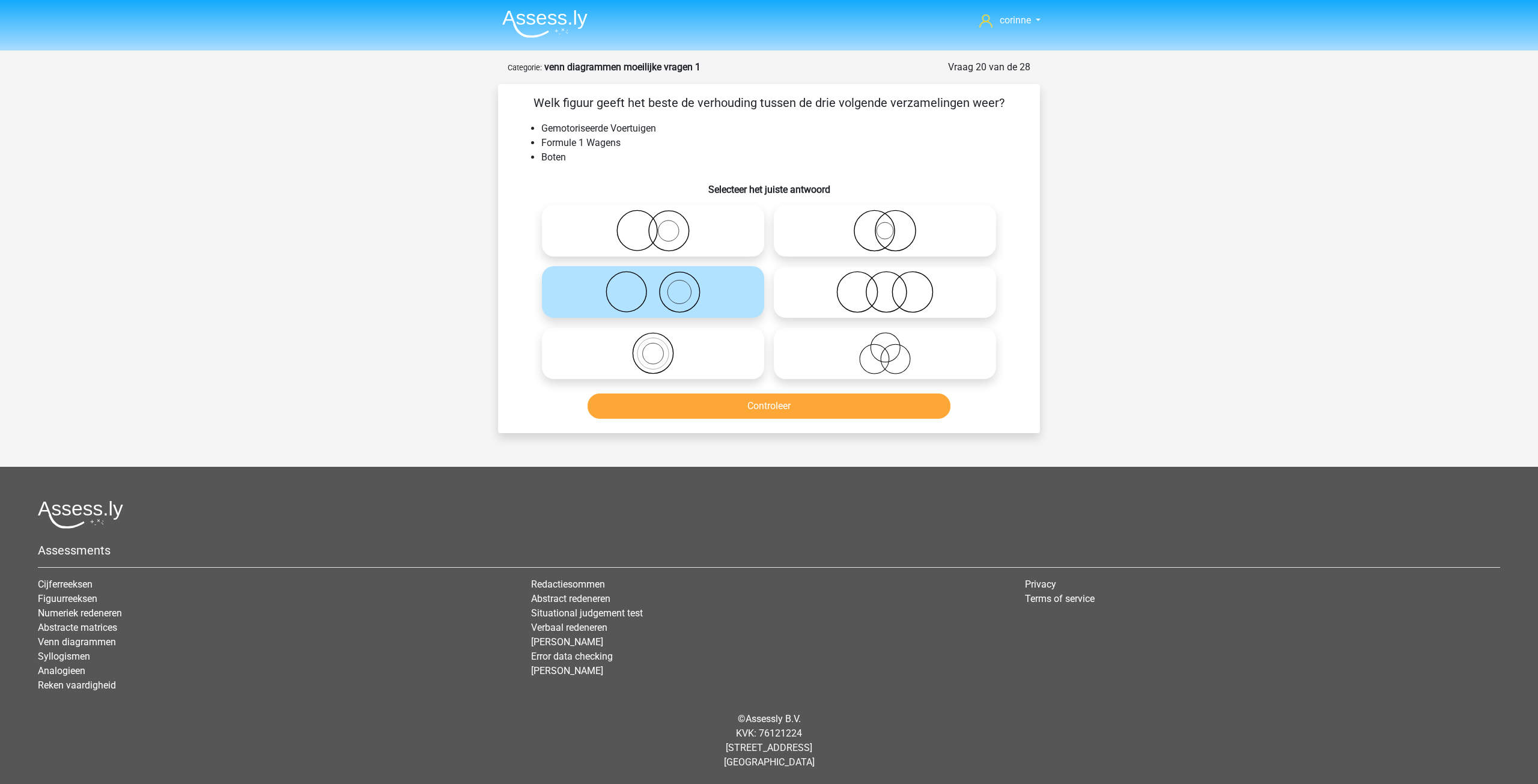
click at [737, 298] on icon at bounding box center [653, 292] width 213 height 42
click at [661, 286] on input "radio" at bounding box center [657, 281] width 8 height 8
click at [737, 298] on icon at bounding box center [653, 292] width 213 height 42
click at [661, 286] on input "radio" at bounding box center [657, 281] width 8 height 8
click at [740, 405] on button "Controleer" at bounding box center [769, 406] width 363 height 25
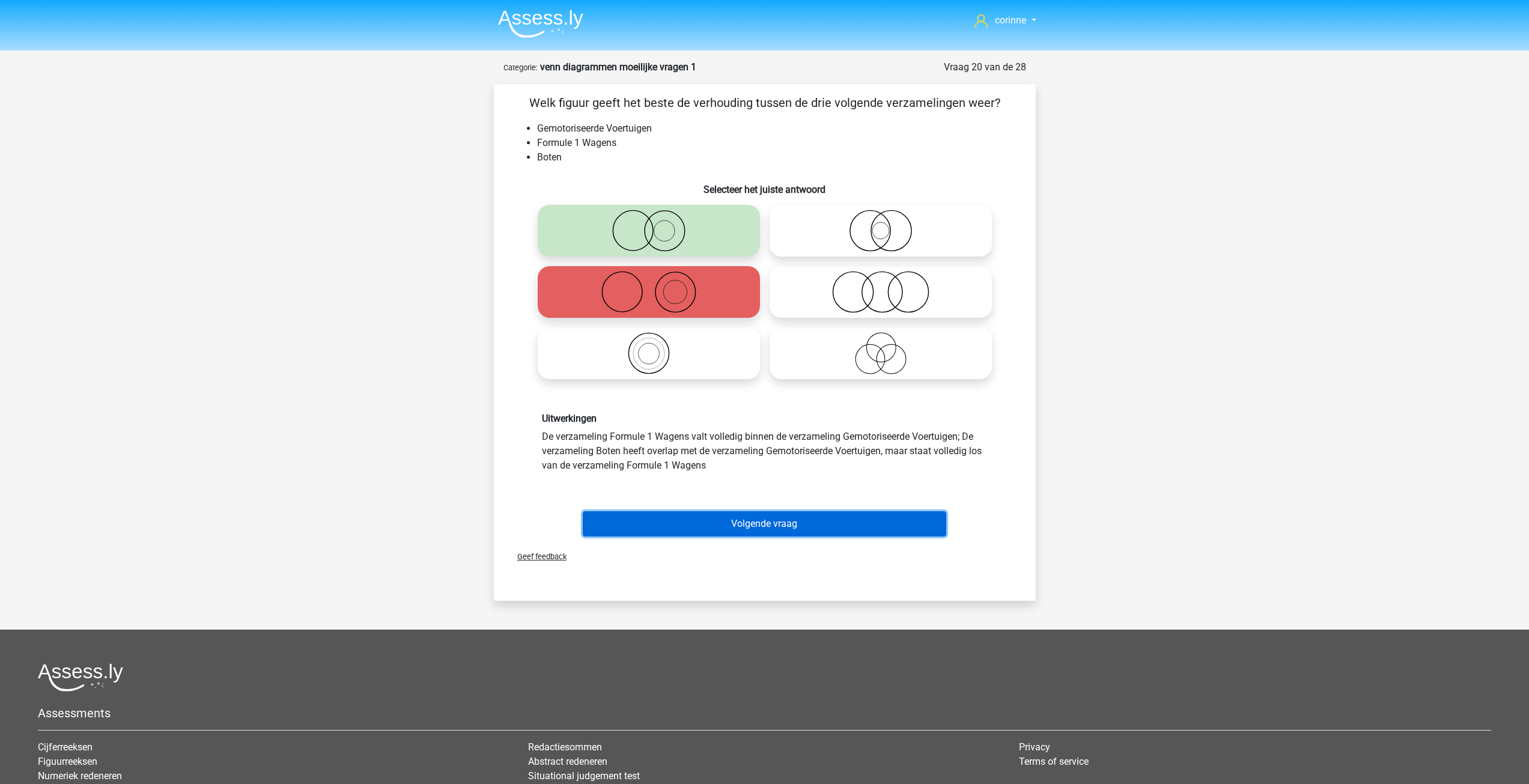
click at [776, 514] on button "Volgende vraag" at bounding box center [764, 524] width 363 height 25
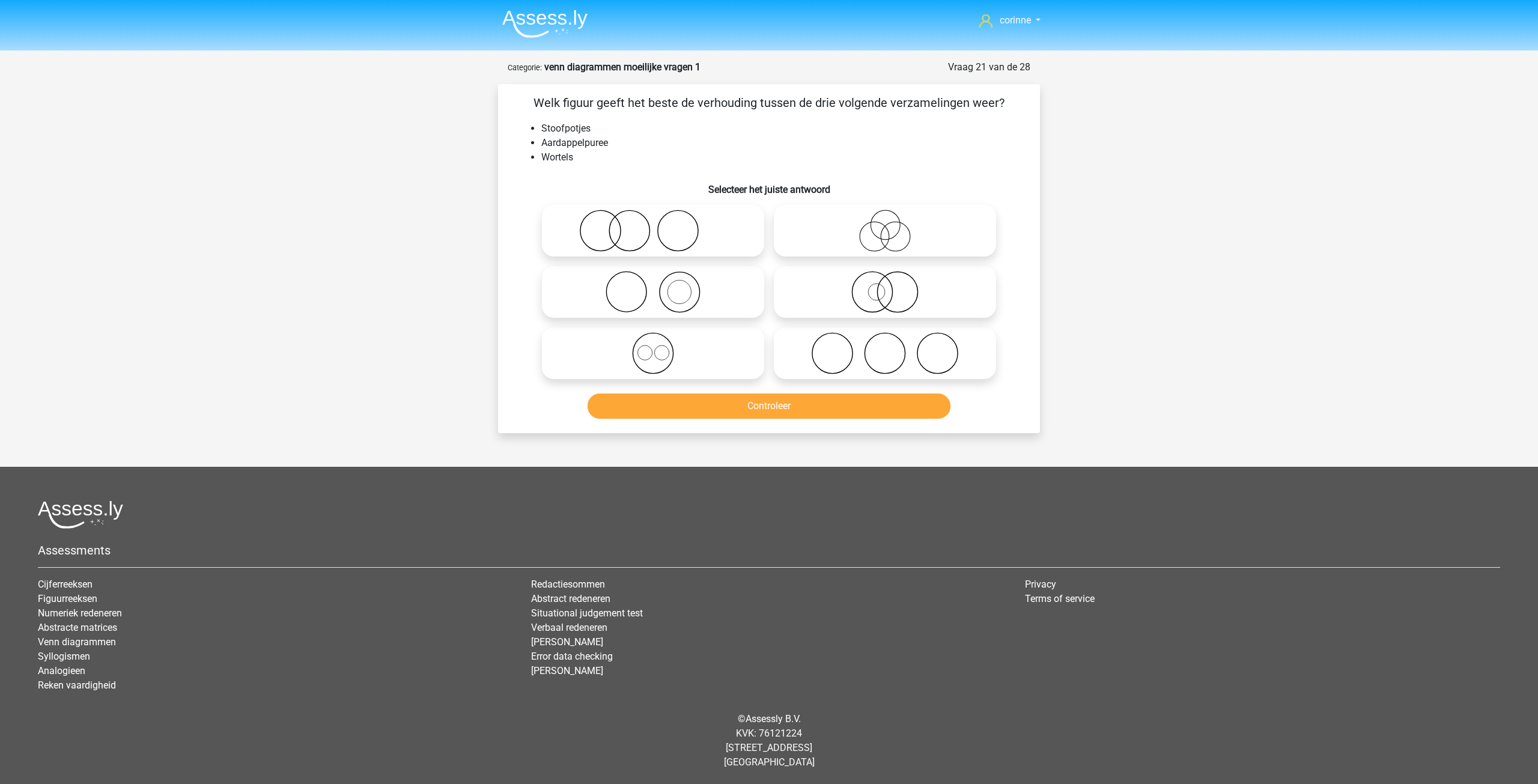
click at [891, 241] on icon at bounding box center [885, 230] width 213 height 42
click at [891, 225] on input "radio" at bounding box center [889, 220] width 8 height 8
radio input "true"
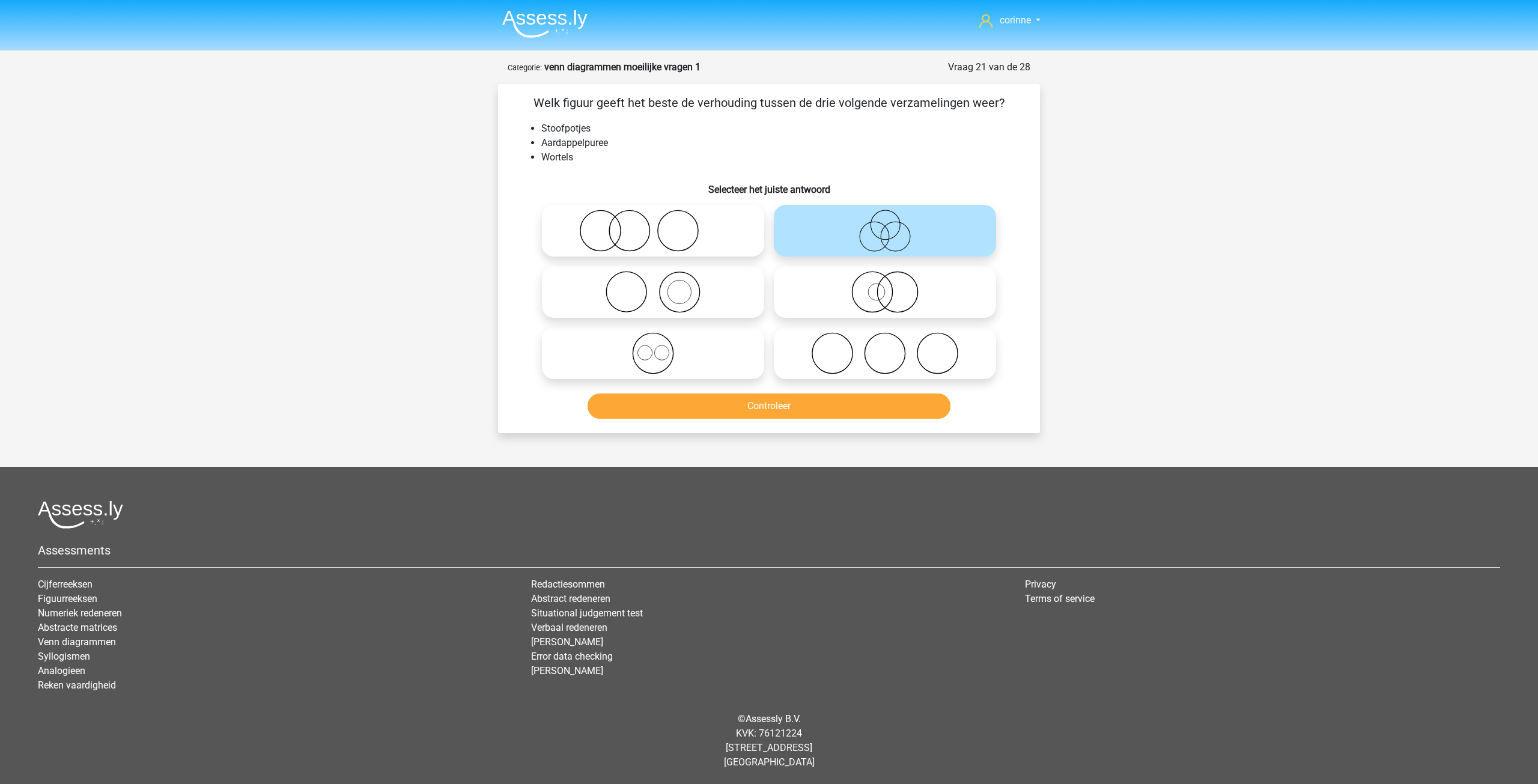
click at [891, 241] on icon at bounding box center [885, 230] width 213 height 42
click at [891, 225] on input "radio" at bounding box center [889, 220] width 8 height 8
click at [779, 401] on button "Controleer" at bounding box center [769, 406] width 363 height 25
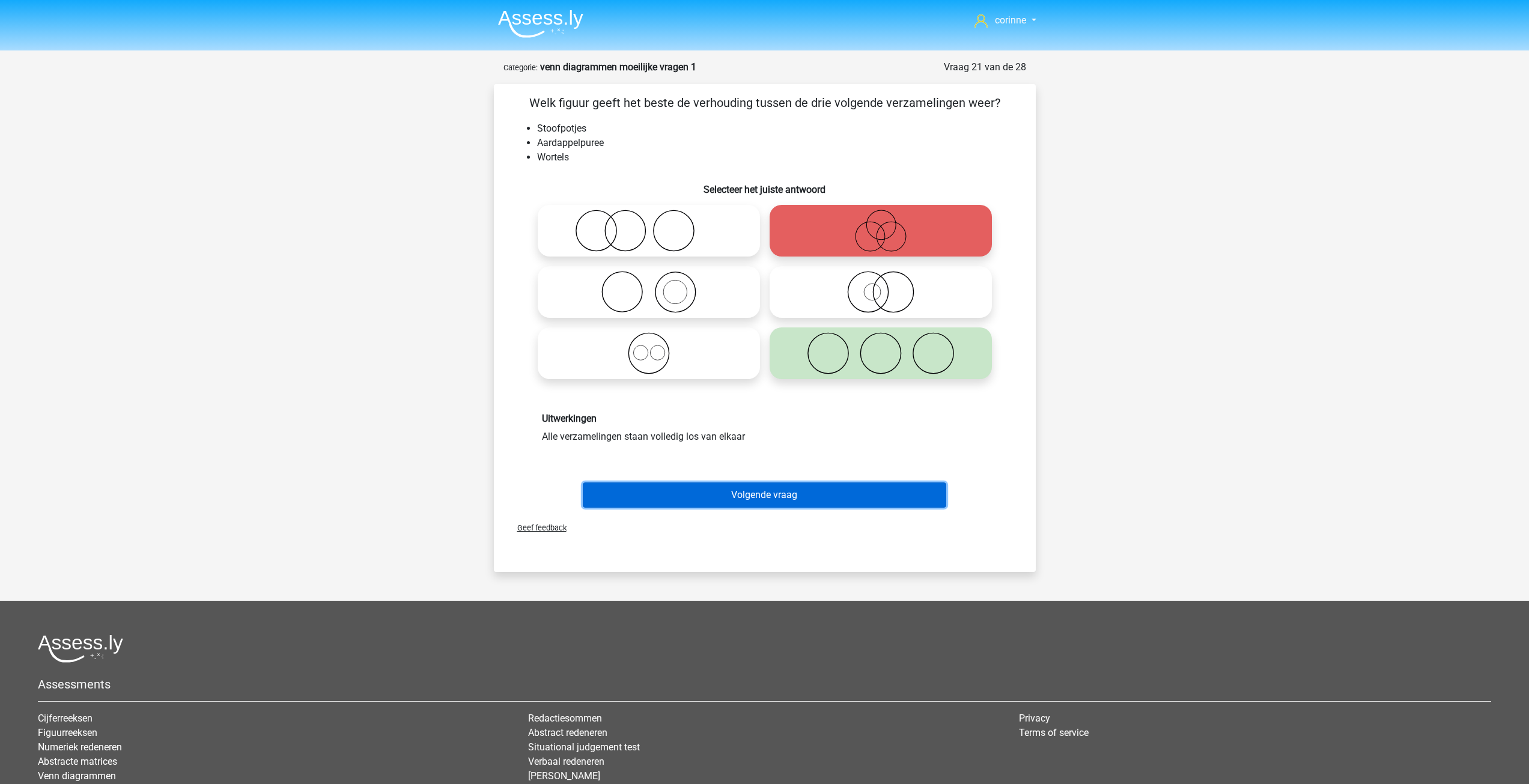
click at [772, 493] on button "Volgende vraag" at bounding box center [764, 495] width 363 height 25
click at [772, 601] on footer "Assessments Cijferreeksen Figuurreeksen Numeriek redeneren Abstracte matrices V…" at bounding box center [764, 759] width 1529 height 317
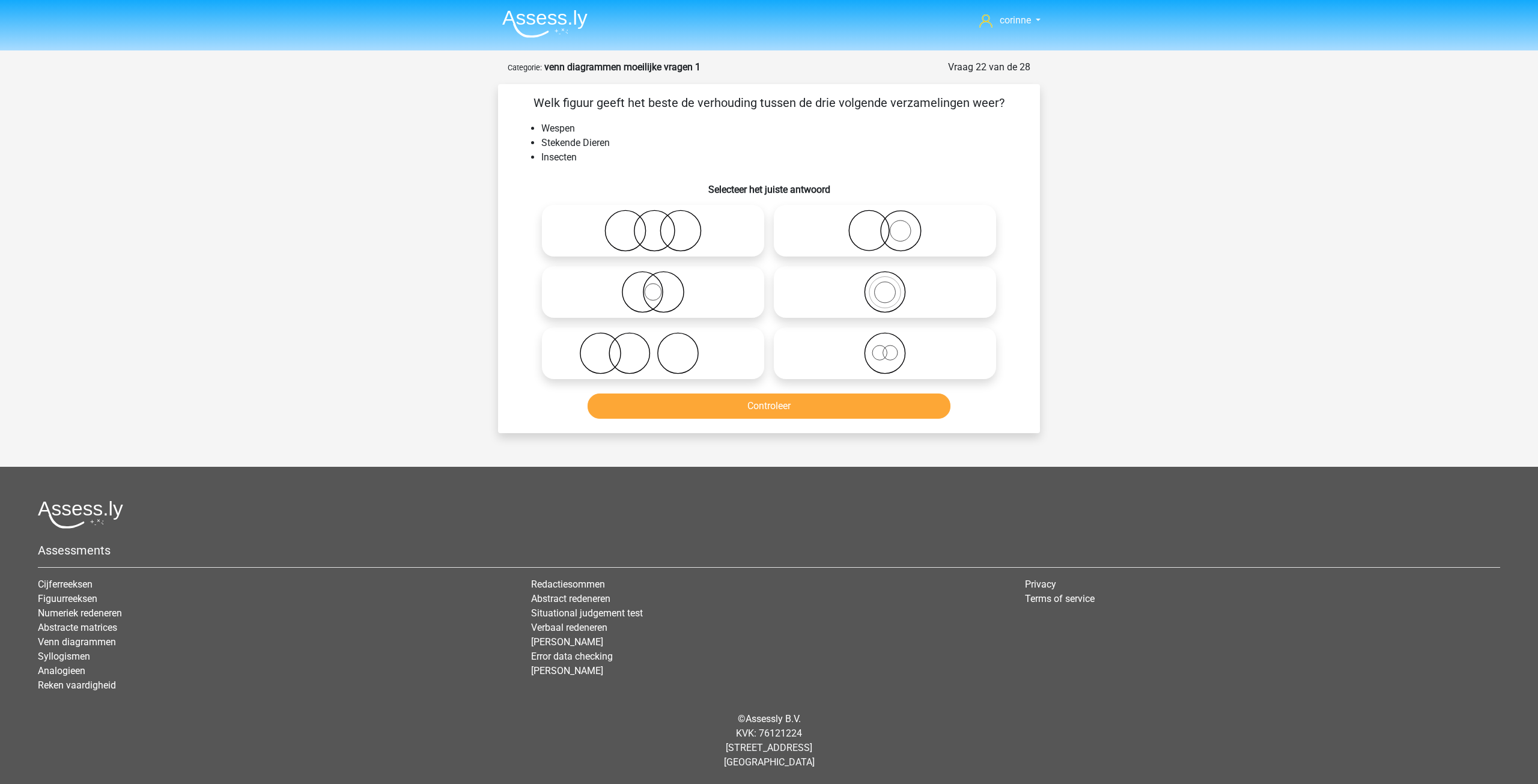
click at [891, 289] on icon at bounding box center [885, 292] width 213 height 42
click at [891, 286] on input "radio" at bounding box center [889, 281] width 8 height 8
radio input "true"
click at [891, 289] on icon at bounding box center [885, 292] width 213 height 42
click at [891, 286] on input "radio" at bounding box center [889, 281] width 8 height 8
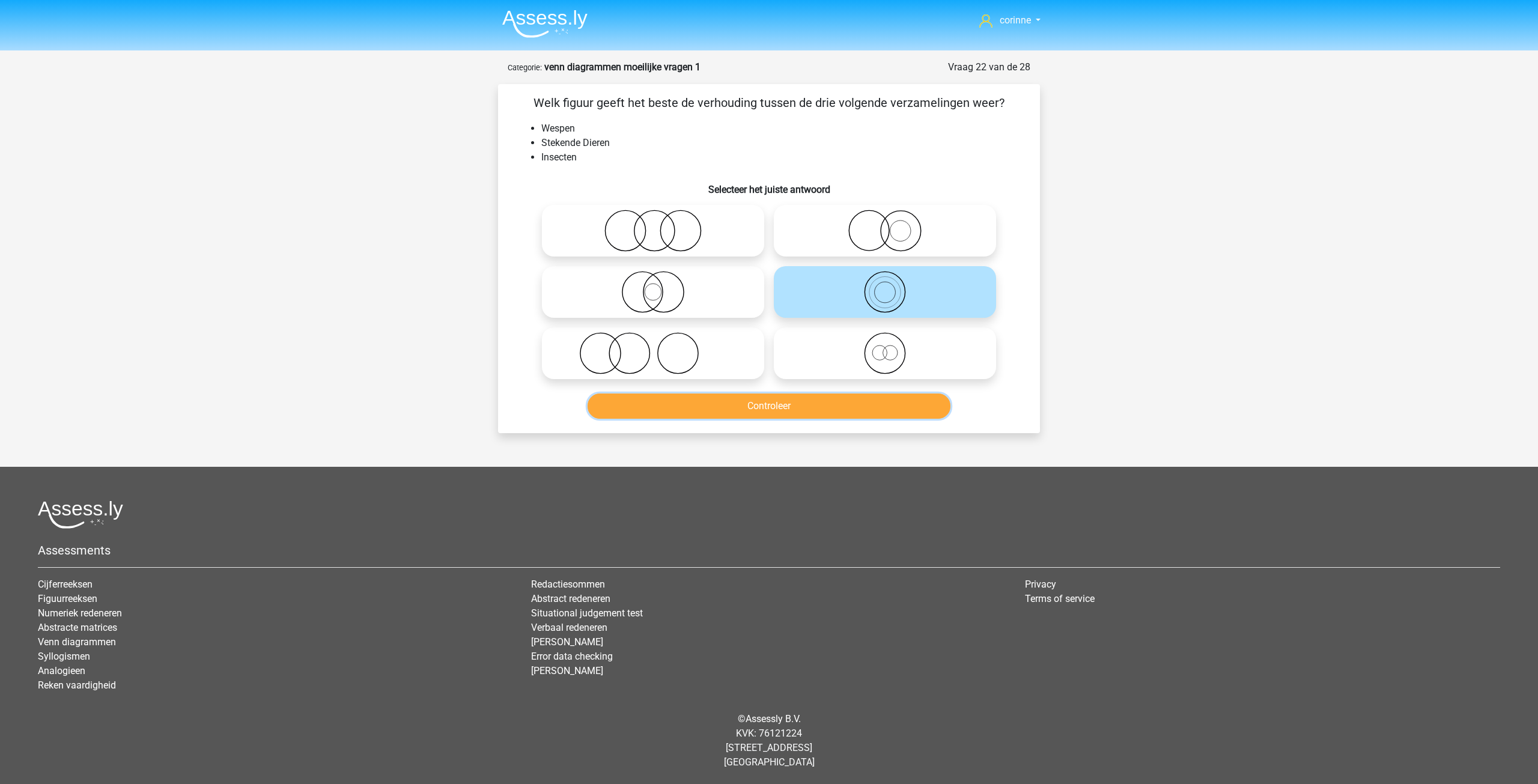
click at [789, 405] on button "Controleer" at bounding box center [769, 406] width 363 height 25
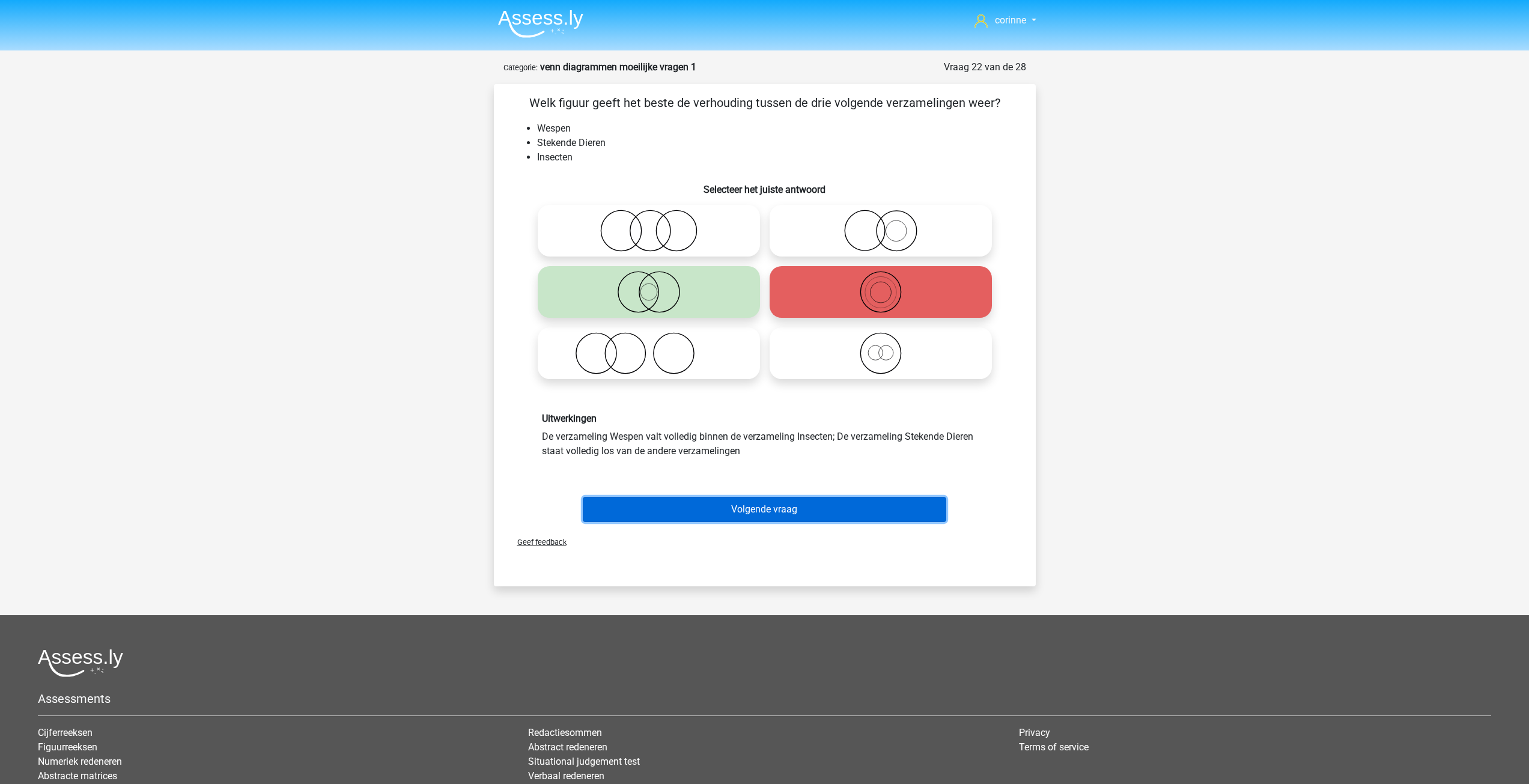
click at [776, 507] on button "Volgende vraag" at bounding box center [764, 510] width 363 height 25
click at [776, 648] on div at bounding box center [765, 662] width 1453 height 28
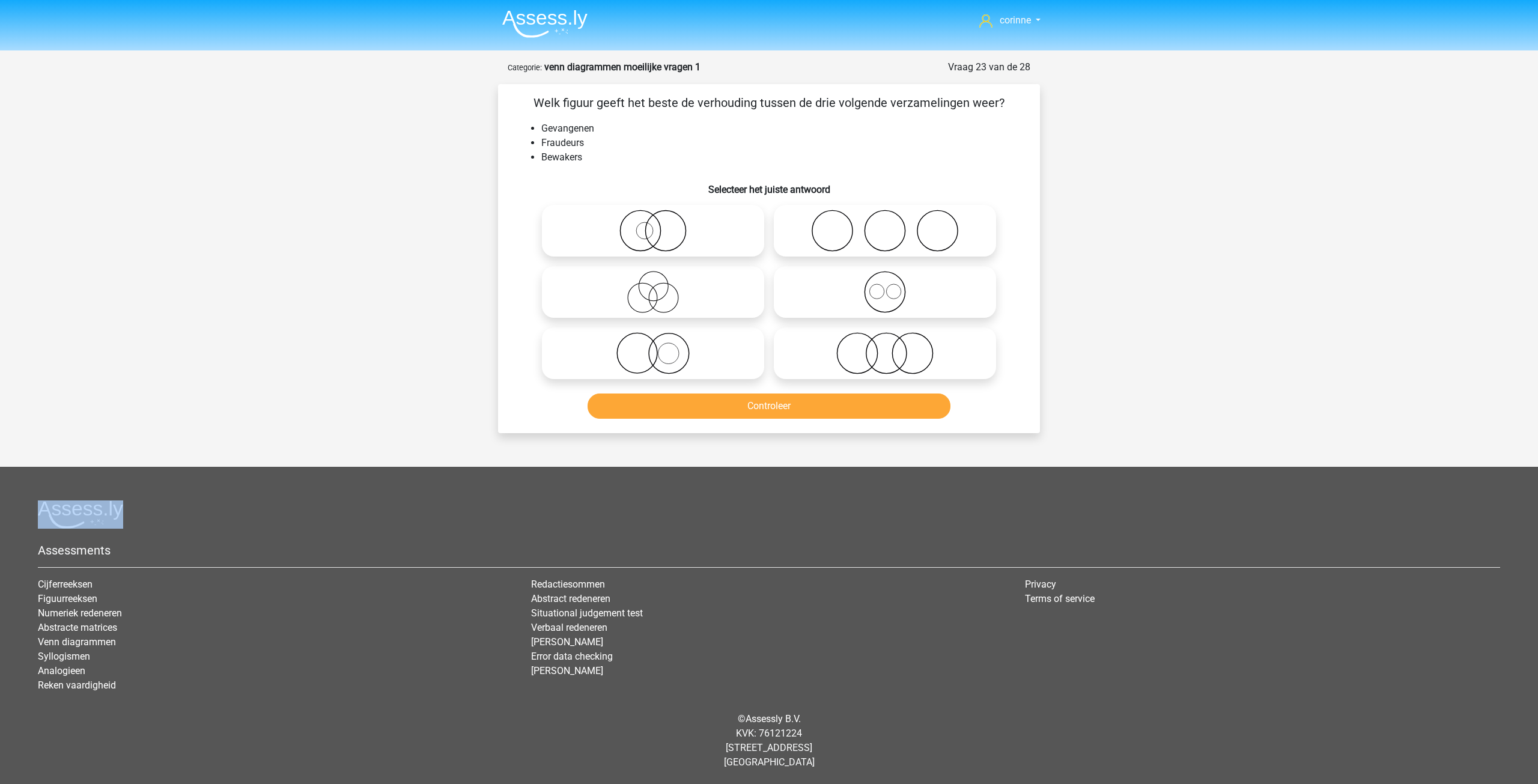
click at [859, 232] on icon at bounding box center [885, 230] width 213 height 42
click at [885, 225] on input "radio" at bounding box center [889, 220] width 8 height 8
radio input "true"
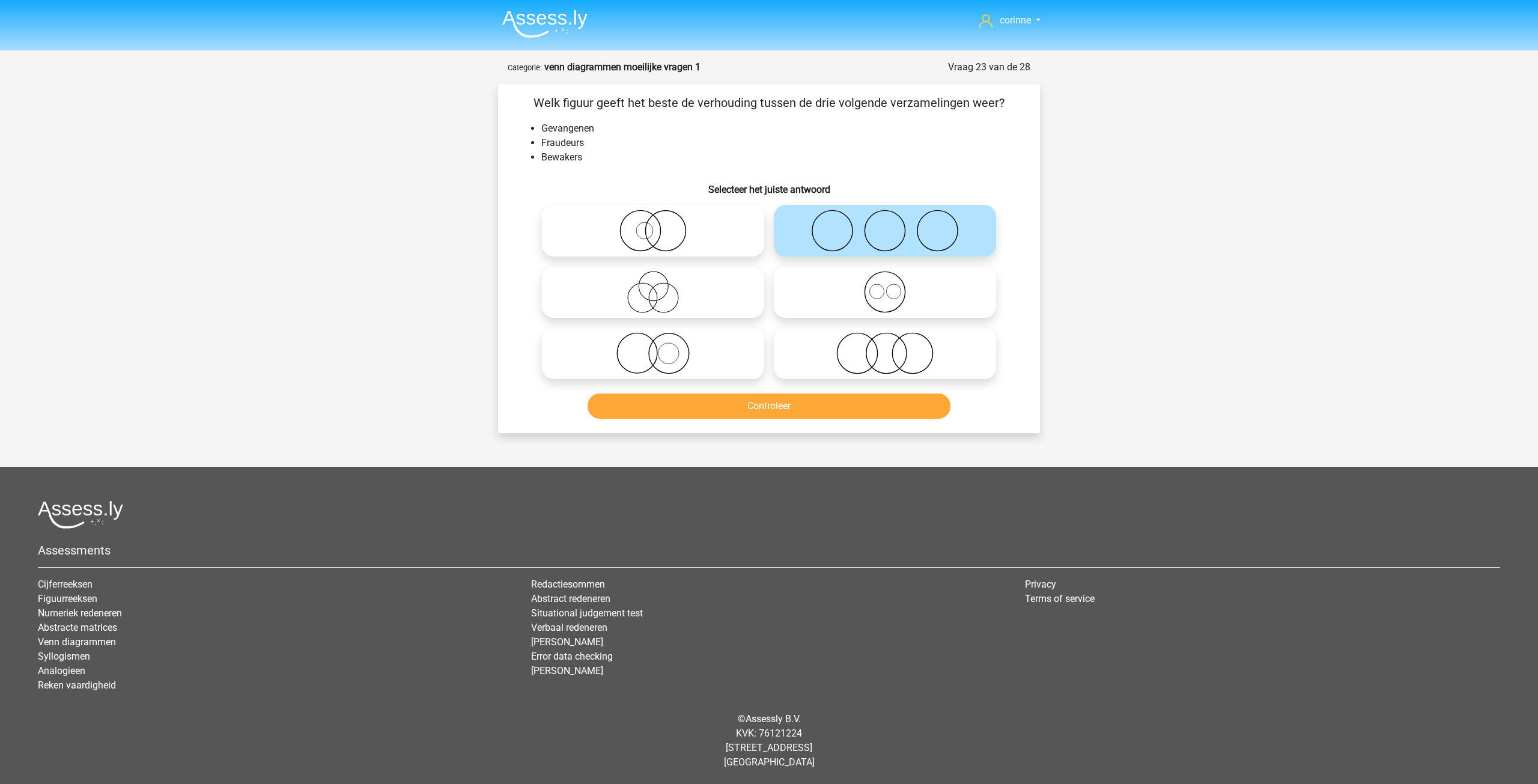
click at [856, 234] on icon at bounding box center [885, 230] width 213 height 42
click at [885, 225] on input "radio" at bounding box center [889, 220] width 8 height 8
click at [788, 405] on button "Controleer" at bounding box center [769, 406] width 363 height 25
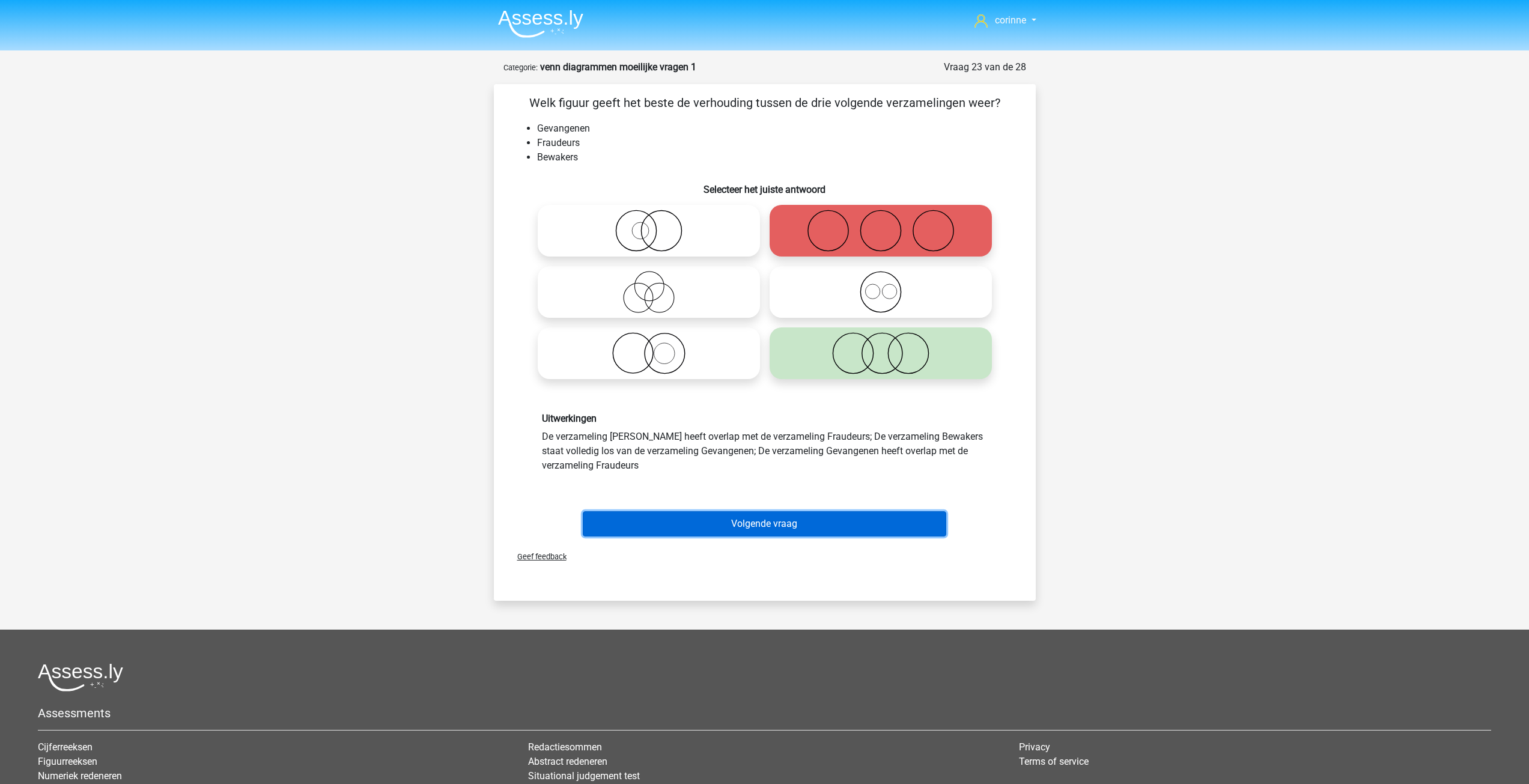
click at [765, 518] on button "Volgende vraag" at bounding box center [764, 524] width 363 height 25
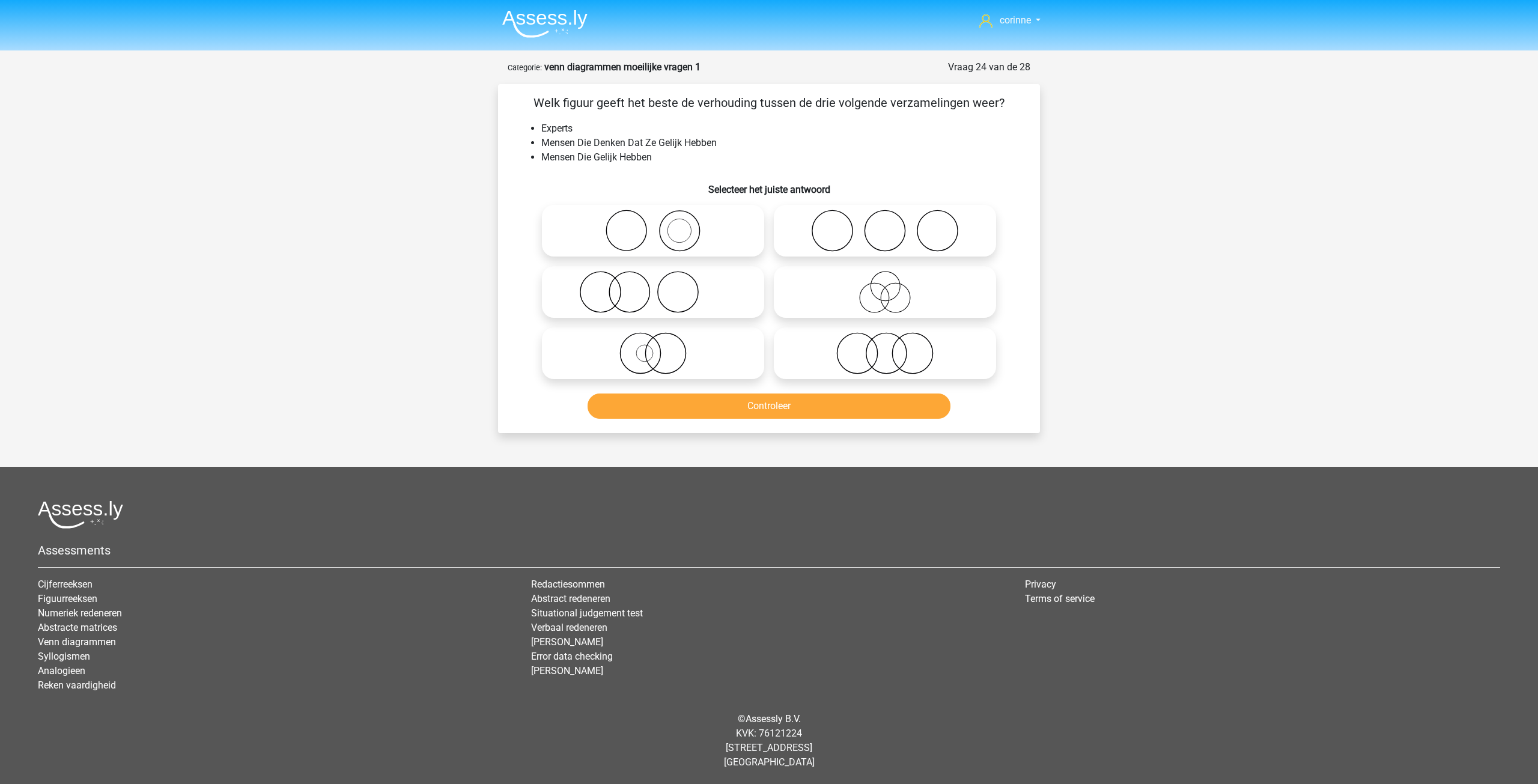
click at [661, 218] on icon at bounding box center [653, 230] width 213 height 42
click at [661, 218] on input "radio" at bounding box center [657, 220] width 8 height 8
radio input "true"
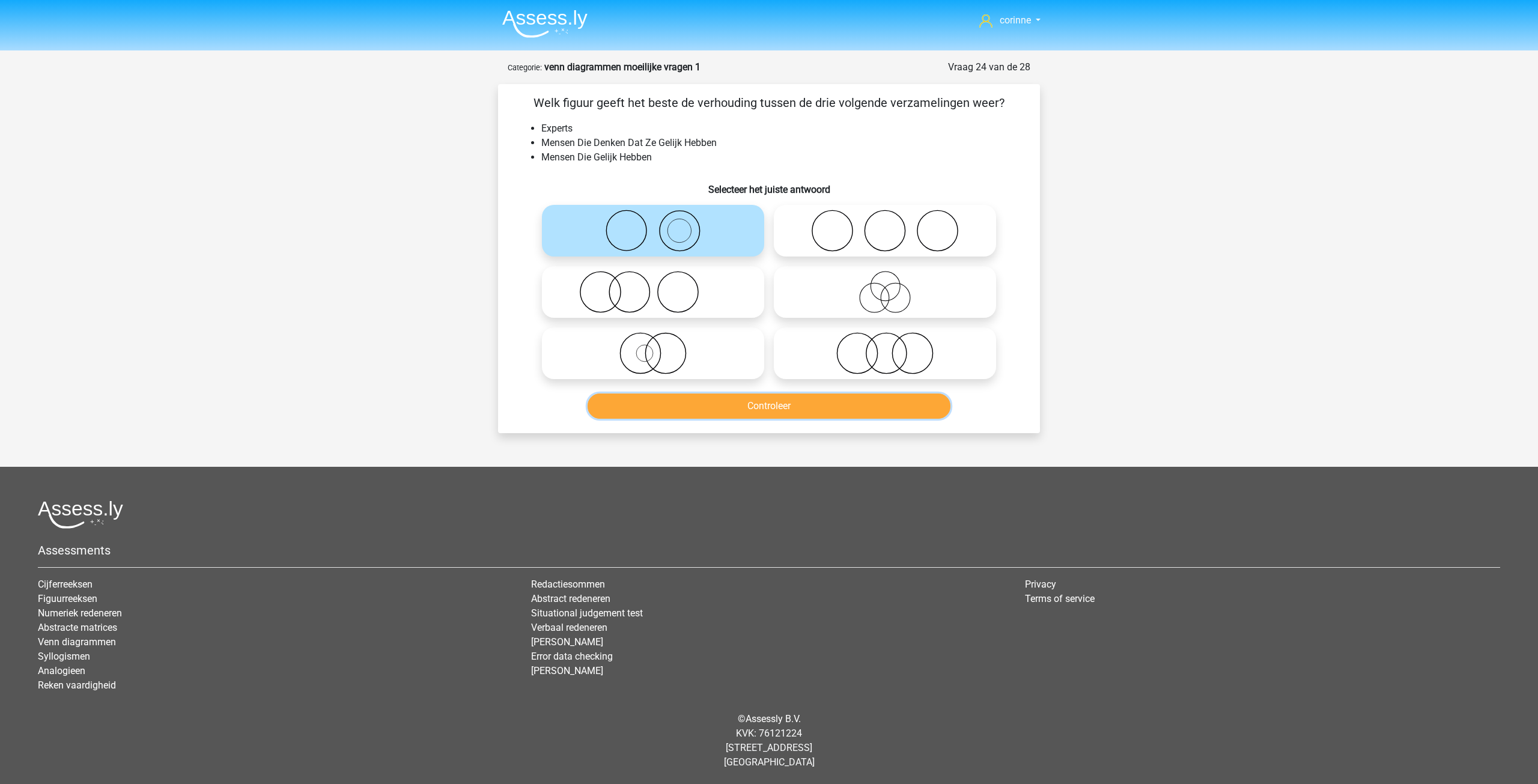
click at [774, 412] on button "Controleer" at bounding box center [769, 406] width 363 height 25
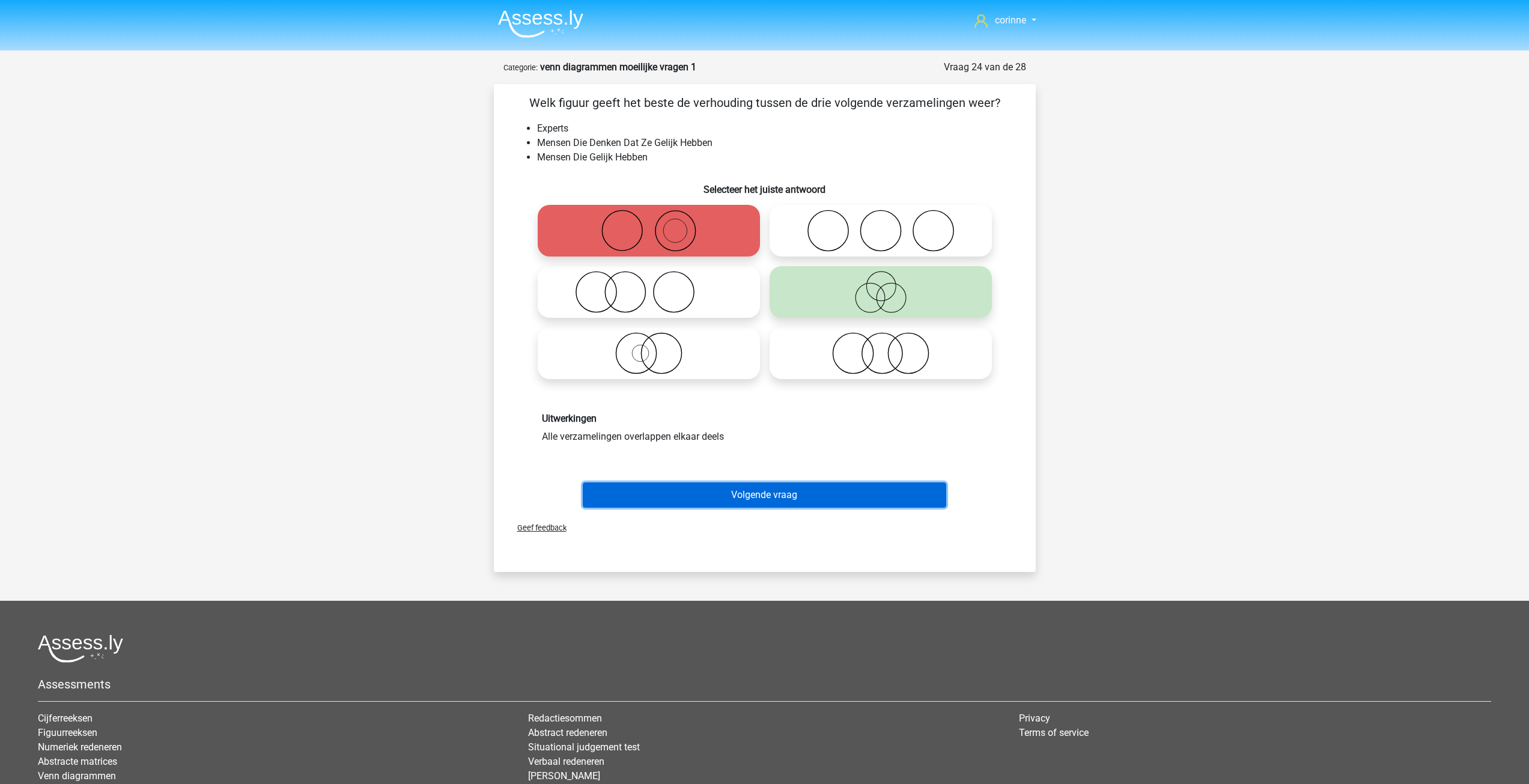
click at [769, 494] on button "Volgende vraag" at bounding box center [764, 495] width 363 height 25
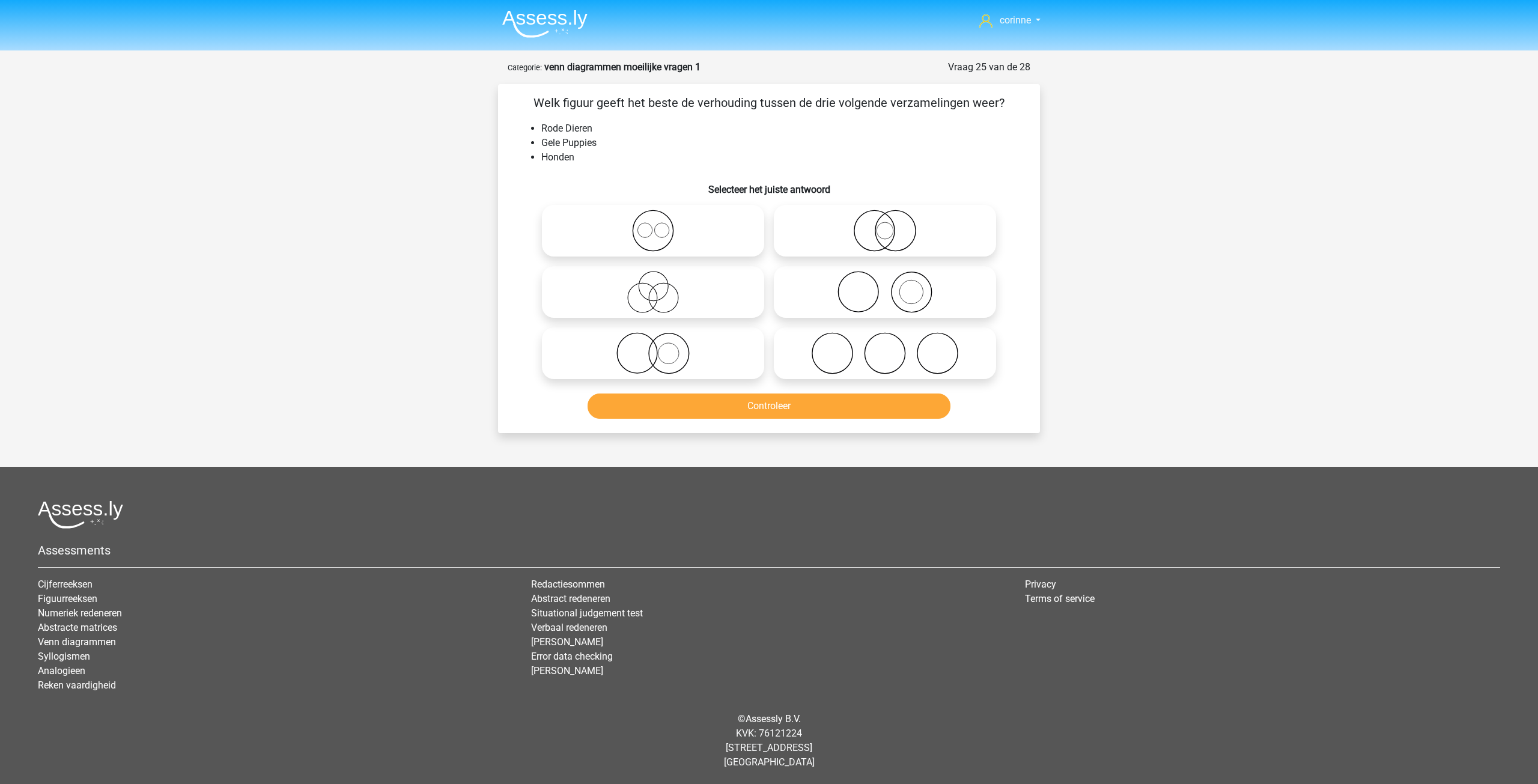
click at [675, 355] on icon at bounding box center [653, 353] width 213 height 42
click at [661, 347] on input "radio" at bounding box center [657, 343] width 8 height 8
radio input "true"
click at [675, 355] on icon at bounding box center [653, 353] width 213 height 42
click at [661, 347] on input "radio" at bounding box center [657, 343] width 8 height 8
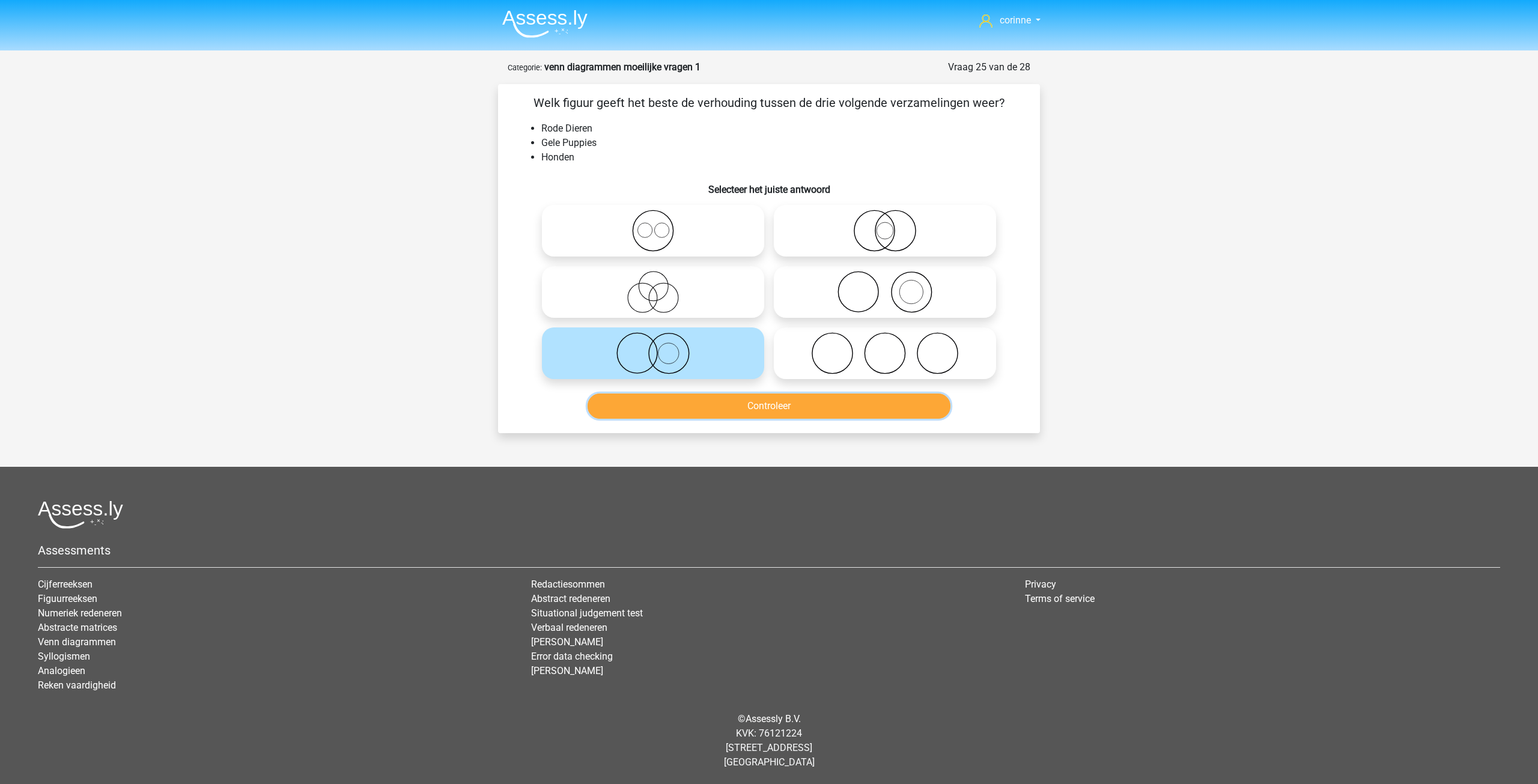
click at [781, 412] on button "Controleer" at bounding box center [769, 406] width 363 height 25
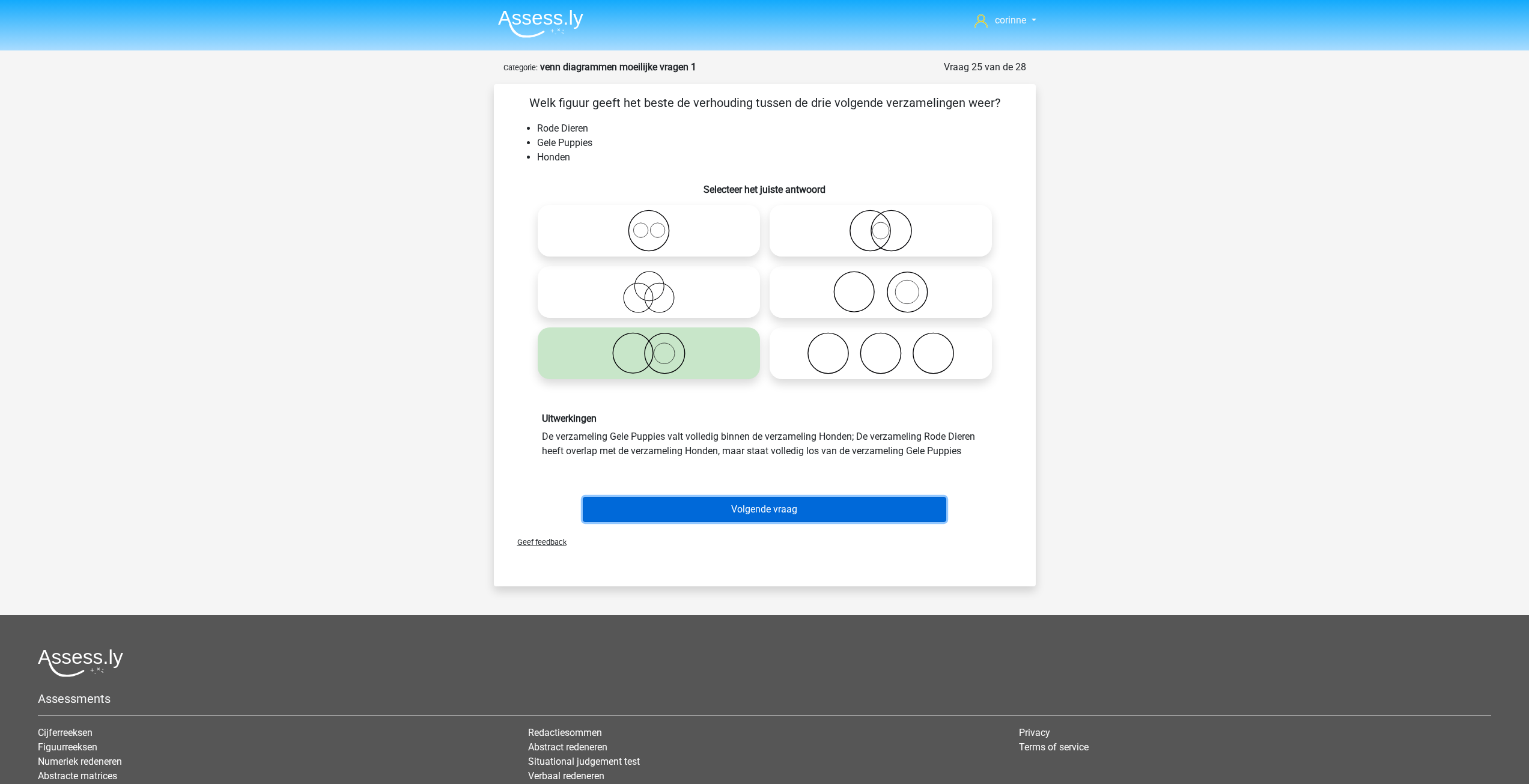
click at [766, 501] on button "Volgende vraag" at bounding box center [764, 510] width 363 height 25
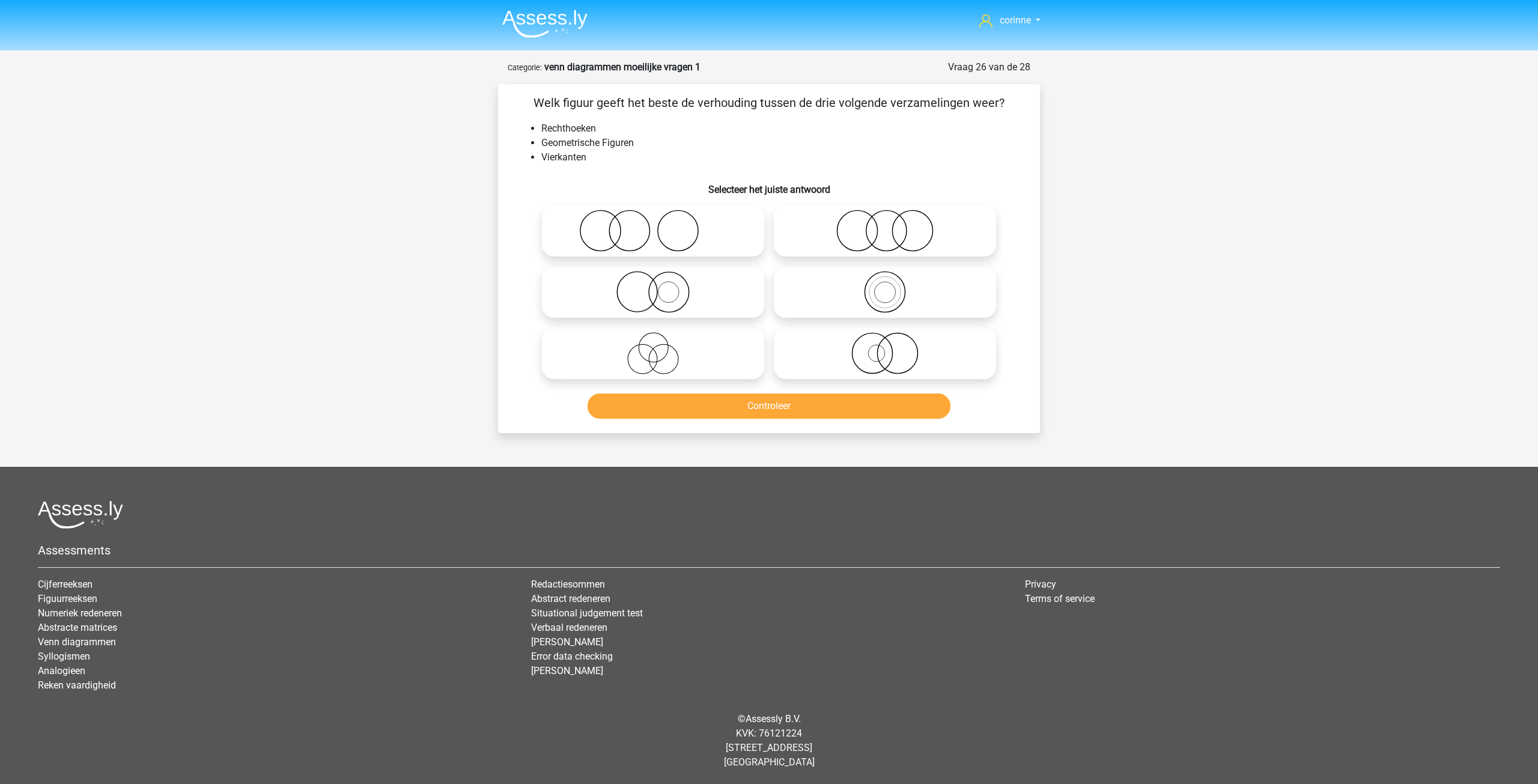
click at [662, 295] on icon at bounding box center [653, 292] width 213 height 42
click at [661, 286] on input "radio" at bounding box center [657, 281] width 8 height 8
radio input "true"
click at [755, 405] on button "Controleer" at bounding box center [769, 406] width 363 height 25
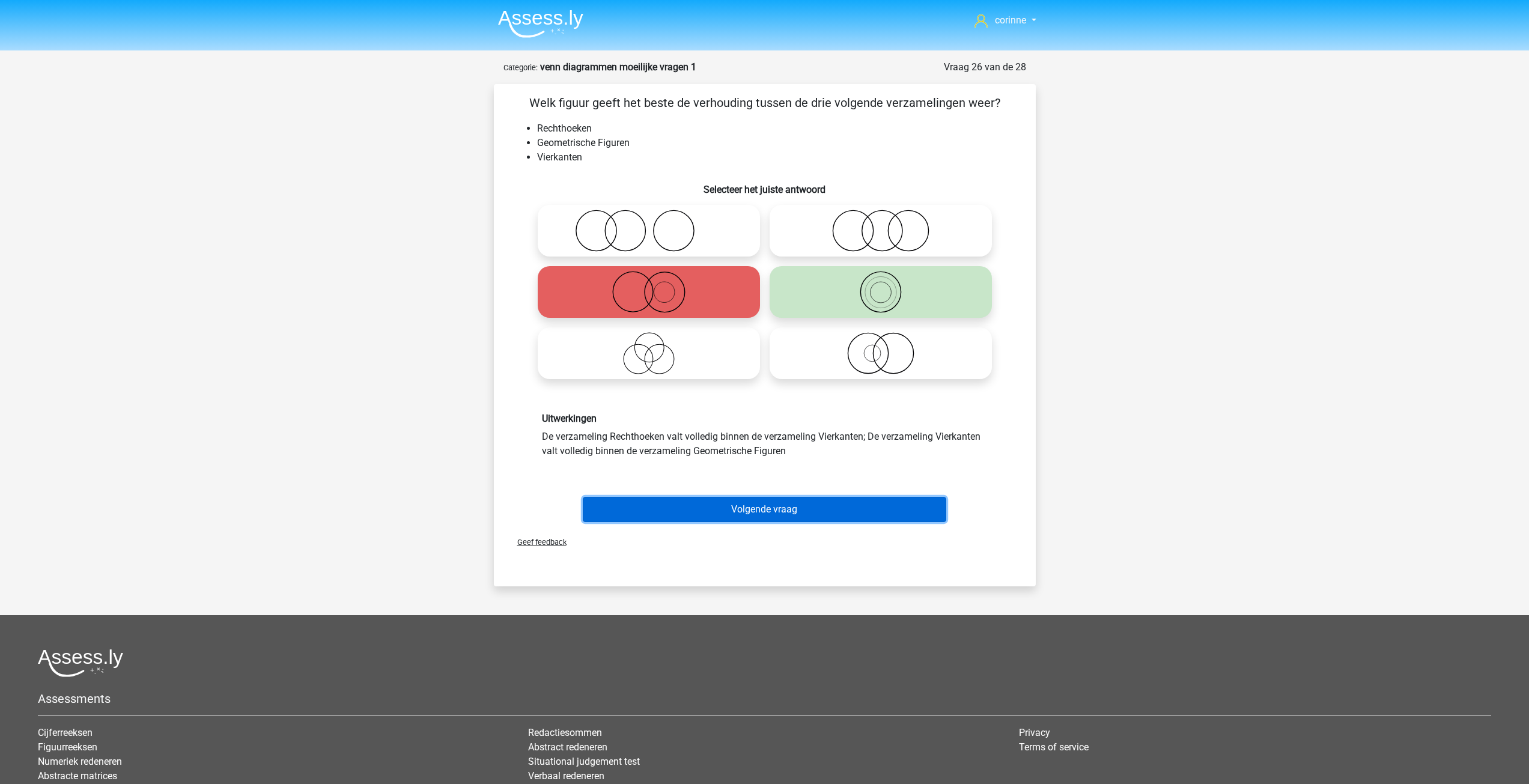
click at [787, 514] on button "Volgende vraag" at bounding box center [764, 510] width 363 height 25
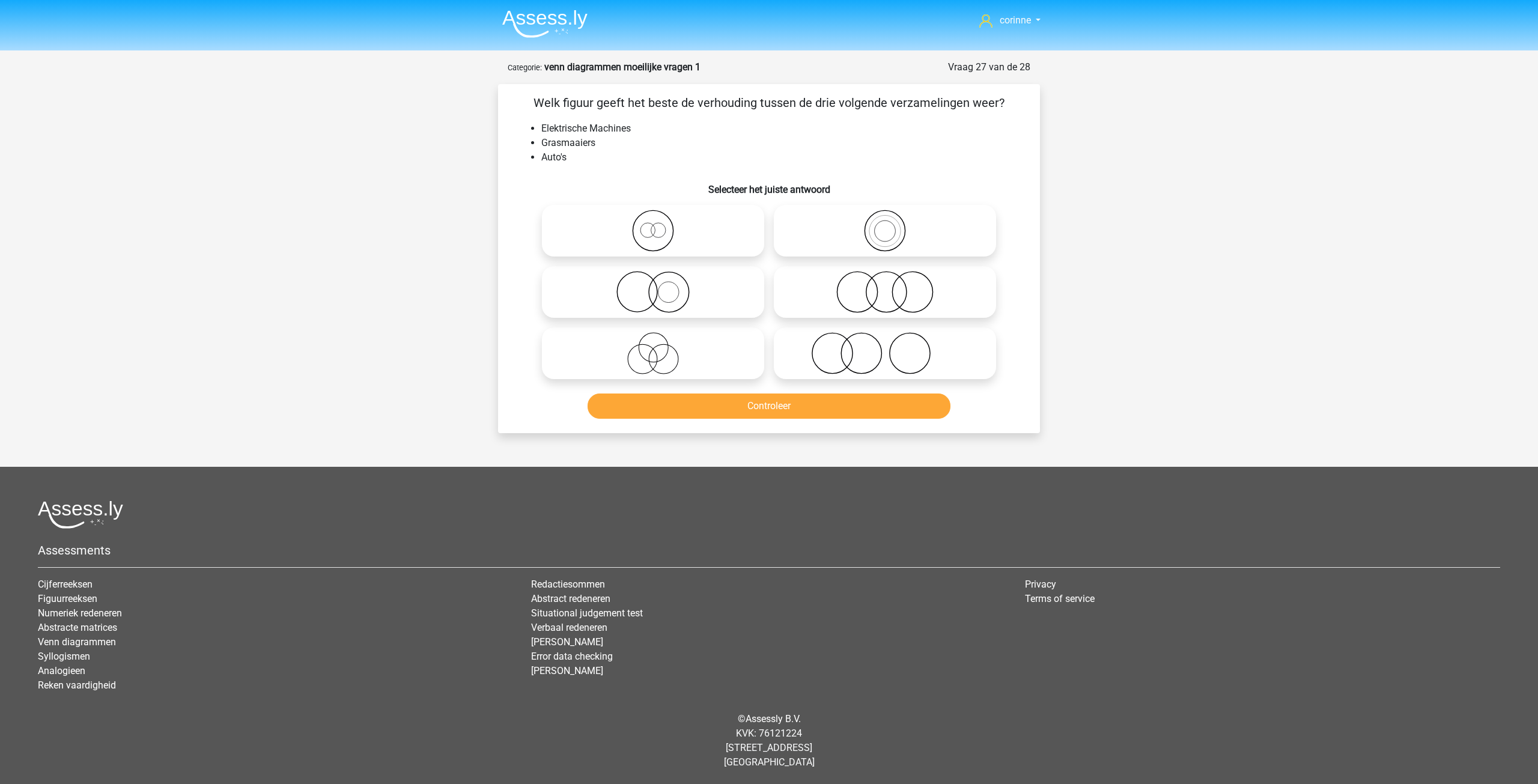
click at [656, 244] on icon at bounding box center [653, 230] width 213 height 42
click at [656, 225] on input "radio" at bounding box center [657, 220] width 8 height 8
radio input "true"
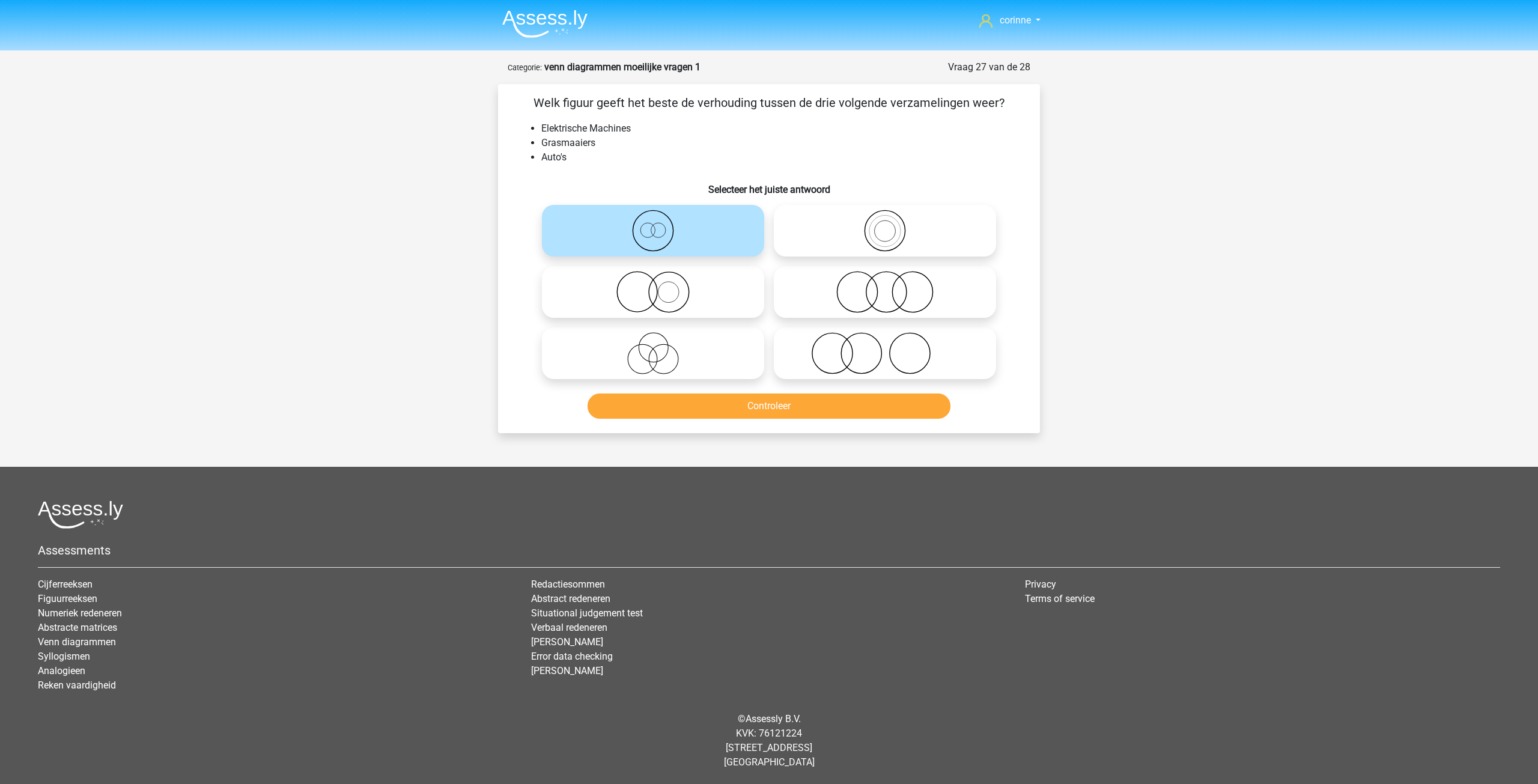
click at [649, 301] on icon at bounding box center [653, 292] width 213 height 42
click at [653, 286] on input "radio" at bounding box center [657, 281] width 8 height 8
radio input "true"
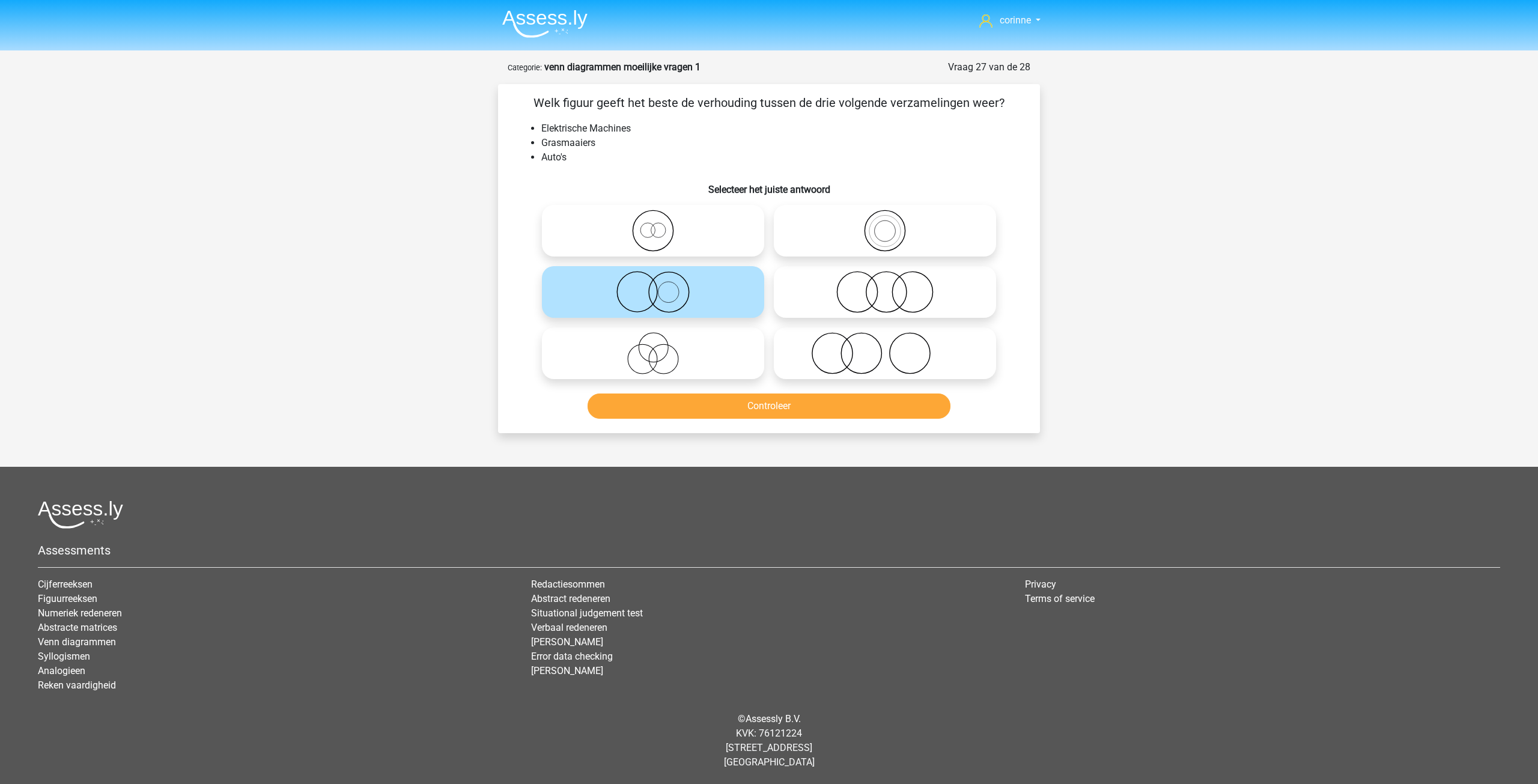
click at [649, 301] on icon at bounding box center [653, 292] width 213 height 42
click at [653, 286] on input "radio" at bounding box center [657, 281] width 8 height 8
click at [790, 407] on button "Controleer" at bounding box center [769, 406] width 363 height 25
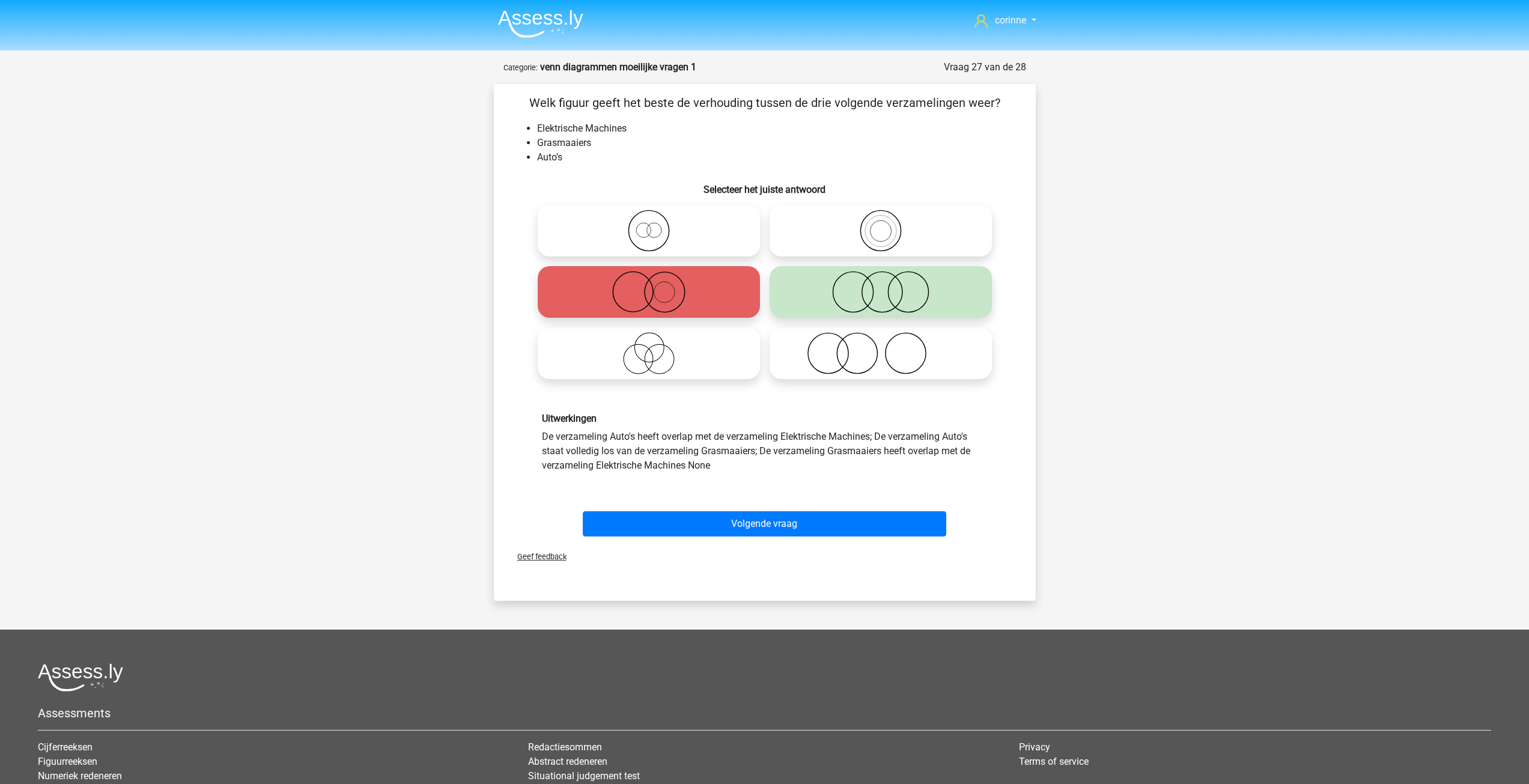
click at [779, 507] on div "Volgende vraag" at bounding box center [764, 522] width 504 height 40
click at [767, 520] on button "Volgende vraag" at bounding box center [764, 524] width 363 height 25
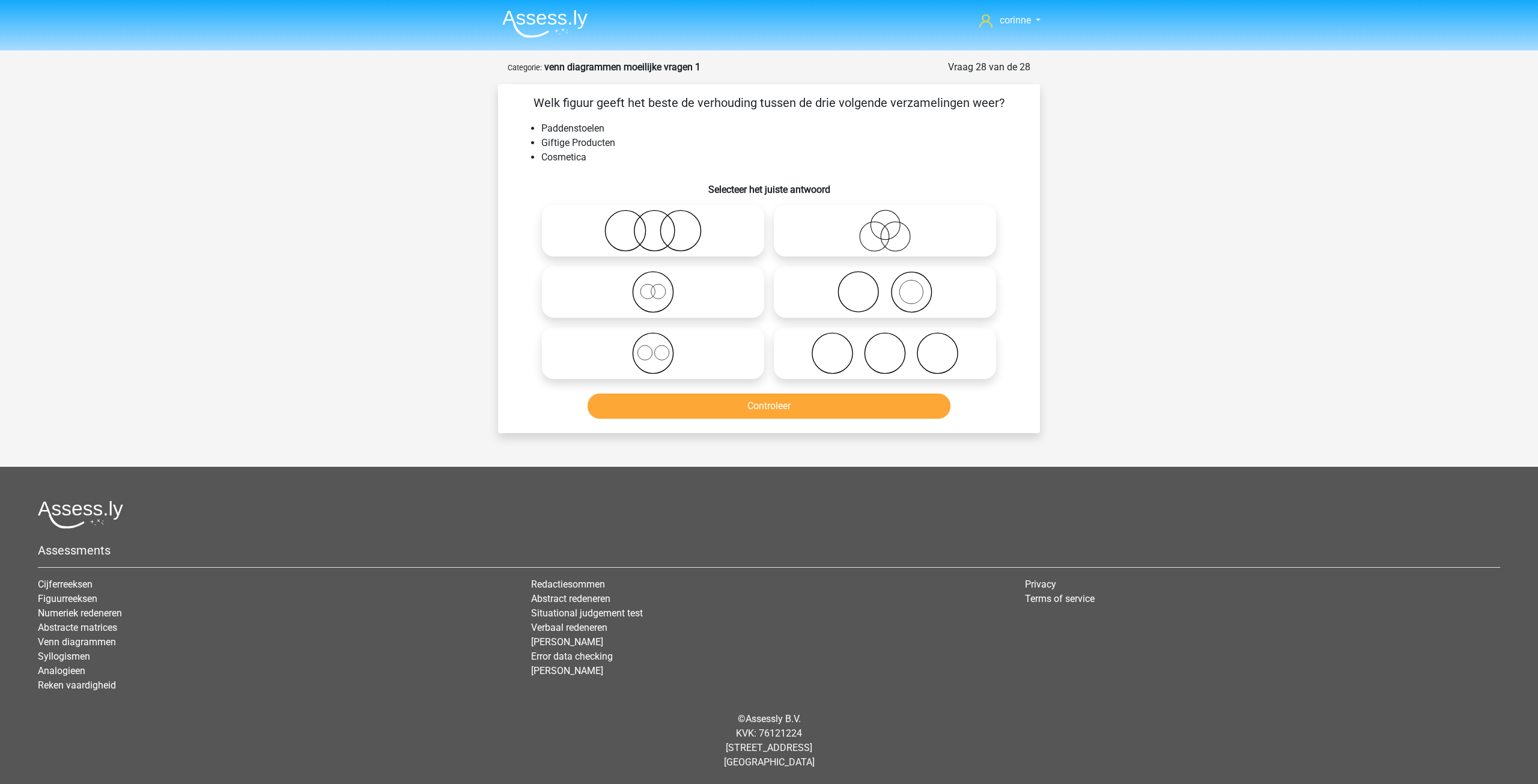
click at [646, 354] on icon at bounding box center [653, 353] width 213 height 42
click at [653, 347] on input "radio" at bounding box center [657, 343] width 8 height 8
radio input "true"
click at [736, 409] on button "Controleer" at bounding box center [769, 406] width 363 height 25
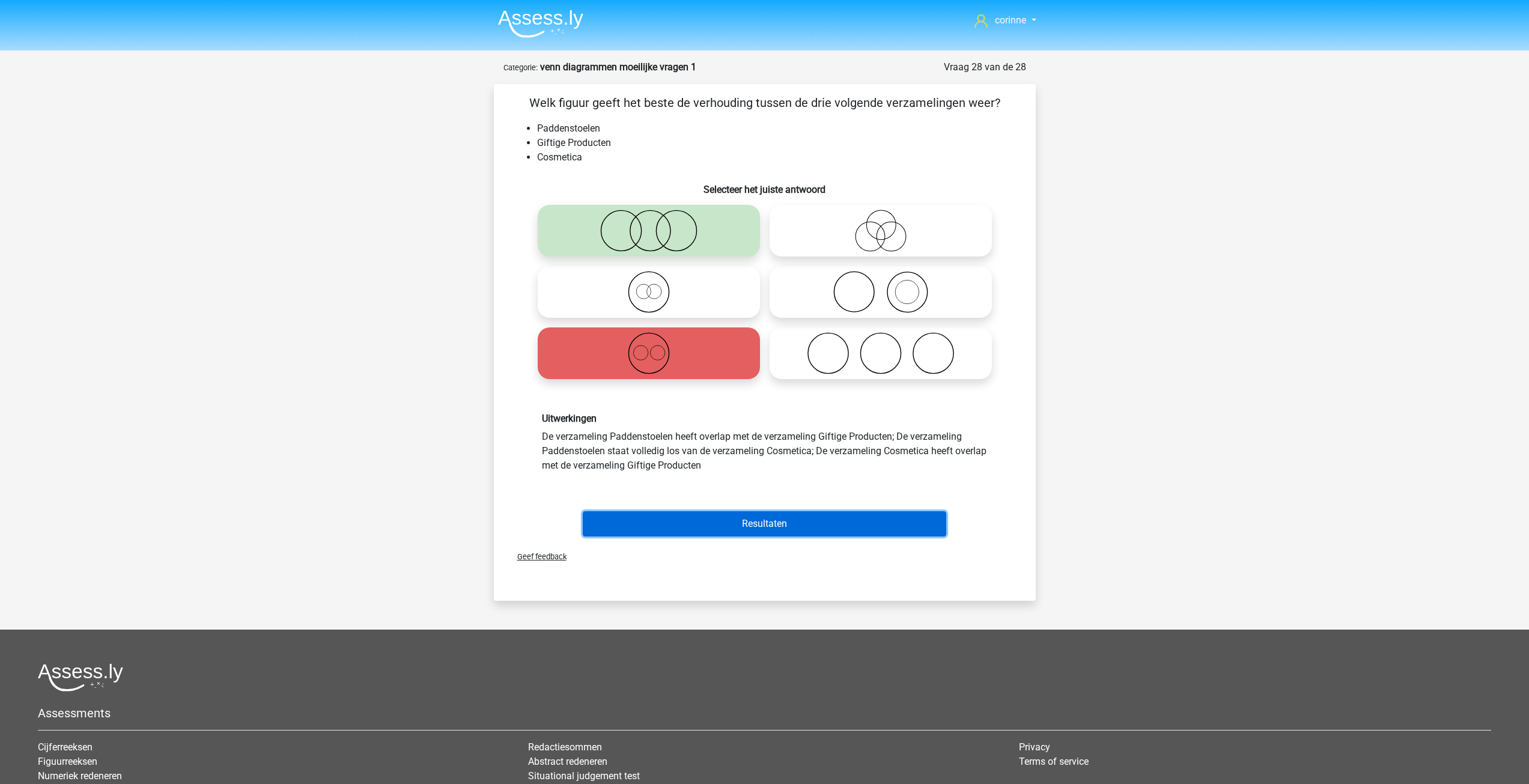
click at [762, 524] on button "Resultaten" at bounding box center [764, 524] width 363 height 25
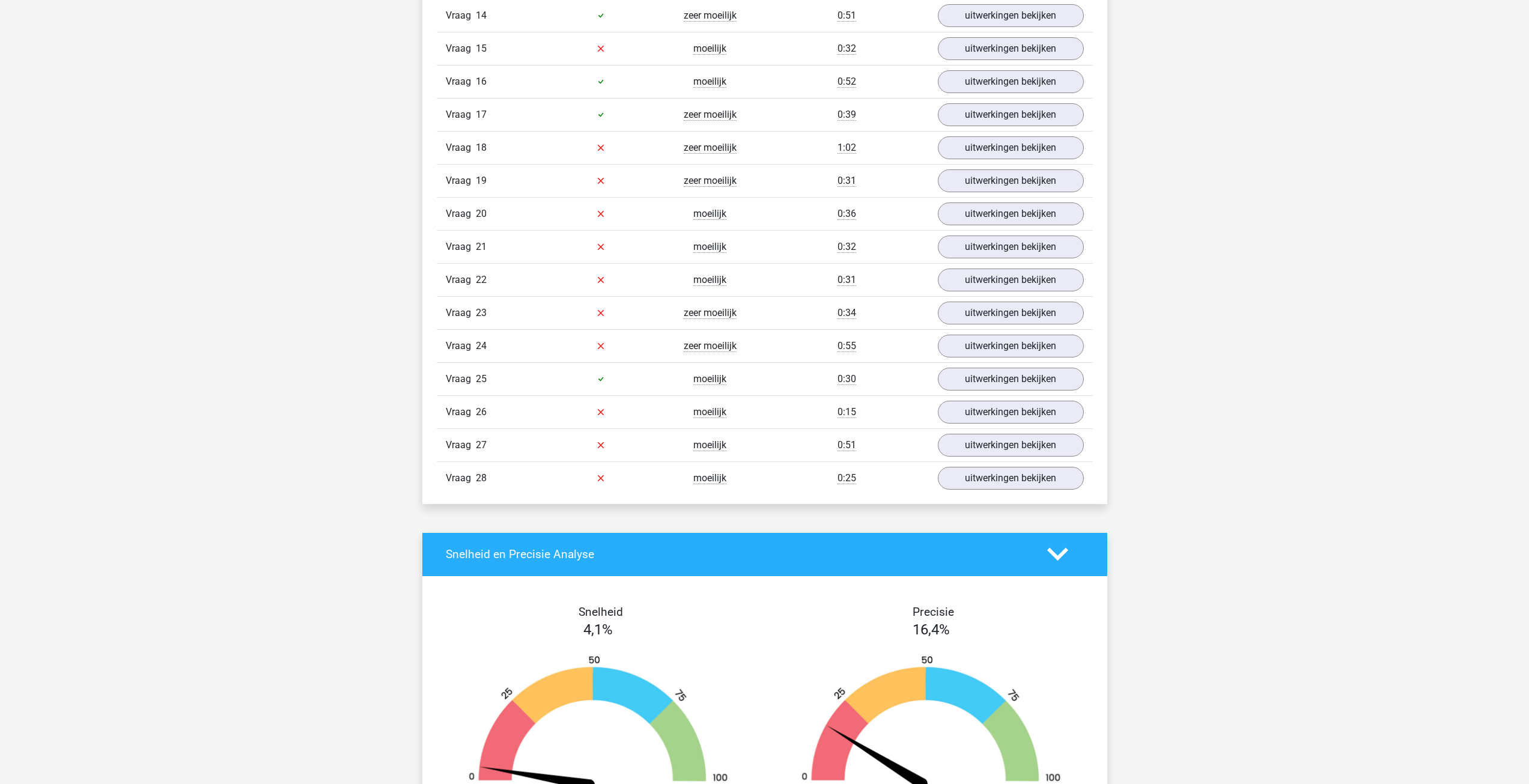
scroll to position [1682, 0]
